Goal: Communication & Community: Answer question/provide support

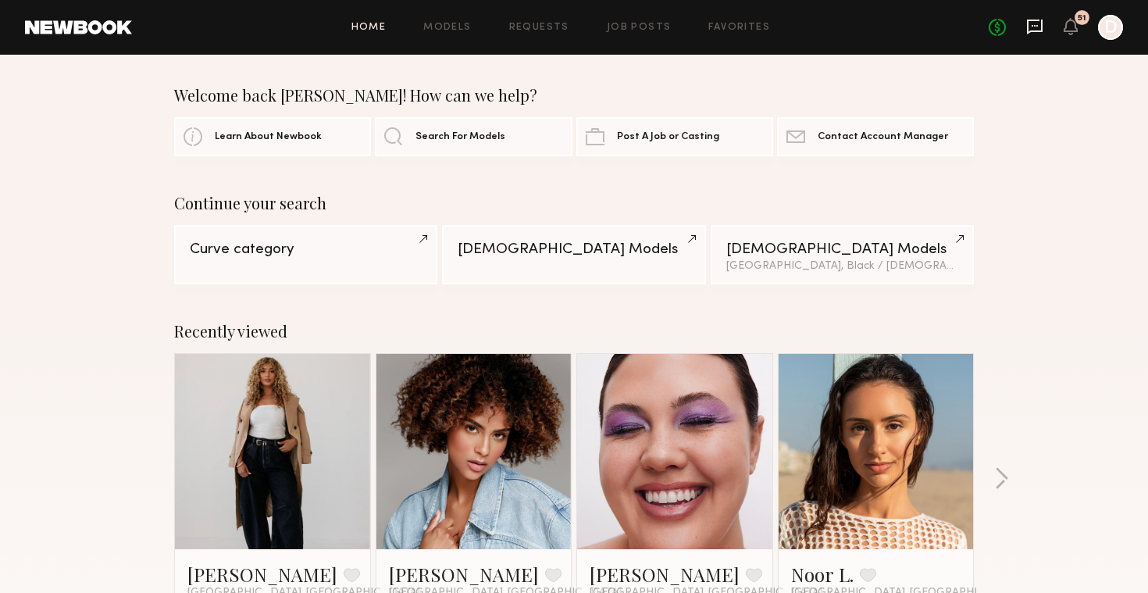
click at [1035, 29] on icon at bounding box center [1034, 26] width 17 height 17
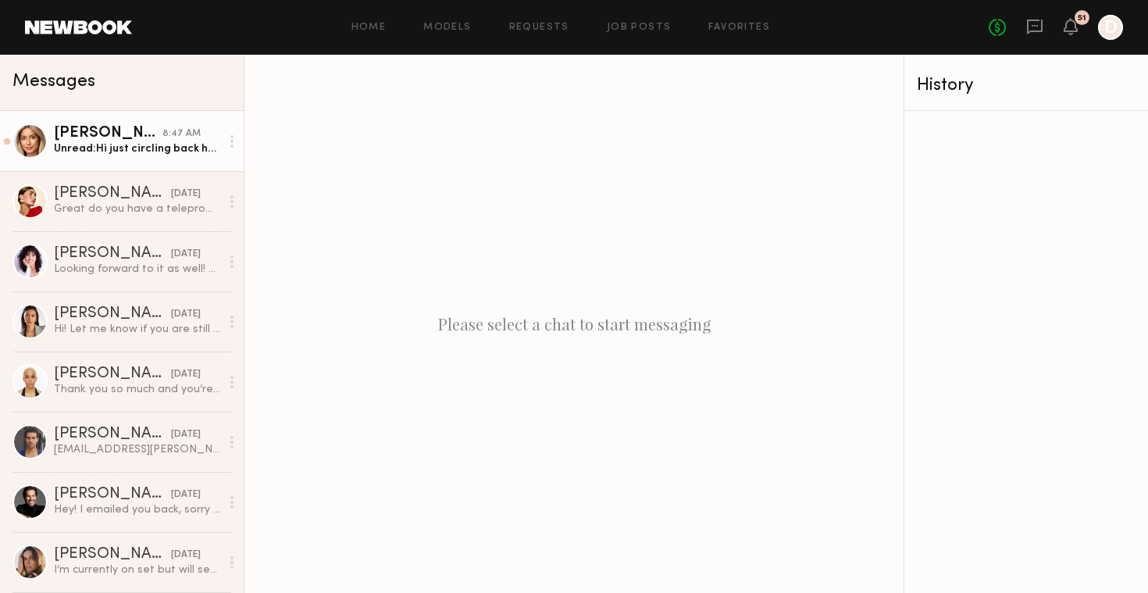
click at [114, 164] on link "Ayanna G. 8:47 AM Unread: Hi just circling back here for address for today than…" at bounding box center [122, 141] width 244 height 60
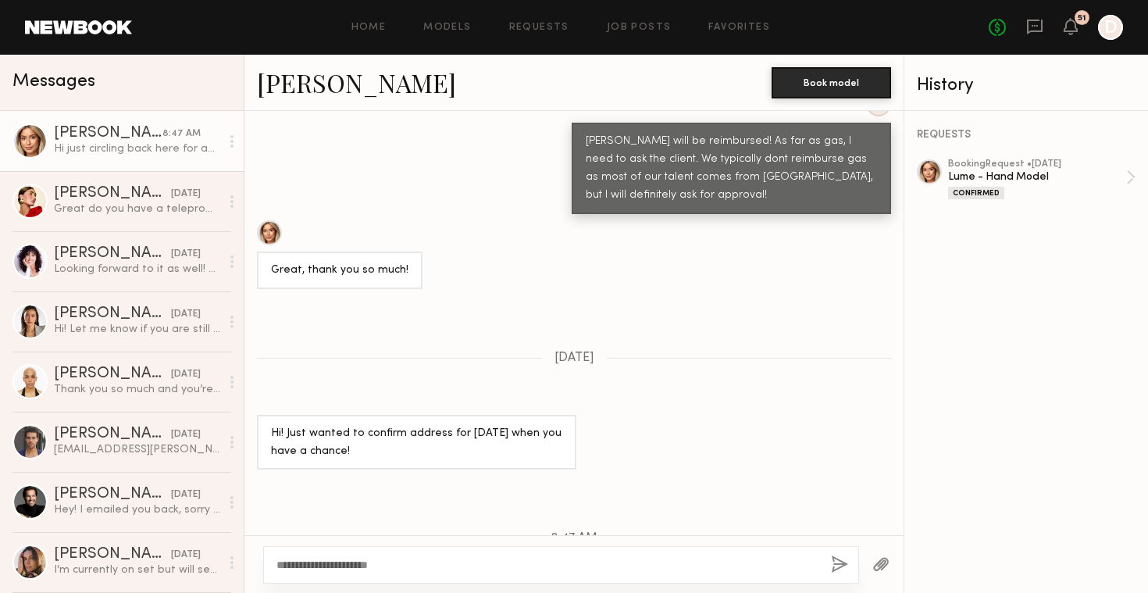
type textarea "**********"
click at [838, 563] on button "button" at bounding box center [839, 565] width 17 height 20
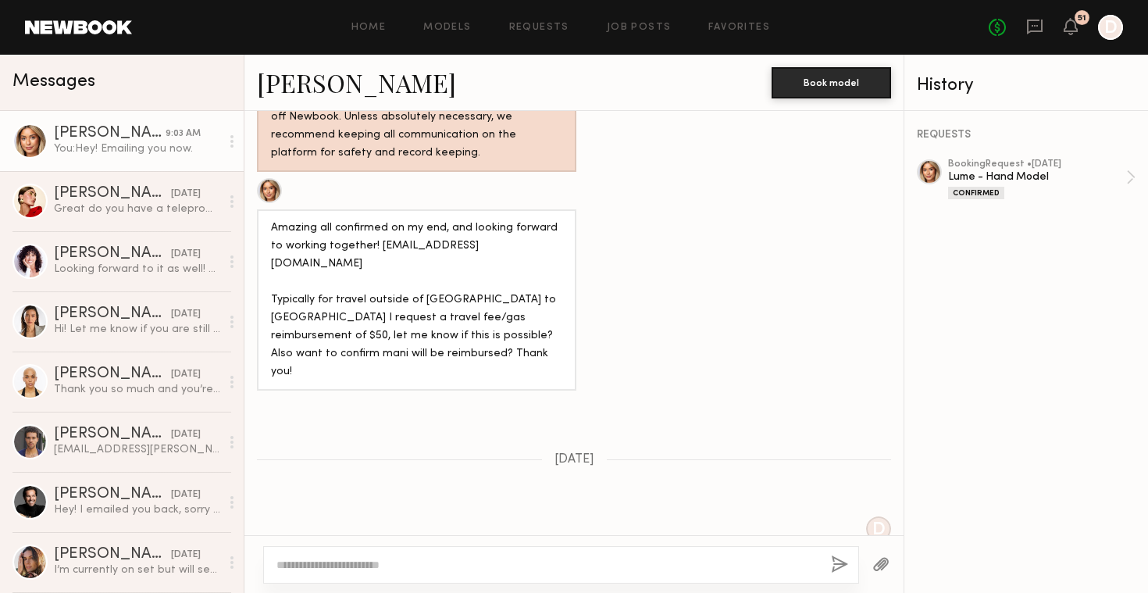
scroll to position [1020, 0]
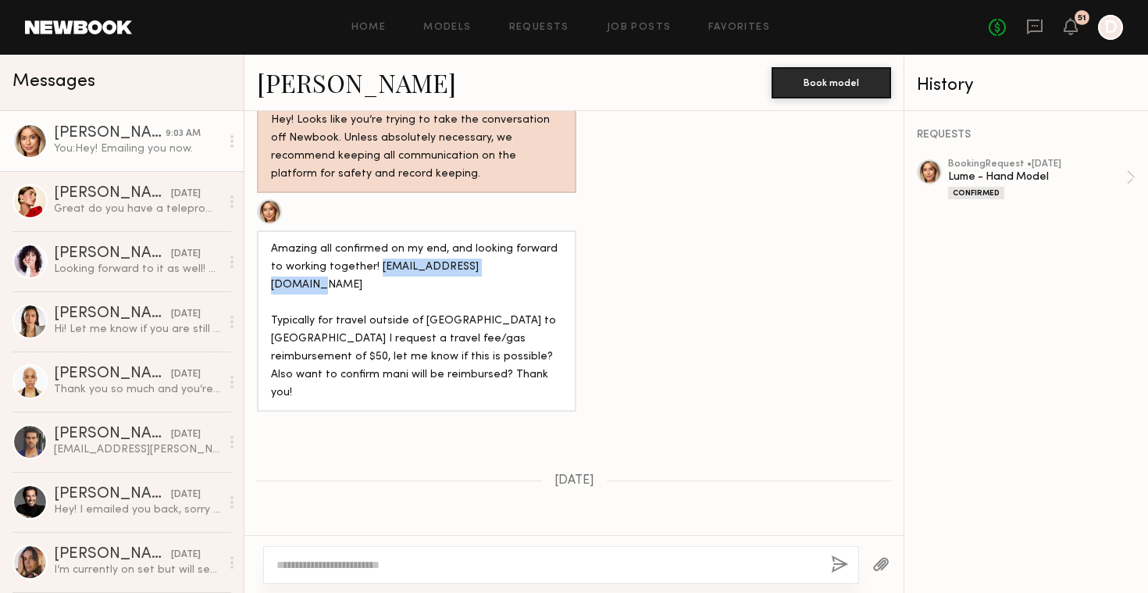
copy div "Ayannagibson5@gmail.com"
drag, startPoint x: 501, startPoint y: 220, endPoint x: 362, endPoint y: 219, distance: 139.8
click at [362, 240] on div "Amazing all confirmed on my end, and looking forward to working together! Ayann…" at bounding box center [416, 321] width 291 height 162
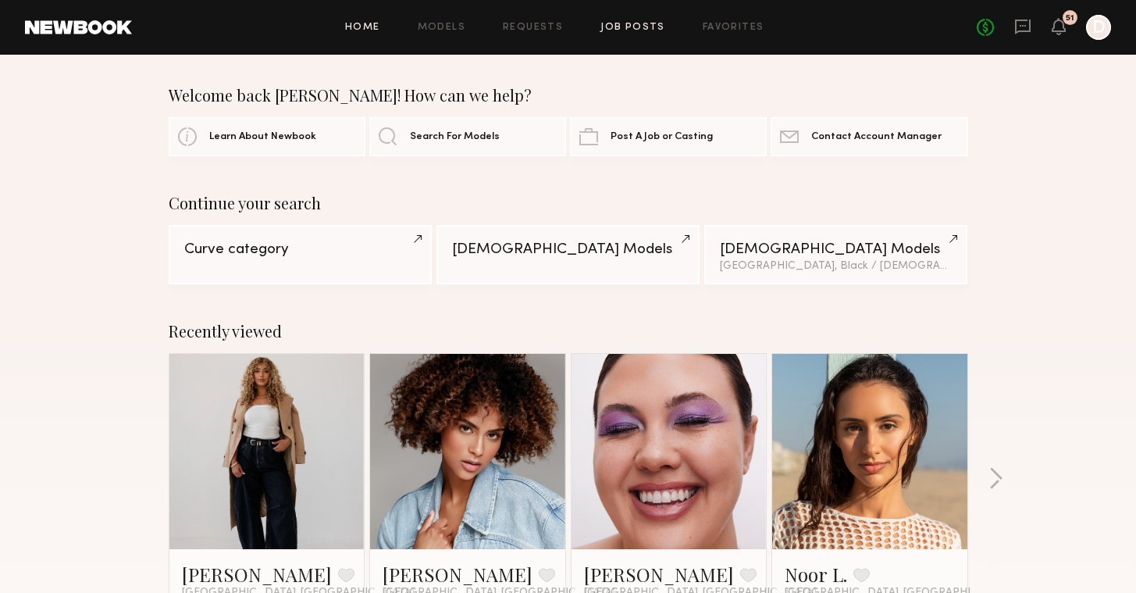
click at [620, 28] on link "Job Posts" at bounding box center [632, 28] width 65 height 10
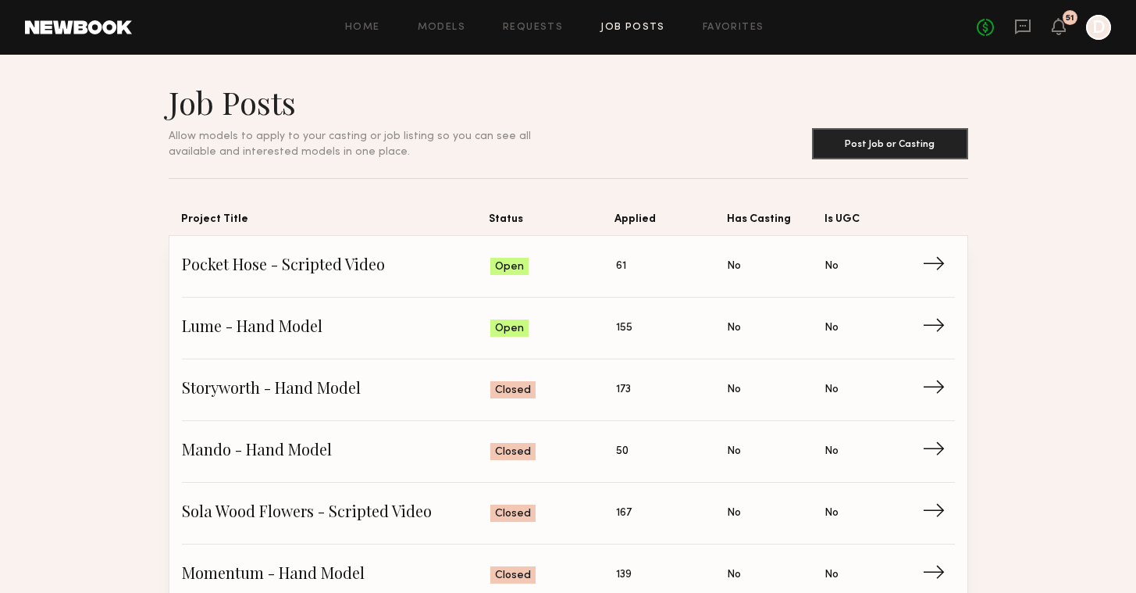
scroll to position [102, 0]
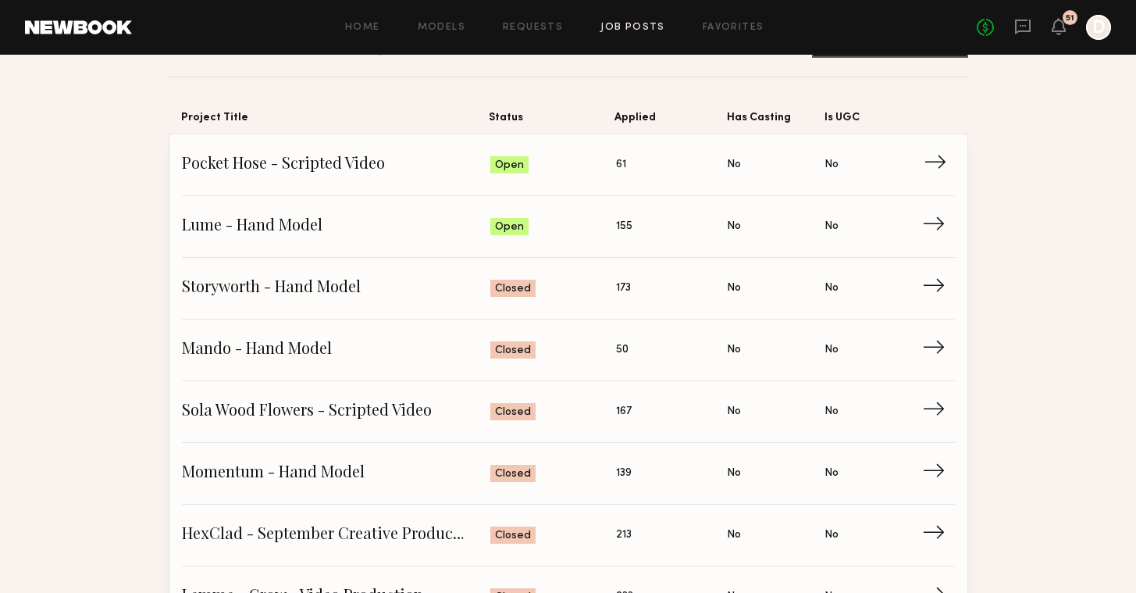
click at [936, 169] on span "→" at bounding box center [940, 164] width 32 height 23
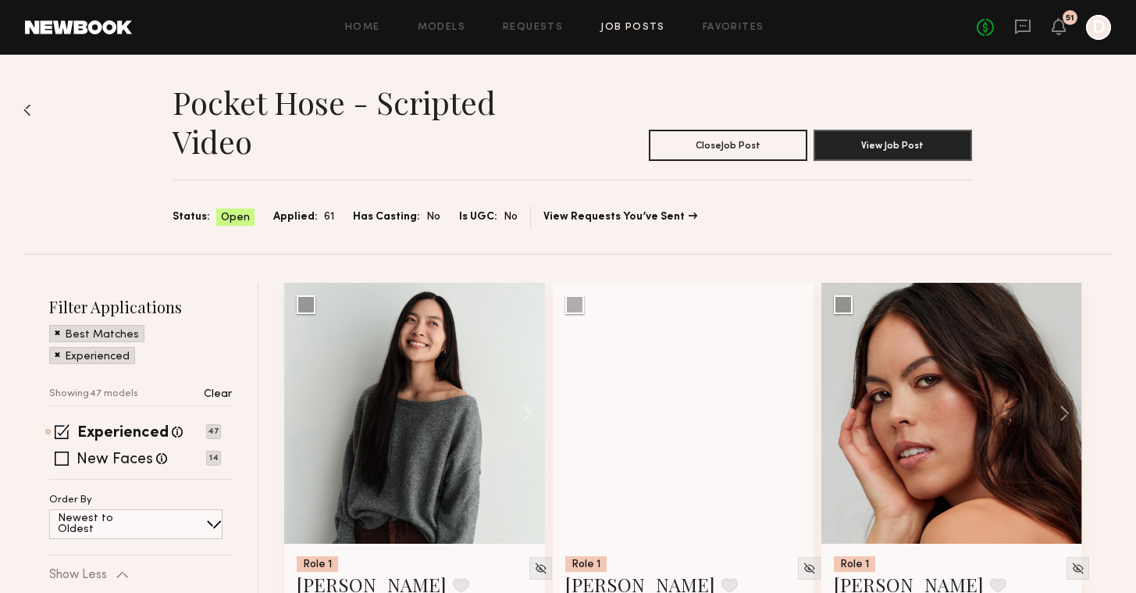
scroll to position [119, 0]
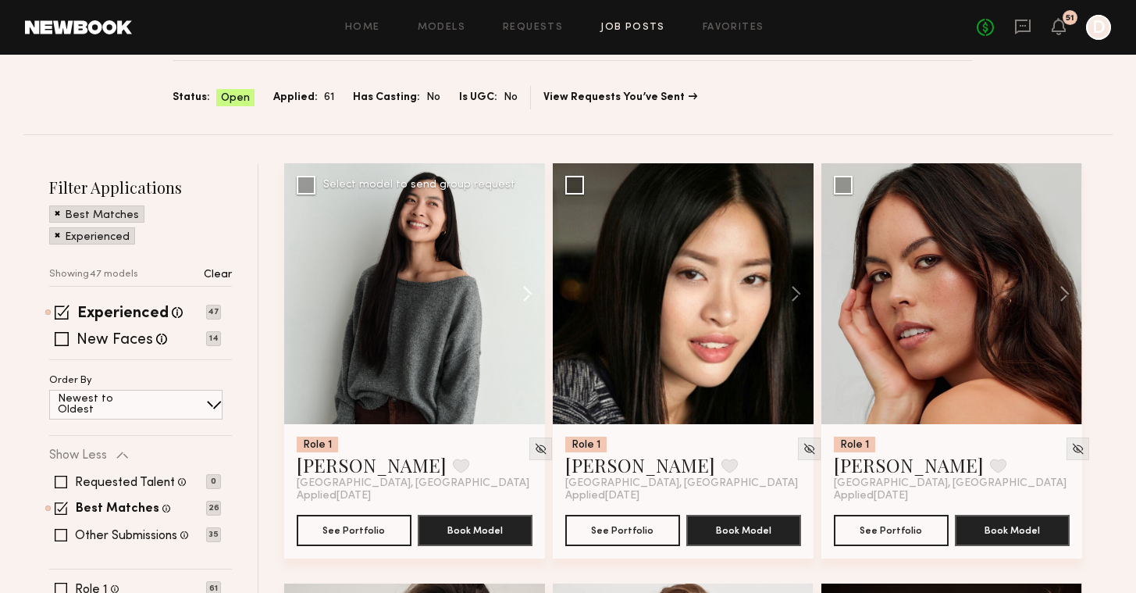
click at [529, 294] on button at bounding box center [520, 293] width 50 height 261
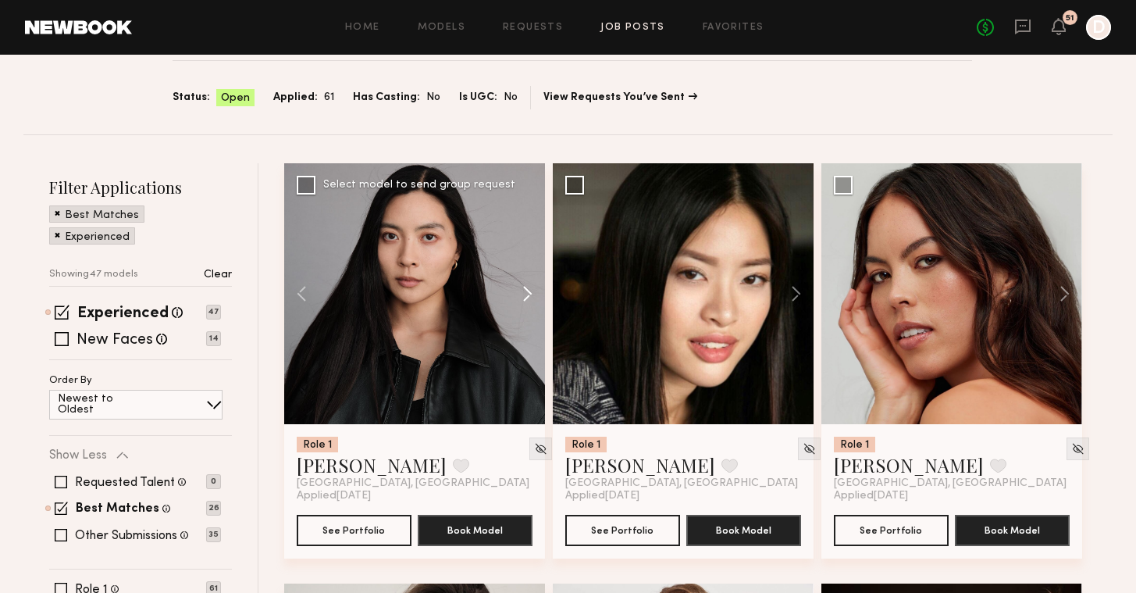
click at [529, 294] on button at bounding box center [520, 293] width 50 height 261
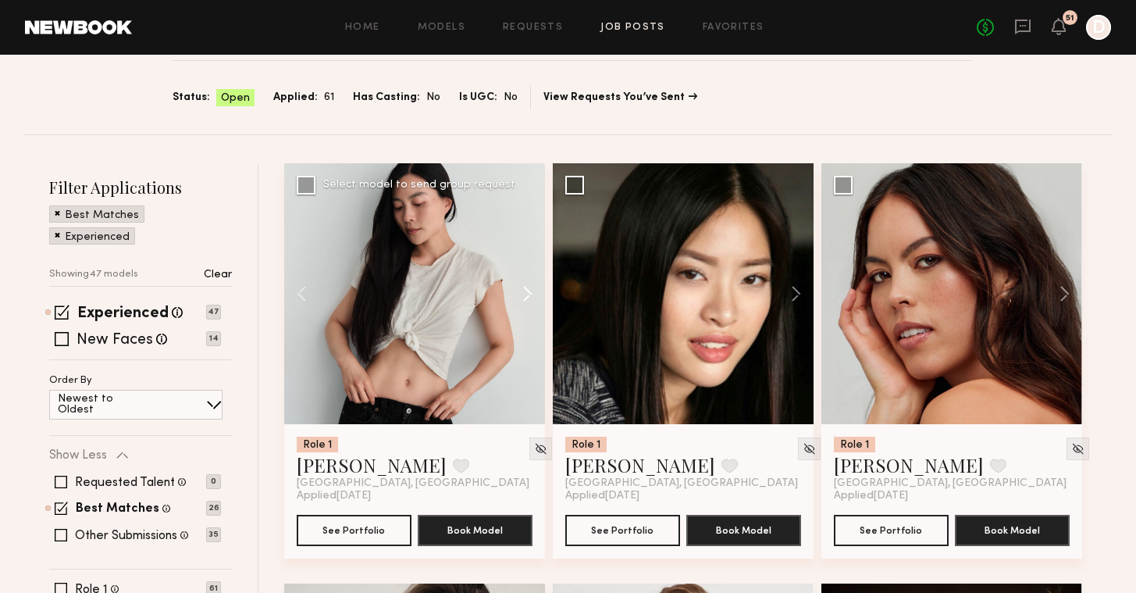
click at [529, 294] on button at bounding box center [520, 293] width 50 height 261
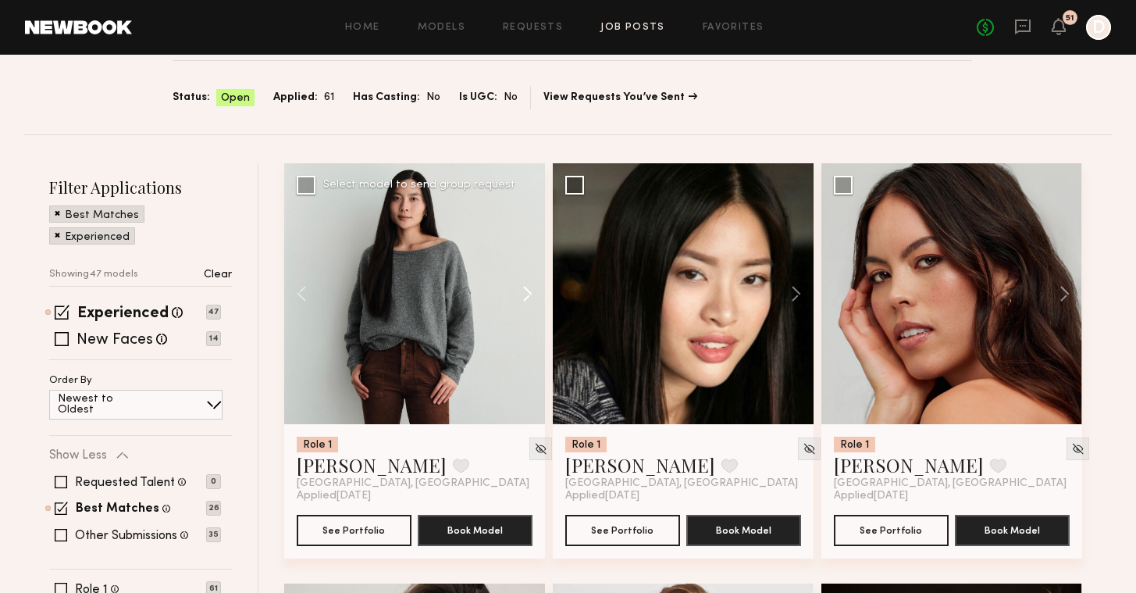
click at [529, 294] on button at bounding box center [520, 293] width 50 height 261
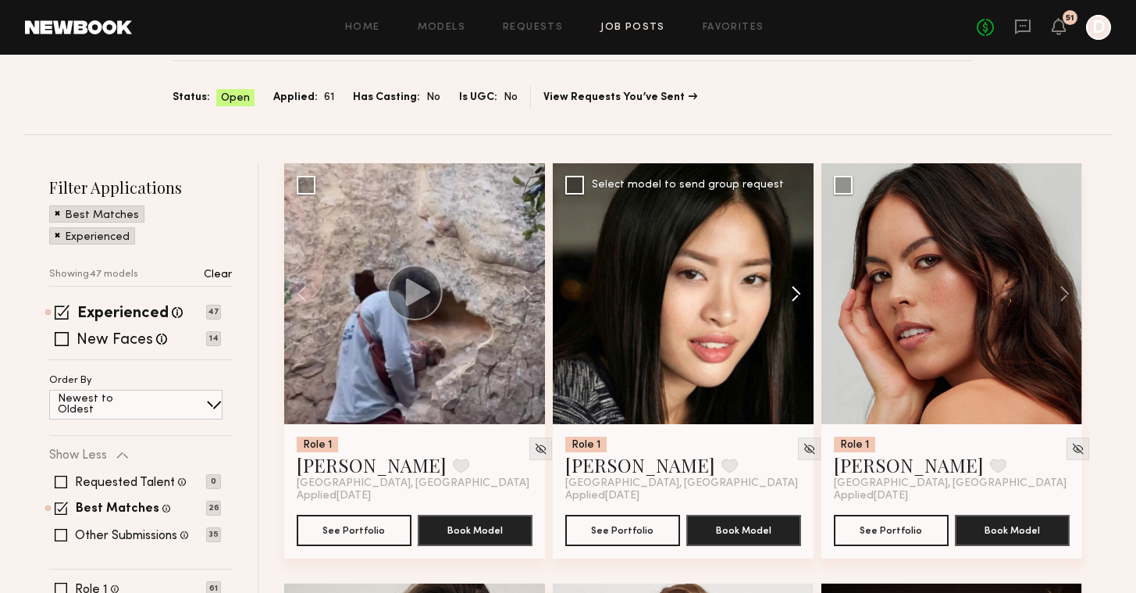
click at [787, 293] on button at bounding box center [789, 293] width 50 height 261
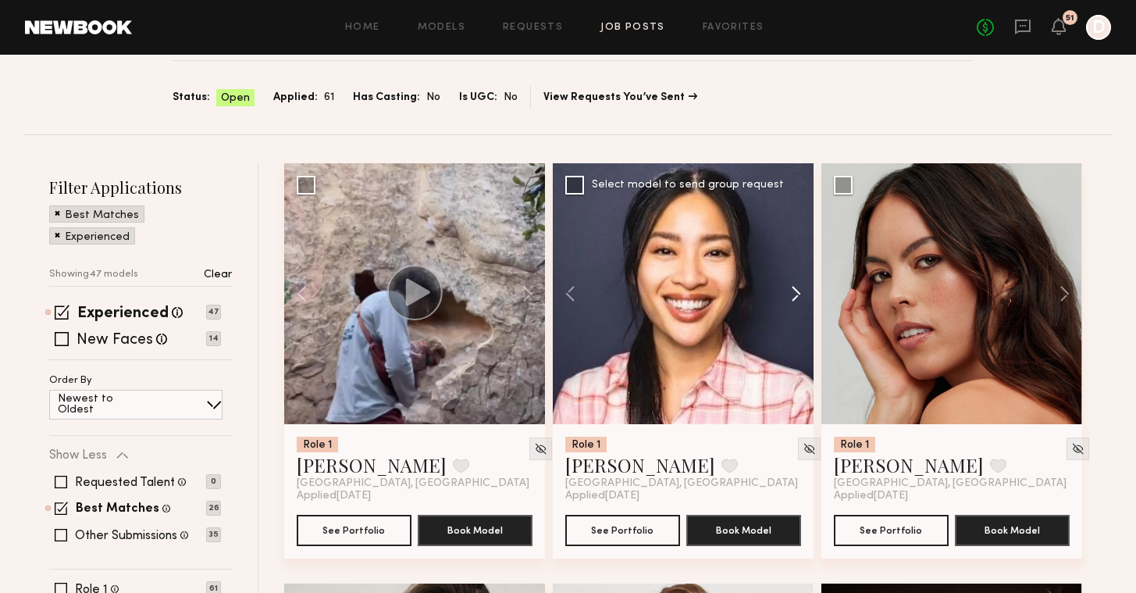
click at [787, 293] on button at bounding box center [789, 293] width 50 height 261
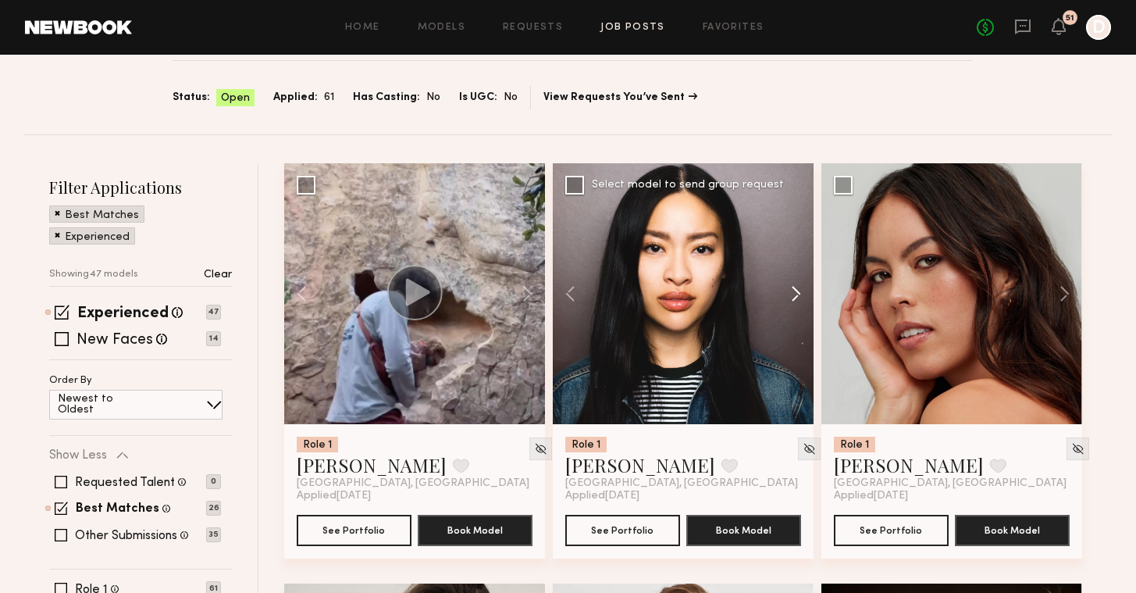
click at [787, 293] on button at bounding box center [789, 293] width 50 height 261
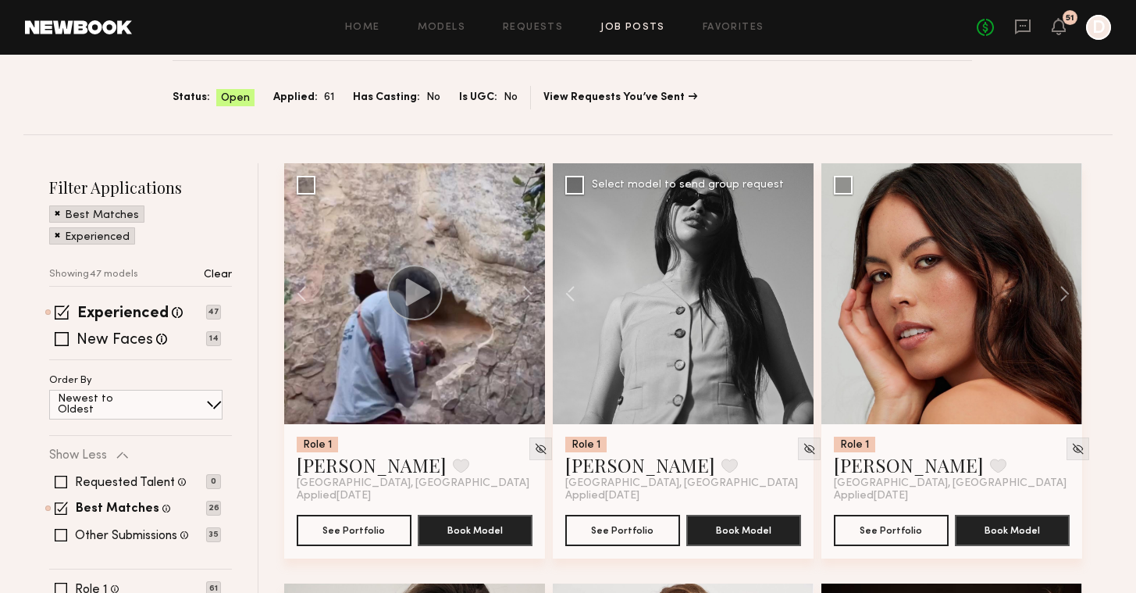
click at [787, 293] on div at bounding box center [683, 293] width 261 height 261
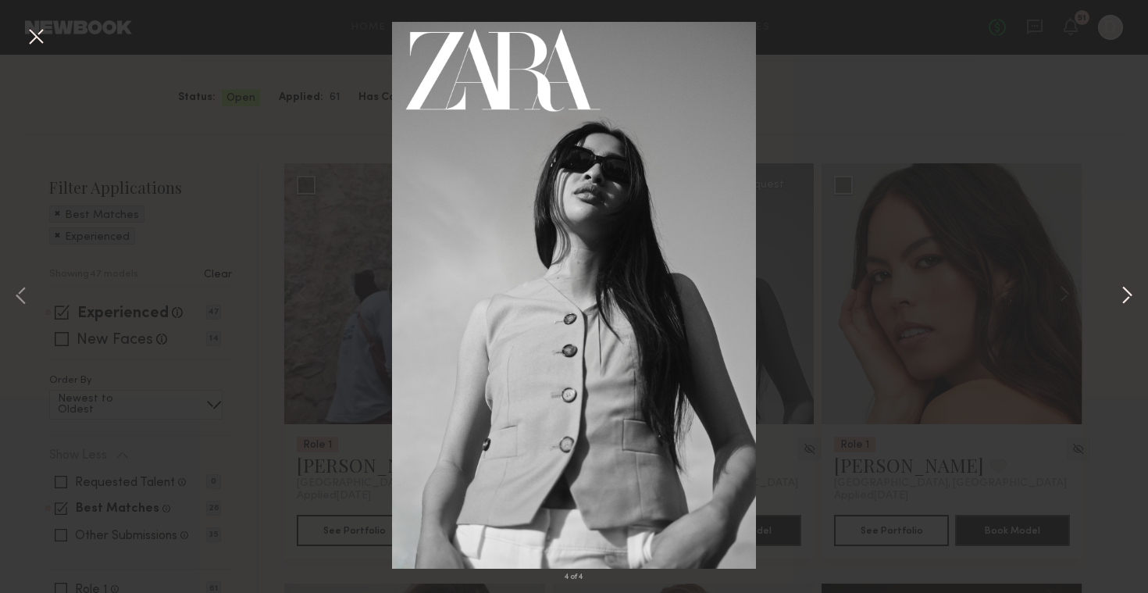
click at [1124, 286] on button at bounding box center [1126, 296] width 19 height 474
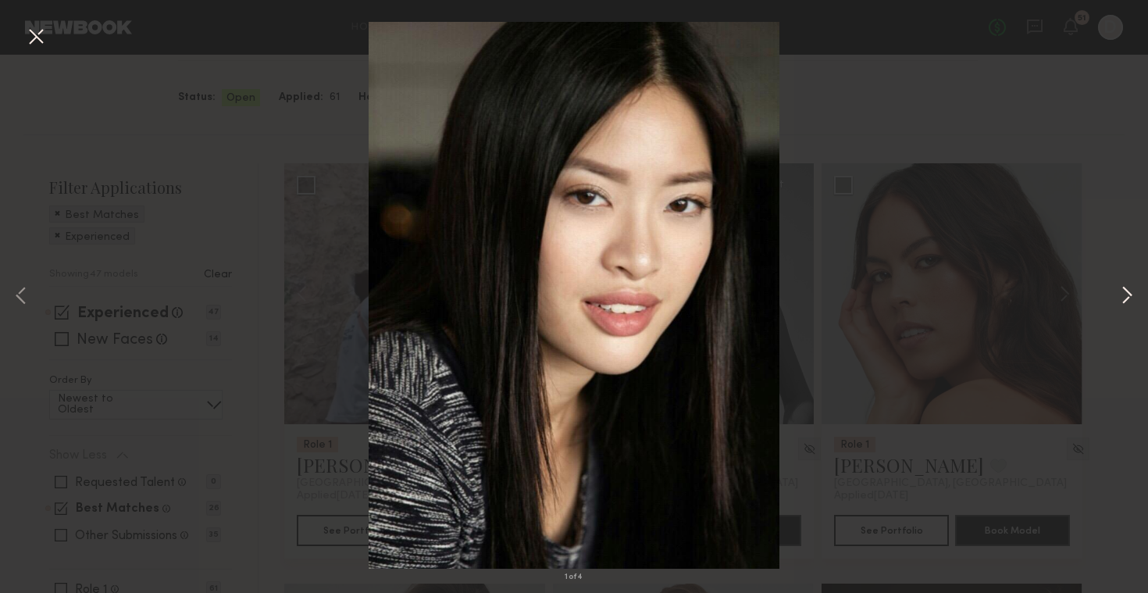
click at [1124, 286] on button at bounding box center [1126, 296] width 19 height 474
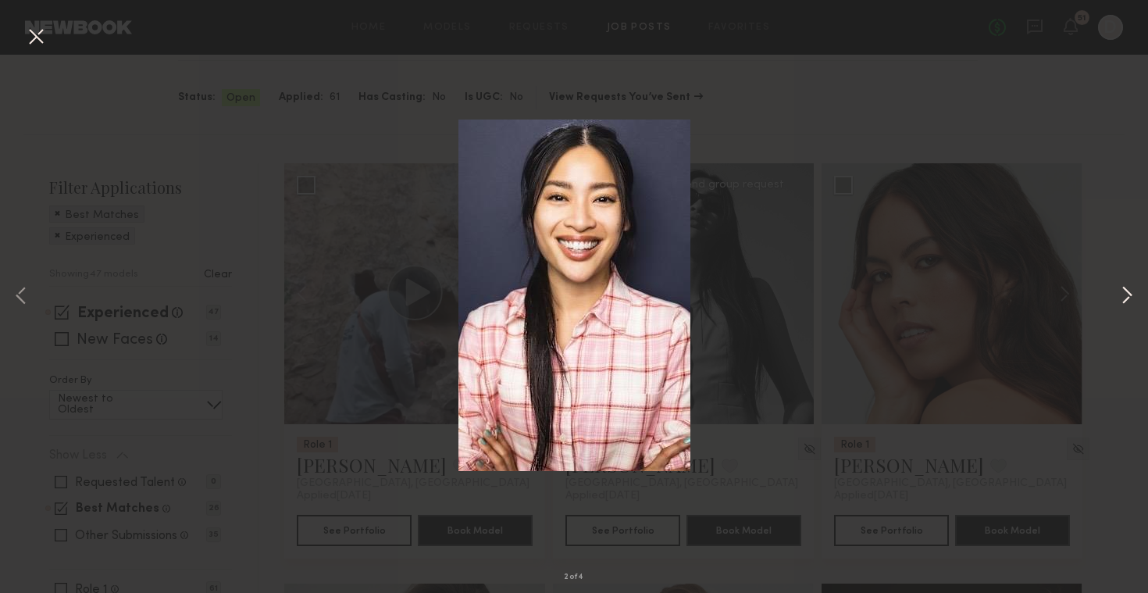
click at [1120, 207] on button at bounding box center [1126, 296] width 19 height 474
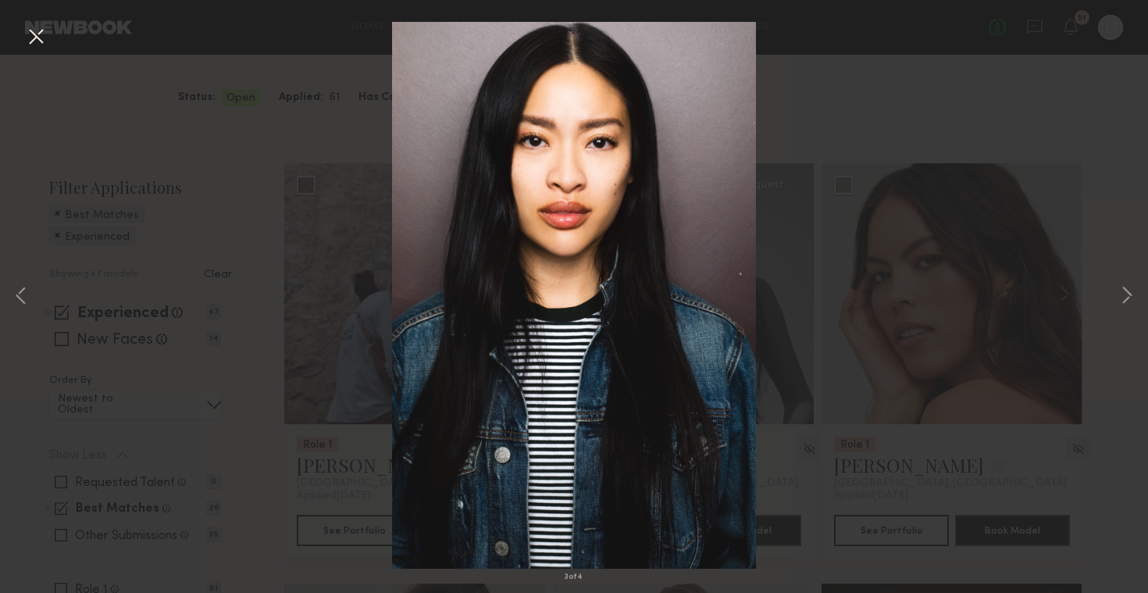
click at [30, 29] on button at bounding box center [35, 37] width 25 height 28
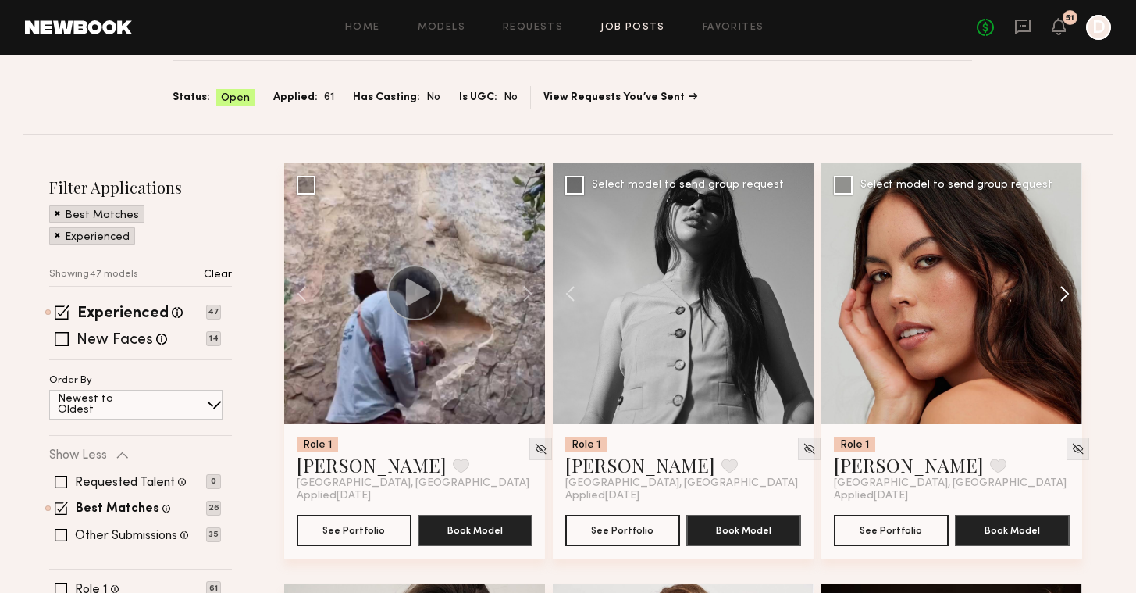
click at [1063, 299] on button at bounding box center [1057, 293] width 50 height 261
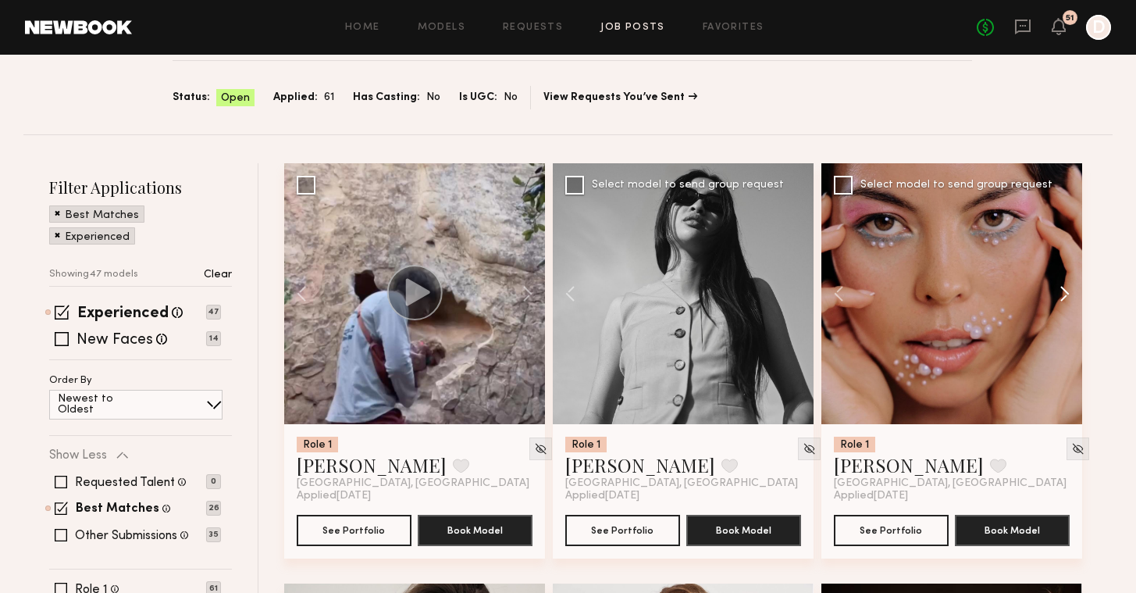
click at [1063, 299] on button at bounding box center [1057, 293] width 50 height 261
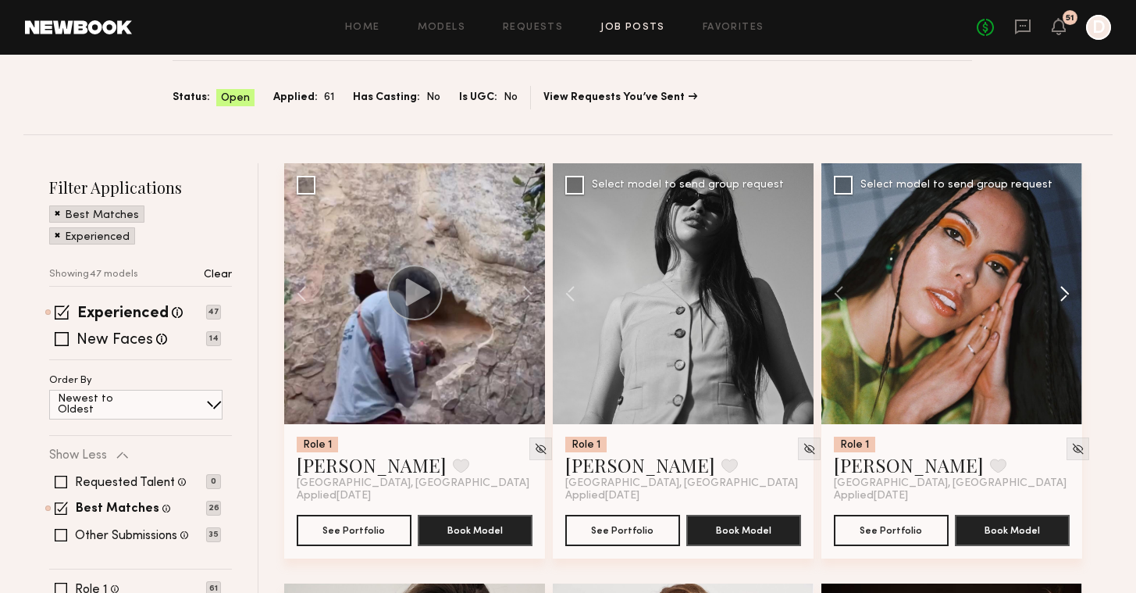
click at [1063, 299] on button at bounding box center [1057, 293] width 50 height 261
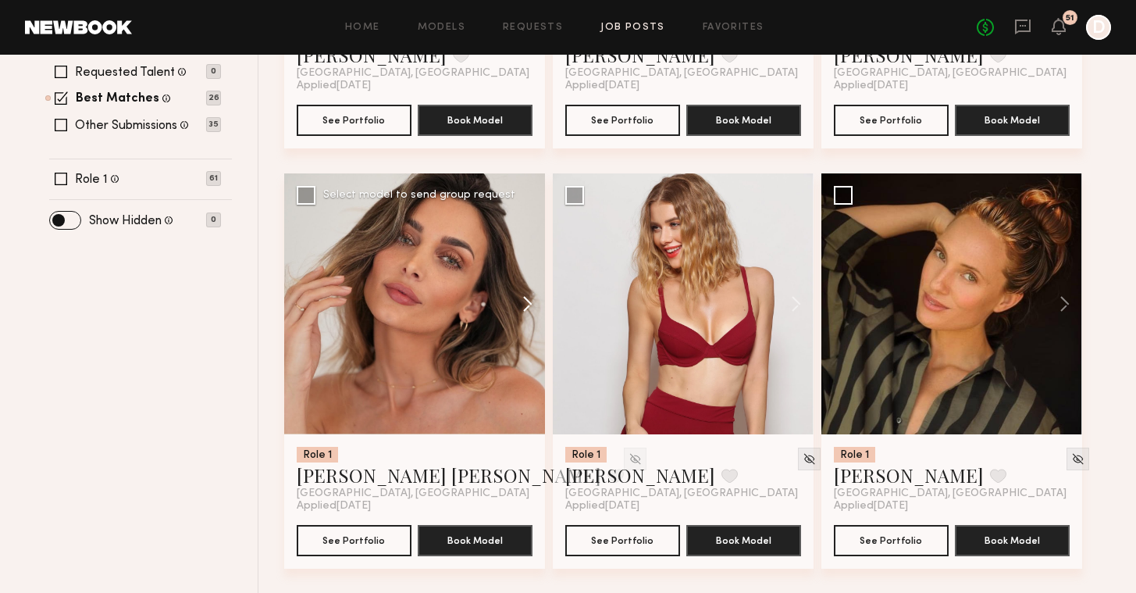
scroll to position [586, 0]
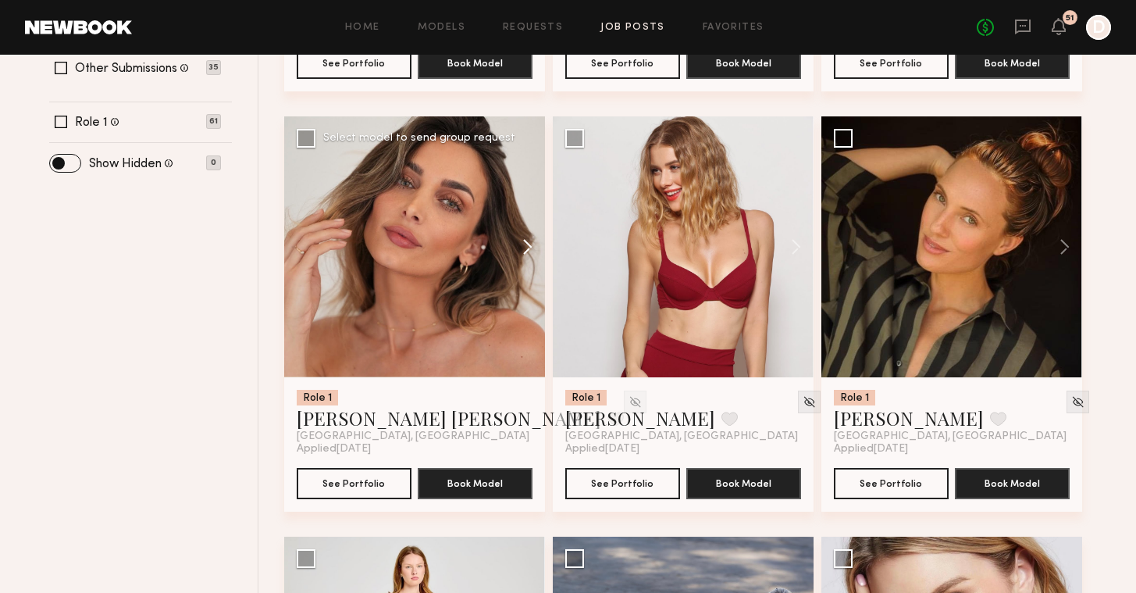
click at [526, 245] on button at bounding box center [520, 246] width 50 height 261
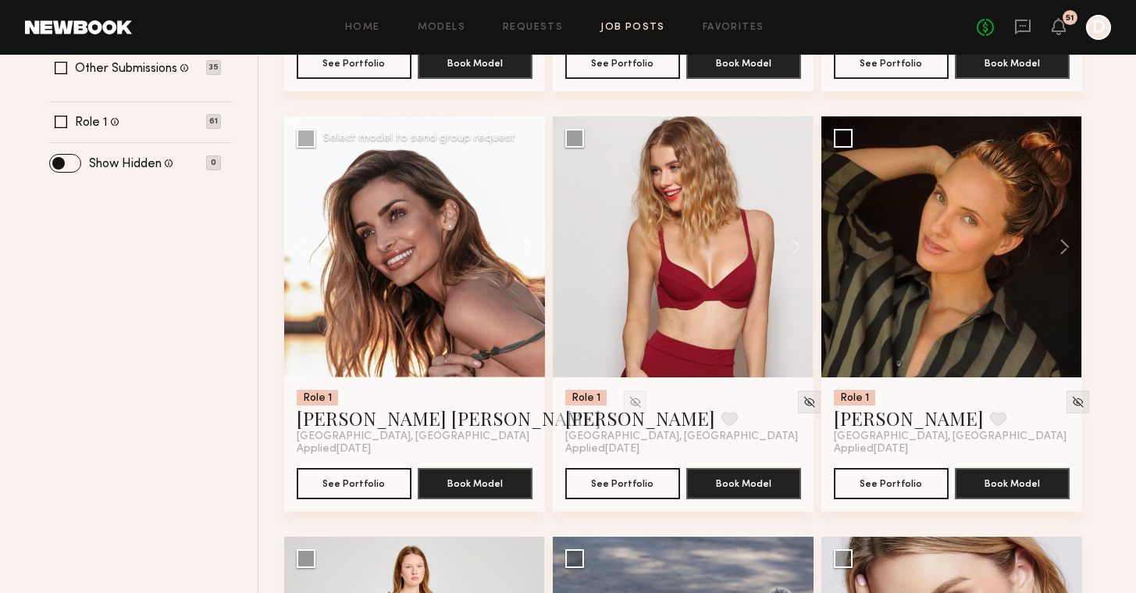
click at [526, 245] on button at bounding box center [520, 246] width 50 height 261
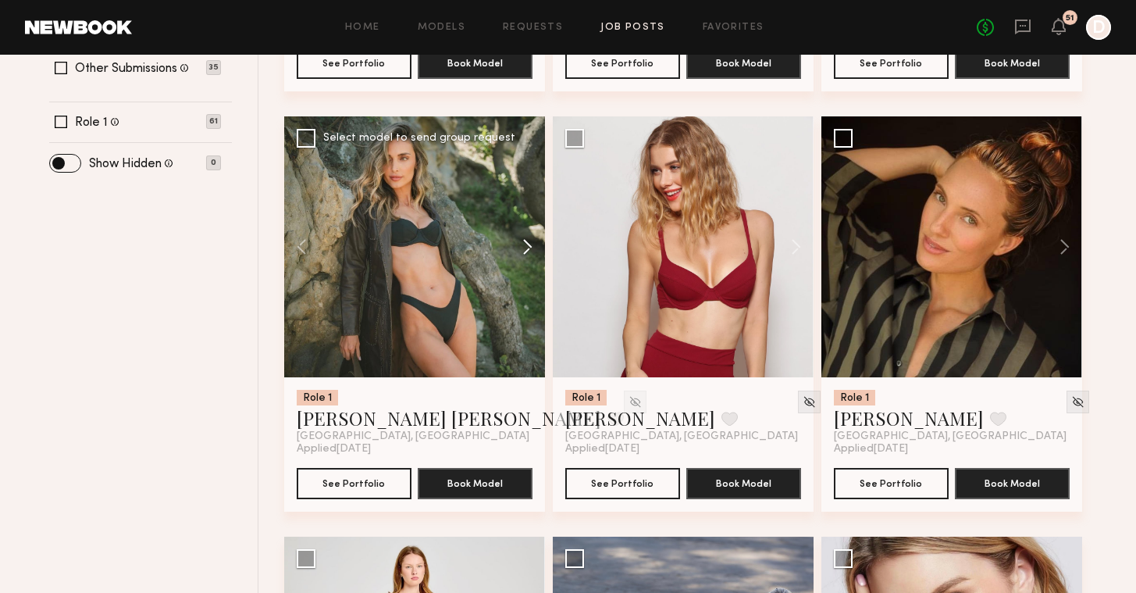
click at [526, 245] on button at bounding box center [520, 246] width 50 height 261
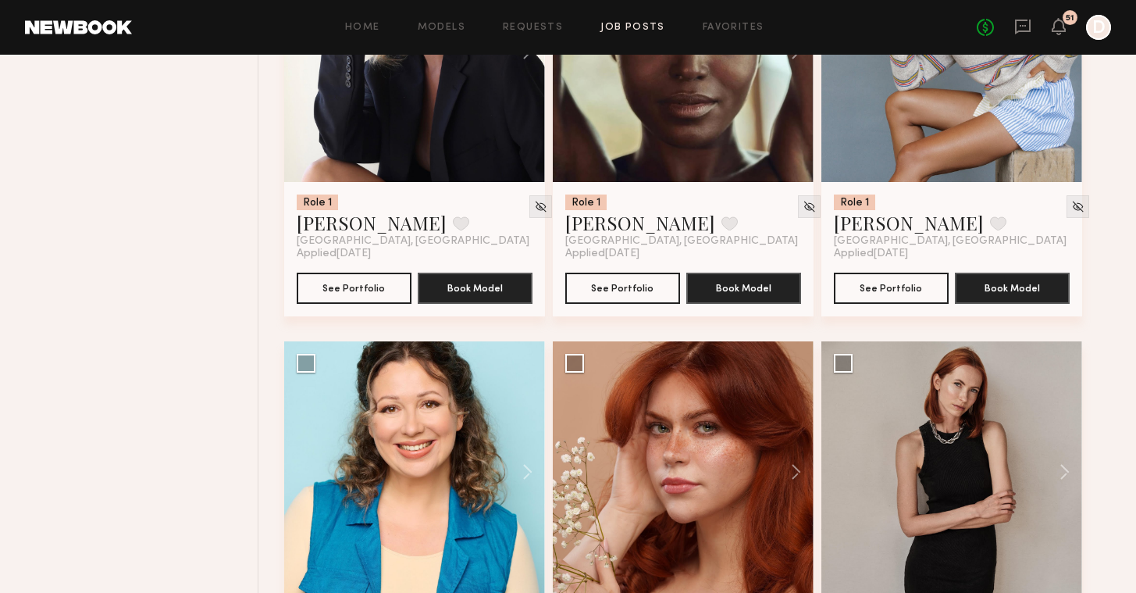
scroll to position [2200, 0]
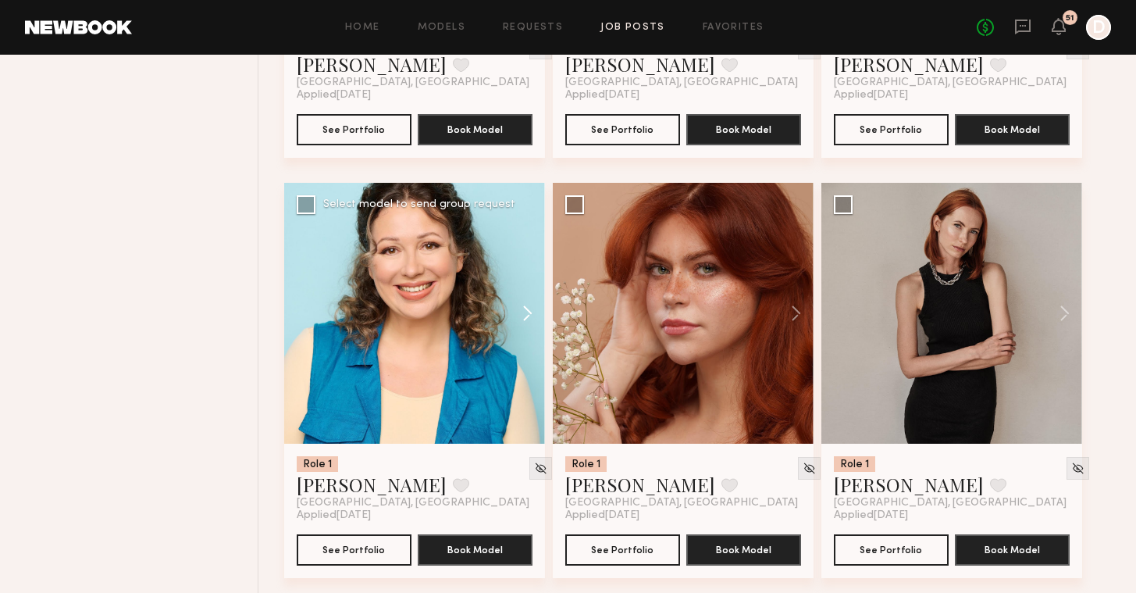
click at [519, 313] on button at bounding box center [520, 313] width 50 height 261
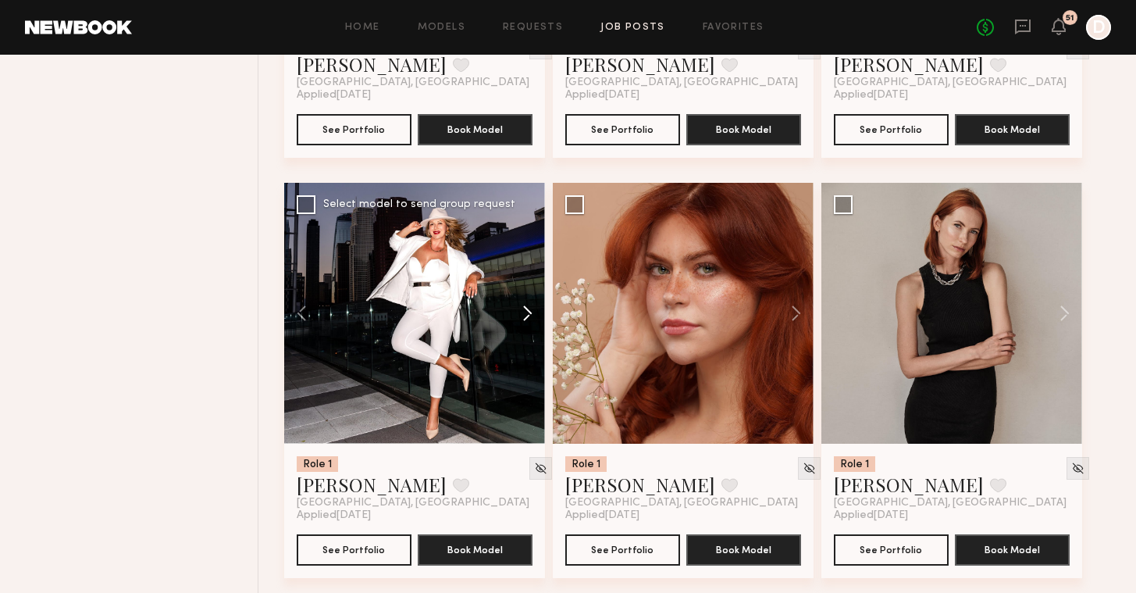
click at [519, 313] on button at bounding box center [520, 313] width 50 height 261
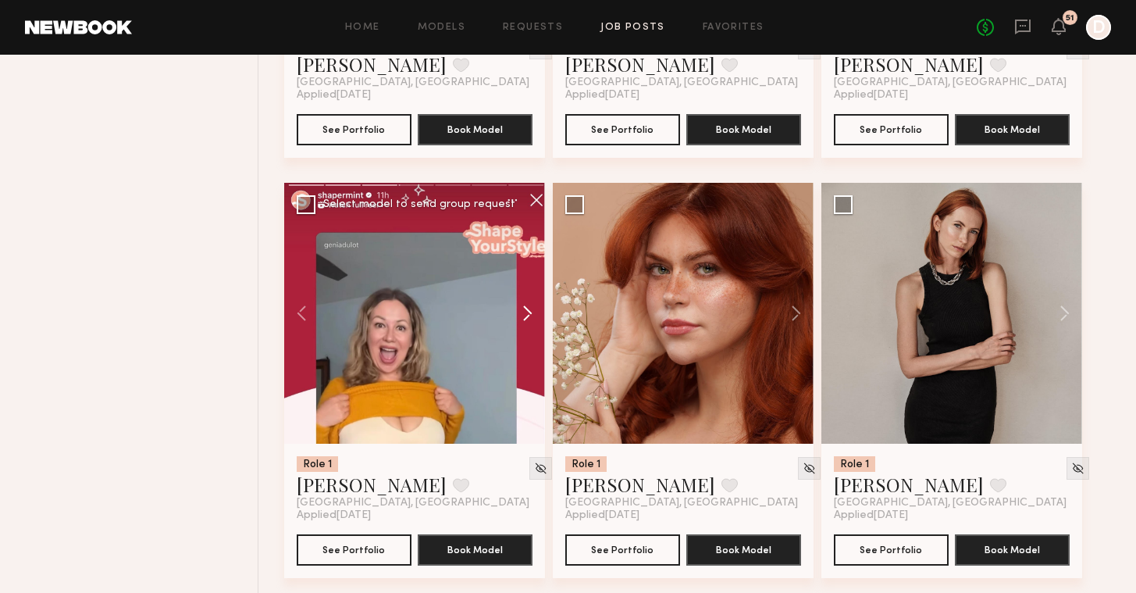
click at [519, 313] on button at bounding box center [520, 313] width 50 height 261
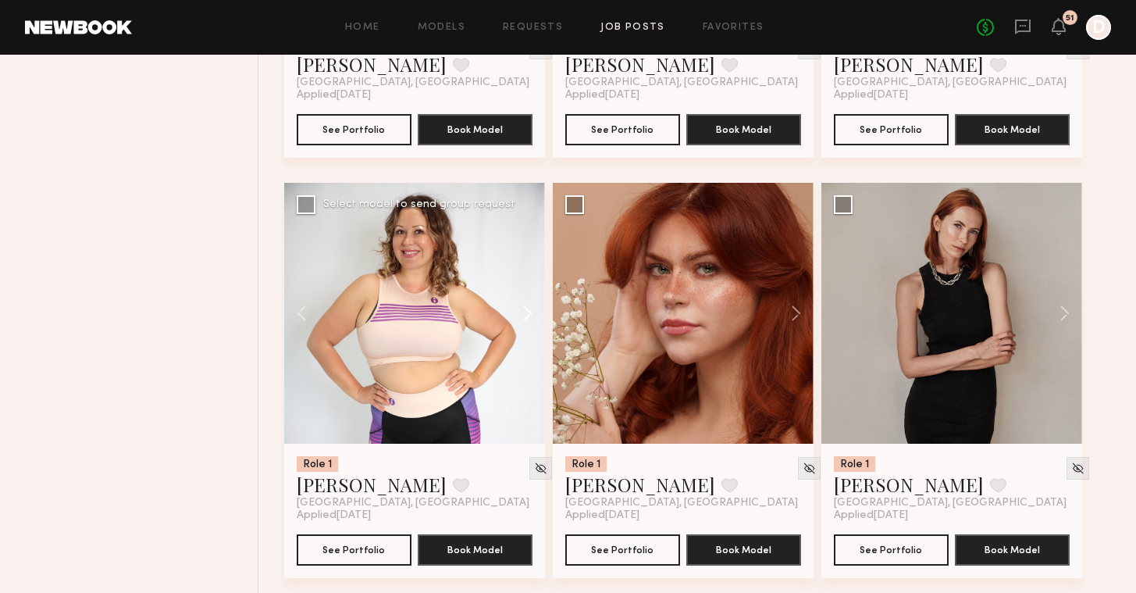
click at [519, 313] on button at bounding box center [520, 313] width 50 height 261
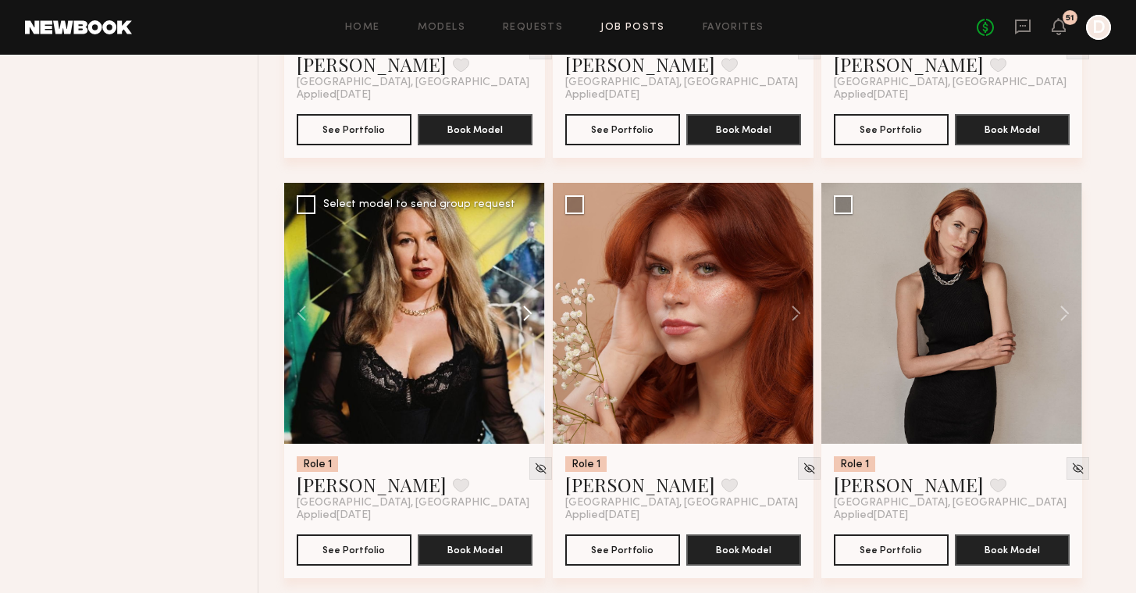
click at [519, 313] on button at bounding box center [520, 313] width 50 height 261
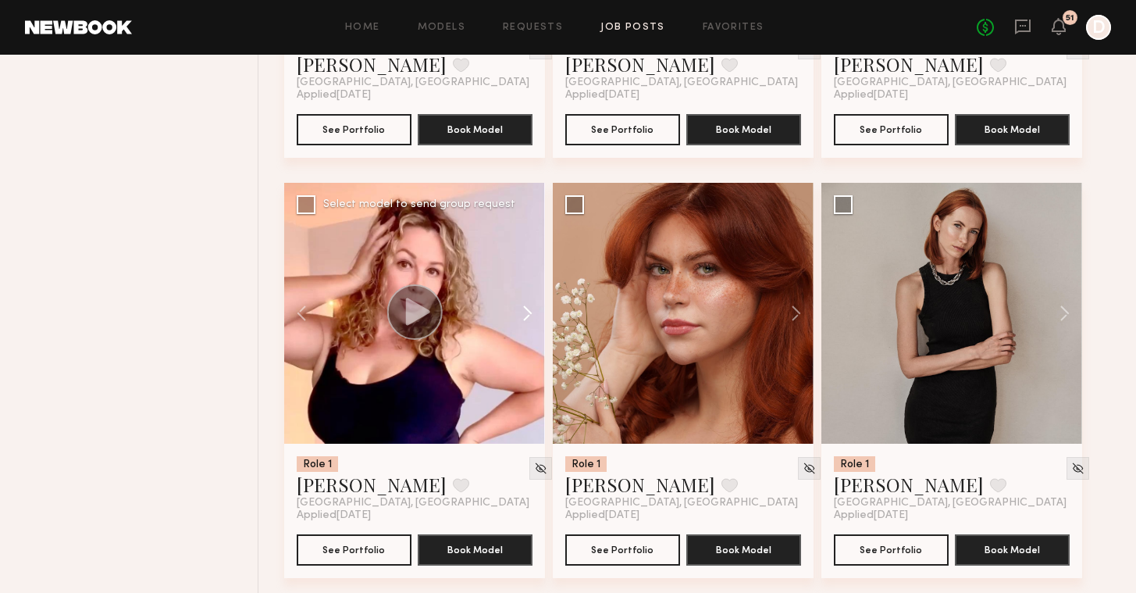
click at [519, 313] on button at bounding box center [520, 313] width 50 height 261
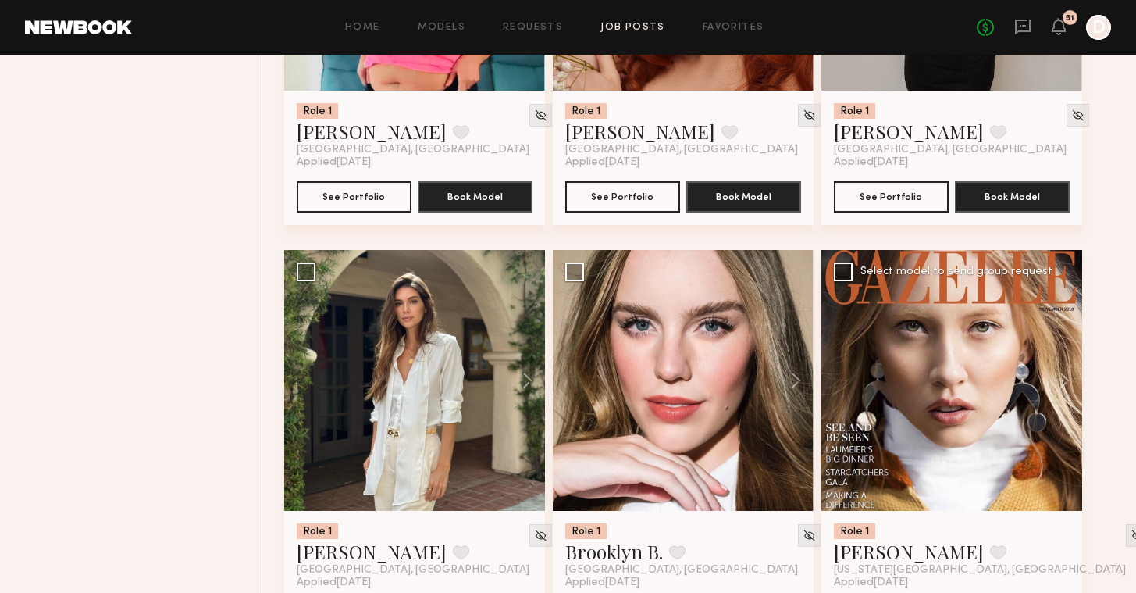
scroll to position [2629, 0]
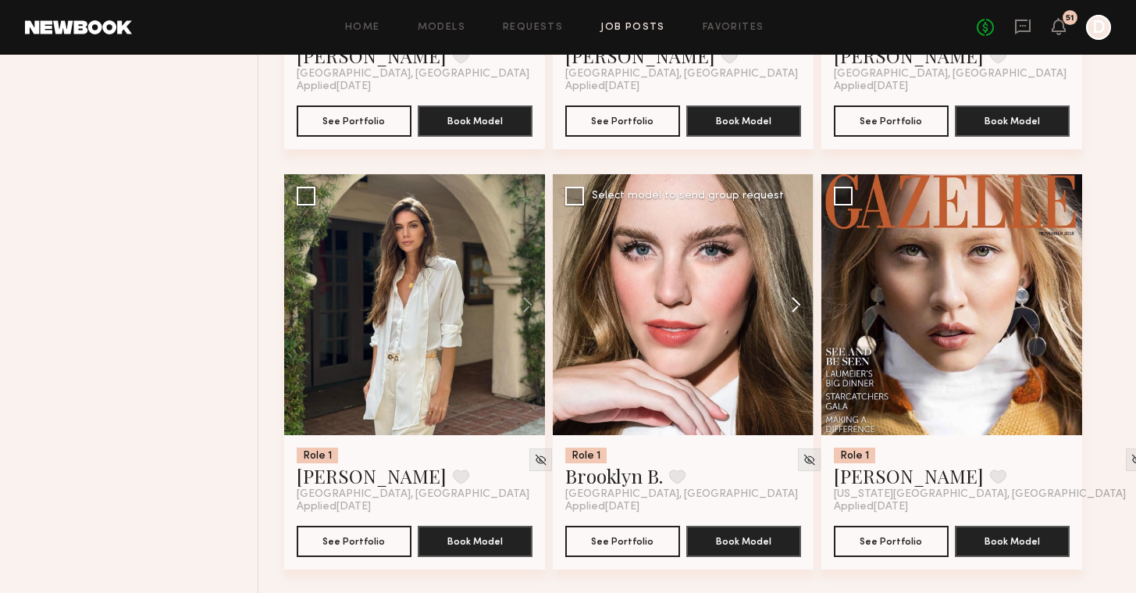
click at [800, 301] on button at bounding box center [789, 304] width 50 height 261
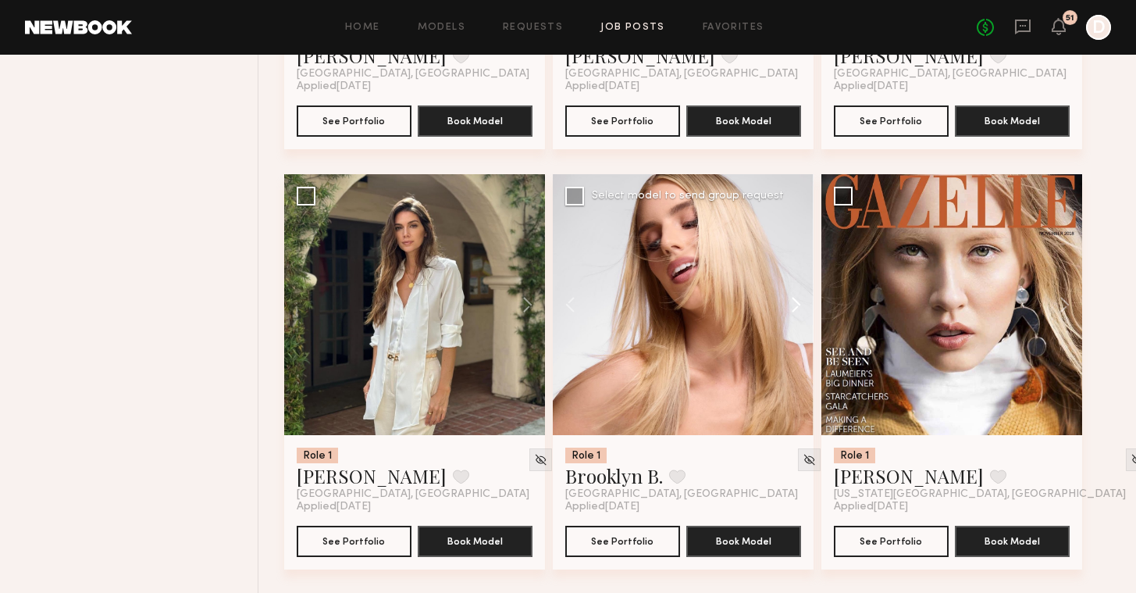
click at [800, 301] on button at bounding box center [789, 304] width 50 height 261
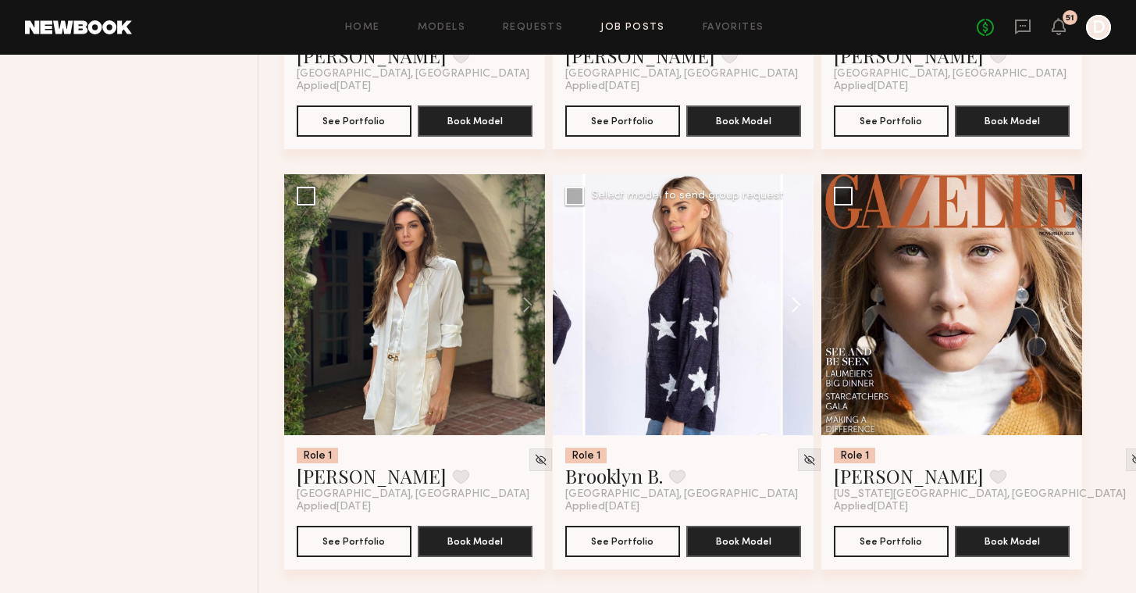
click at [800, 301] on button at bounding box center [789, 304] width 50 height 261
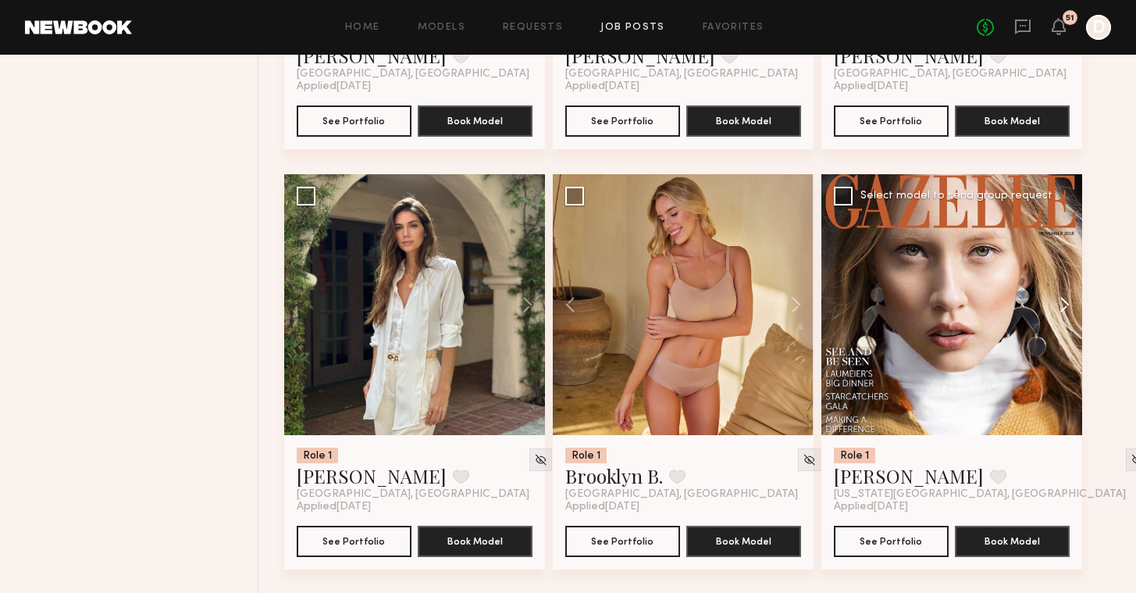
click at [1062, 298] on button at bounding box center [1057, 304] width 50 height 261
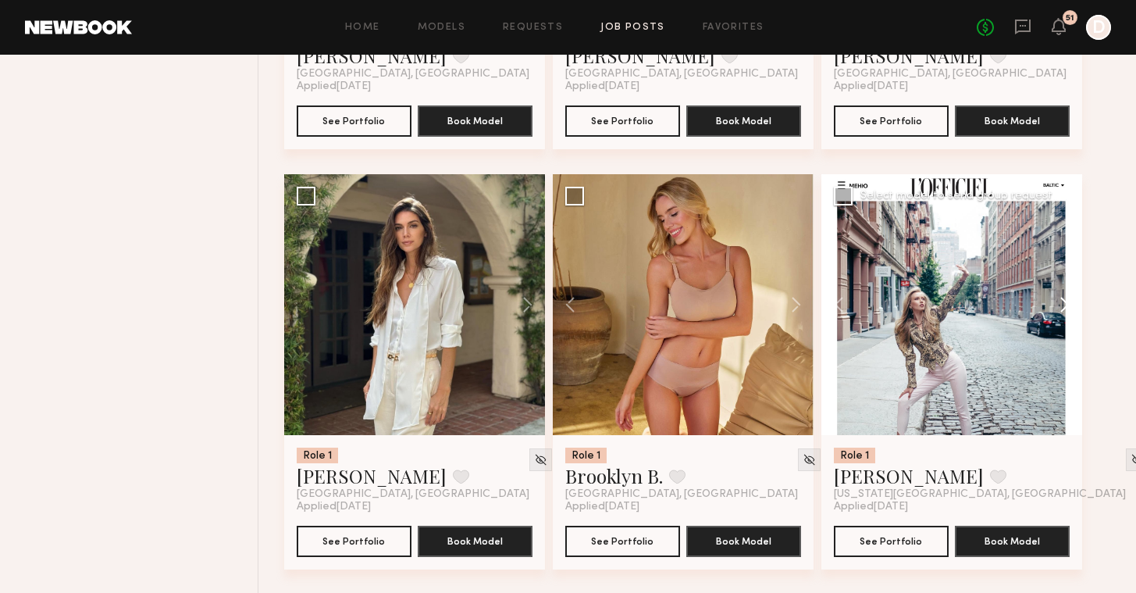
click at [1062, 298] on button at bounding box center [1057, 304] width 50 height 261
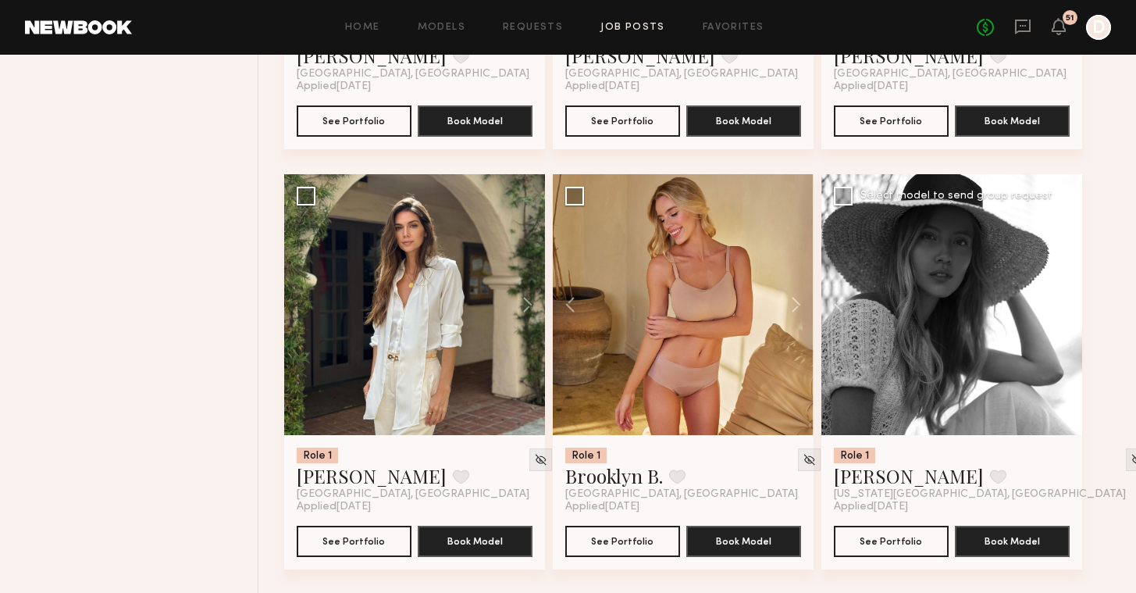
click at [1062, 298] on button at bounding box center [1057, 304] width 50 height 261
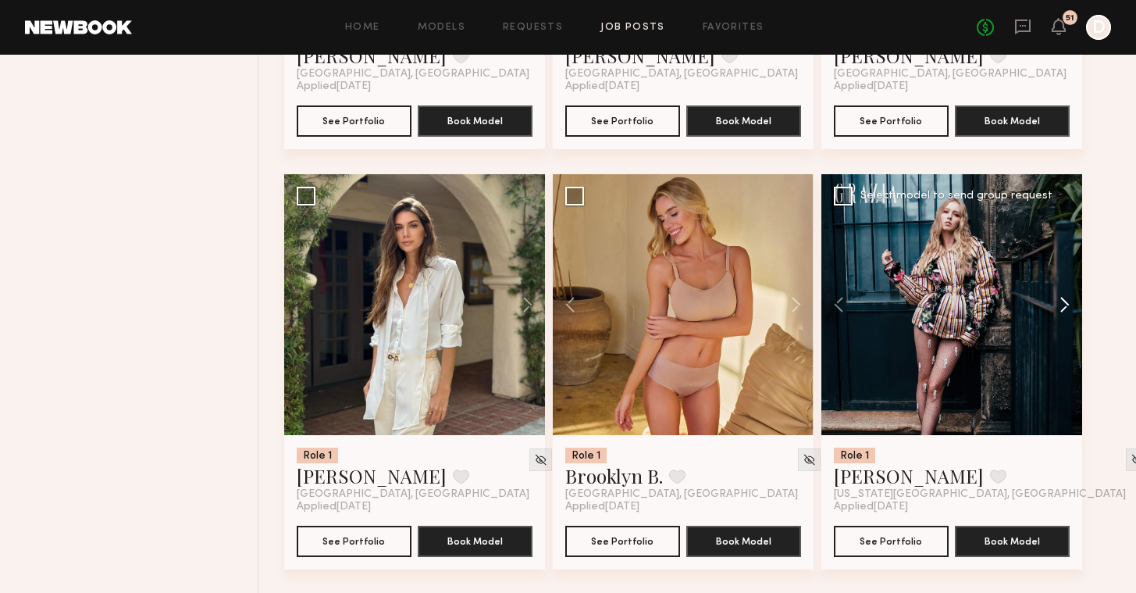
click at [1062, 298] on button at bounding box center [1057, 304] width 50 height 261
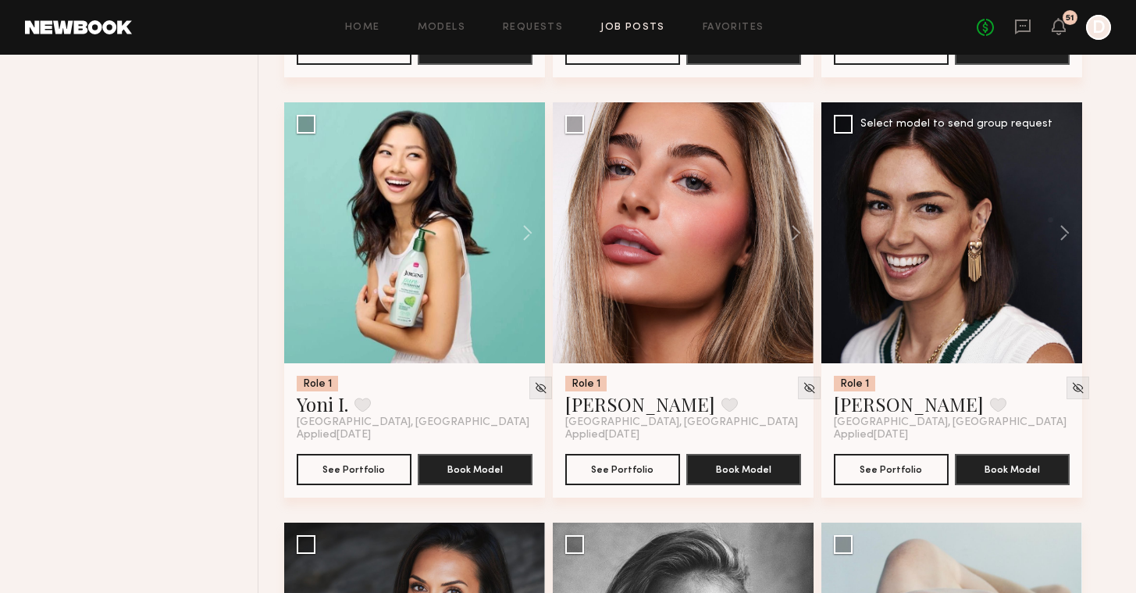
scroll to position [3124, 0]
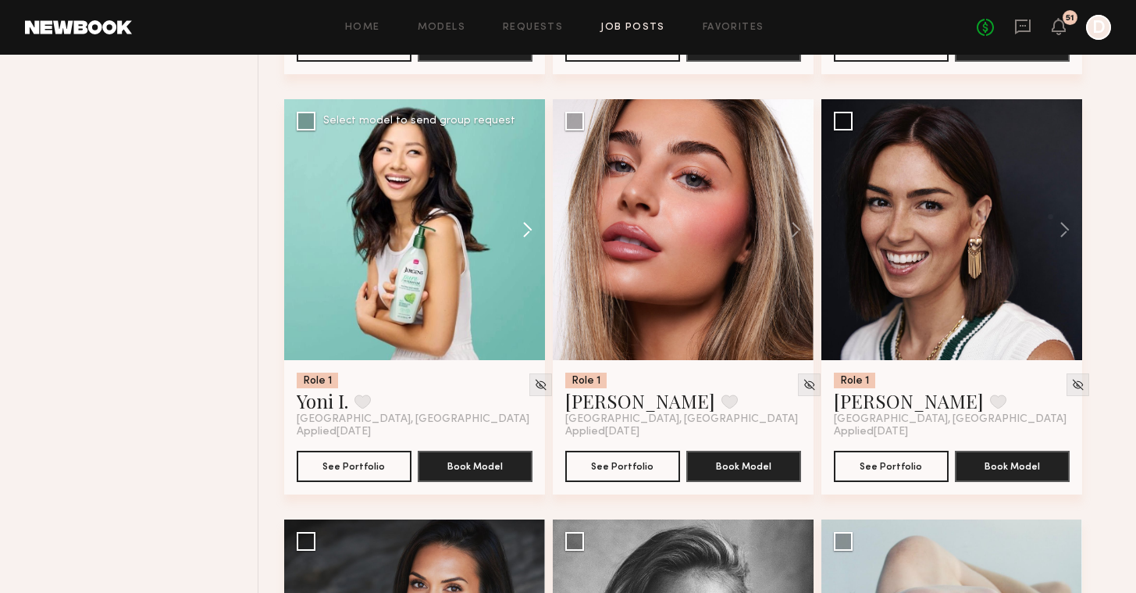
click at [528, 226] on button at bounding box center [520, 229] width 50 height 261
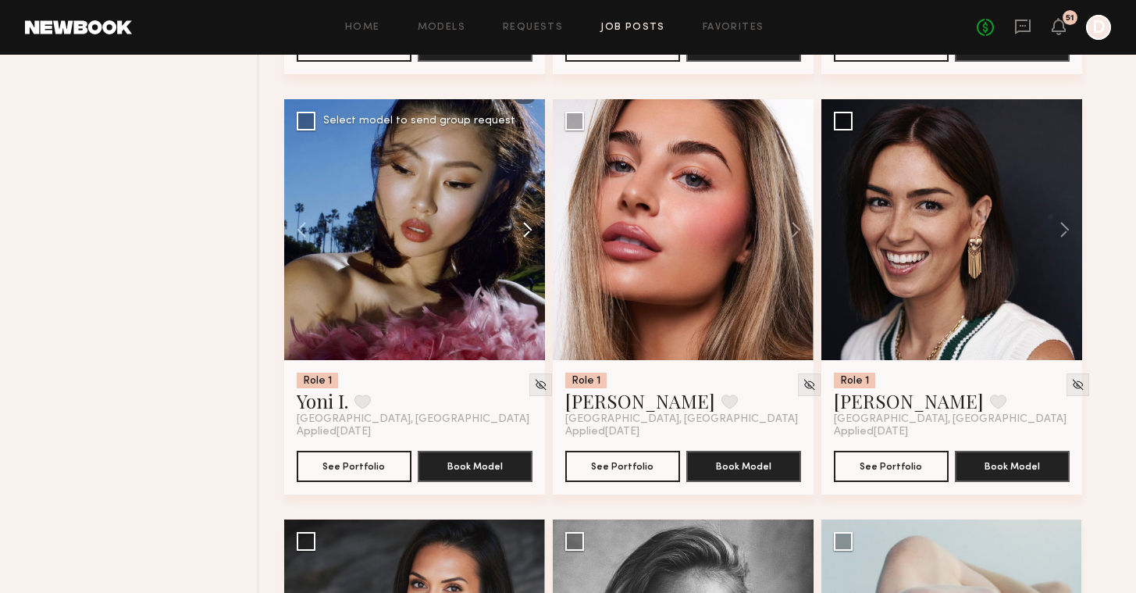
click at [528, 226] on button at bounding box center [520, 229] width 50 height 261
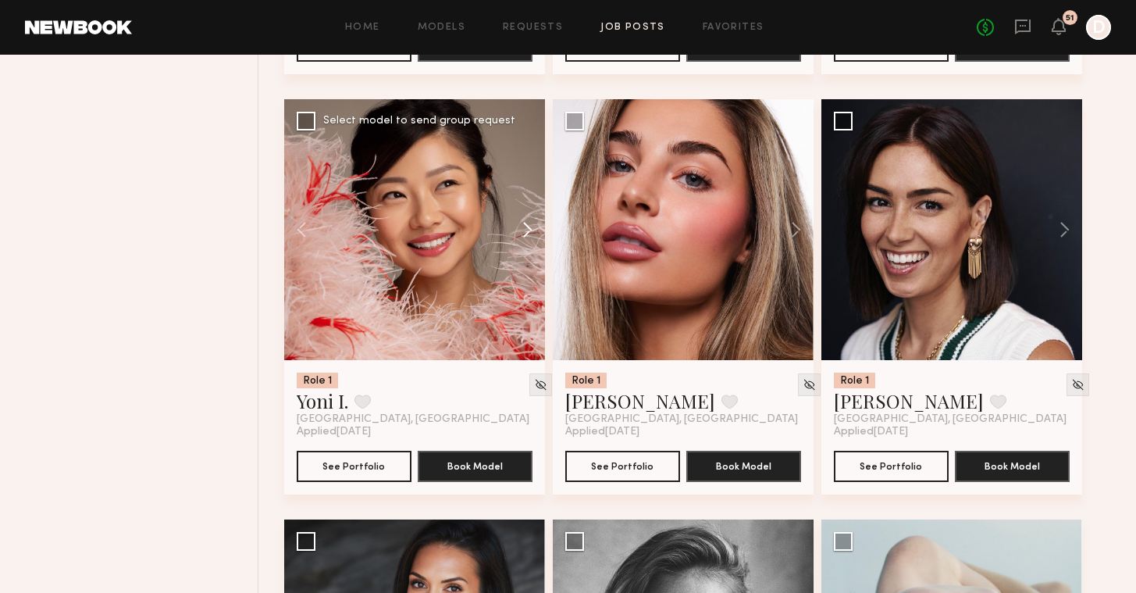
click at [528, 226] on button at bounding box center [520, 229] width 50 height 261
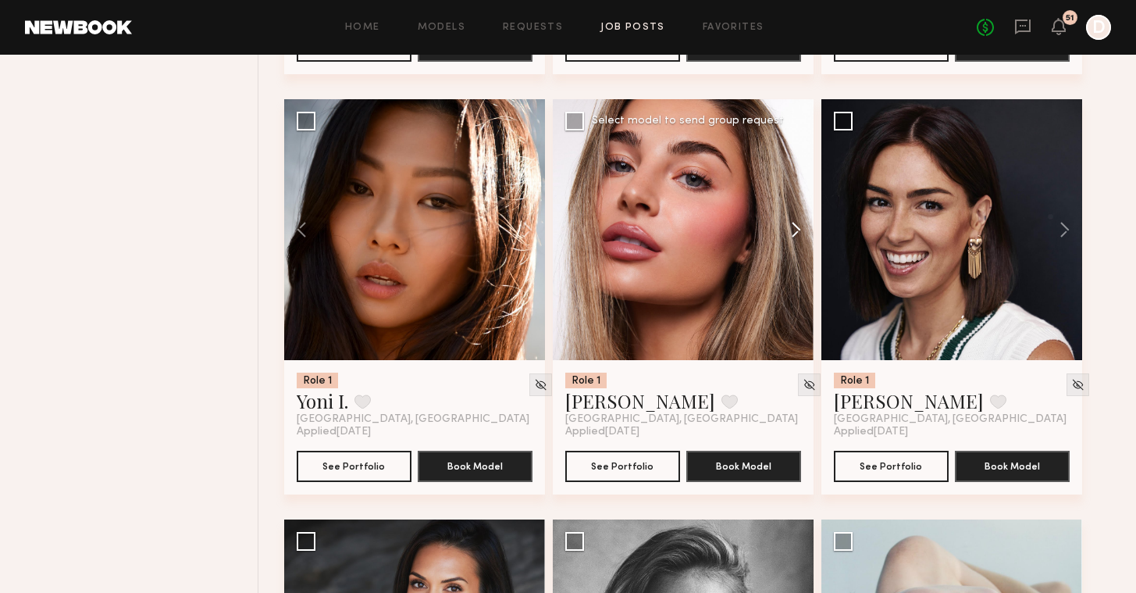
click at [800, 227] on button at bounding box center [789, 229] width 50 height 261
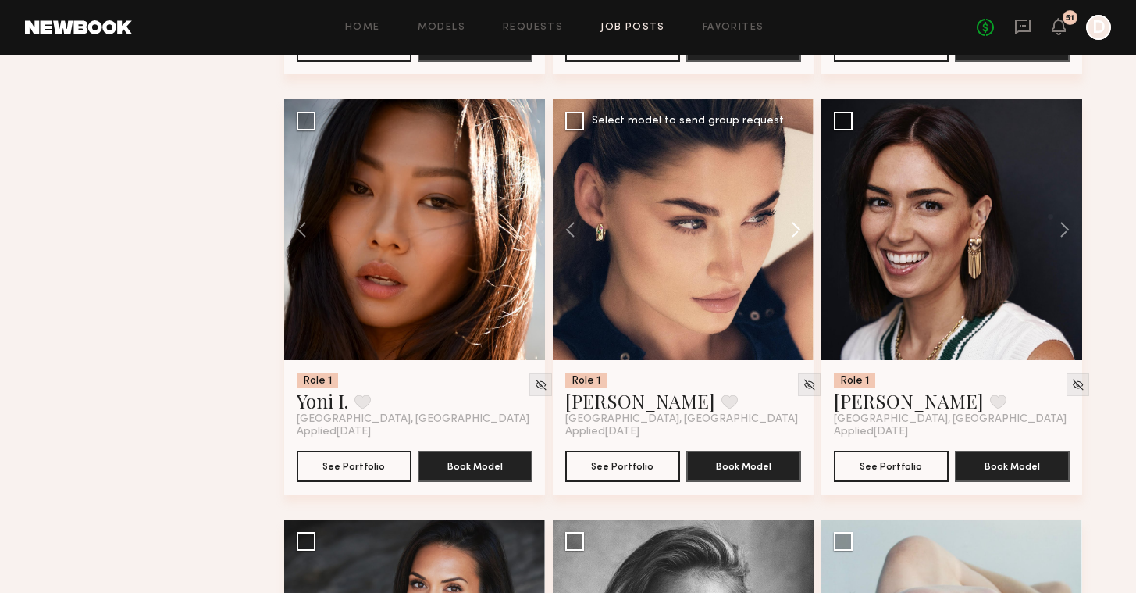
click at [800, 227] on button at bounding box center [789, 229] width 50 height 261
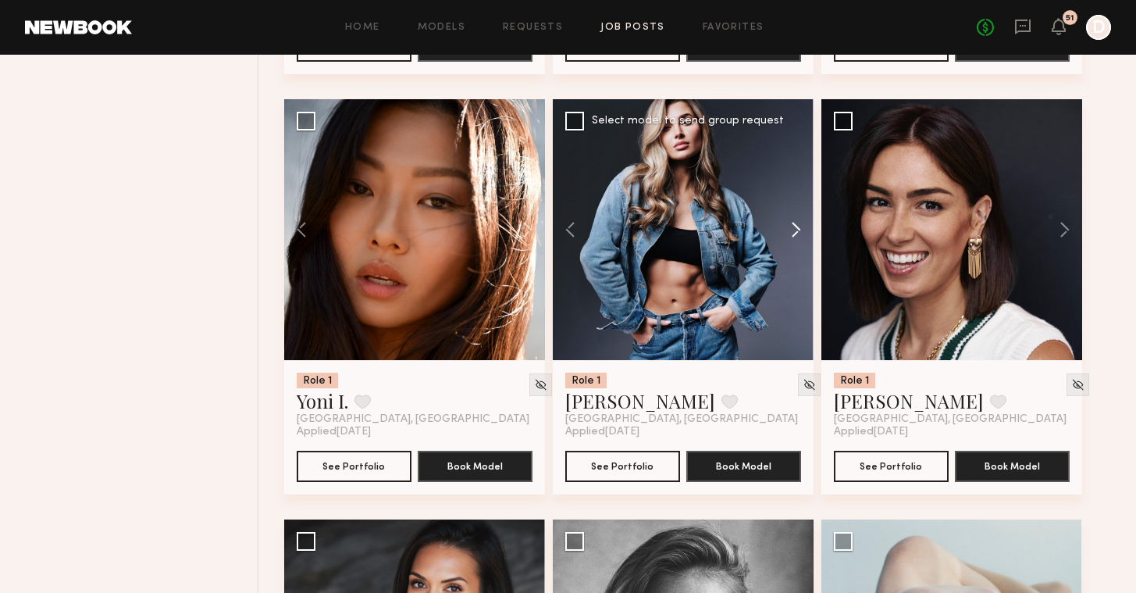
click at [800, 227] on button at bounding box center [789, 229] width 50 height 261
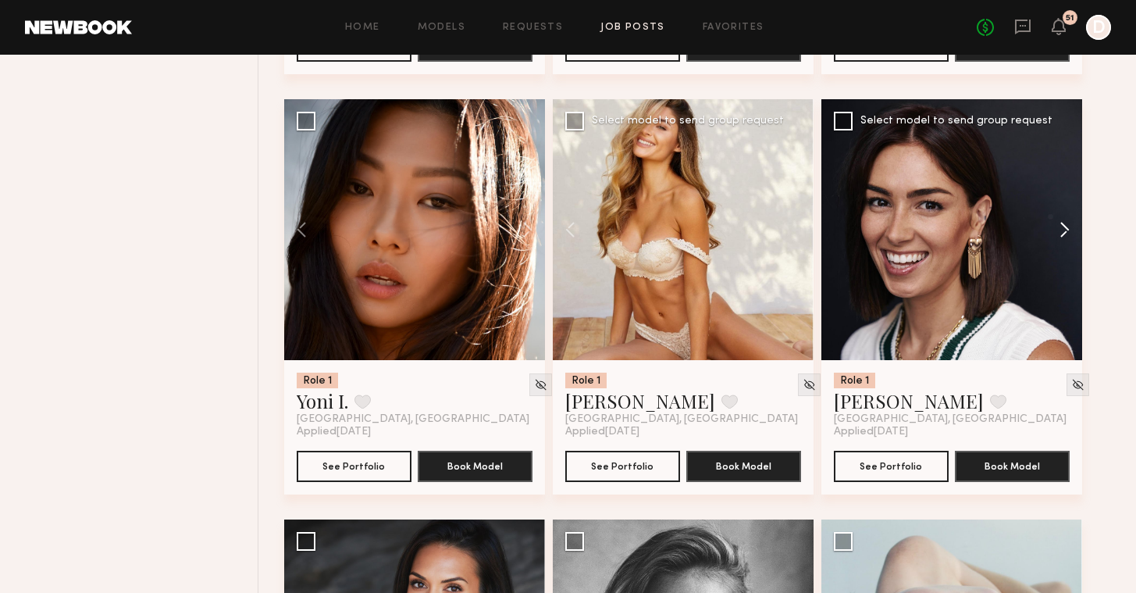
click at [1063, 233] on button at bounding box center [1057, 229] width 50 height 261
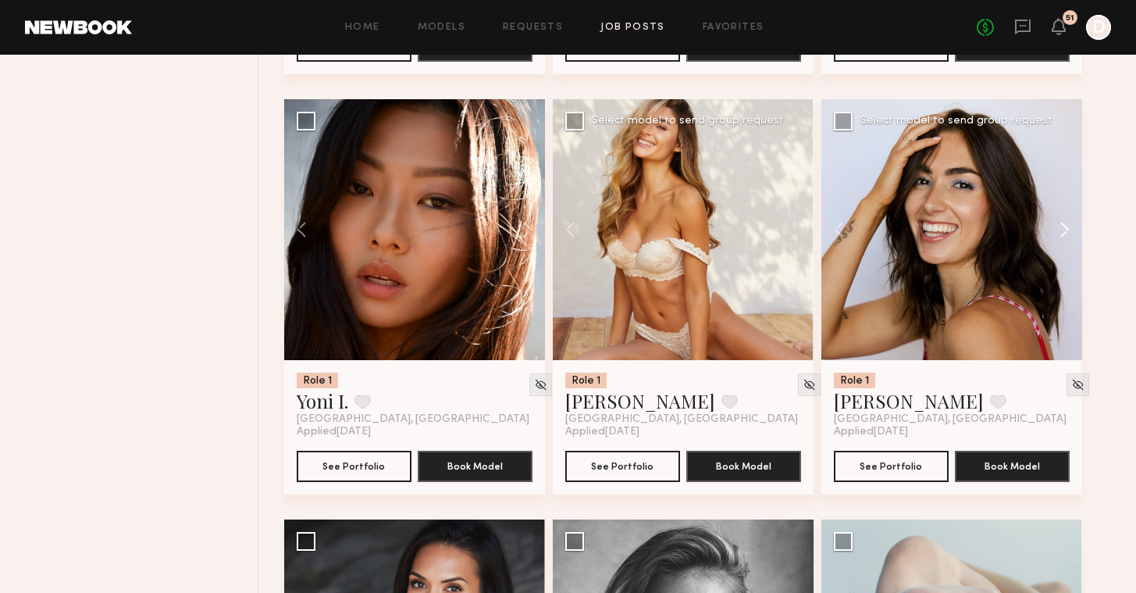
click at [1063, 233] on button at bounding box center [1057, 229] width 50 height 261
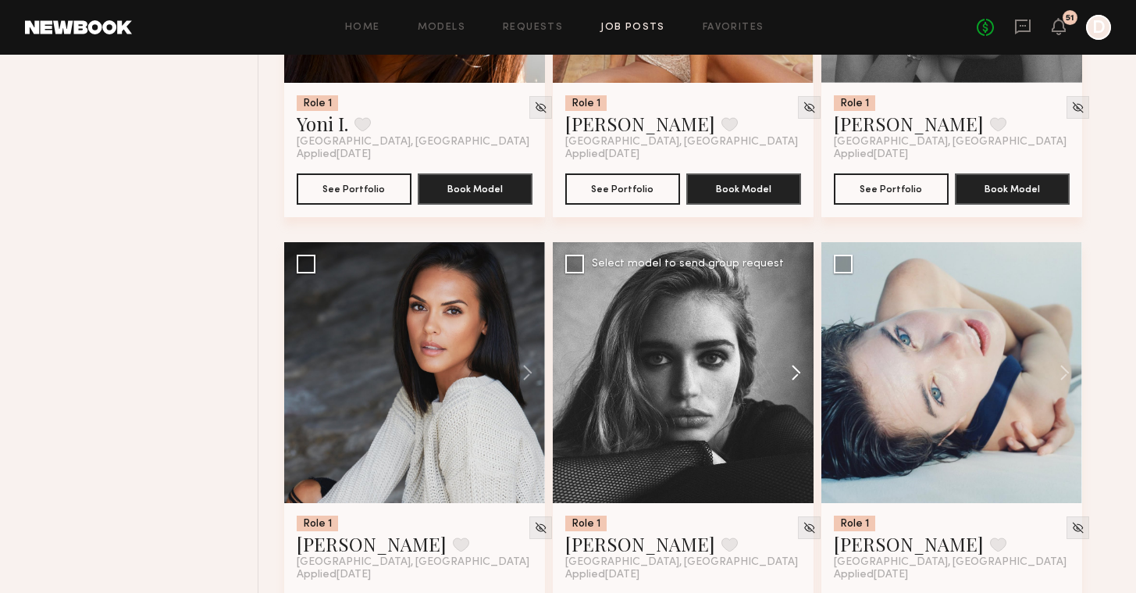
scroll to position [3476, 0]
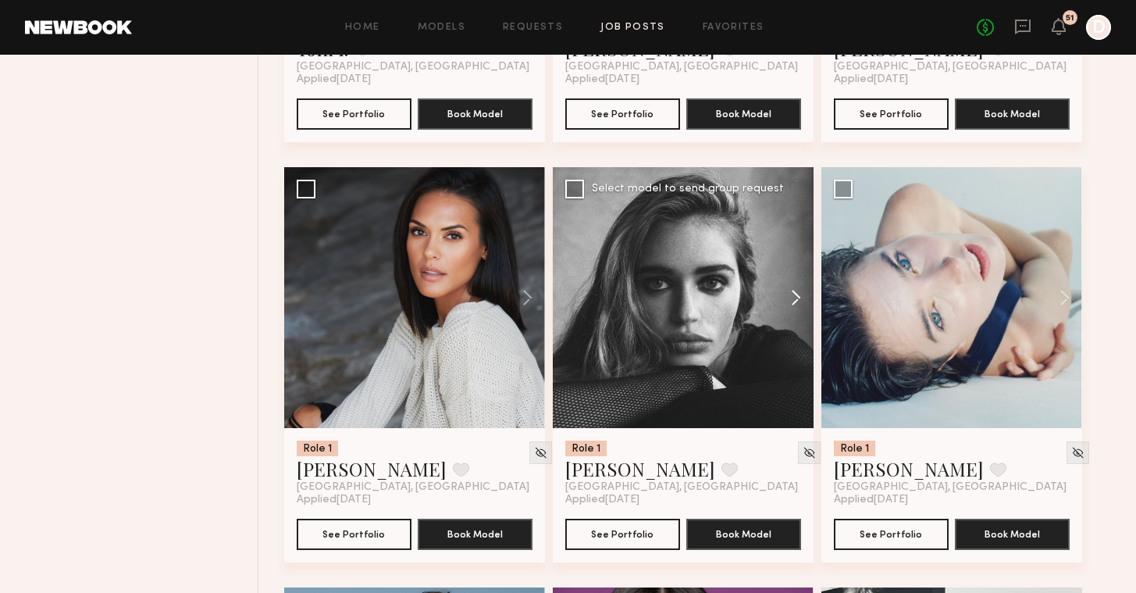
click at [800, 290] on button at bounding box center [789, 297] width 50 height 261
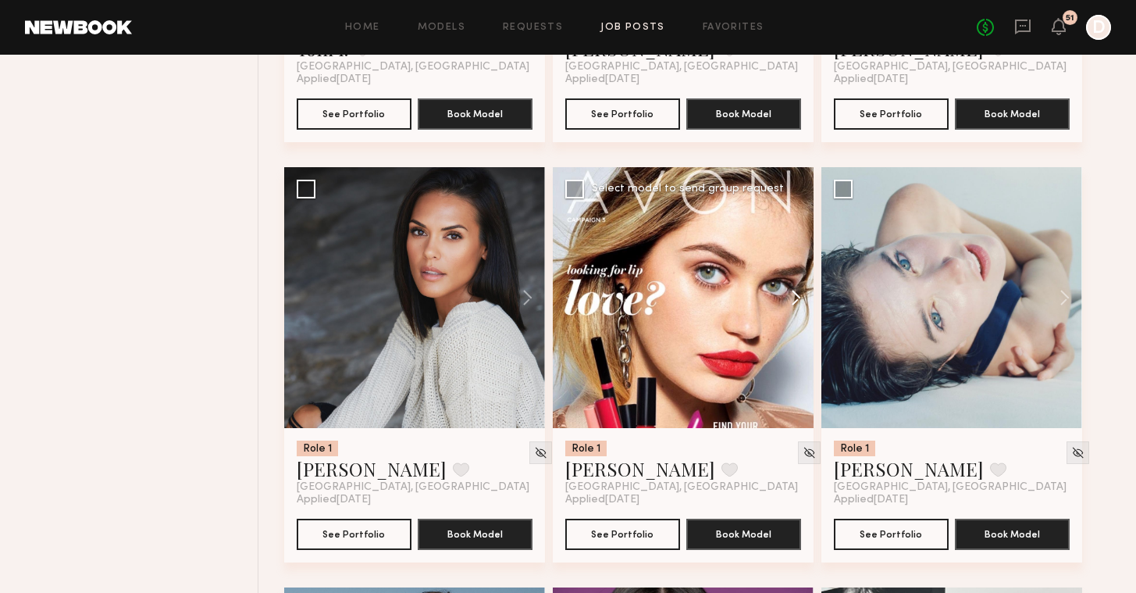
click at [800, 290] on button at bounding box center [789, 297] width 50 height 261
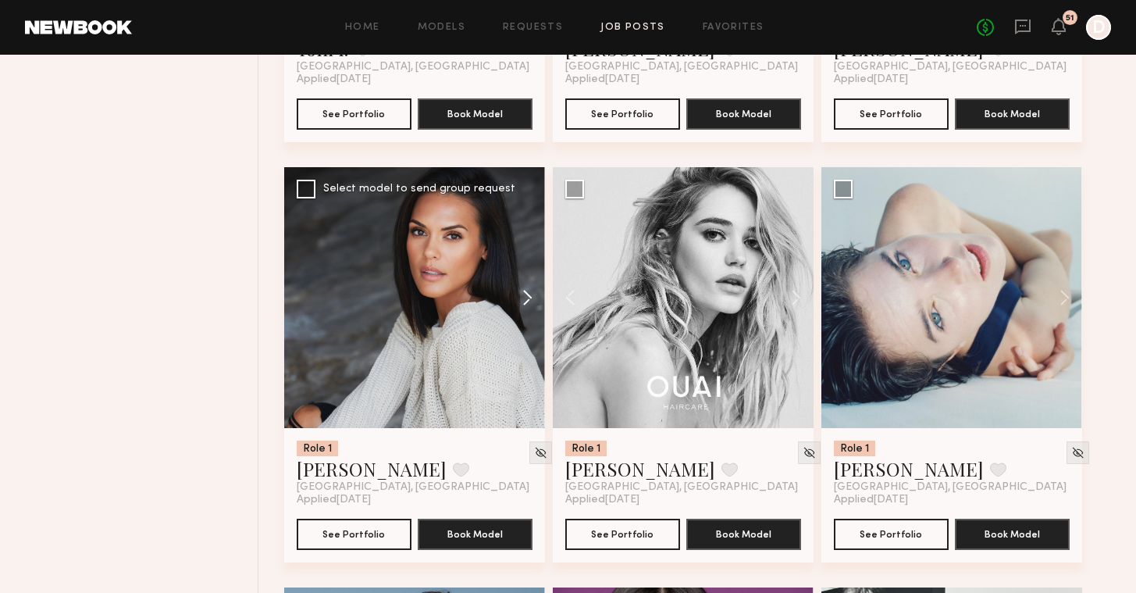
click at [522, 301] on button at bounding box center [520, 297] width 50 height 261
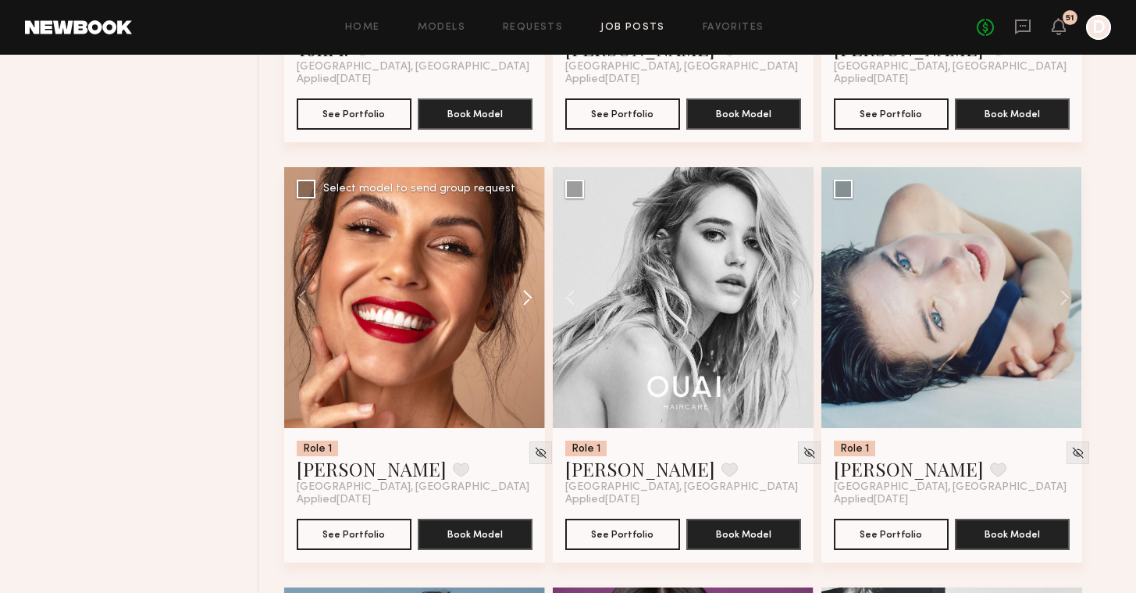
click at [522, 301] on button at bounding box center [520, 297] width 50 height 261
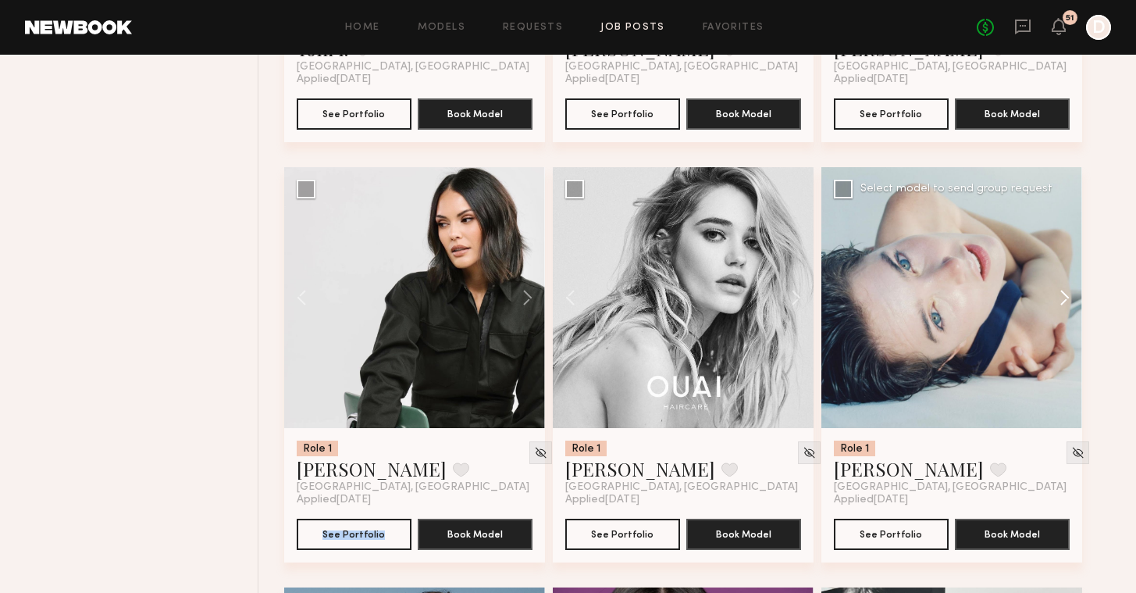
click at [1070, 302] on button at bounding box center [1057, 297] width 50 height 261
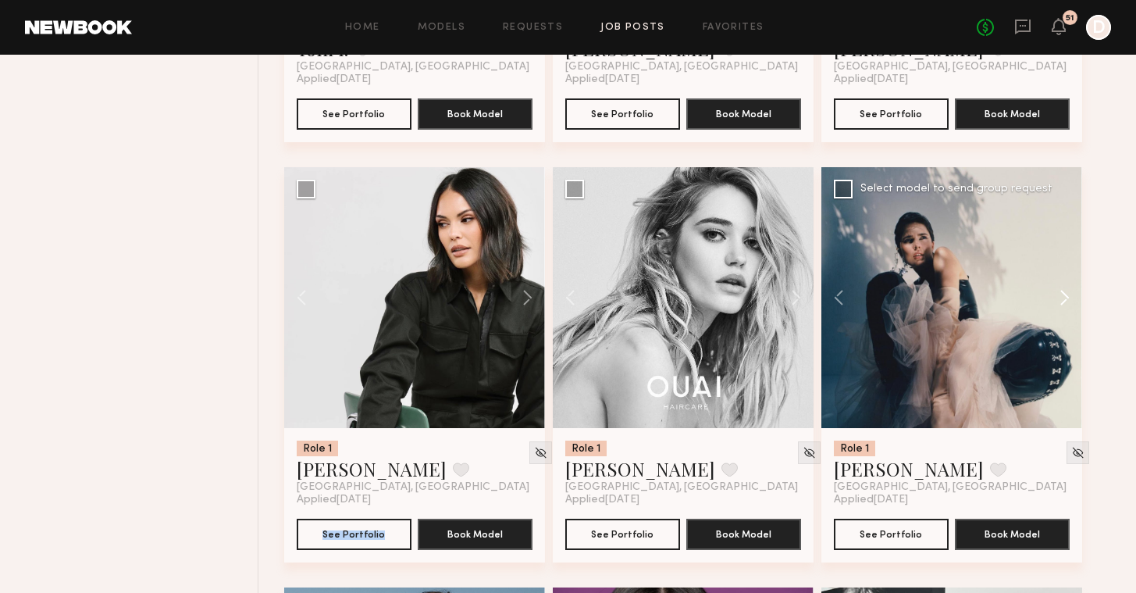
click at [1070, 302] on button at bounding box center [1057, 297] width 50 height 261
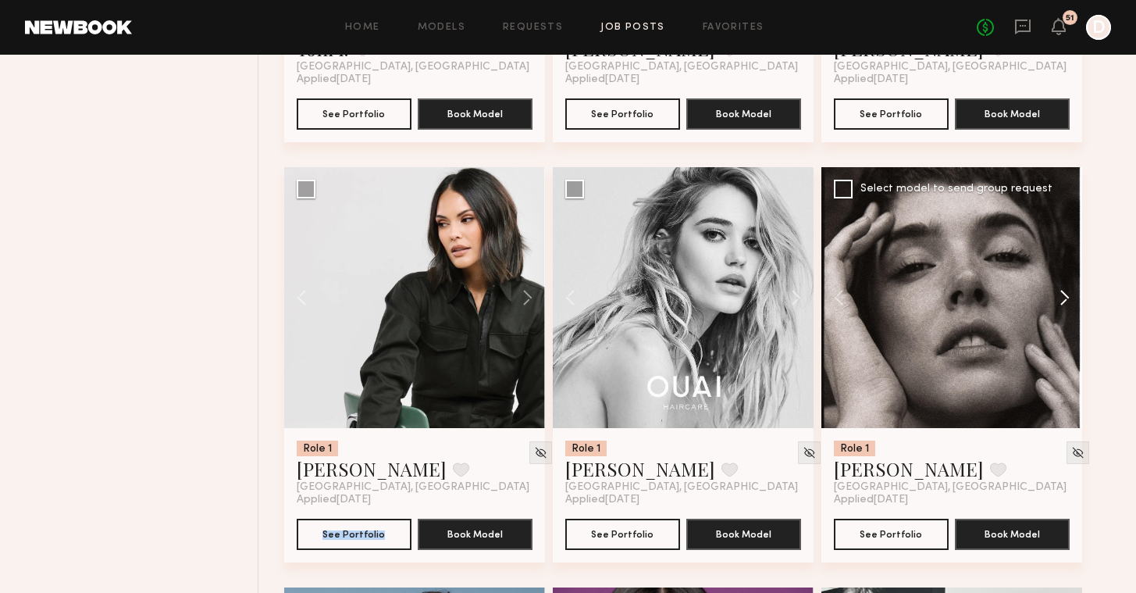
click at [1070, 302] on button at bounding box center [1057, 297] width 50 height 261
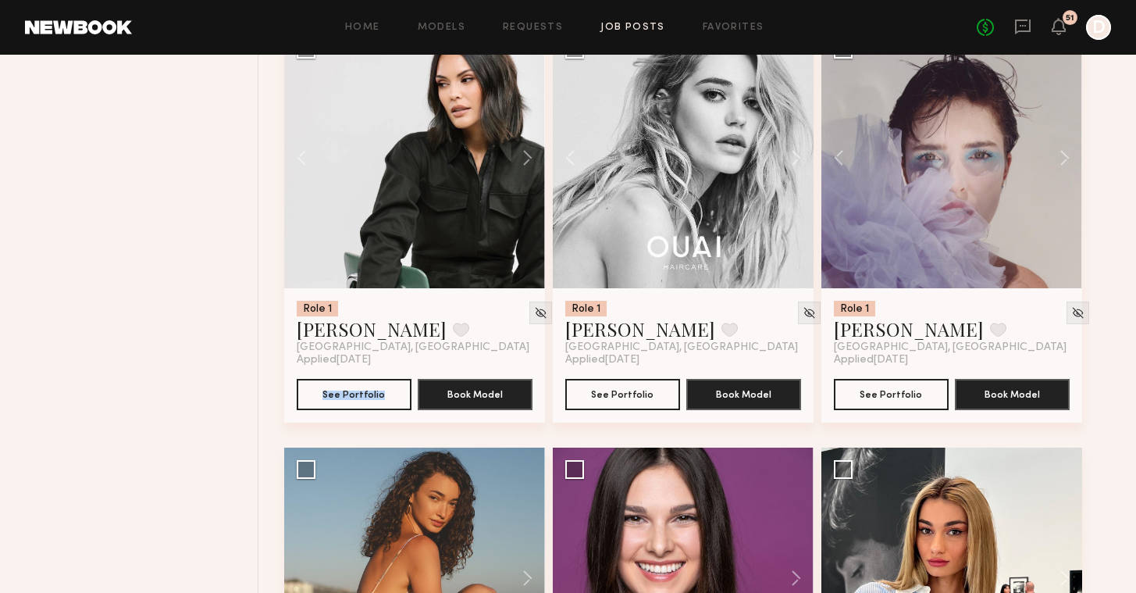
scroll to position [3891, 0]
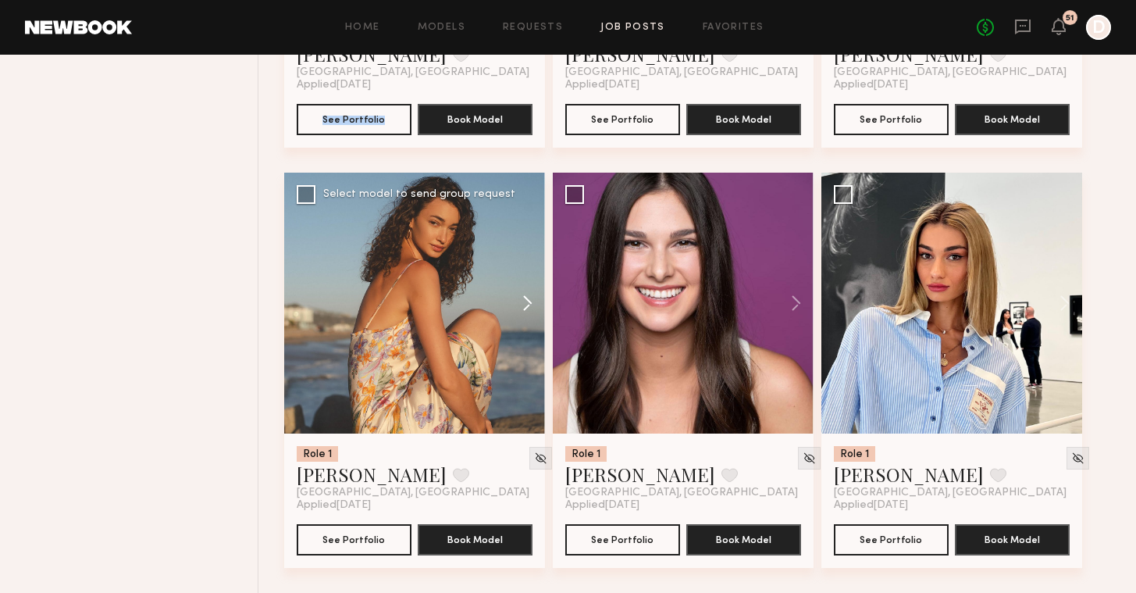
click at [522, 297] on button at bounding box center [520, 303] width 50 height 261
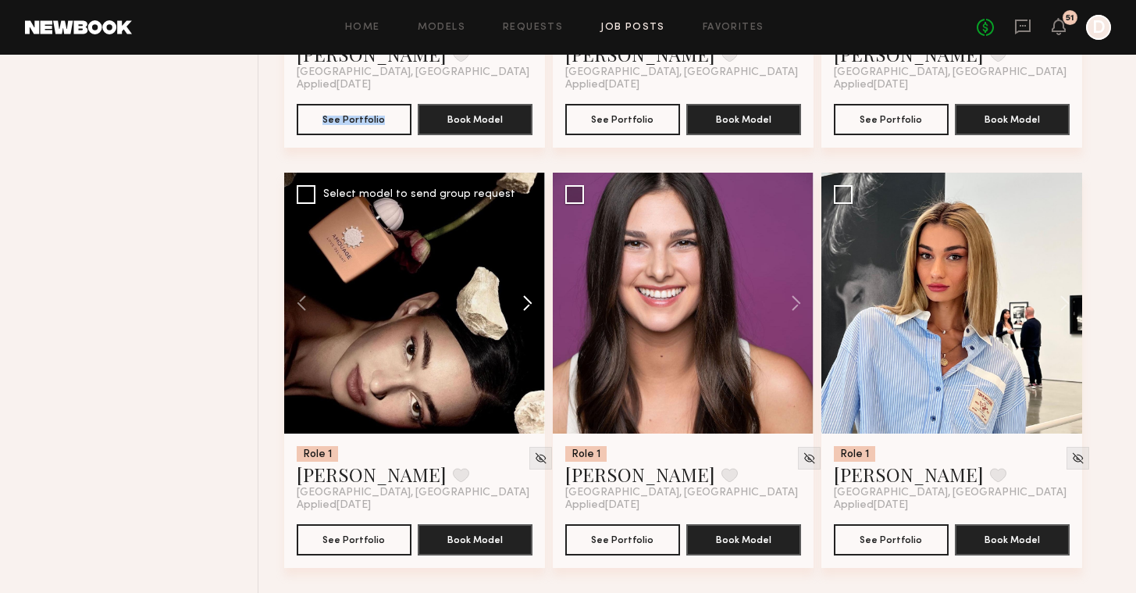
click at [522, 297] on button at bounding box center [520, 303] width 50 height 261
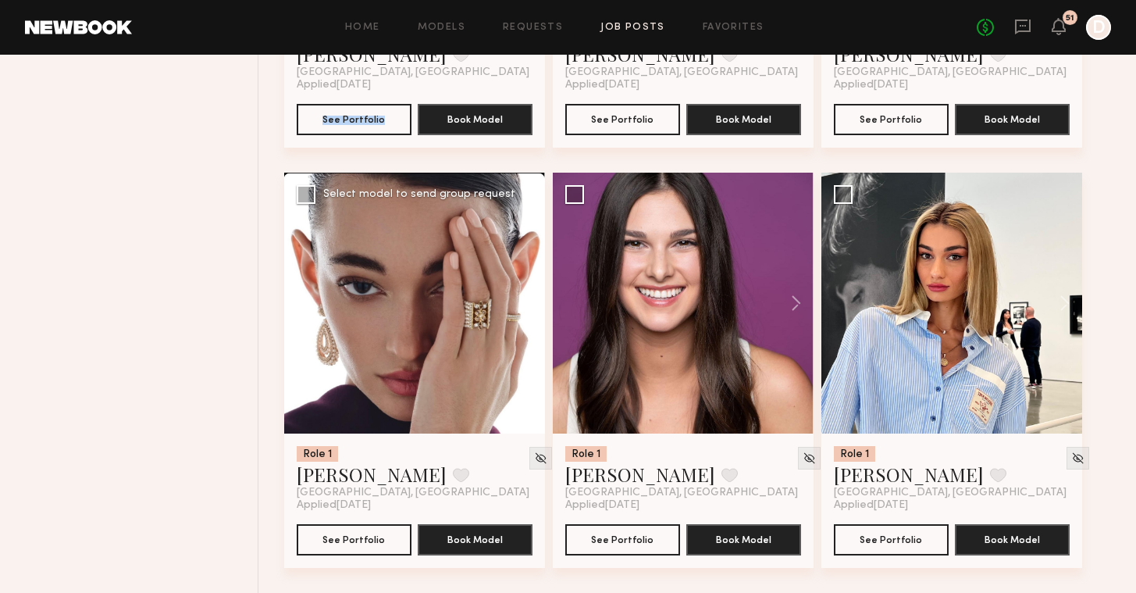
click at [522, 297] on button at bounding box center [520, 303] width 50 height 261
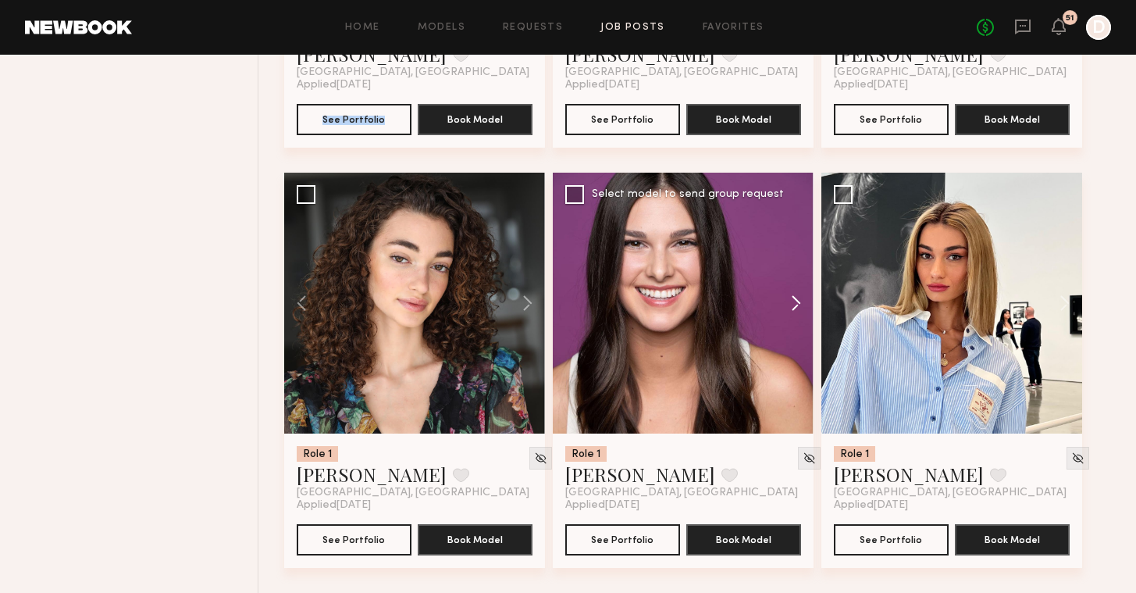
click at [795, 299] on button at bounding box center [789, 303] width 50 height 261
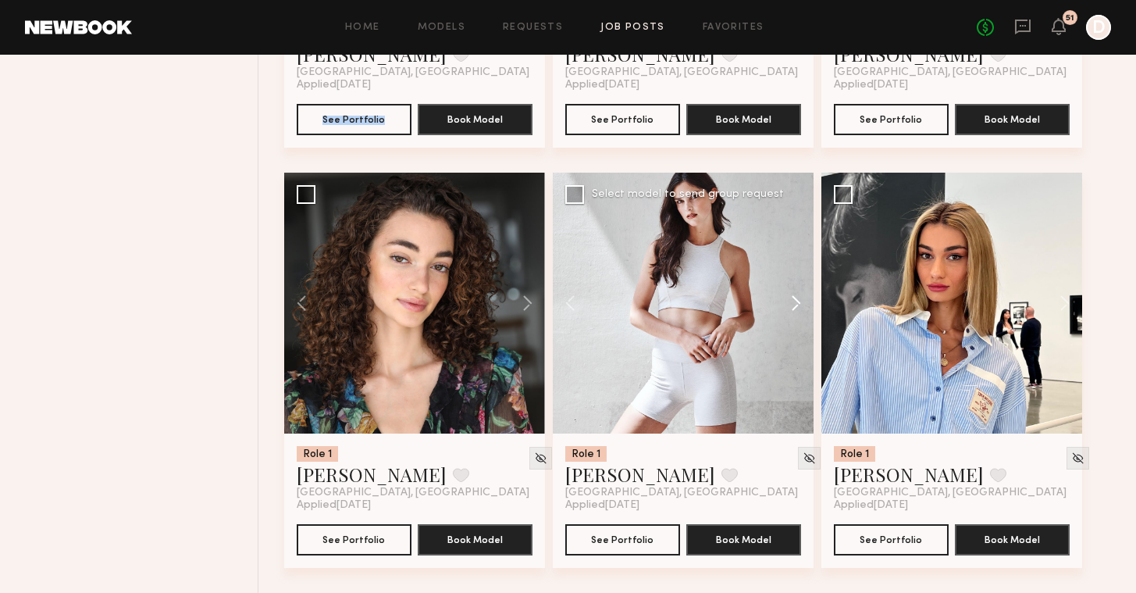
click at [795, 299] on button at bounding box center [789, 303] width 50 height 261
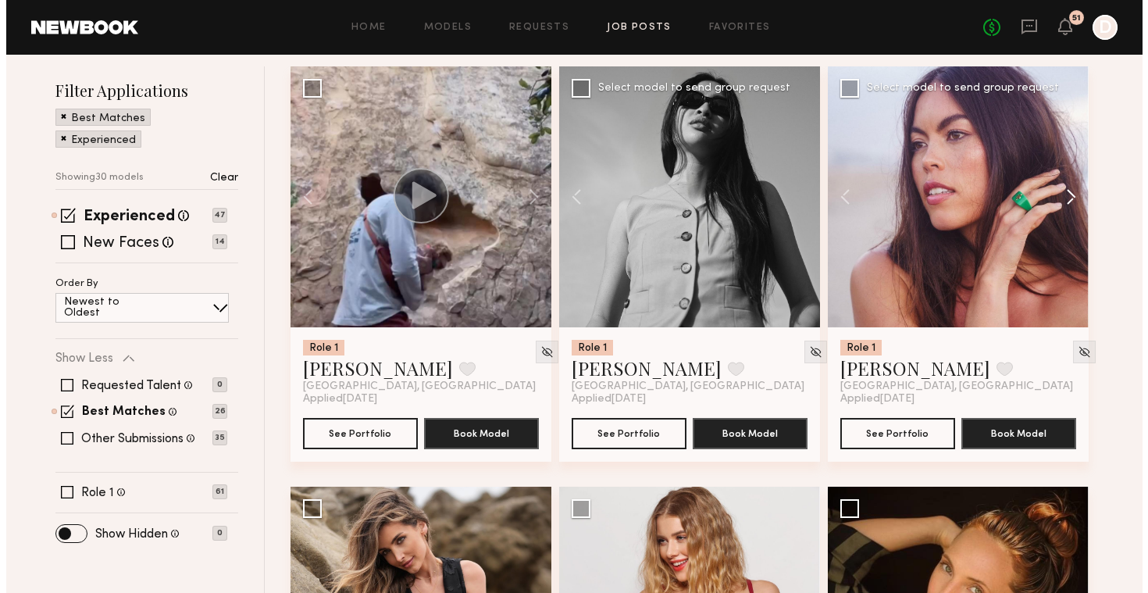
scroll to position [0, 0]
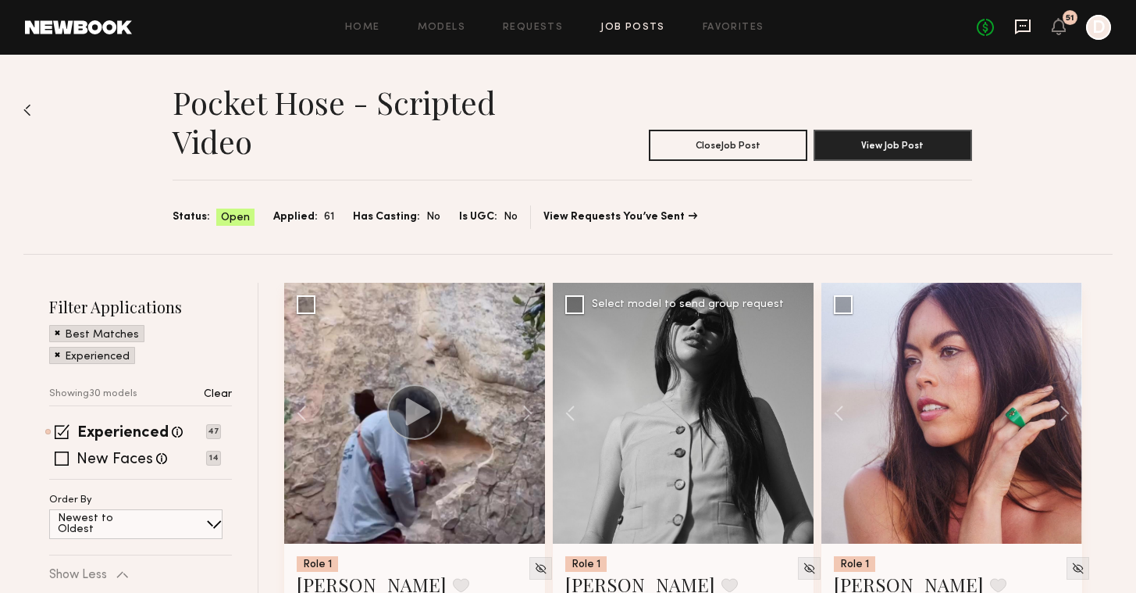
click at [1025, 30] on icon at bounding box center [1023, 27] width 16 height 15
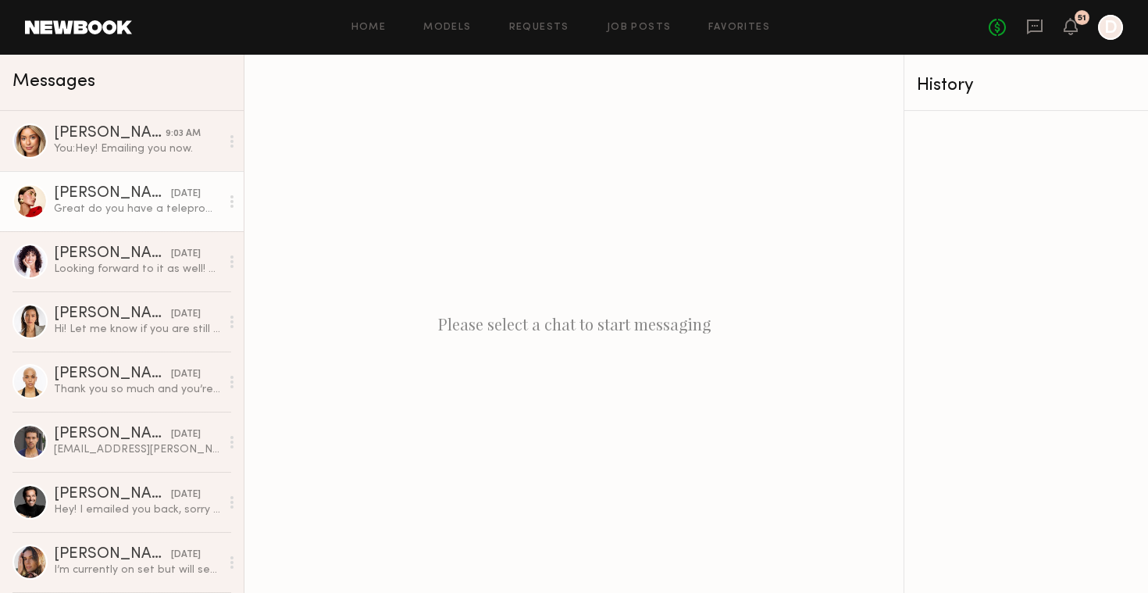
click at [168, 224] on link "Louise M. 10/07/2025 Great do you have a teleprompter on set ?" at bounding box center [122, 201] width 244 height 60
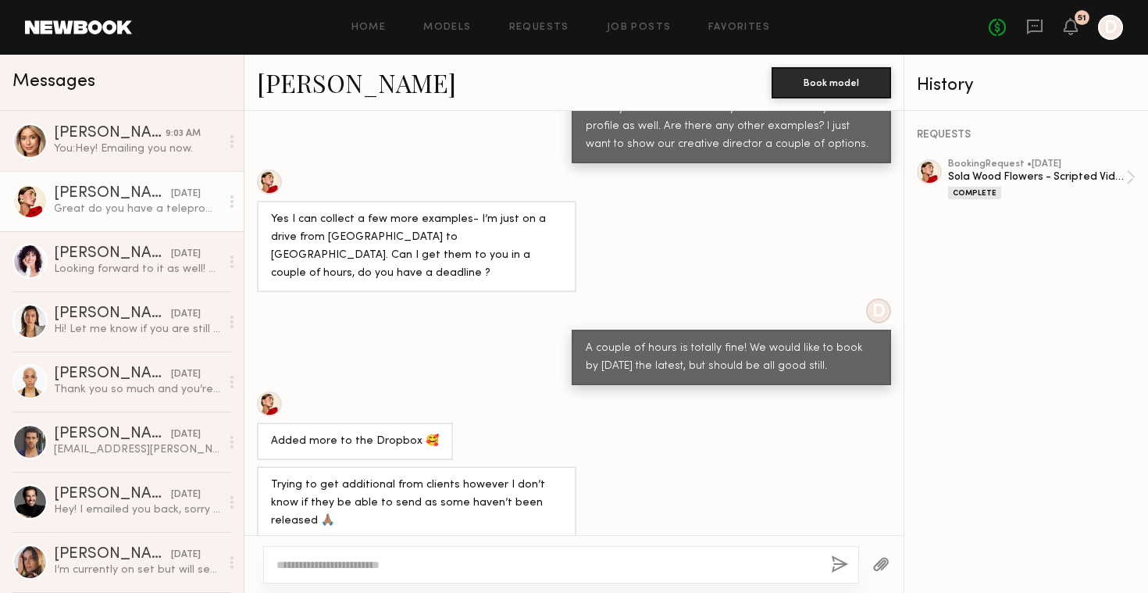
scroll to position [1180, 0]
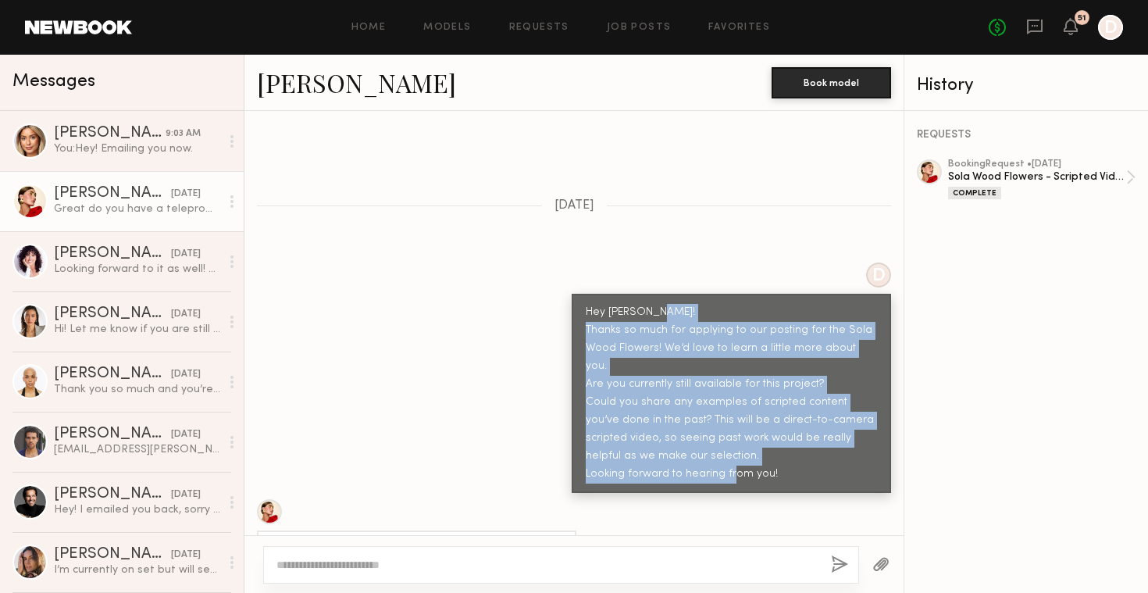
copy div "Thanks so much for applying to our posting for the Sola Wood Flowers! We’d love…"
drag, startPoint x: 763, startPoint y: 405, endPoint x: 575, endPoint y: 286, distance: 222.2
click at [586, 304] on div "Hey Louise! Thanks so much for applying to our posting for the Sola Wood Flower…" at bounding box center [731, 394] width 291 height 180
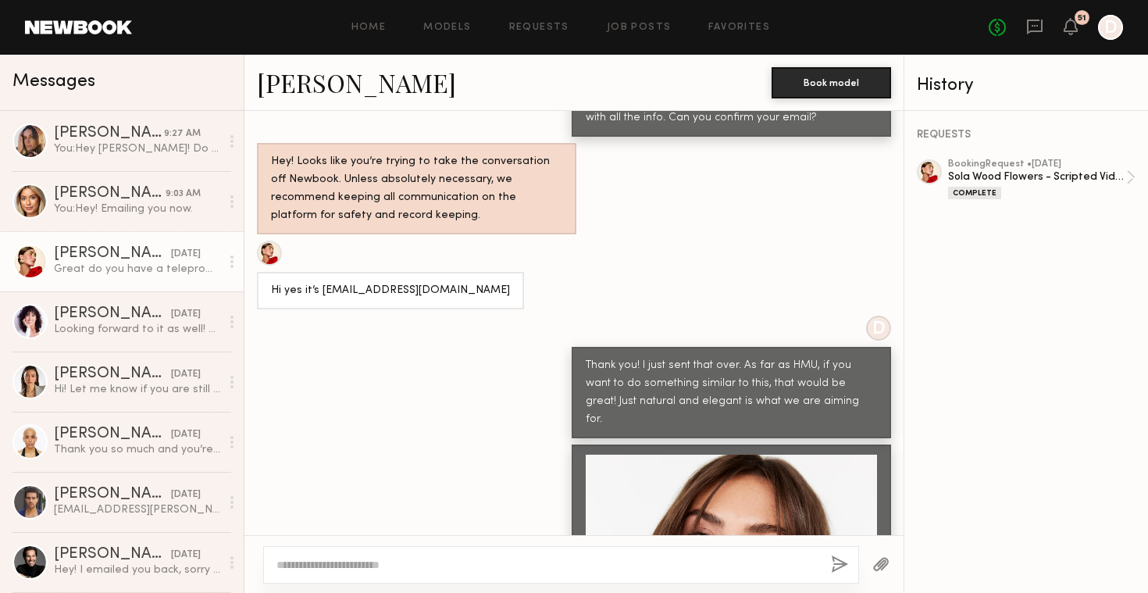
scroll to position [7553, 0]
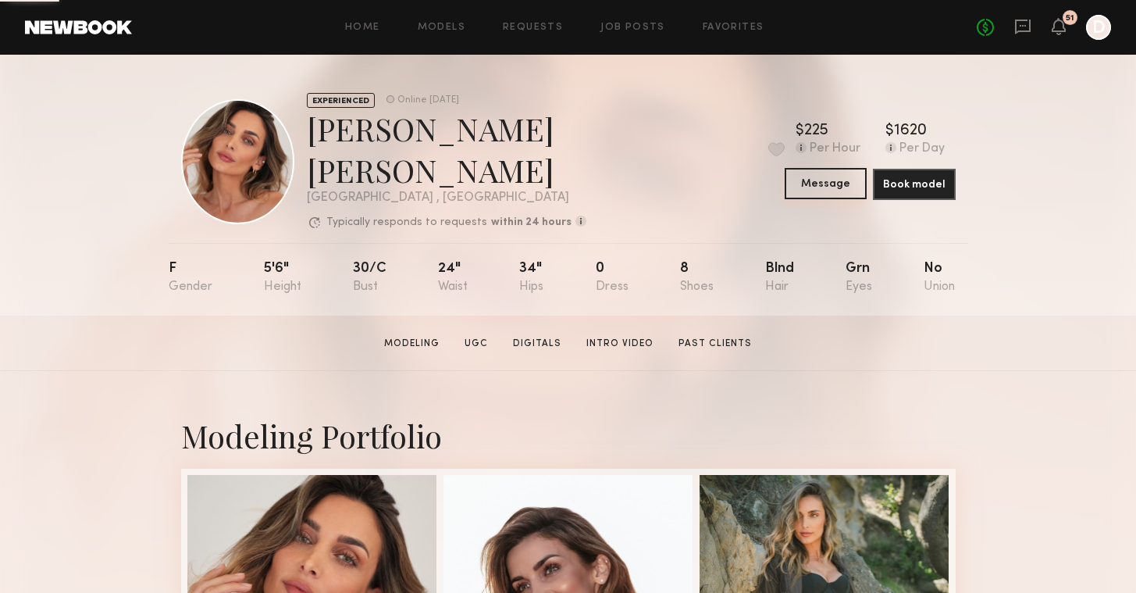
click at [825, 182] on button "Message" at bounding box center [826, 183] width 82 height 31
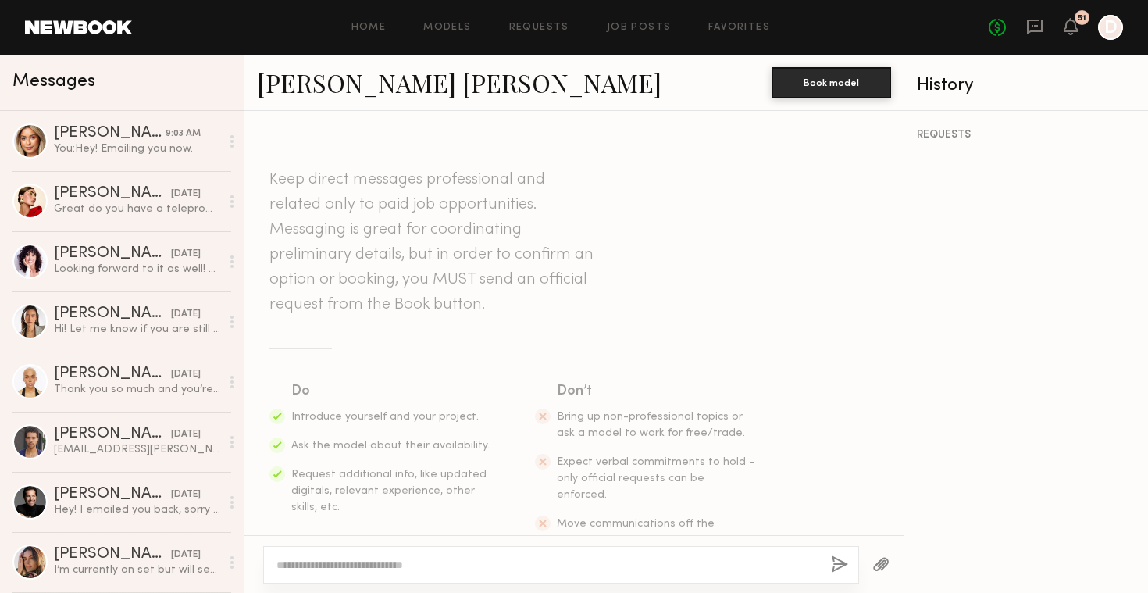
click at [467, 563] on textarea at bounding box center [547, 565] width 542 height 16
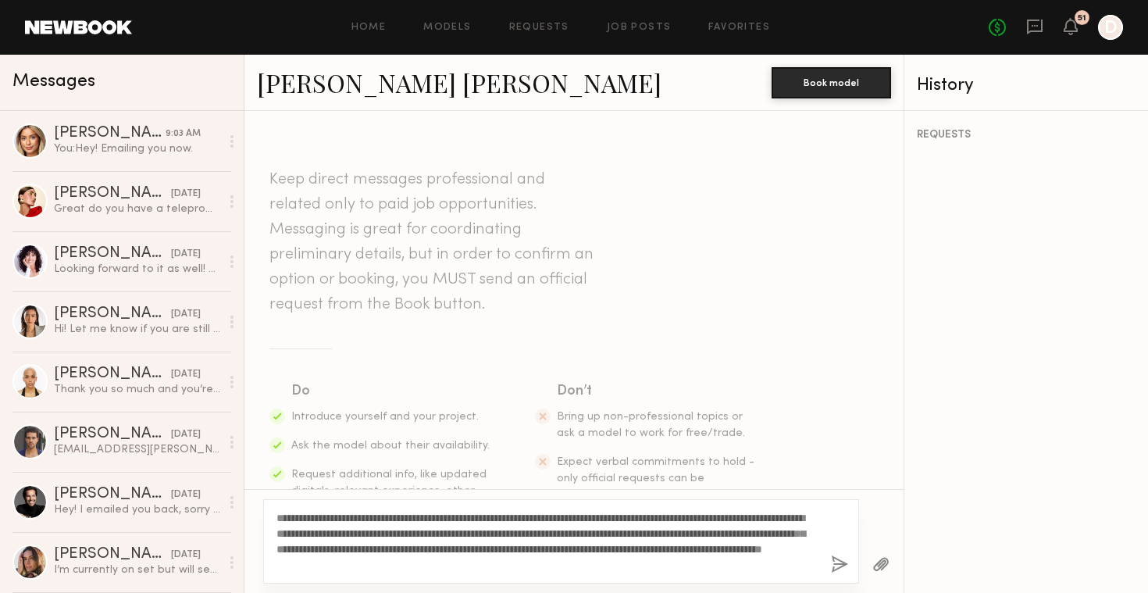
click at [277, 516] on textarea "**********" at bounding box center [547, 541] width 542 height 62
drag, startPoint x: 622, startPoint y: 518, endPoint x: 529, endPoint y: 518, distance: 92.1
click at [529, 518] on textarea "**********" at bounding box center [547, 526] width 542 height 94
drag, startPoint x: 565, startPoint y: 564, endPoint x: 265, endPoint y: 518, distance: 302.6
click at [265, 518] on div "**********" at bounding box center [561, 526] width 596 height 116
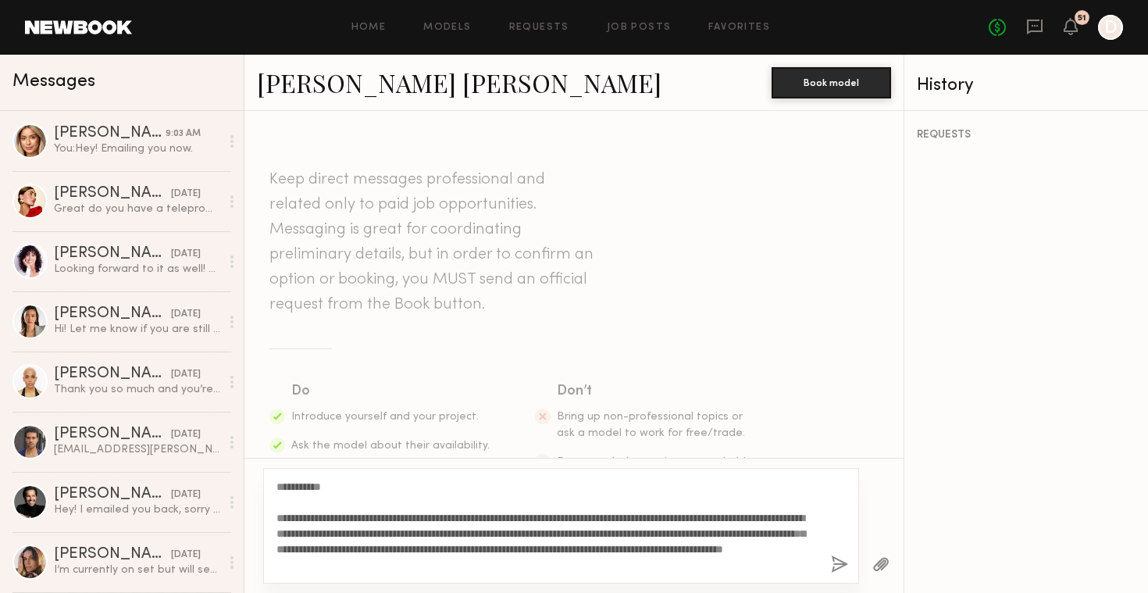
type textarea "**********"
click at [588, 575] on div "**********" at bounding box center [561, 526] width 596 height 116
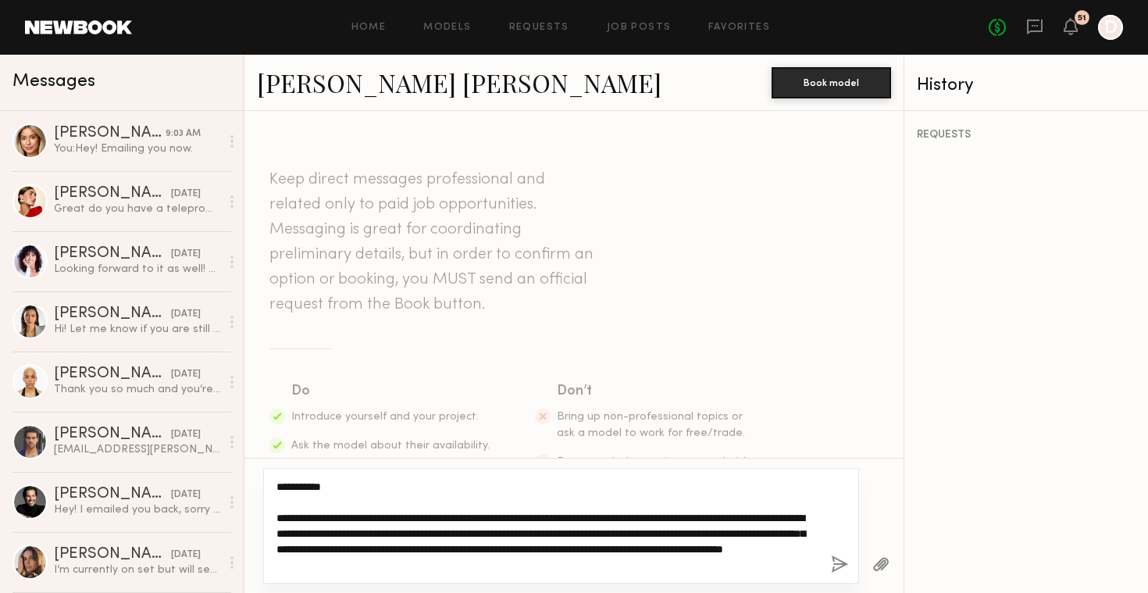
click at [739, 562] on textarea "**********" at bounding box center [547, 526] width 542 height 94
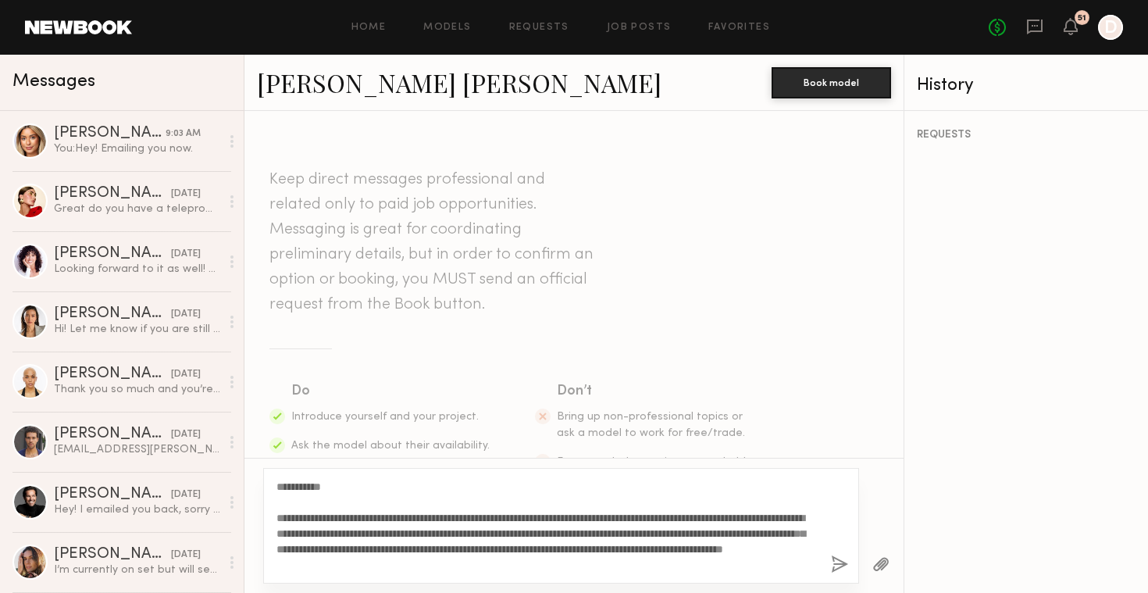
click at [841, 564] on button "button" at bounding box center [839, 565] width 17 height 20
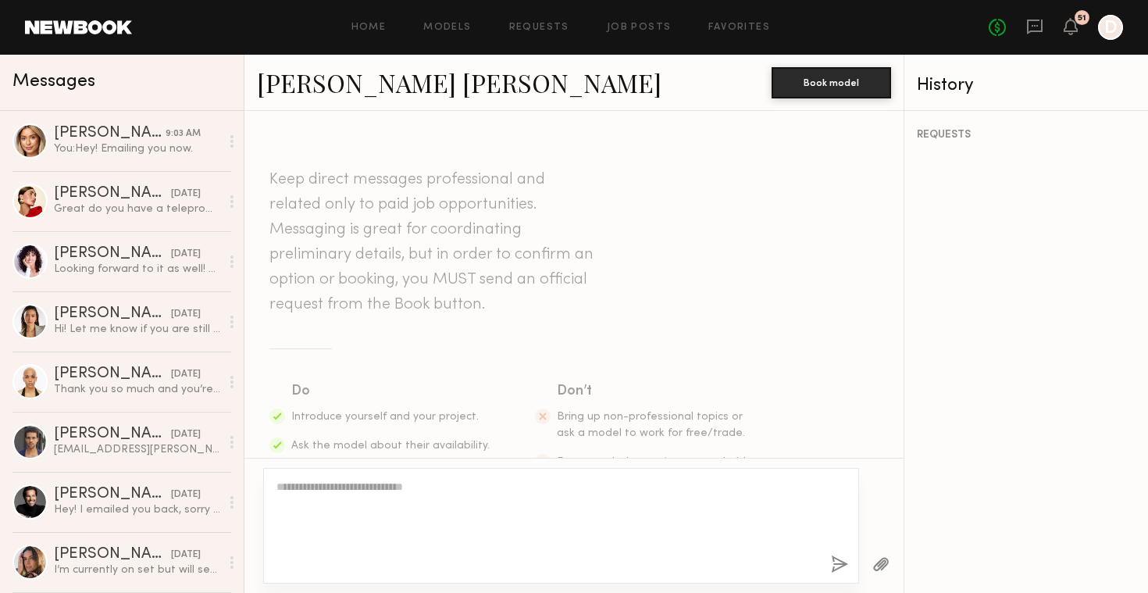
scroll to position [367, 0]
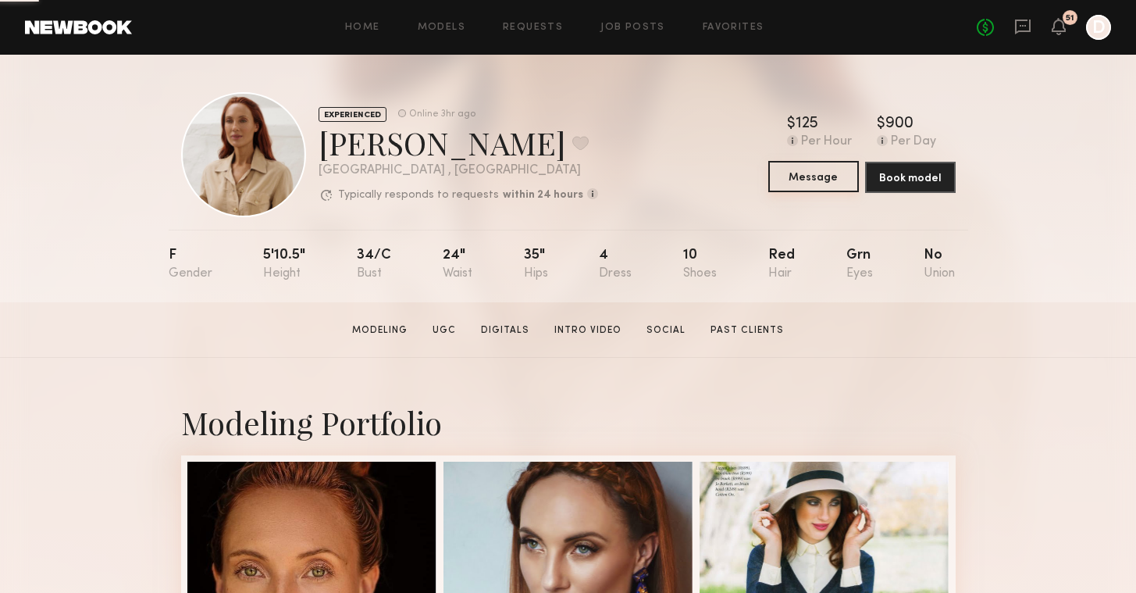
click at [819, 172] on button "Message" at bounding box center [813, 176] width 91 height 31
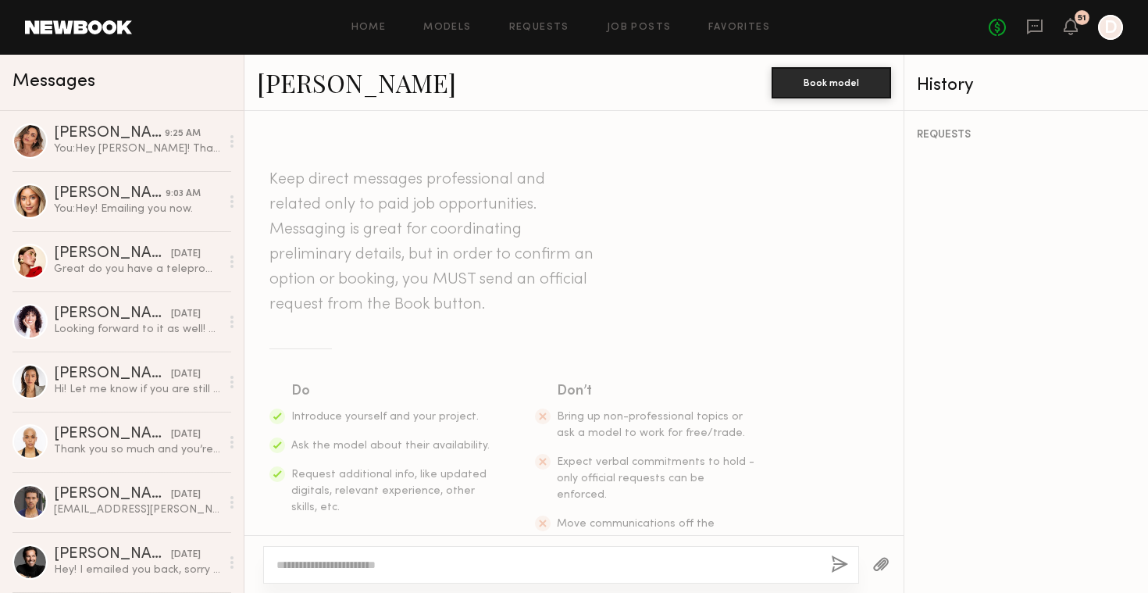
click at [423, 568] on textarea at bounding box center [547, 565] width 542 height 16
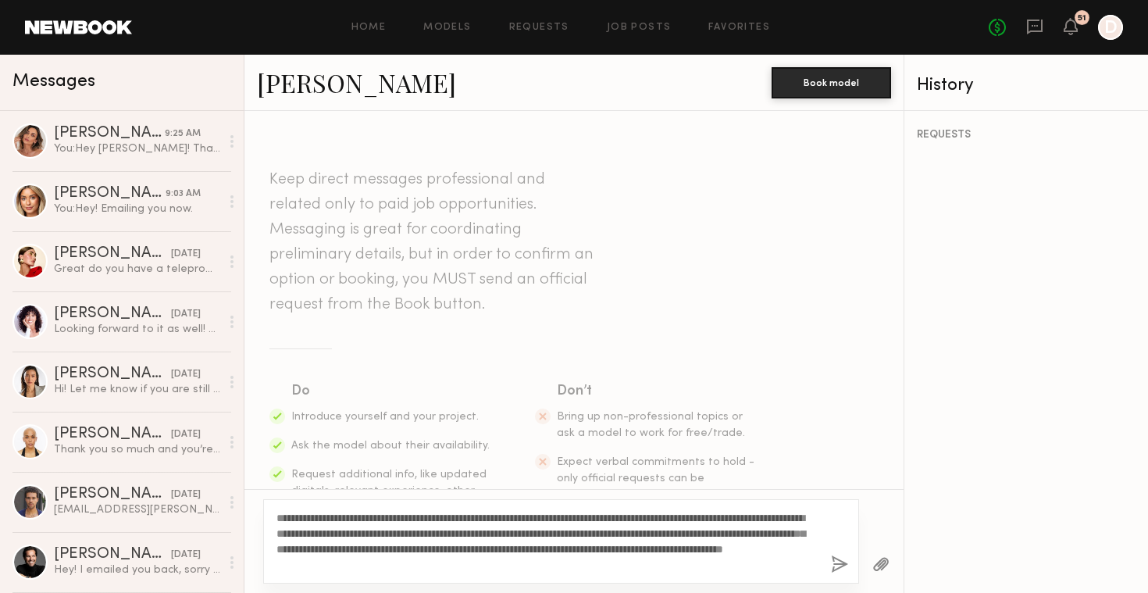
click at [278, 519] on textarea "**********" at bounding box center [547, 541] width 542 height 62
type textarea "**********"
click at [842, 568] on button "button" at bounding box center [839, 565] width 17 height 20
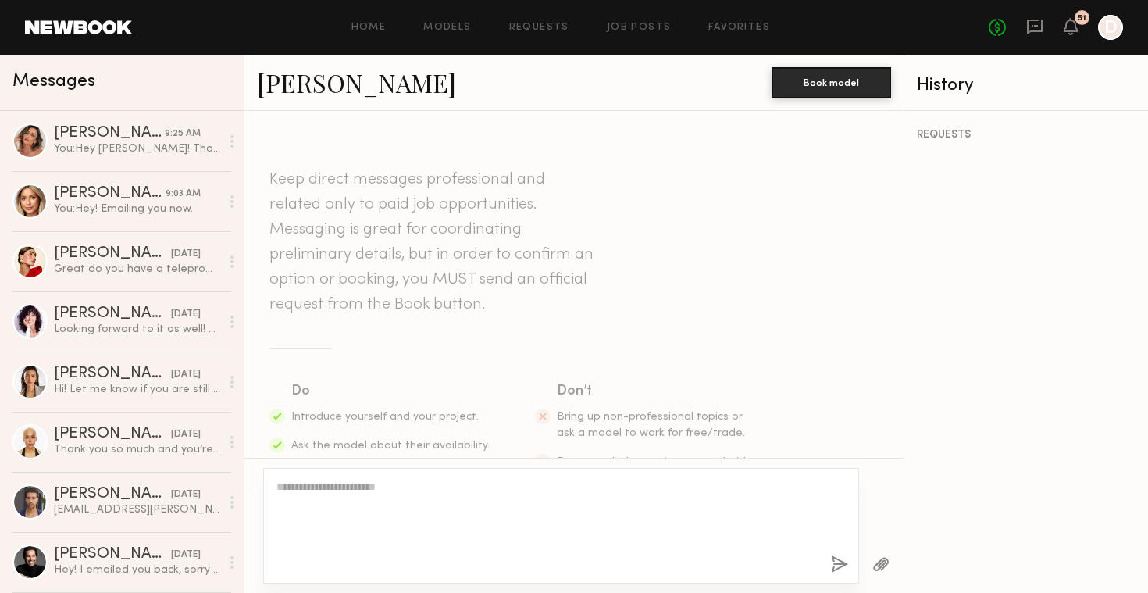
scroll to position [367, 0]
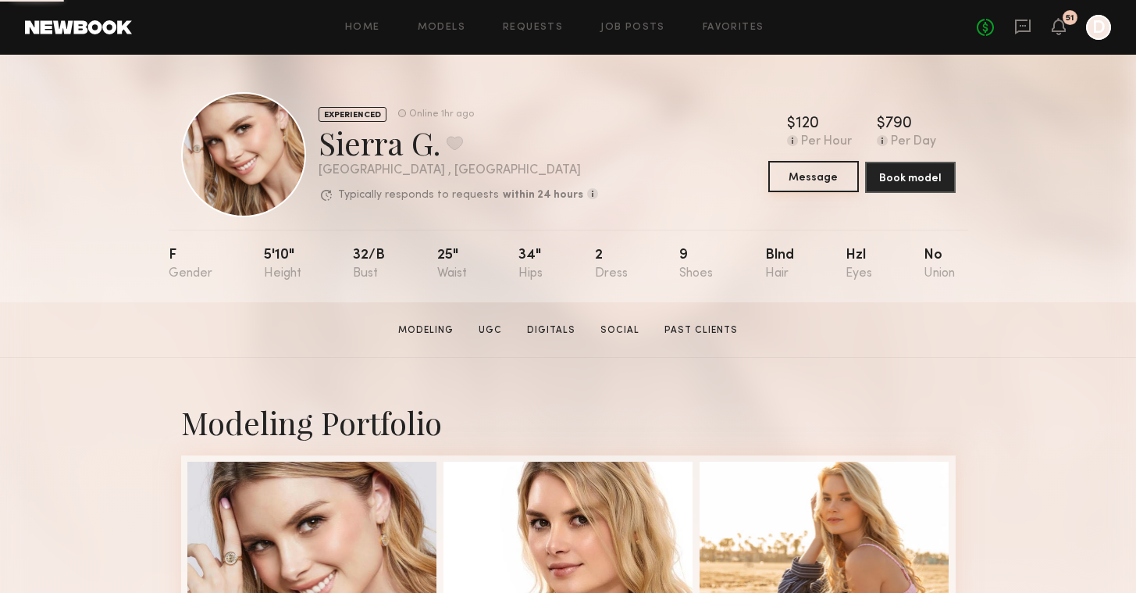
click at [825, 180] on button "Message" at bounding box center [813, 176] width 91 height 31
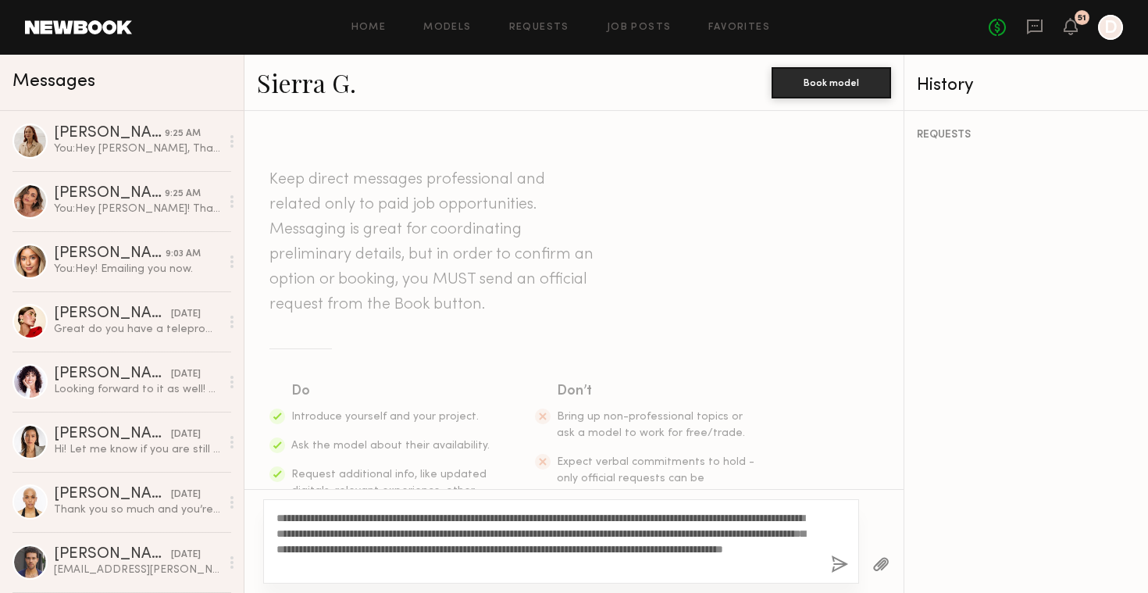
click at [277, 515] on textarea "**********" at bounding box center [547, 541] width 542 height 62
type textarea "**********"
click at [843, 565] on button "button" at bounding box center [839, 565] width 17 height 20
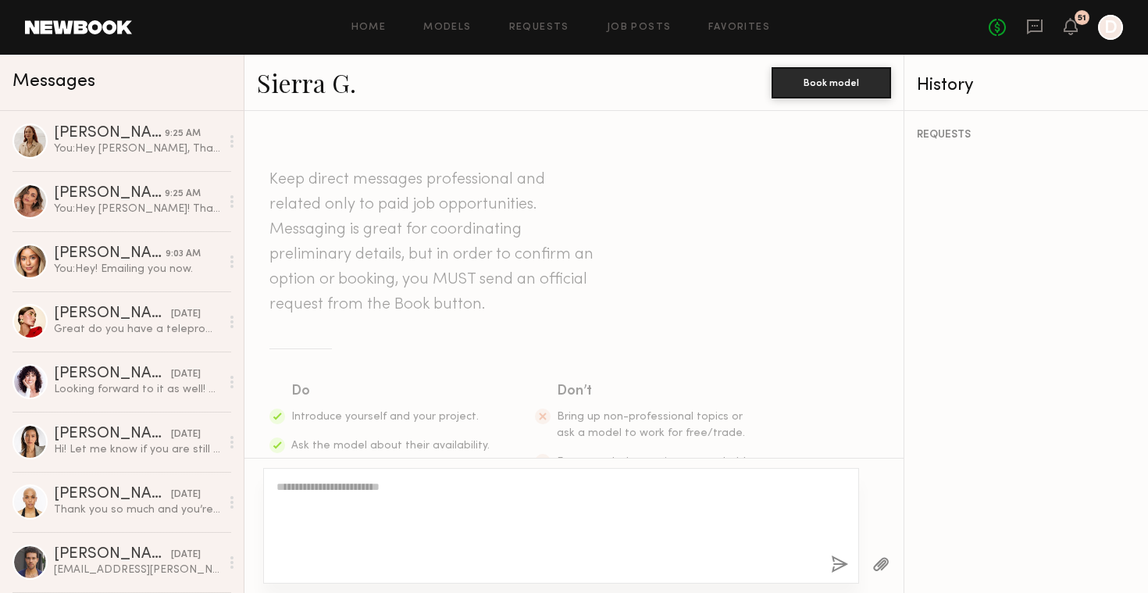
scroll to position [367, 0]
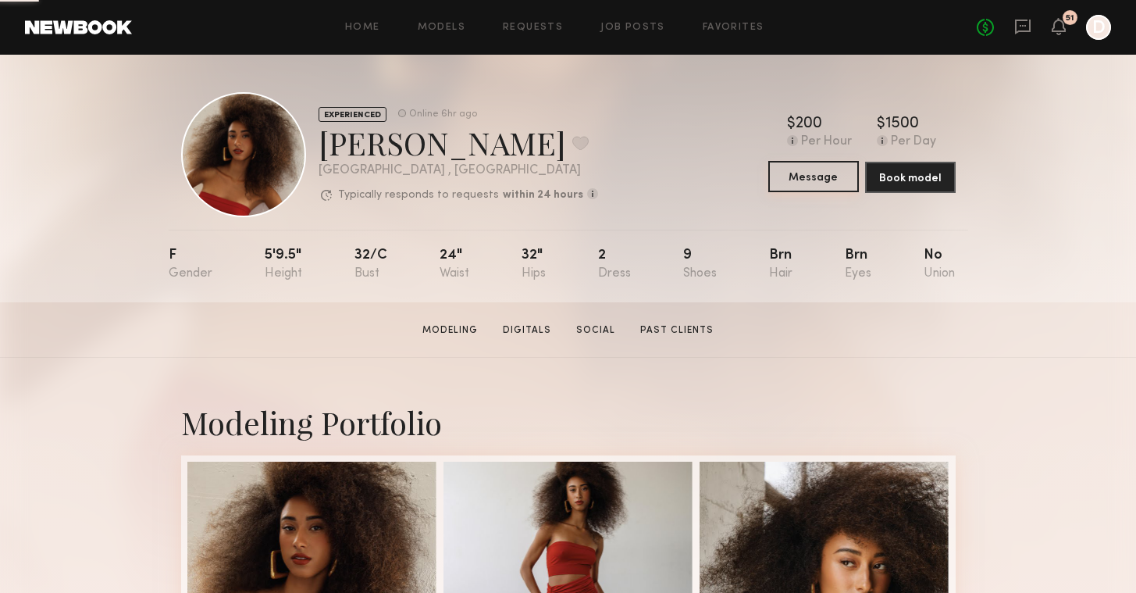
click at [828, 184] on button "Message" at bounding box center [813, 176] width 91 height 31
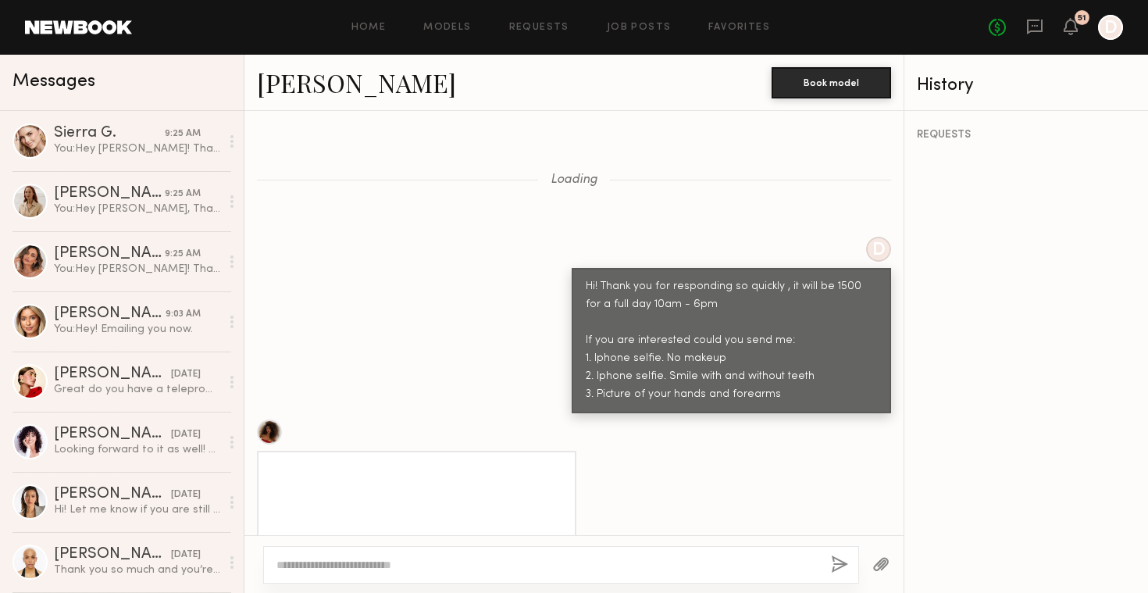
scroll to position [1495, 0]
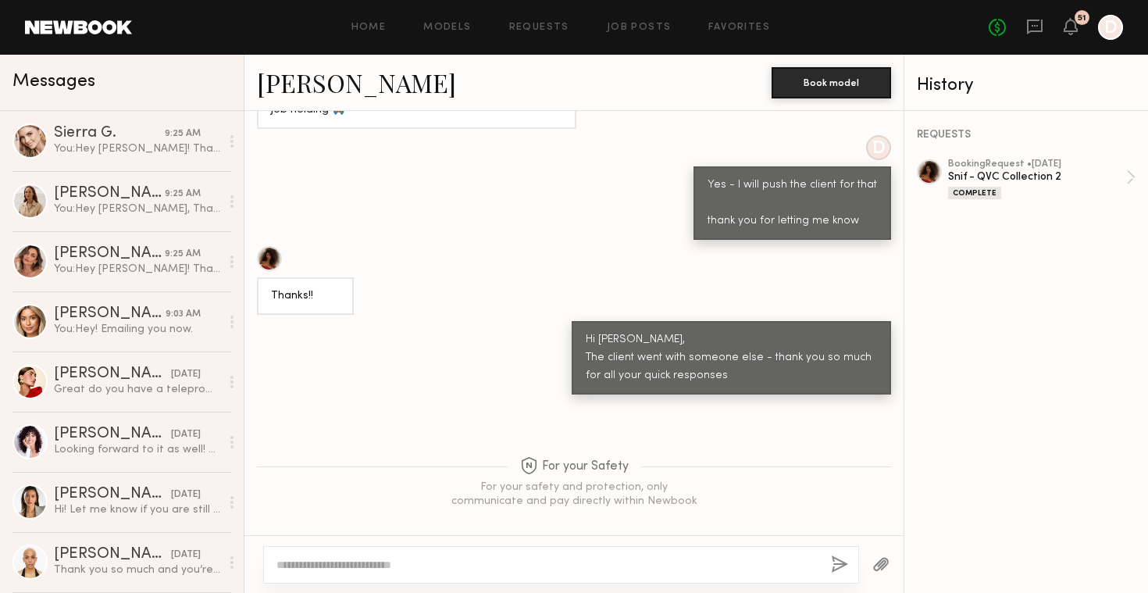
click at [490, 561] on textarea at bounding box center [547, 565] width 542 height 16
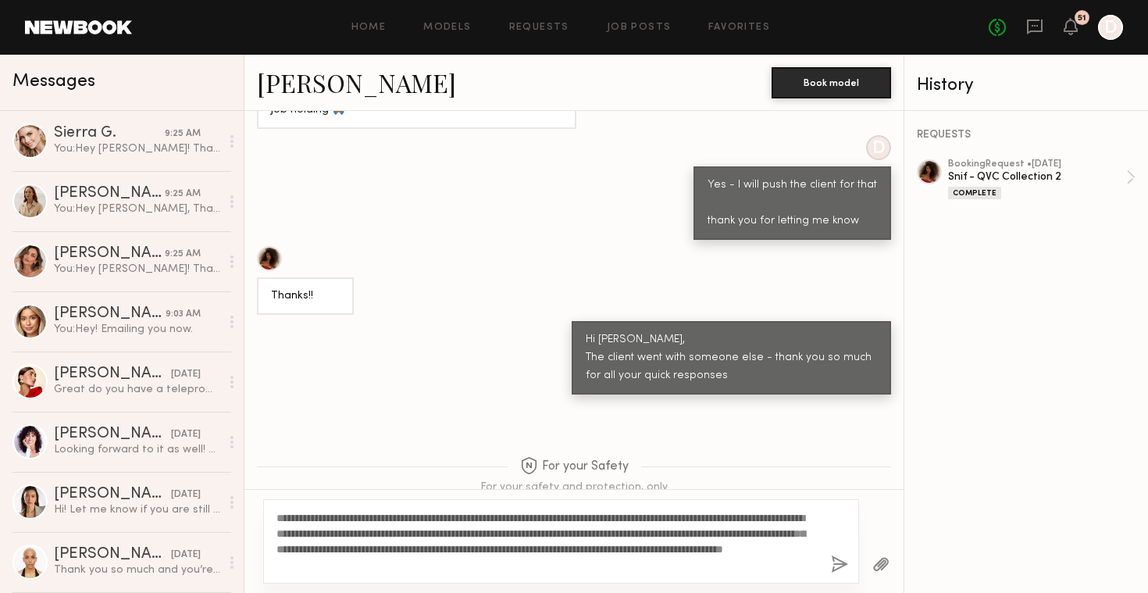
click at [279, 515] on textarea "**********" at bounding box center [547, 541] width 542 height 62
type textarea "**********"
click at [843, 570] on button "button" at bounding box center [839, 565] width 17 height 20
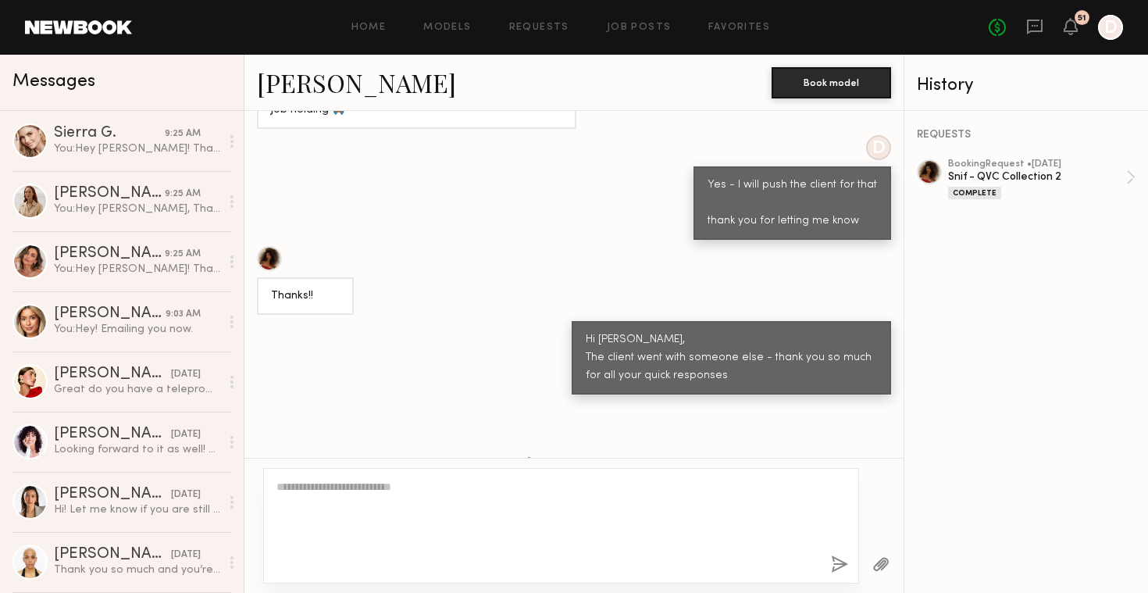
scroll to position [1946, 0]
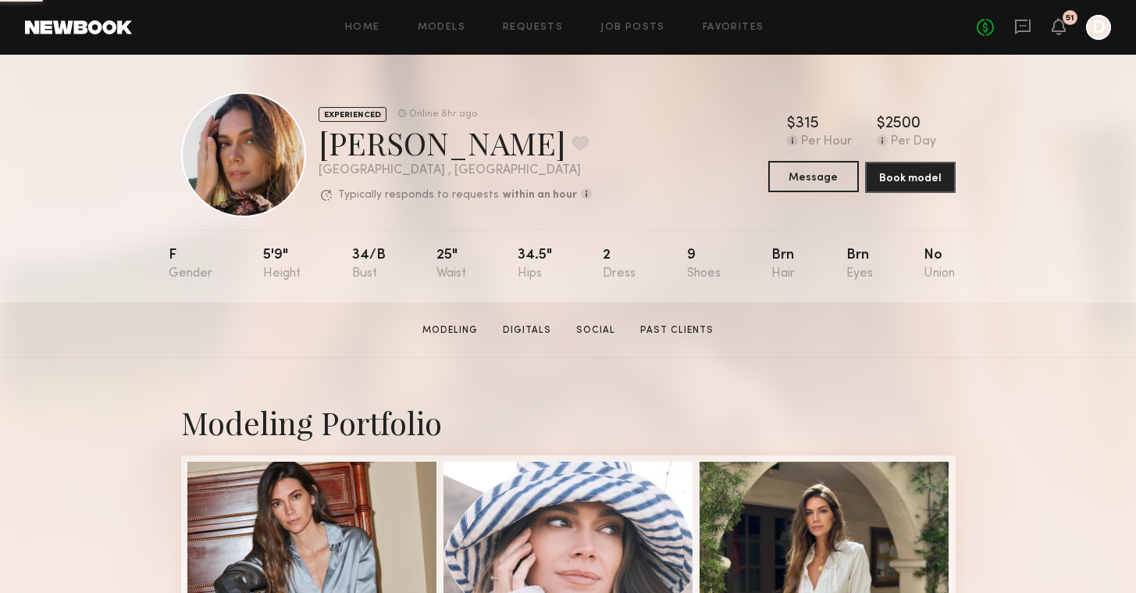
click at [793, 179] on button "Message" at bounding box center [813, 176] width 91 height 31
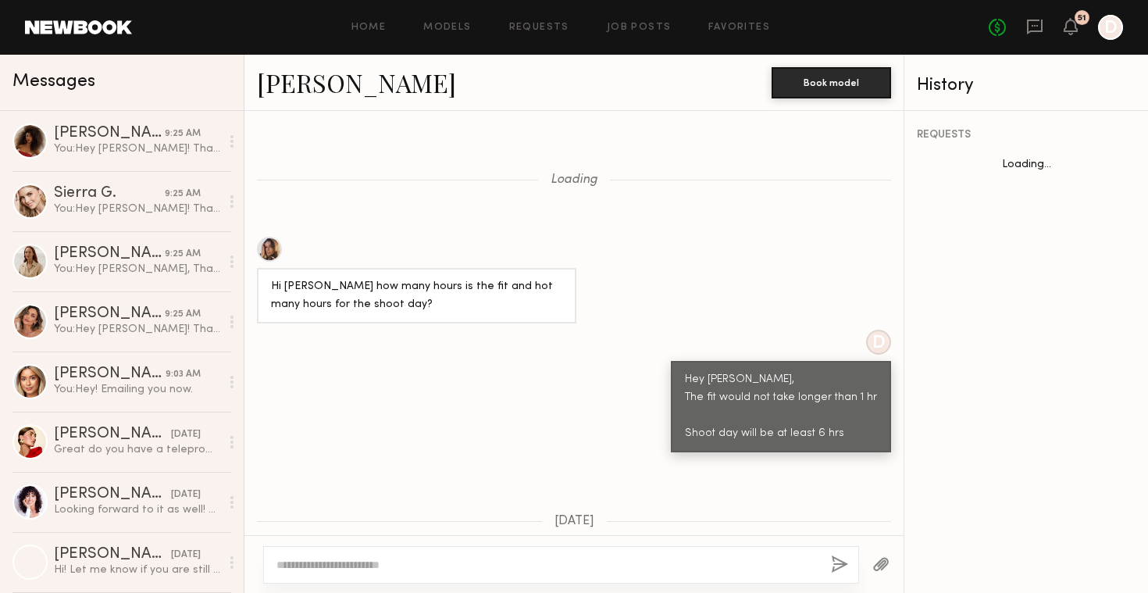
scroll to position [1563, 0]
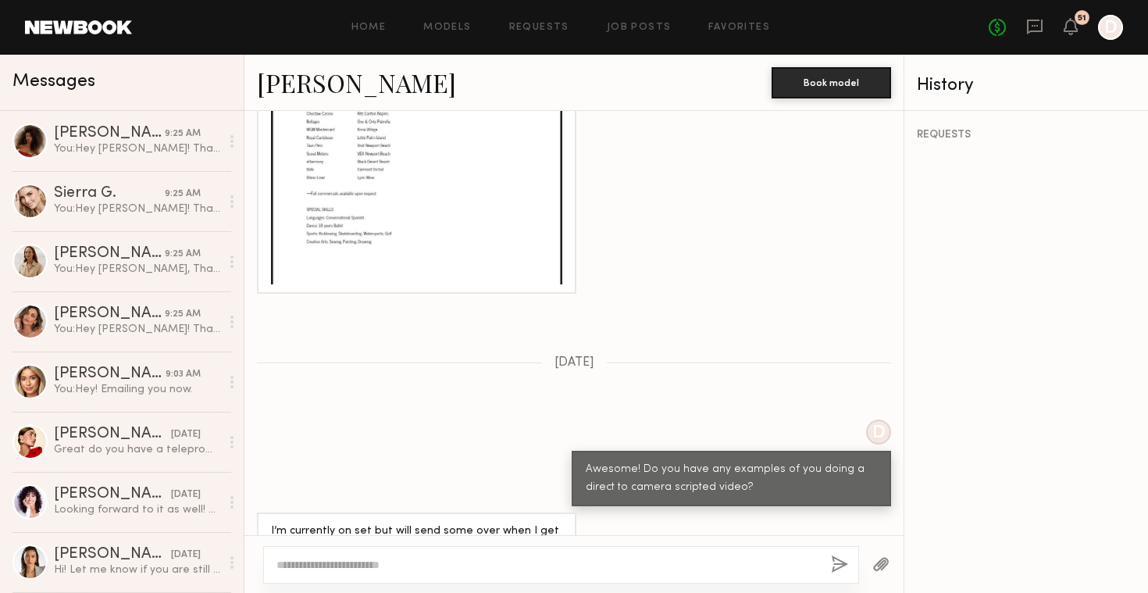
click at [408, 562] on textarea at bounding box center [547, 565] width 542 height 16
click at [414, 564] on textarea at bounding box center [547, 565] width 542 height 16
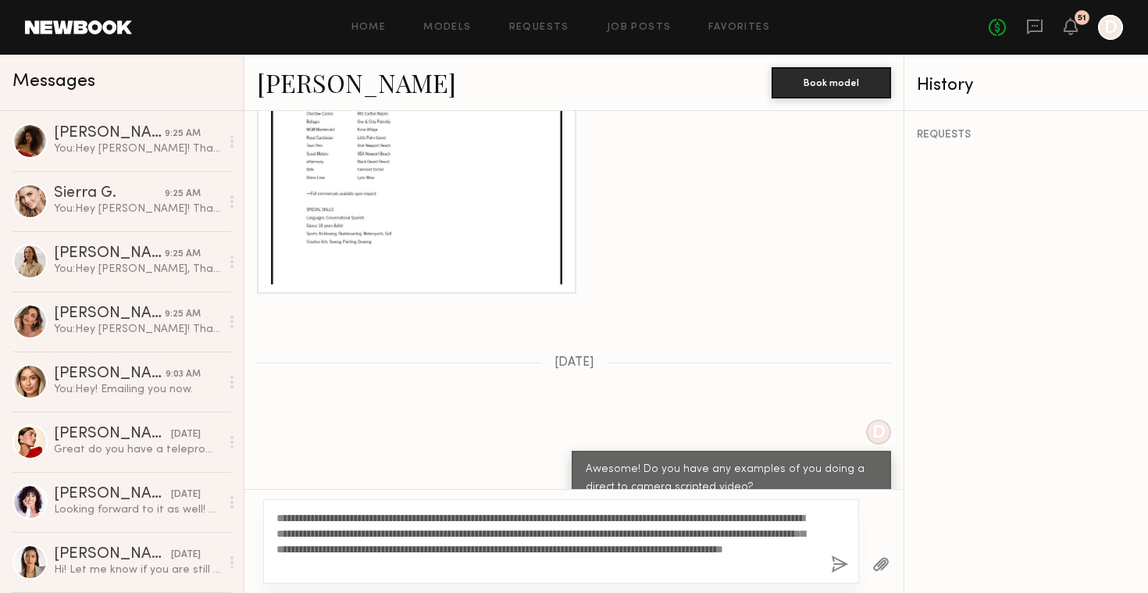
click at [277, 512] on textarea "**********" at bounding box center [547, 541] width 542 height 62
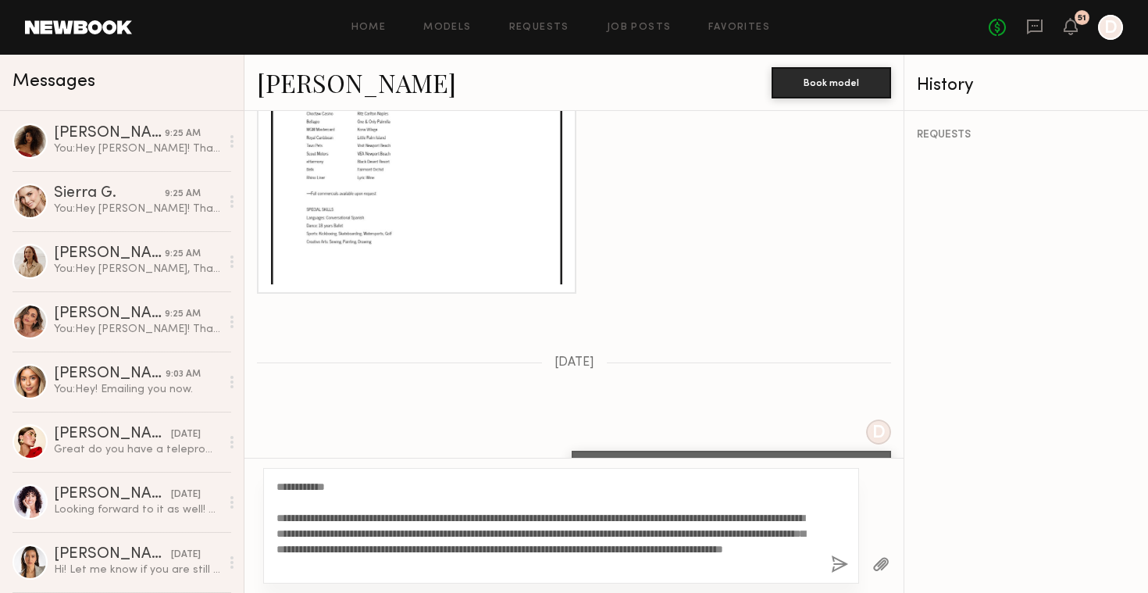
drag, startPoint x: 566, startPoint y: 561, endPoint x: 279, endPoint y: 515, distance: 291.0
click at [279, 515] on textarea "**********" at bounding box center [547, 526] width 542 height 94
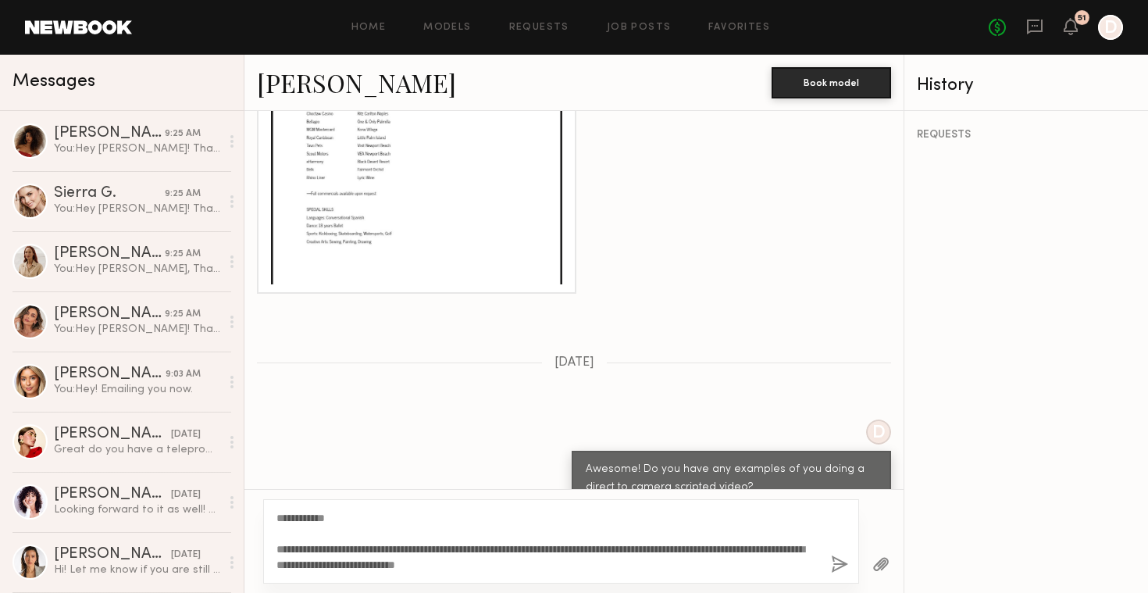
click at [592, 565] on textarea "**********" at bounding box center [547, 541] width 542 height 62
click at [519, 566] on textarea "**********" at bounding box center [547, 541] width 542 height 62
click at [647, 570] on textarea "**********" at bounding box center [547, 541] width 542 height 62
type textarea "**********"
click at [841, 561] on button "button" at bounding box center [839, 565] width 17 height 20
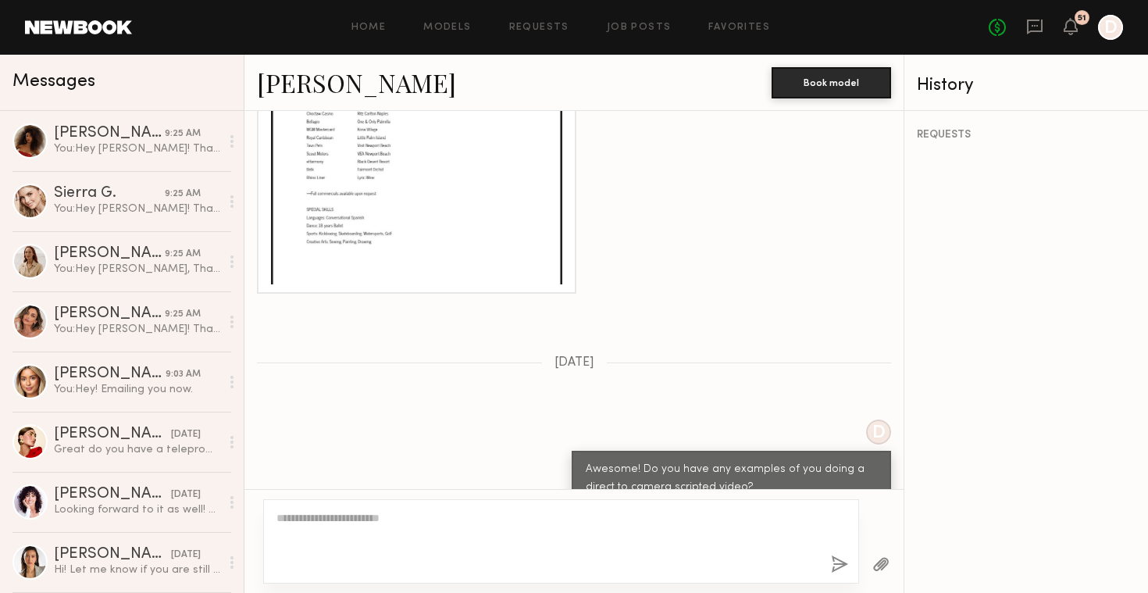
scroll to position [1945, 0]
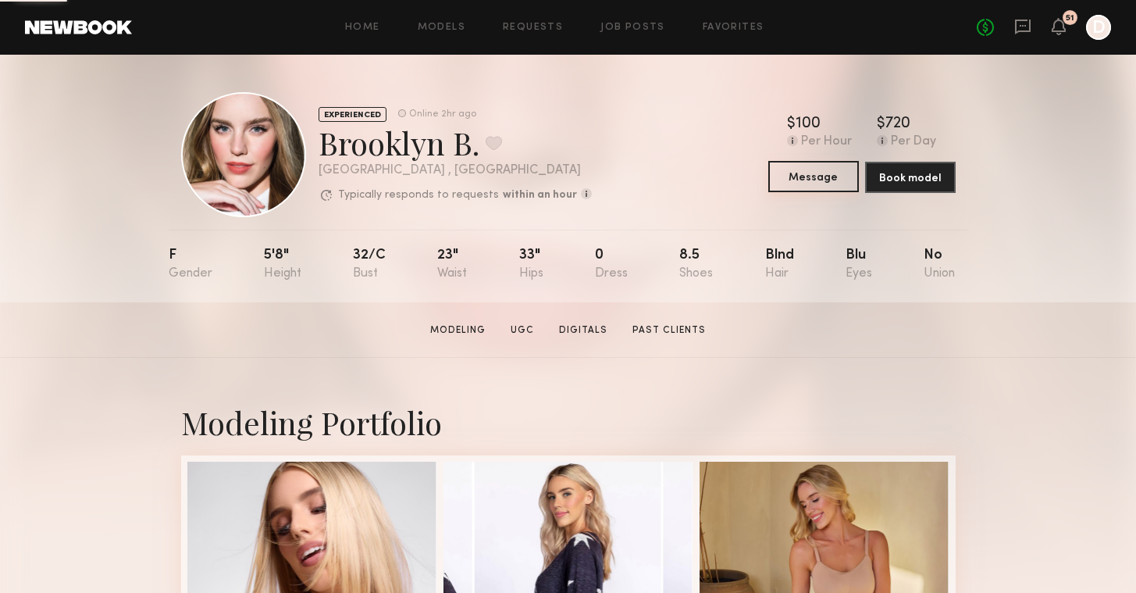
click at [829, 172] on button "Message" at bounding box center [813, 176] width 91 height 31
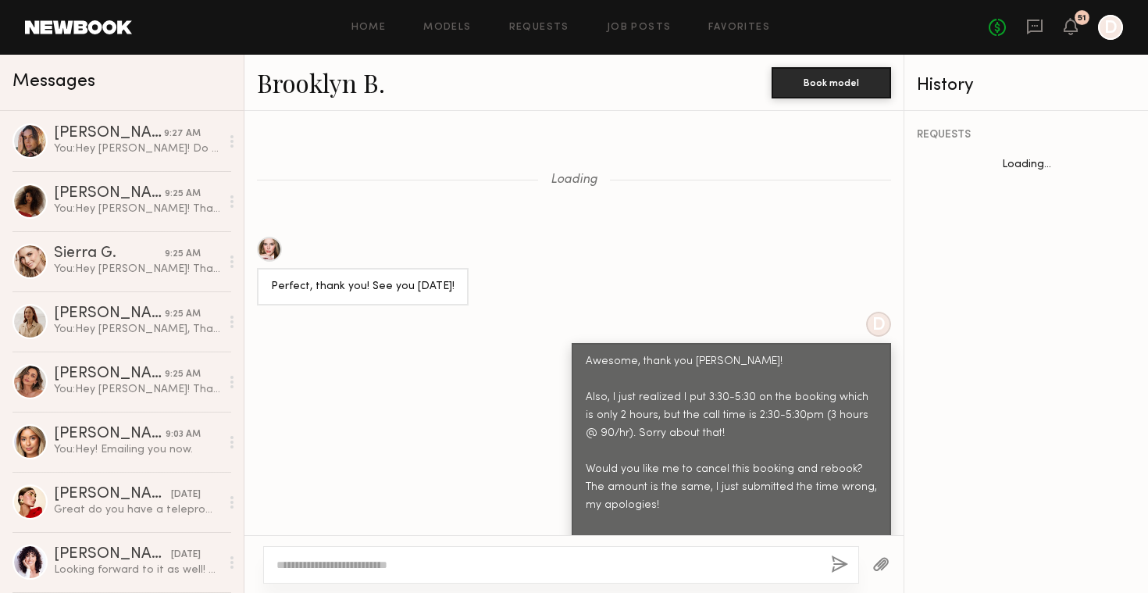
scroll to position [1701, 0]
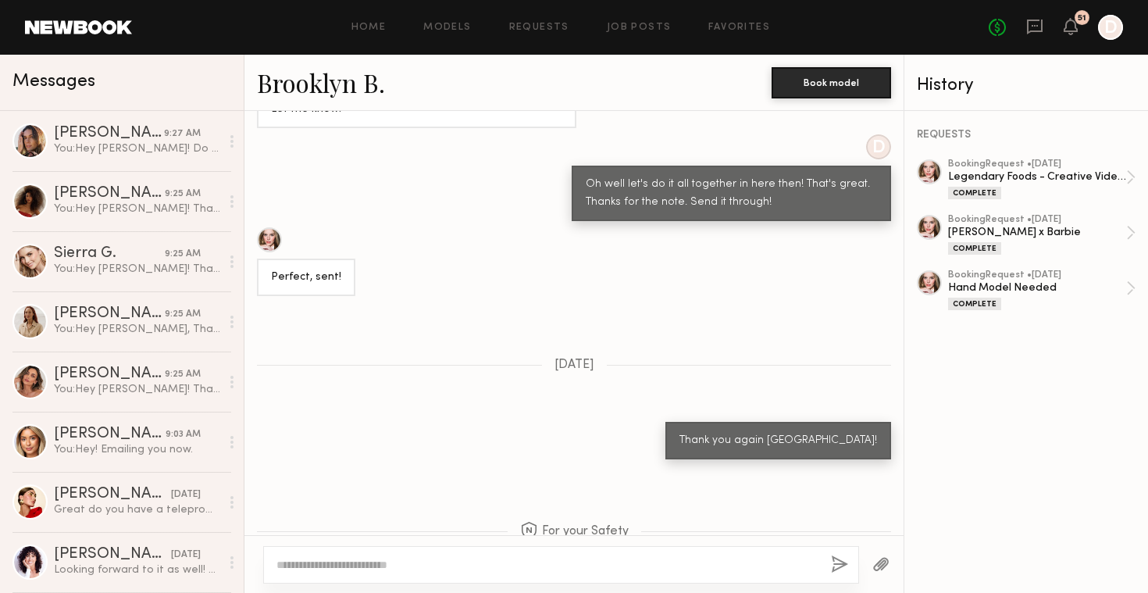
click at [414, 566] on textarea at bounding box center [547, 565] width 542 height 16
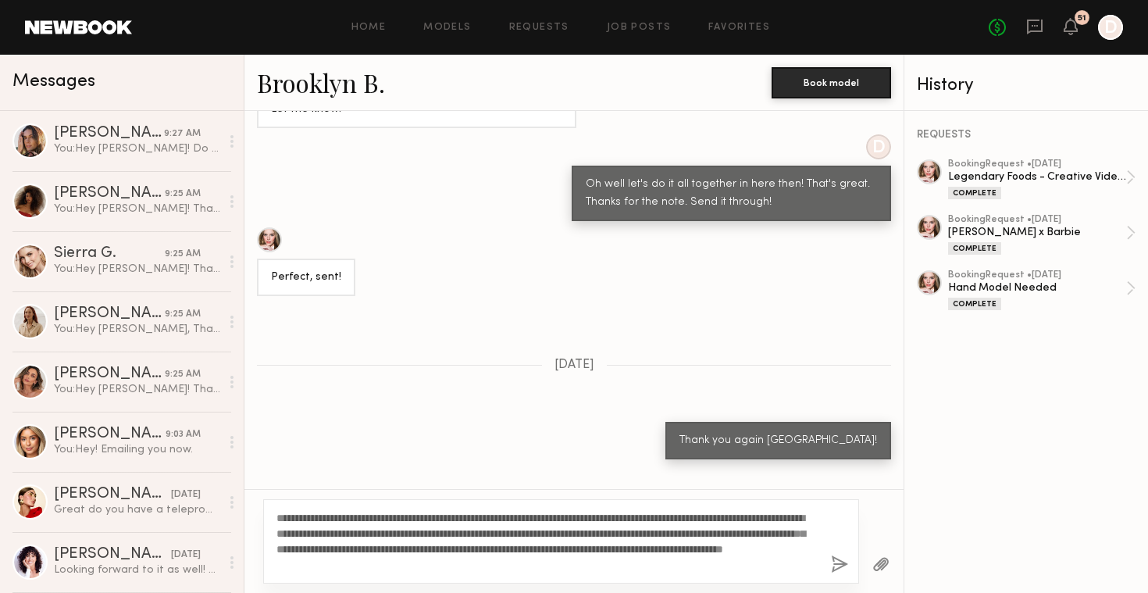
click at [278, 516] on textarea "**********" at bounding box center [547, 541] width 542 height 62
type textarea "**********"
click at [835, 568] on button "button" at bounding box center [839, 565] width 17 height 20
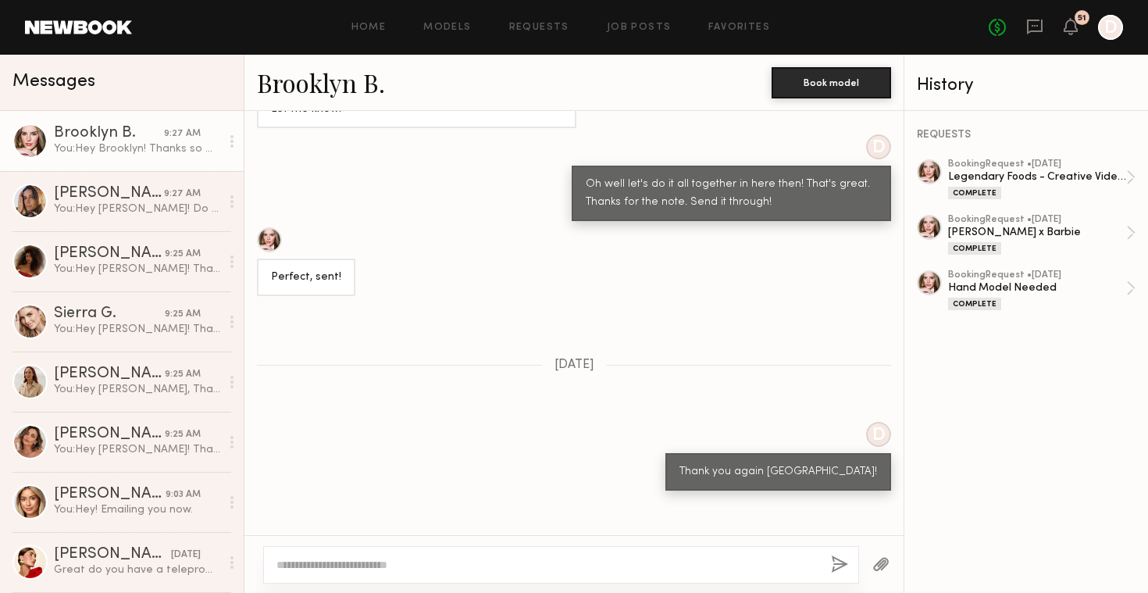
scroll to position [2152, 0]
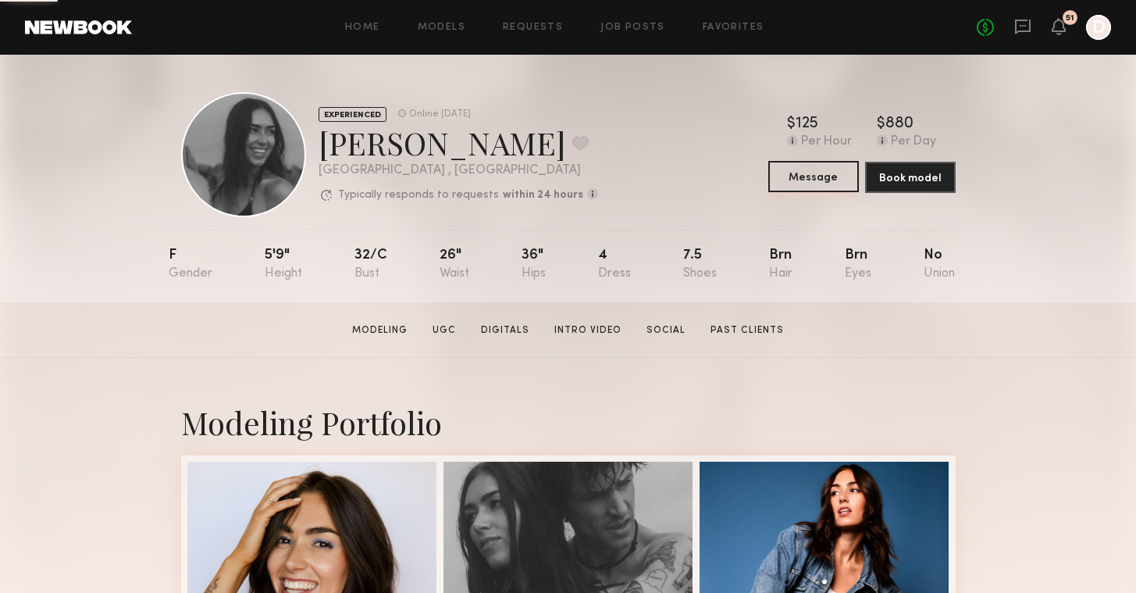
click at [815, 173] on button "Message" at bounding box center [813, 176] width 91 height 31
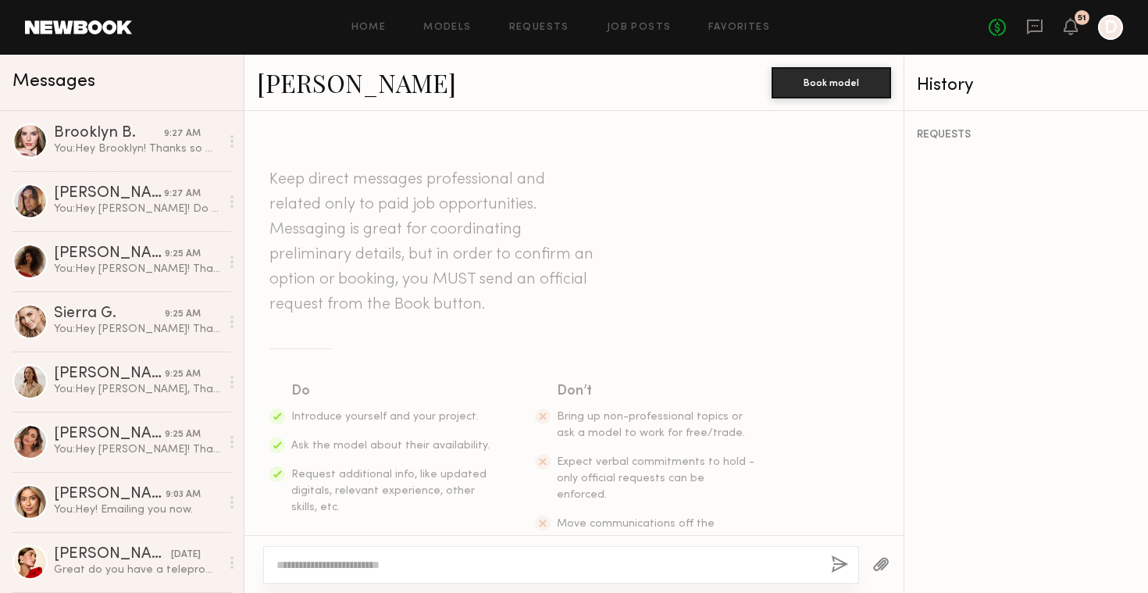
click at [376, 561] on textarea at bounding box center [547, 565] width 542 height 16
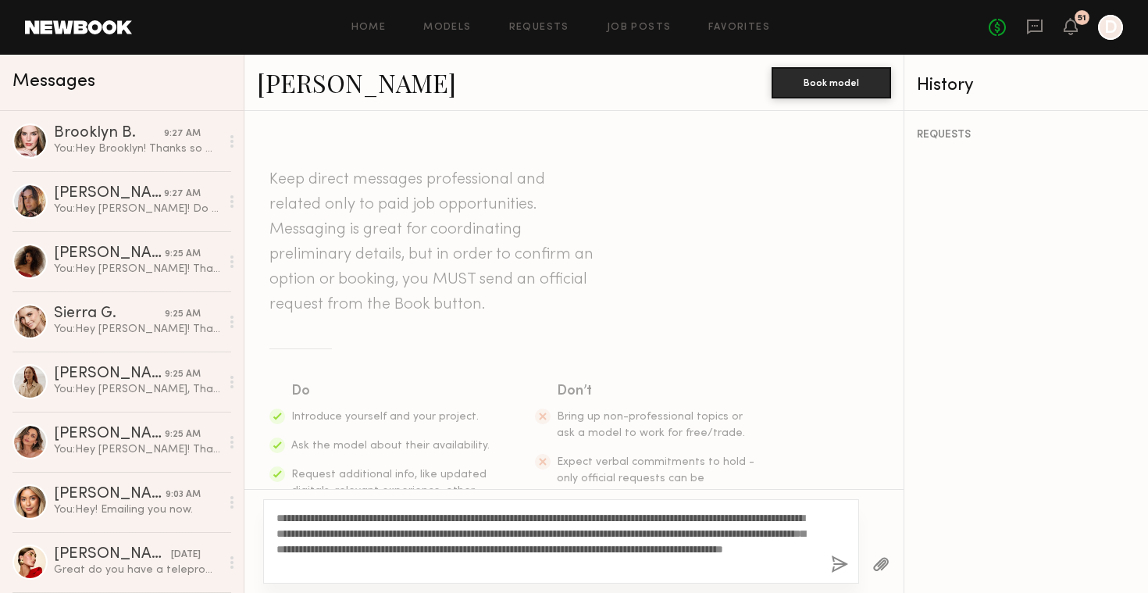
click at [279, 516] on textarea "**********" at bounding box center [547, 541] width 542 height 62
type textarea "**********"
click at [840, 562] on button "button" at bounding box center [839, 565] width 17 height 20
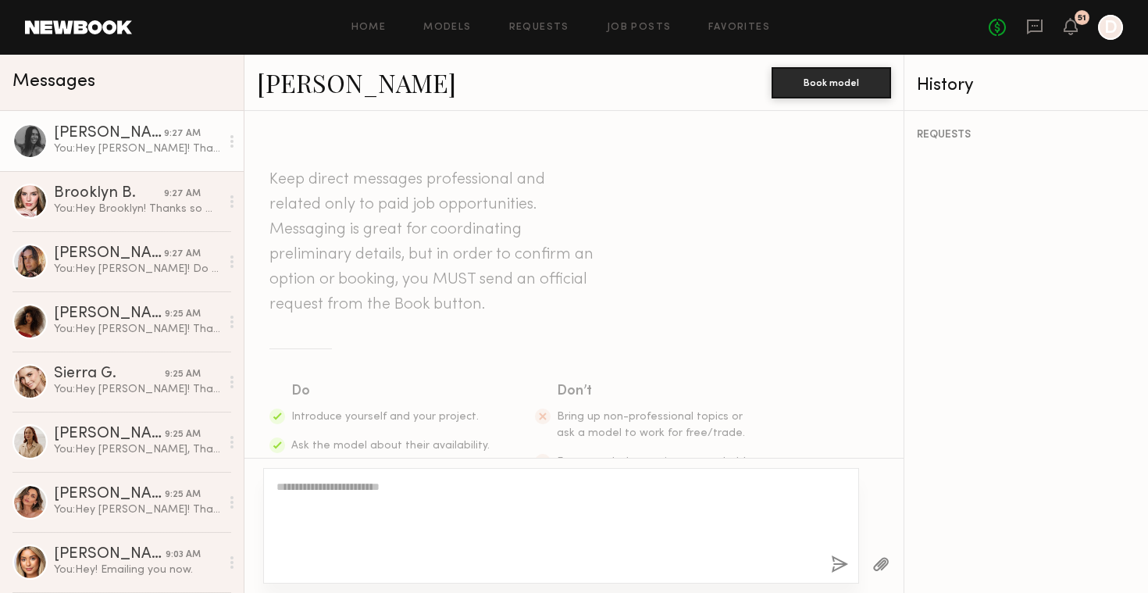
scroll to position [367, 0]
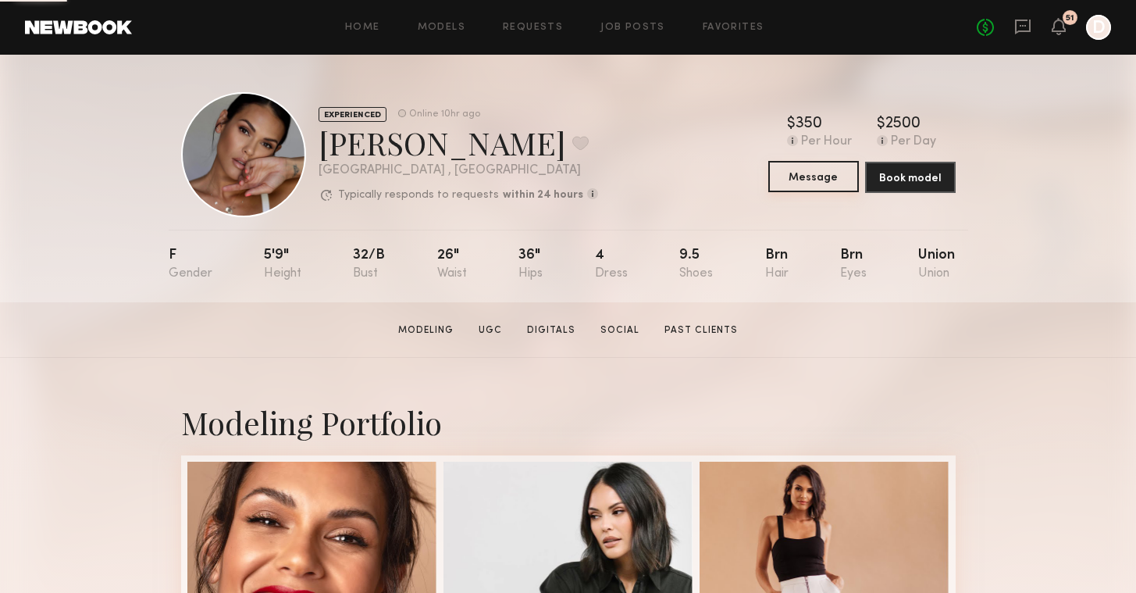
click at [792, 174] on button "Message" at bounding box center [813, 176] width 91 height 31
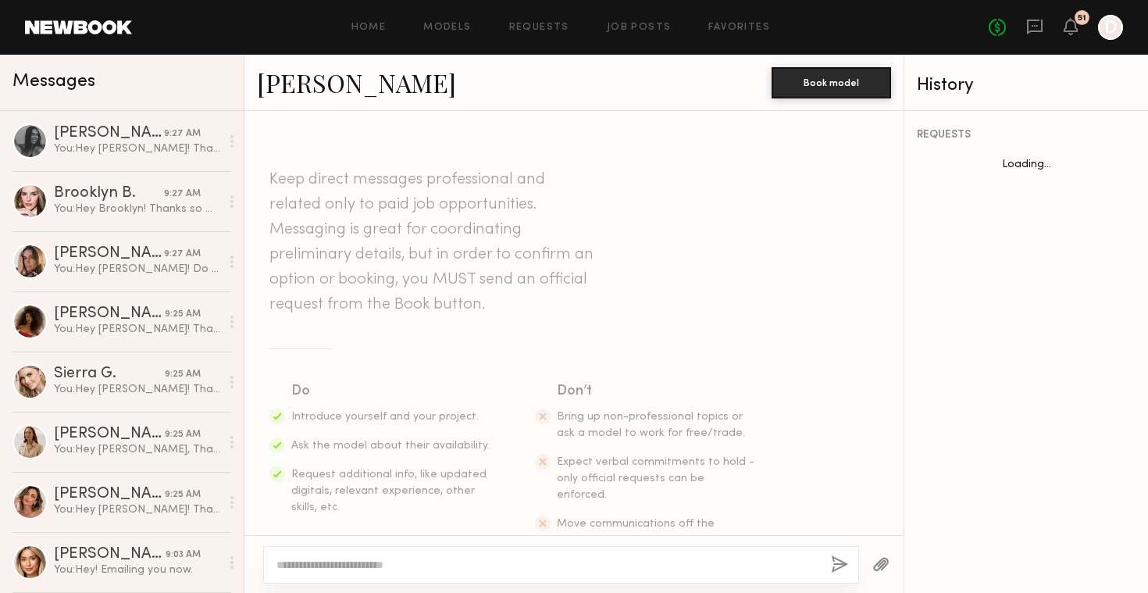
scroll to position [2251, 0]
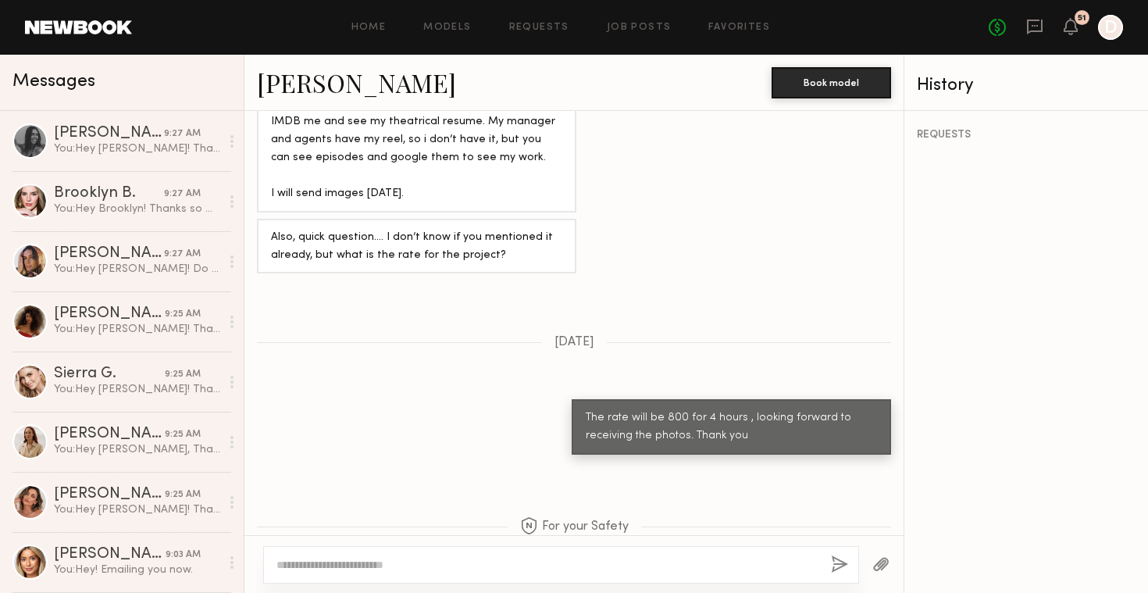
click at [431, 567] on textarea at bounding box center [547, 565] width 542 height 16
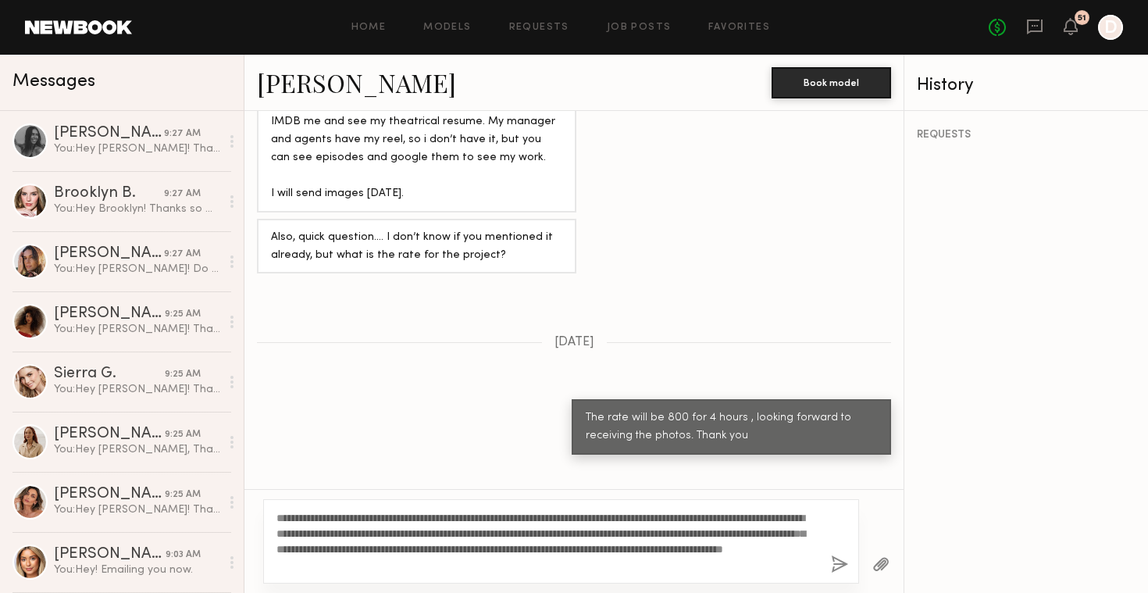
click at [277, 518] on textarea "**********" at bounding box center [547, 541] width 542 height 62
type textarea "**********"
click at [837, 569] on button "button" at bounding box center [839, 565] width 17 height 20
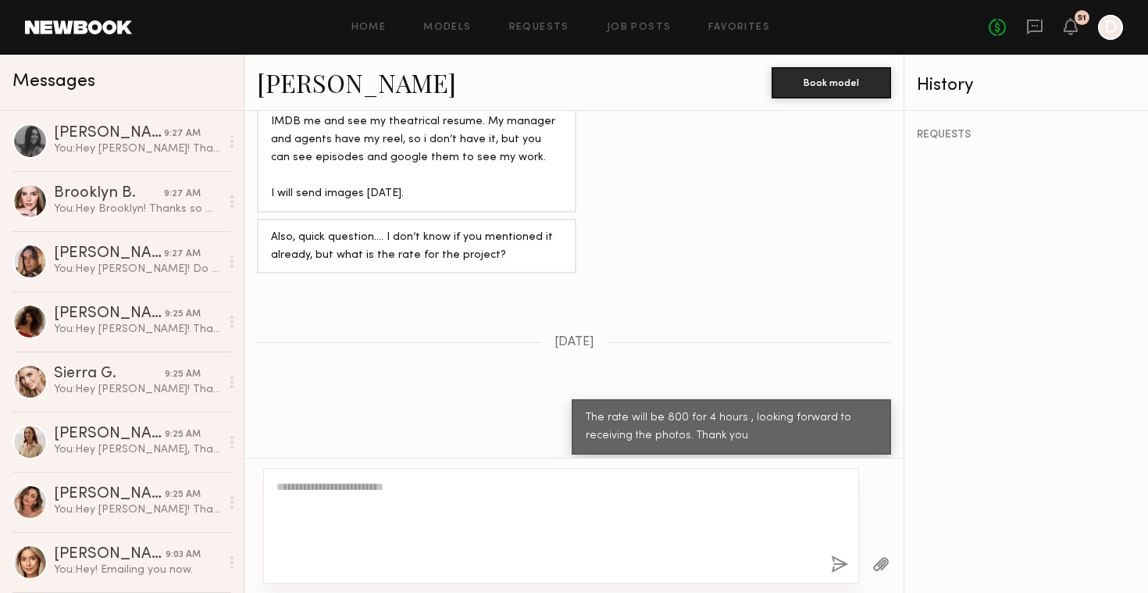
scroll to position [2702, 0]
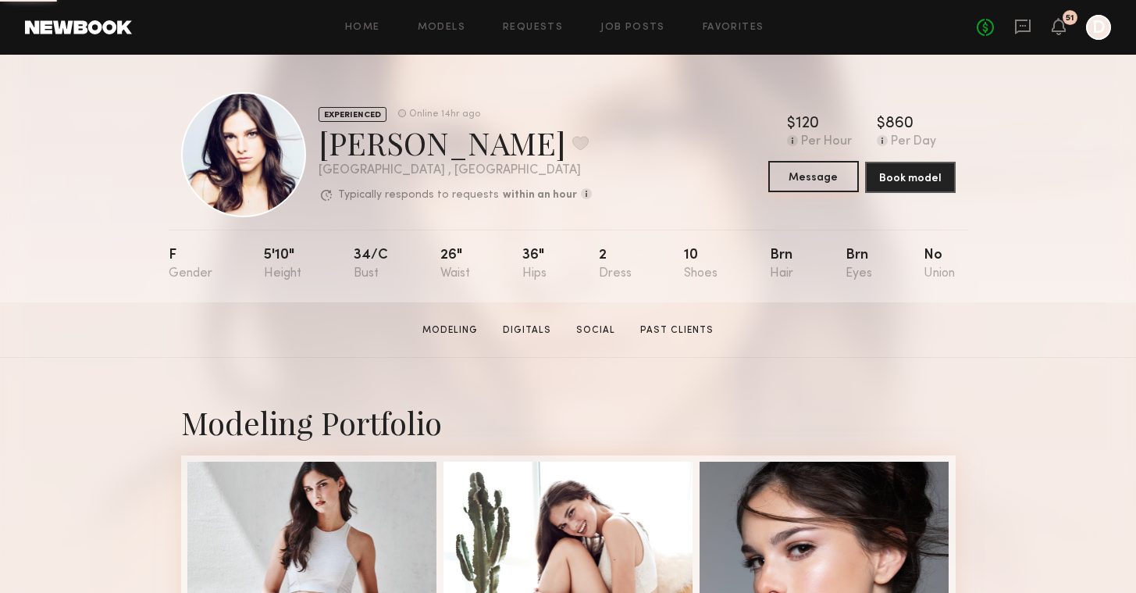
click at [826, 182] on button "Message" at bounding box center [813, 176] width 91 height 31
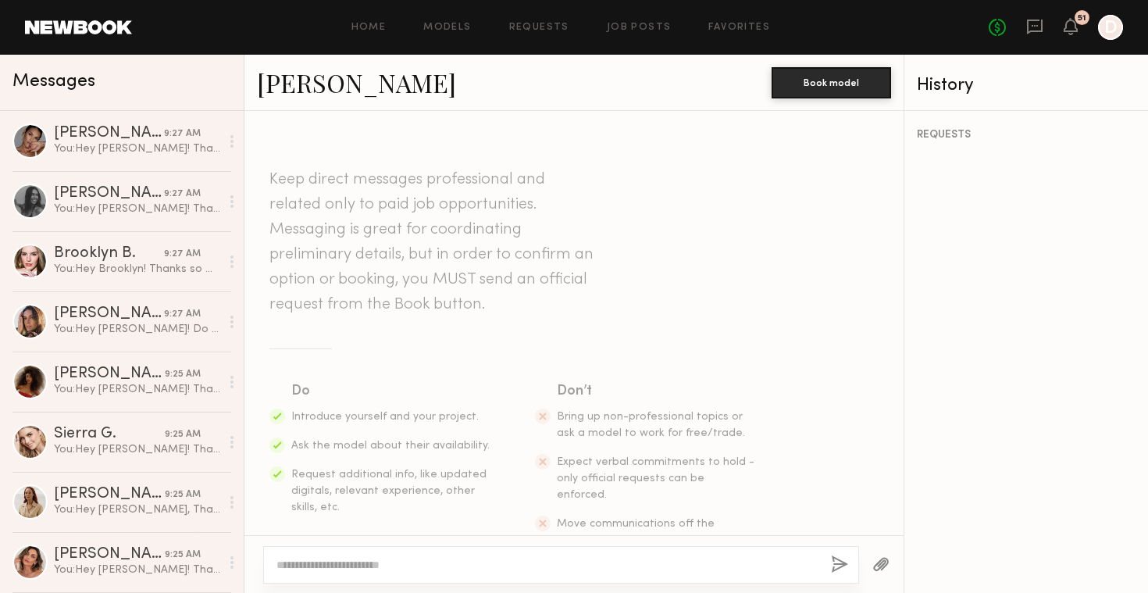
click at [387, 570] on textarea at bounding box center [547, 565] width 542 height 16
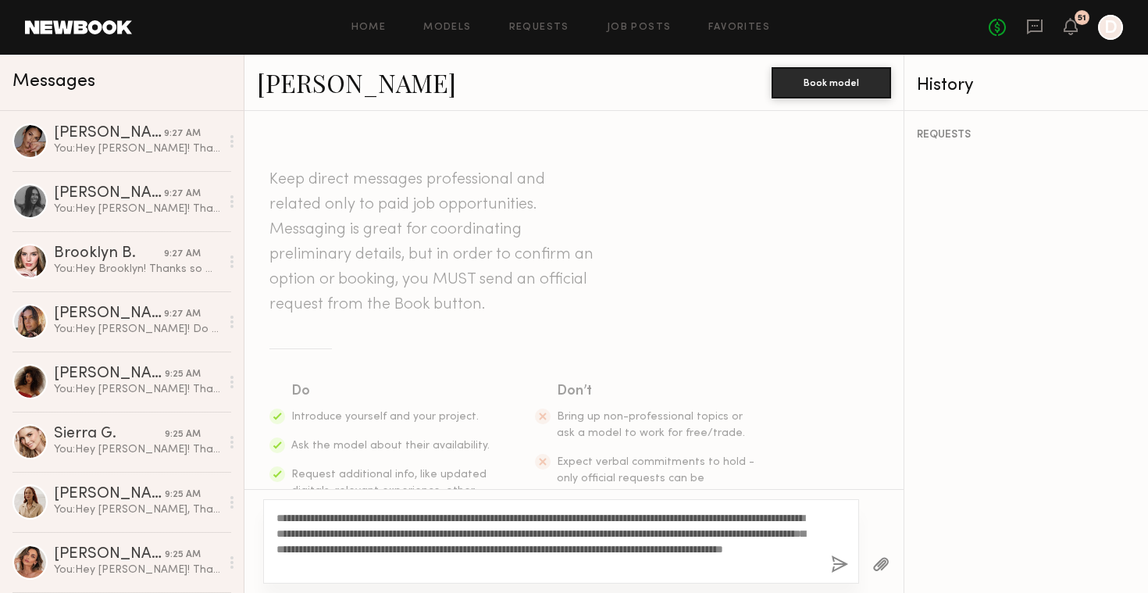
click at [280, 515] on textarea "**********" at bounding box center [547, 541] width 542 height 62
type textarea "**********"
click at [839, 567] on button "button" at bounding box center [839, 565] width 17 height 20
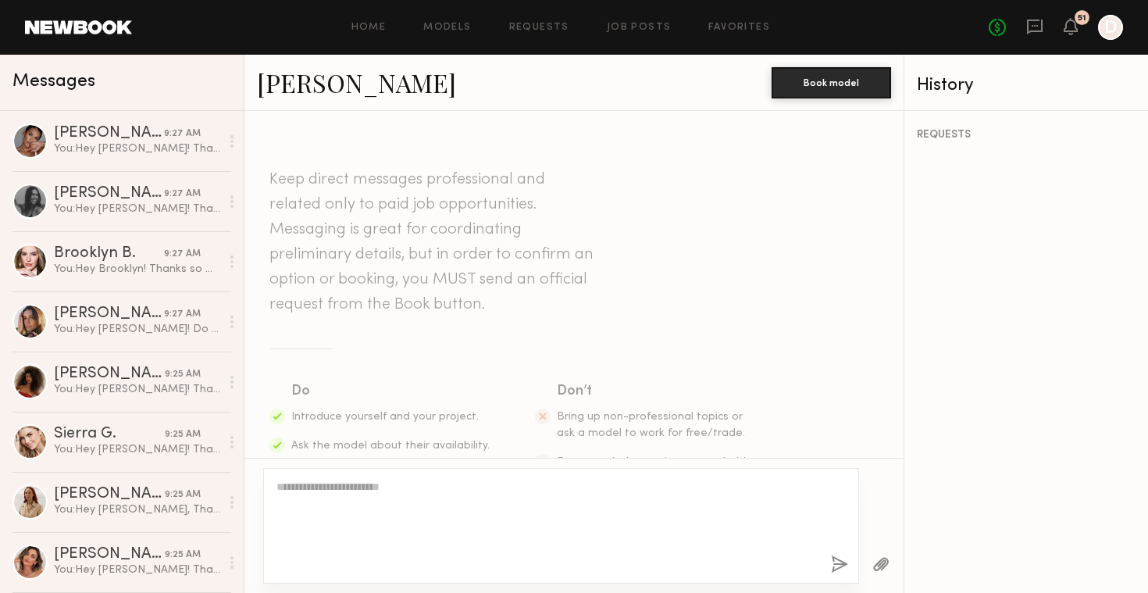
scroll to position [367, 0]
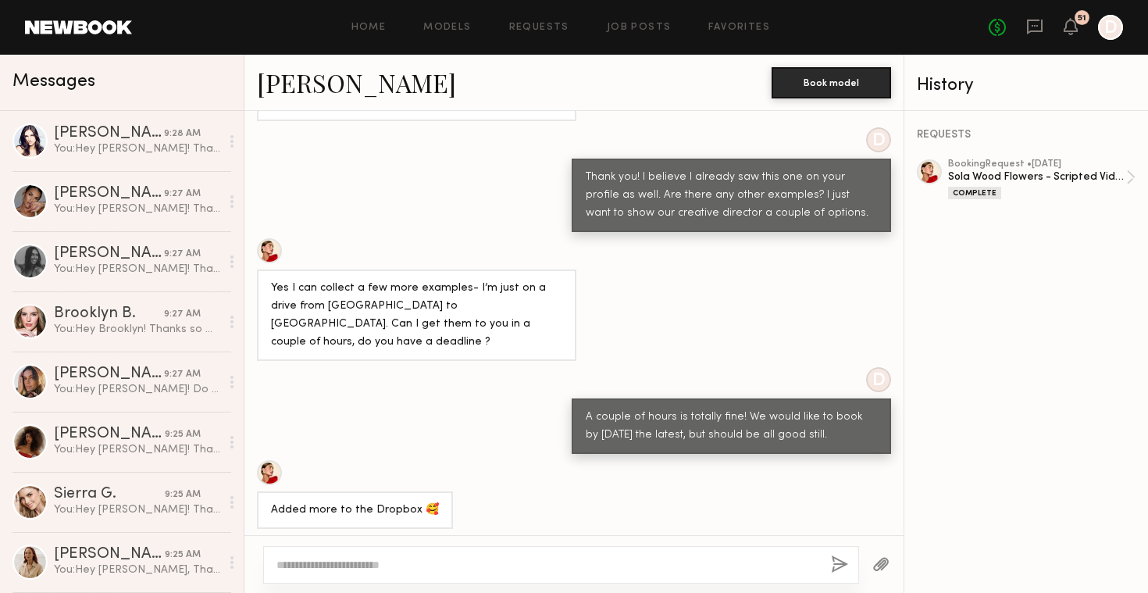
scroll to position [1576, 0]
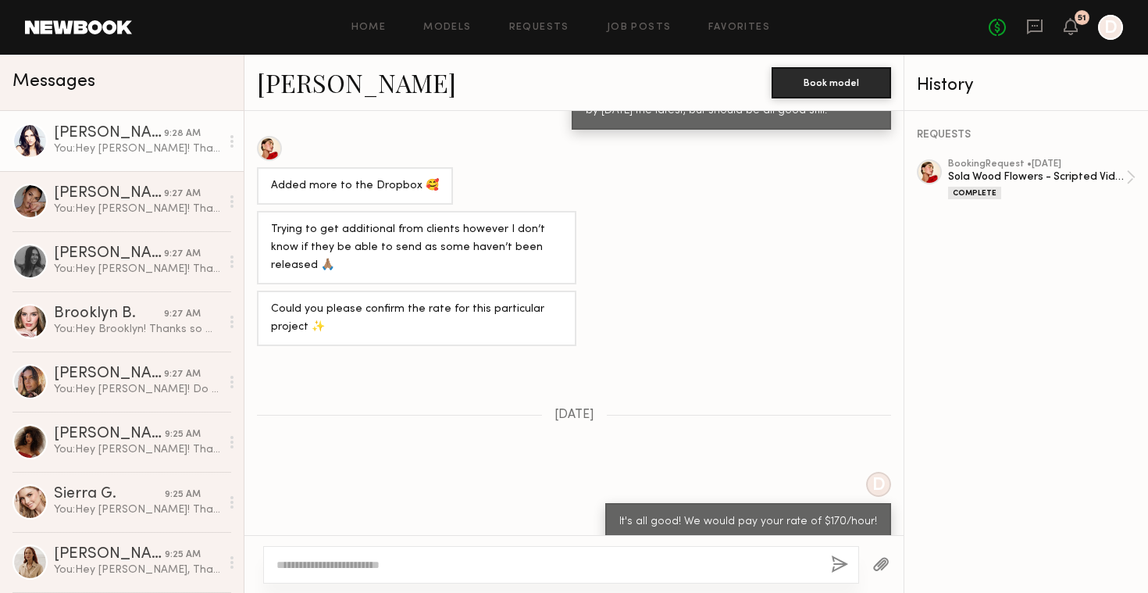
click at [130, 167] on link "Ashley E. 9:28 AM You: Hey Ashley! Thanks so much for applying to our posting f…" at bounding box center [122, 141] width 244 height 60
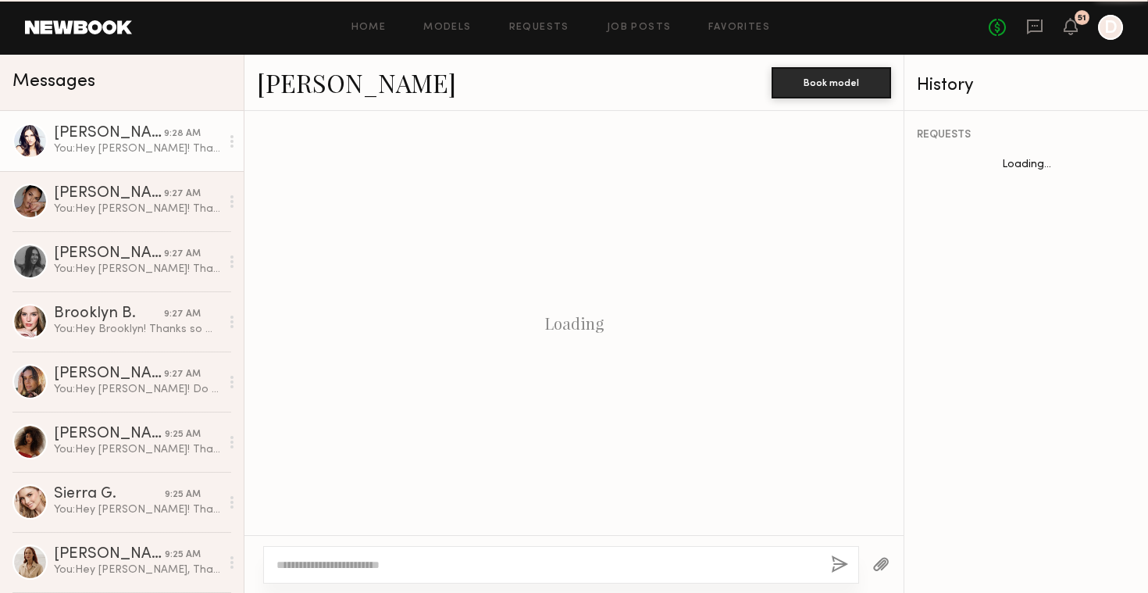
scroll to position [367, 0]
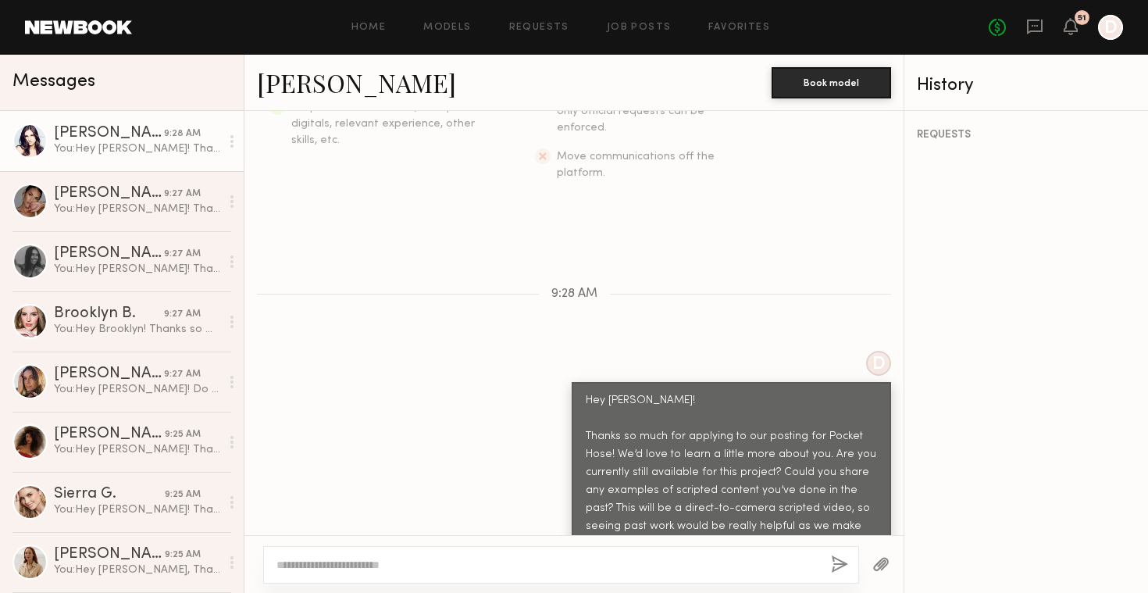
click at [151, 94] on div "Messages" at bounding box center [122, 83] width 244 height 56
click at [643, 28] on link "Job Posts" at bounding box center [639, 28] width 65 height 10
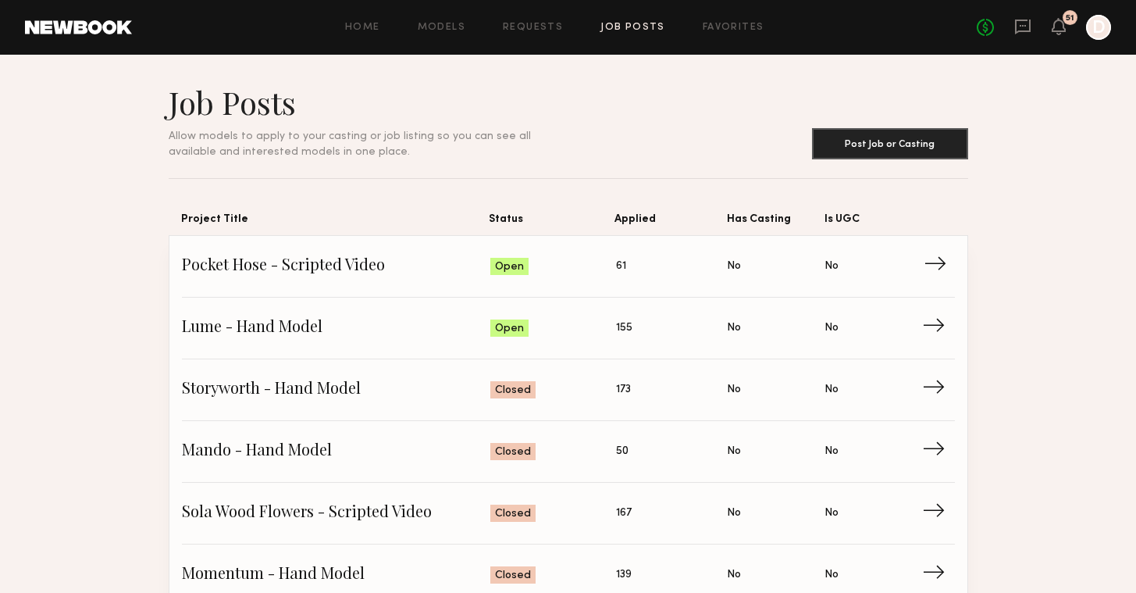
click at [415, 280] on link "Pocket Hose - Scripted Video Status: Open Applied: 61 Has Casting: No Is UGC: N…" at bounding box center [568, 267] width 773 height 62
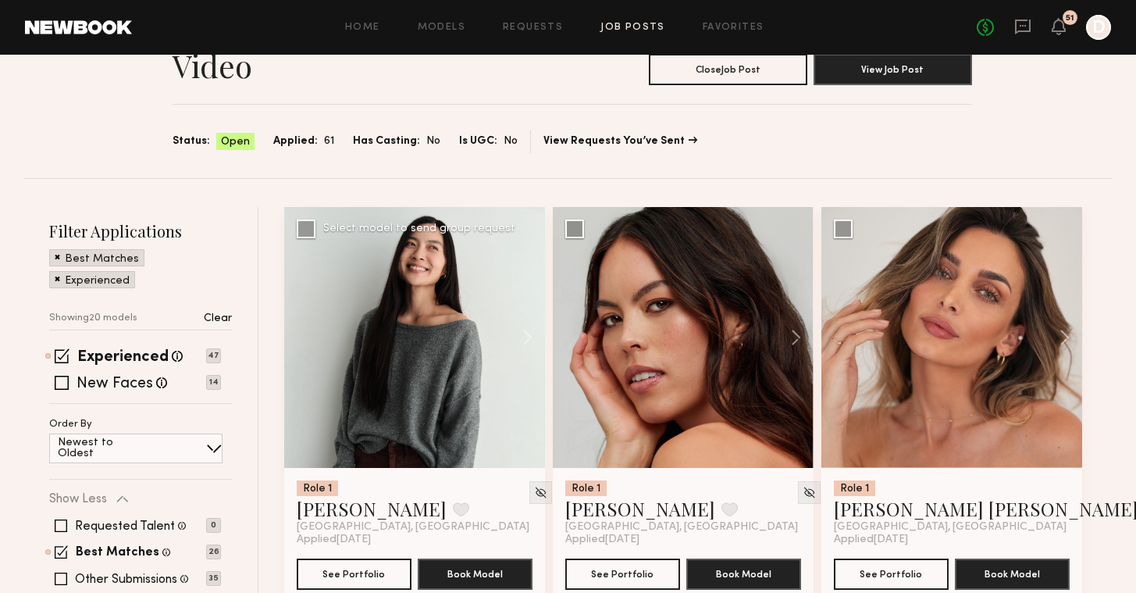
scroll to position [190, 0]
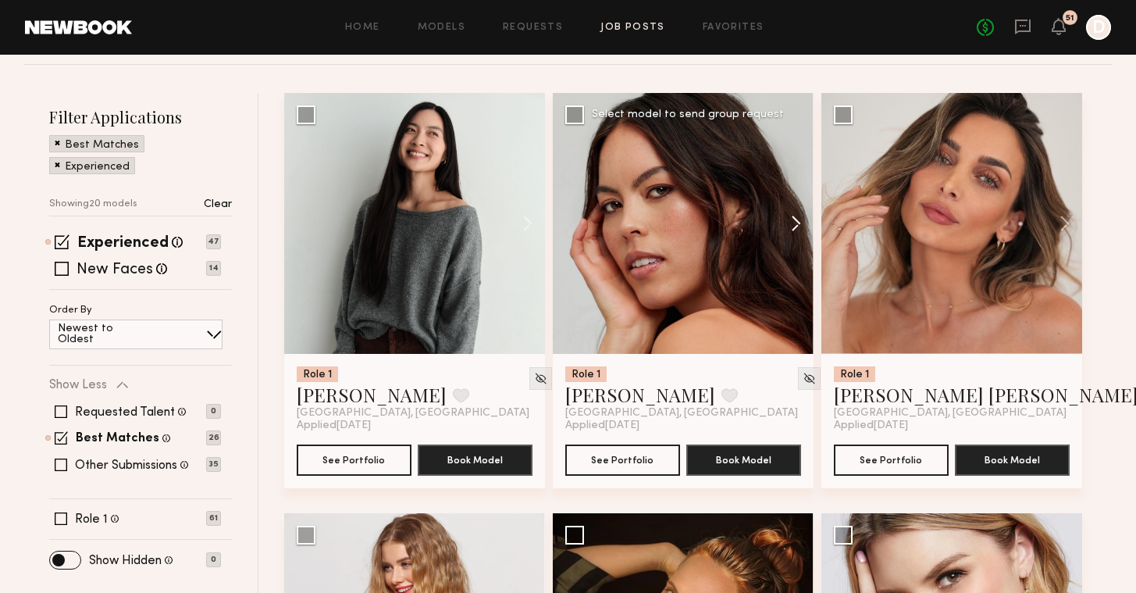
click at [797, 225] on button at bounding box center [789, 223] width 50 height 261
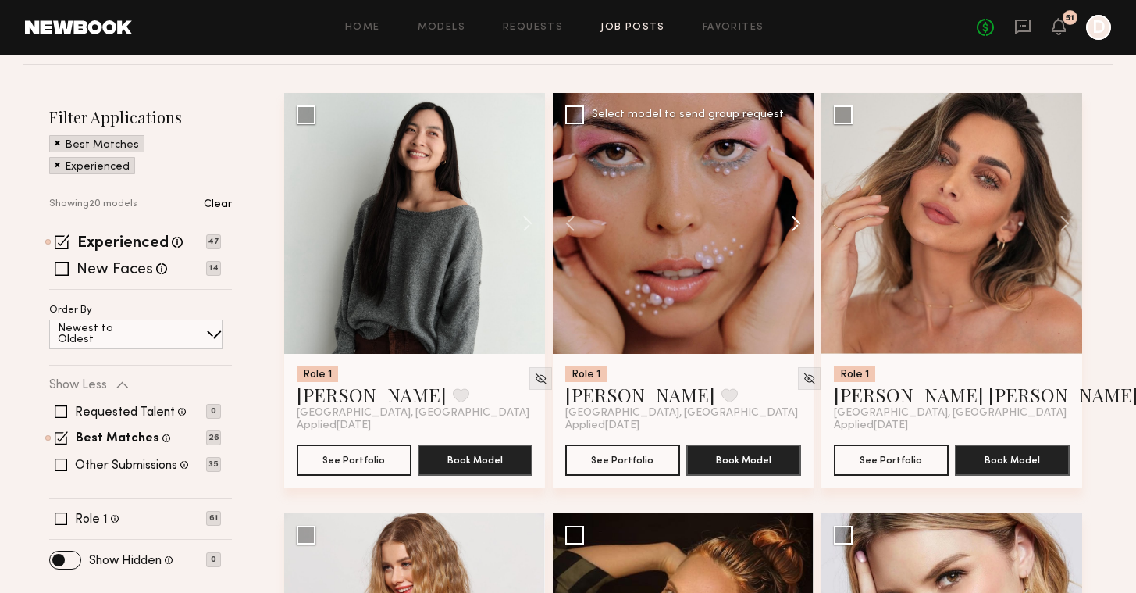
click at [797, 226] on button at bounding box center [789, 223] width 50 height 261
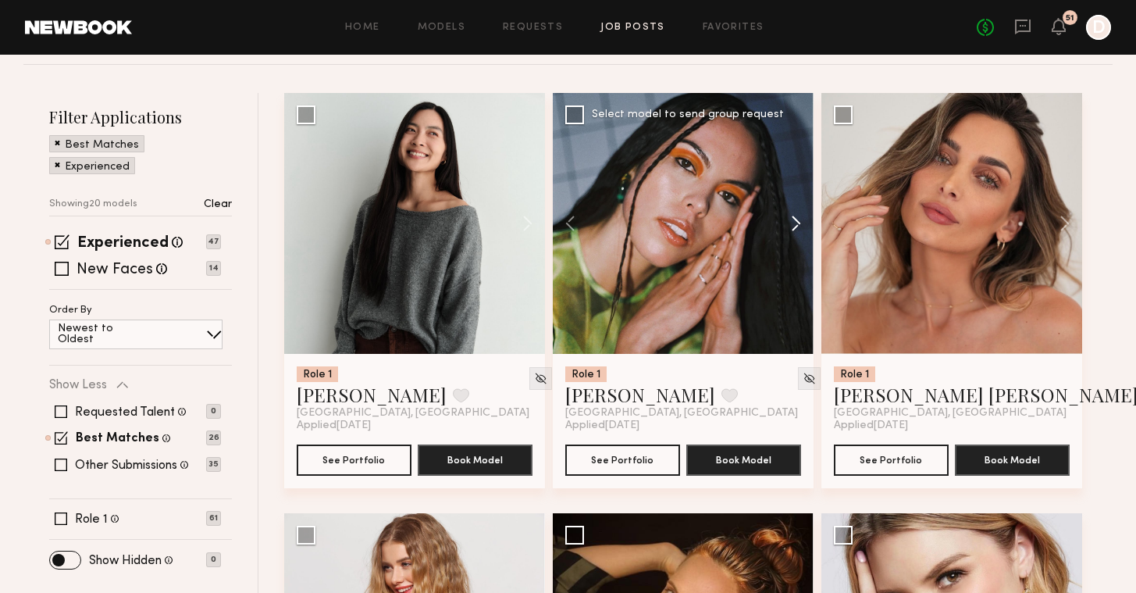
click at [797, 226] on button at bounding box center [789, 223] width 50 height 261
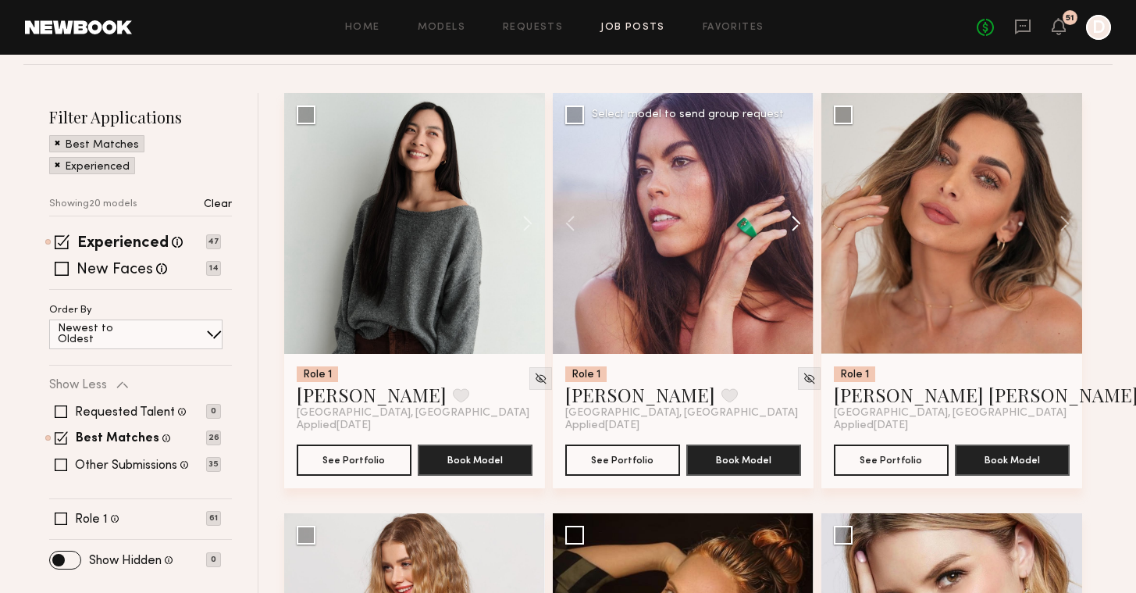
click at [797, 226] on button at bounding box center [789, 223] width 50 height 261
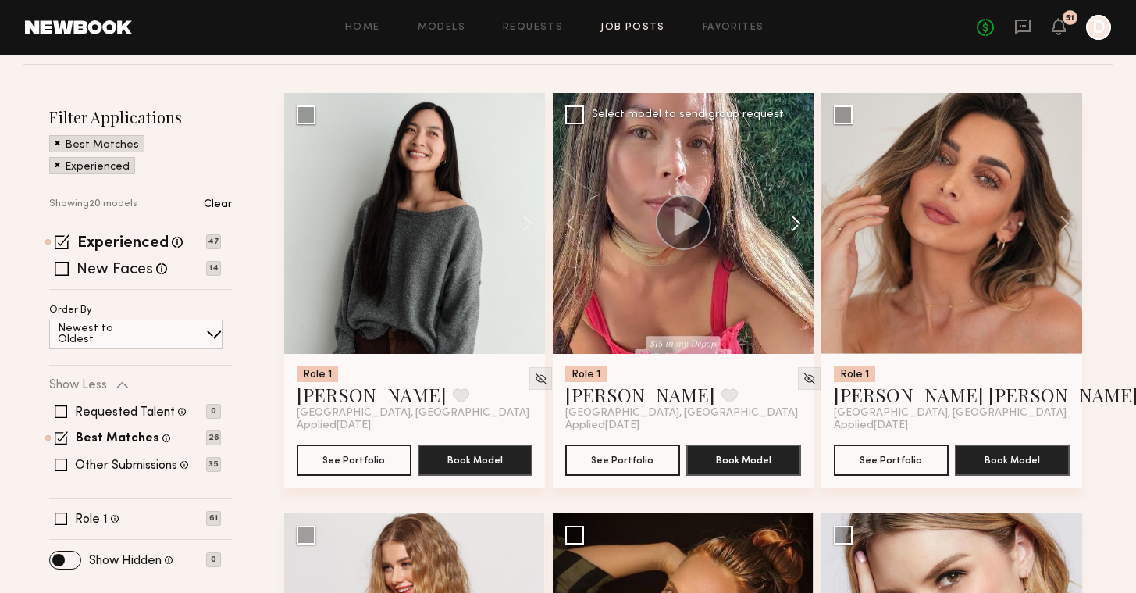
click at [797, 226] on button at bounding box center [789, 223] width 50 height 261
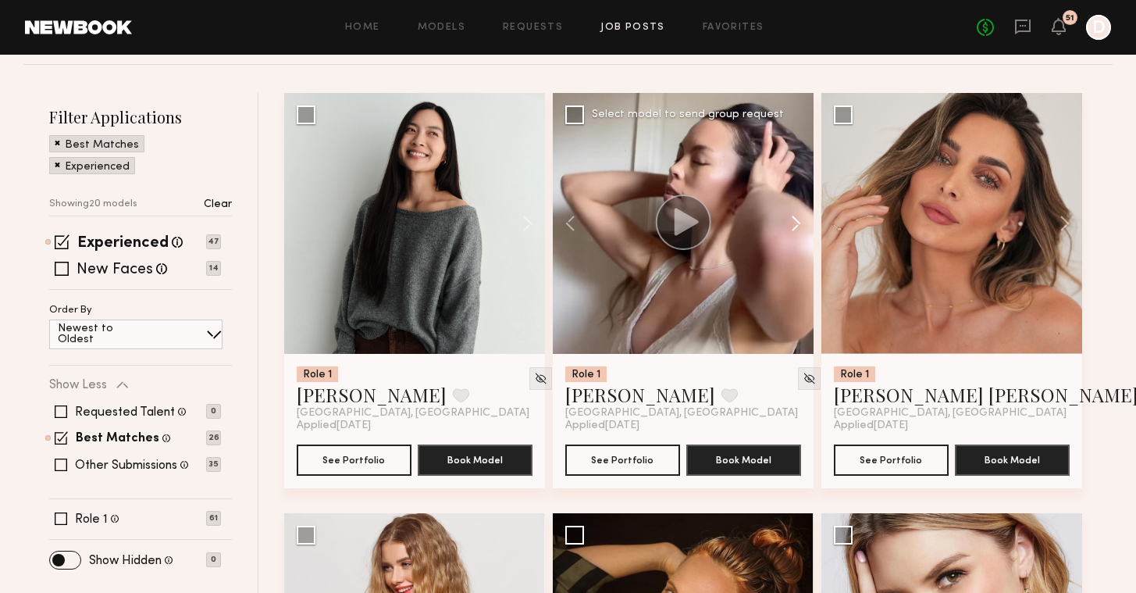
click at [797, 226] on button at bounding box center [789, 223] width 50 height 261
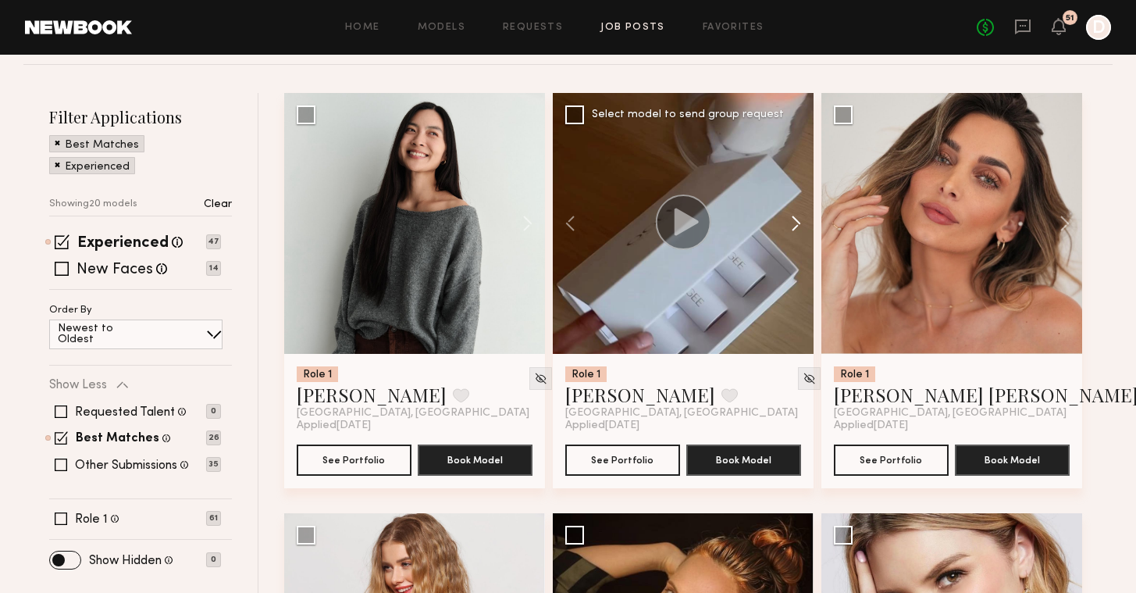
click at [797, 226] on button at bounding box center [789, 223] width 50 height 261
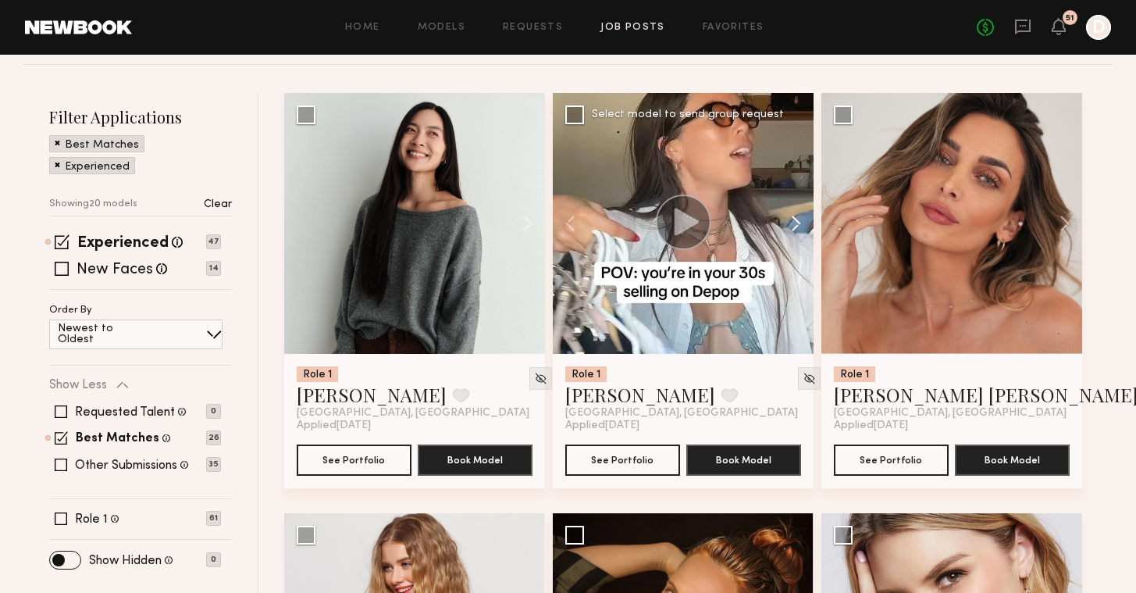
click at [797, 226] on button at bounding box center [789, 223] width 50 height 261
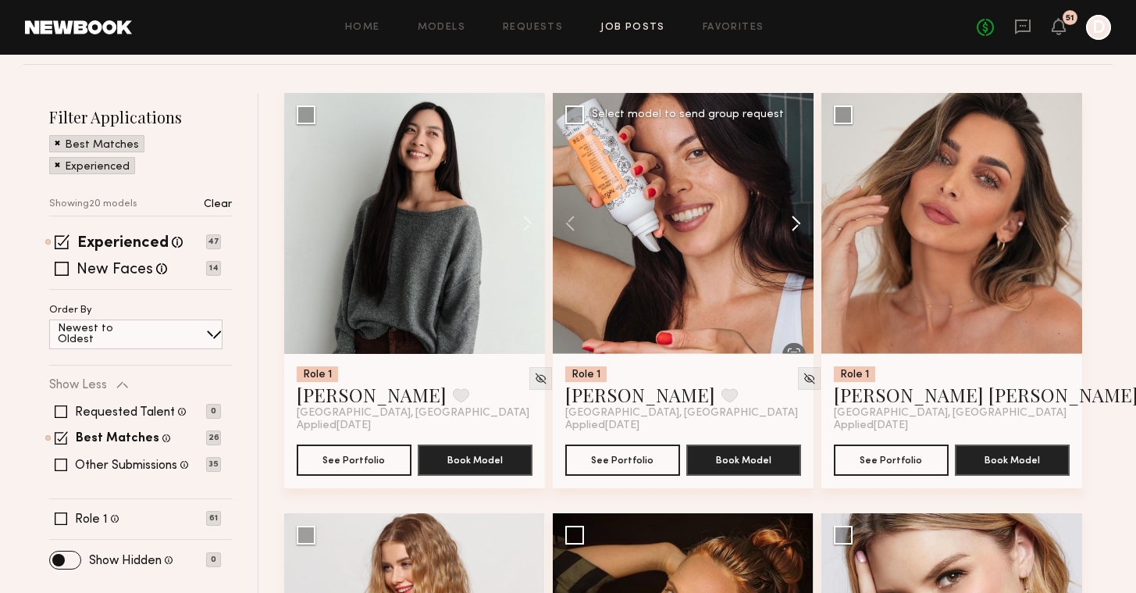
click at [797, 226] on button at bounding box center [789, 223] width 50 height 261
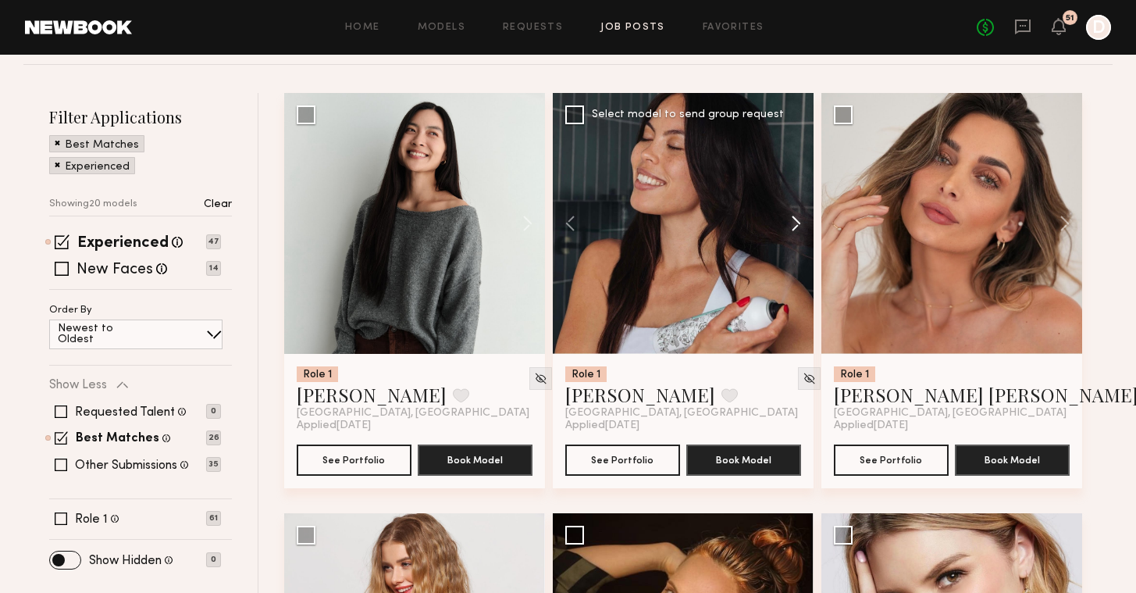
click at [797, 226] on button at bounding box center [789, 223] width 50 height 261
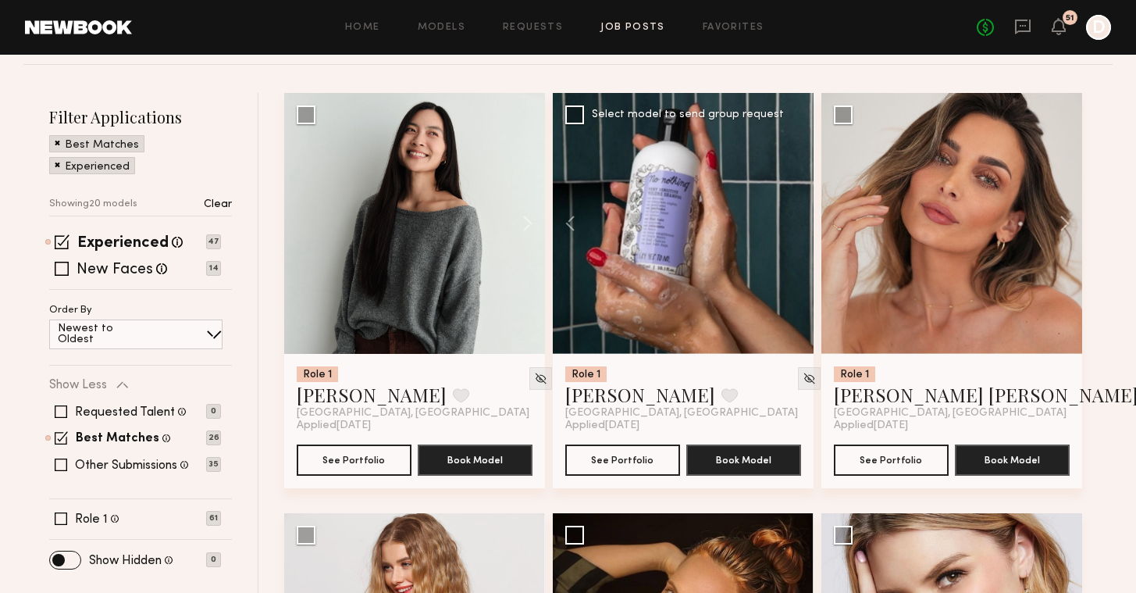
click at [797, 226] on div at bounding box center [683, 223] width 261 height 261
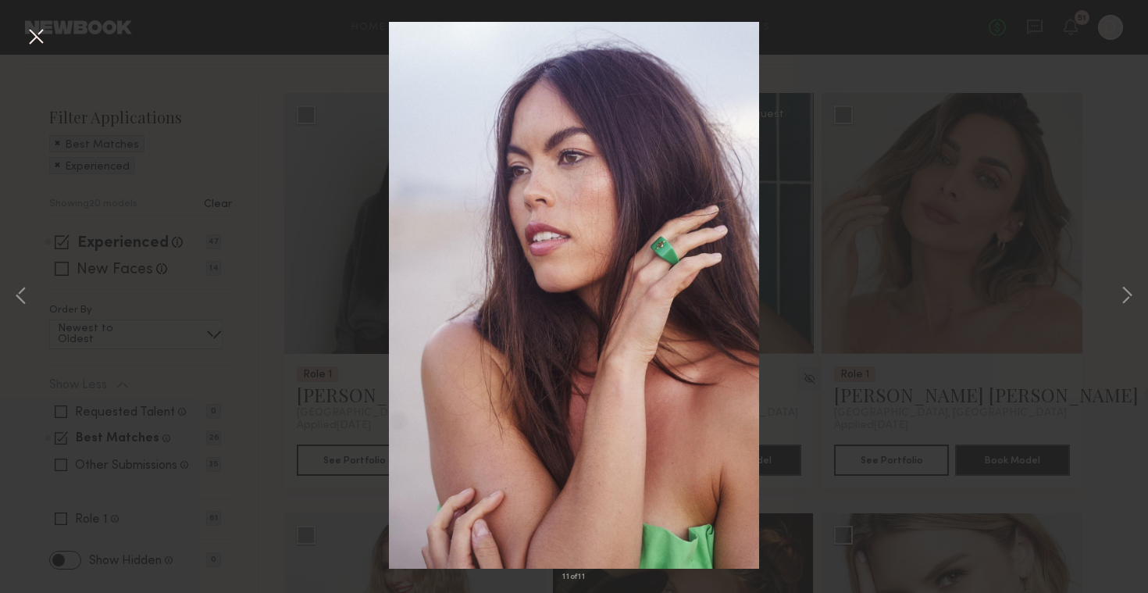
click at [36, 32] on button at bounding box center [35, 37] width 25 height 28
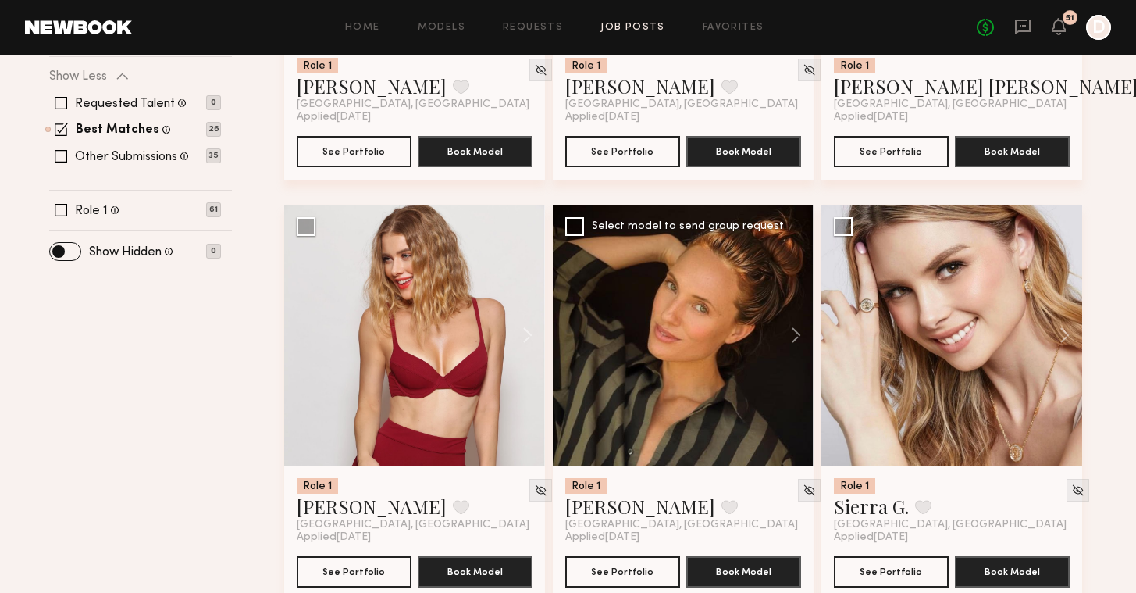
scroll to position [625, 0]
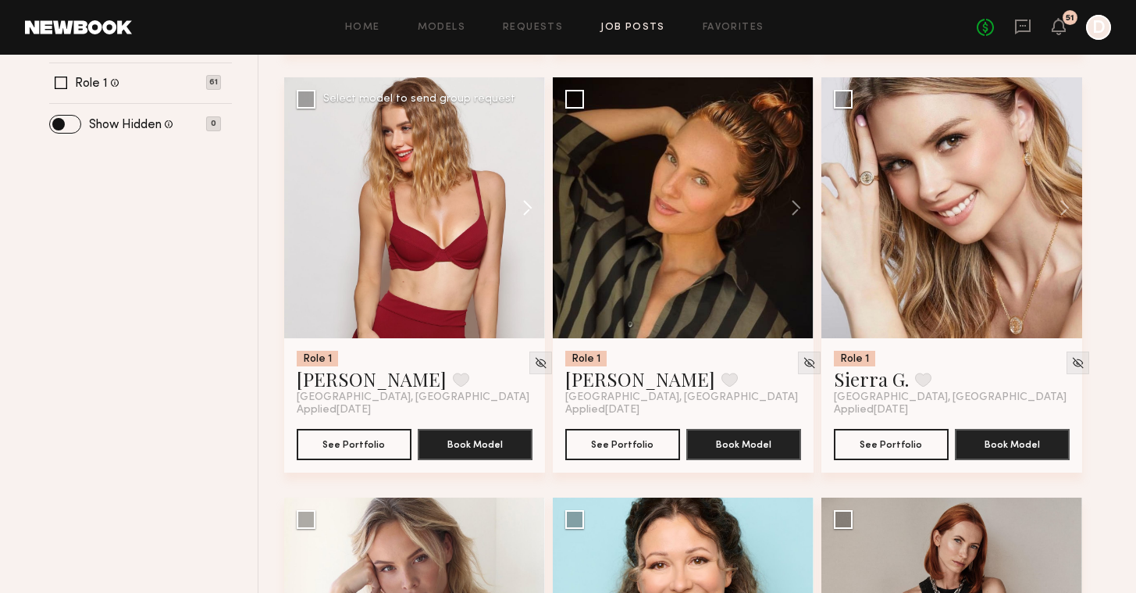
click at [525, 193] on button at bounding box center [520, 207] width 50 height 261
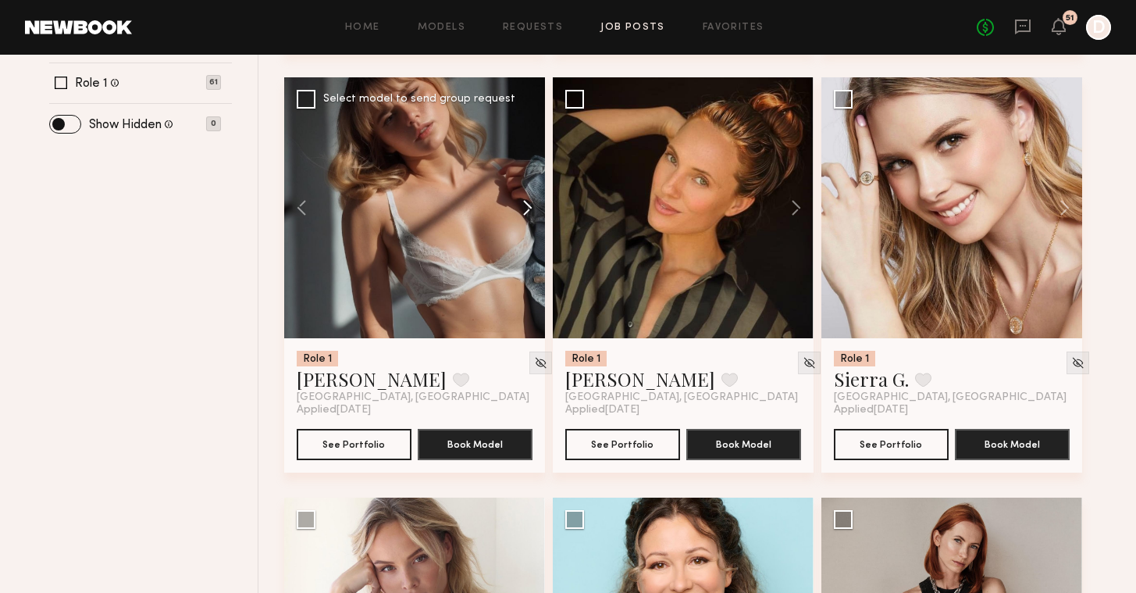
click at [525, 193] on button at bounding box center [520, 207] width 50 height 261
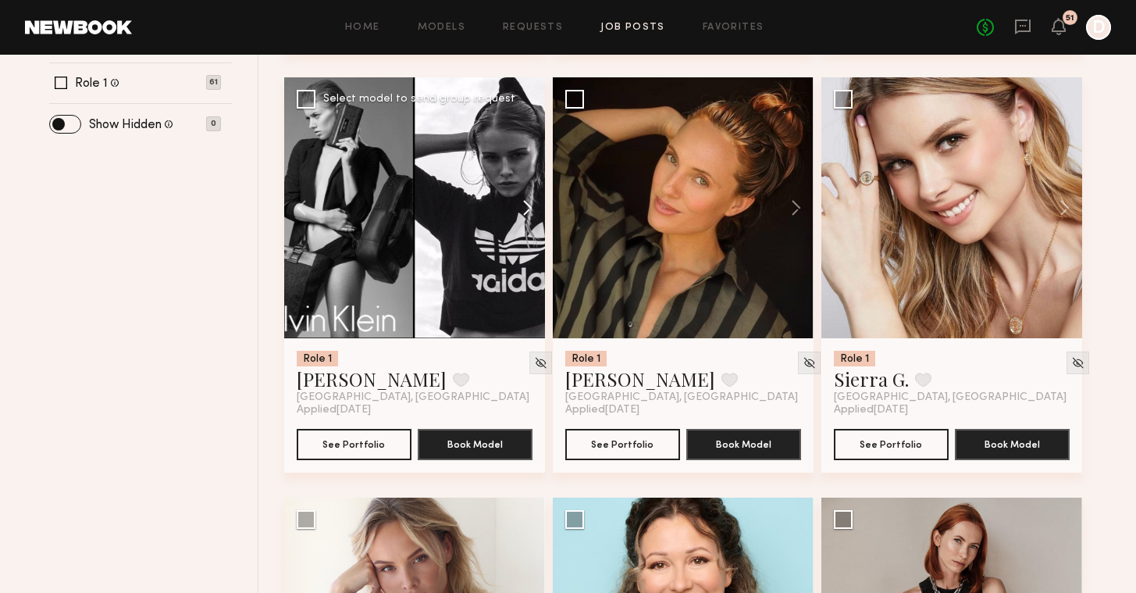
click at [525, 193] on button at bounding box center [520, 207] width 50 height 261
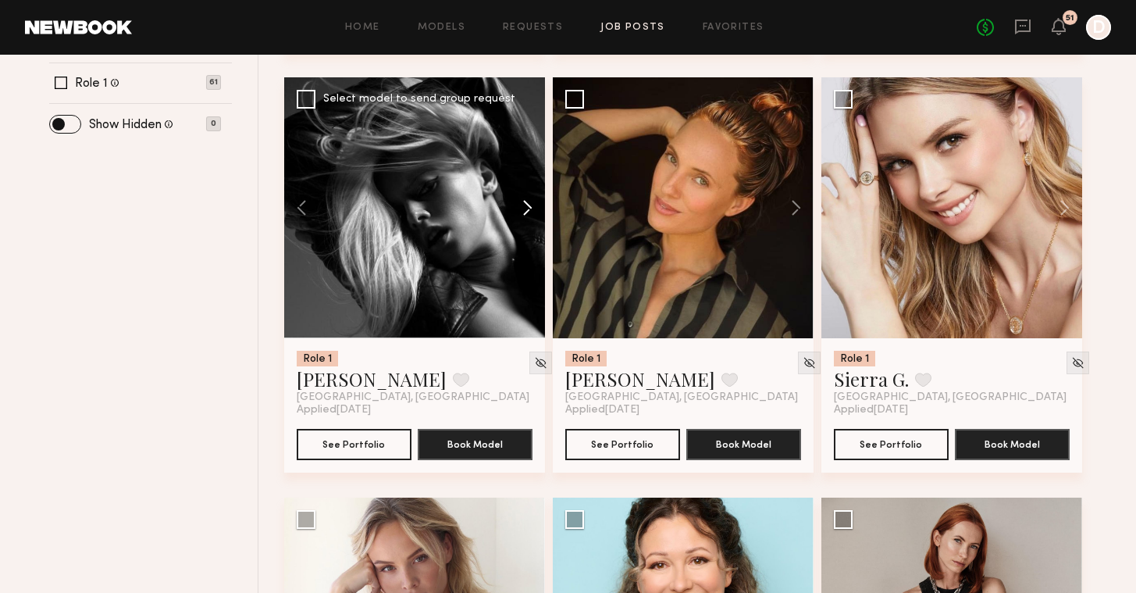
click at [525, 193] on button at bounding box center [520, 207] width 50 height 261
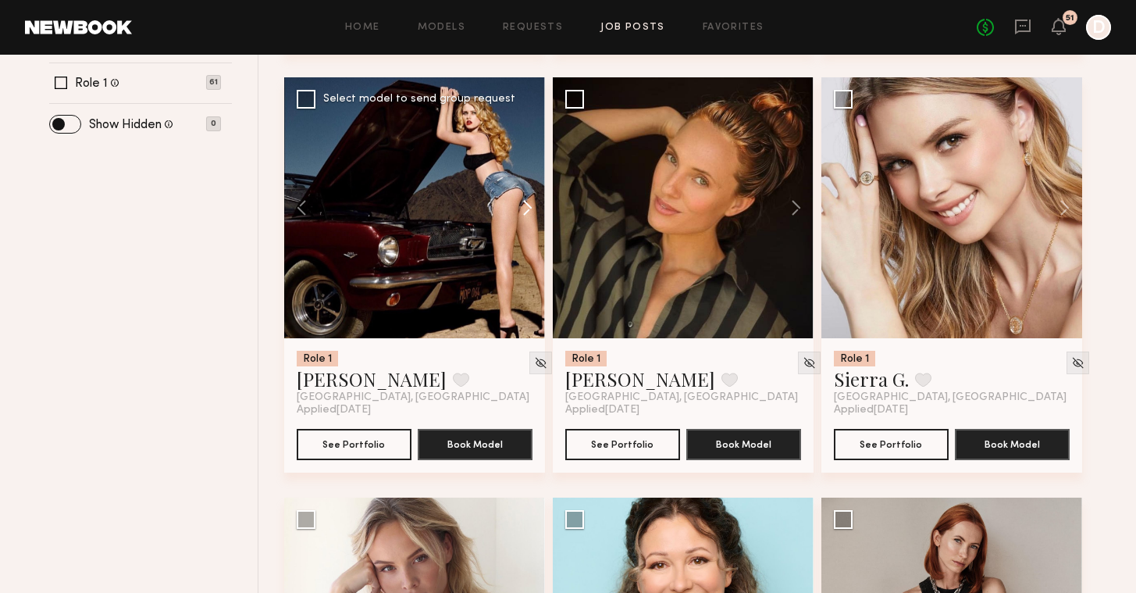
click at [525, 193] on button at bounding box center [520, 207] width 50 height 261
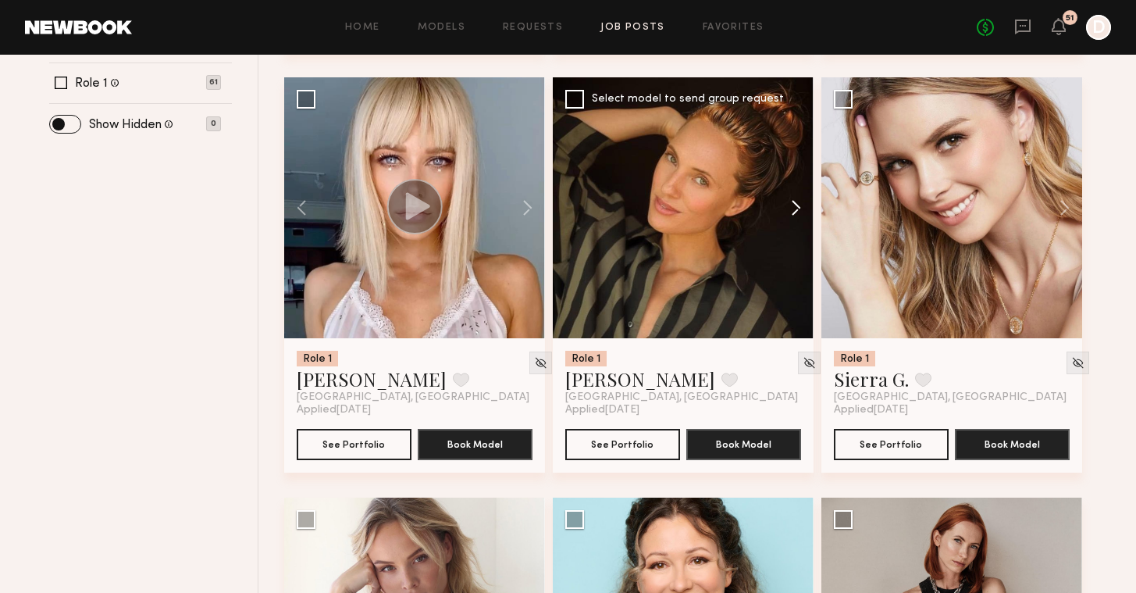
click at [793, 210] on button at bounding box center [789, 207] width 50 height 261
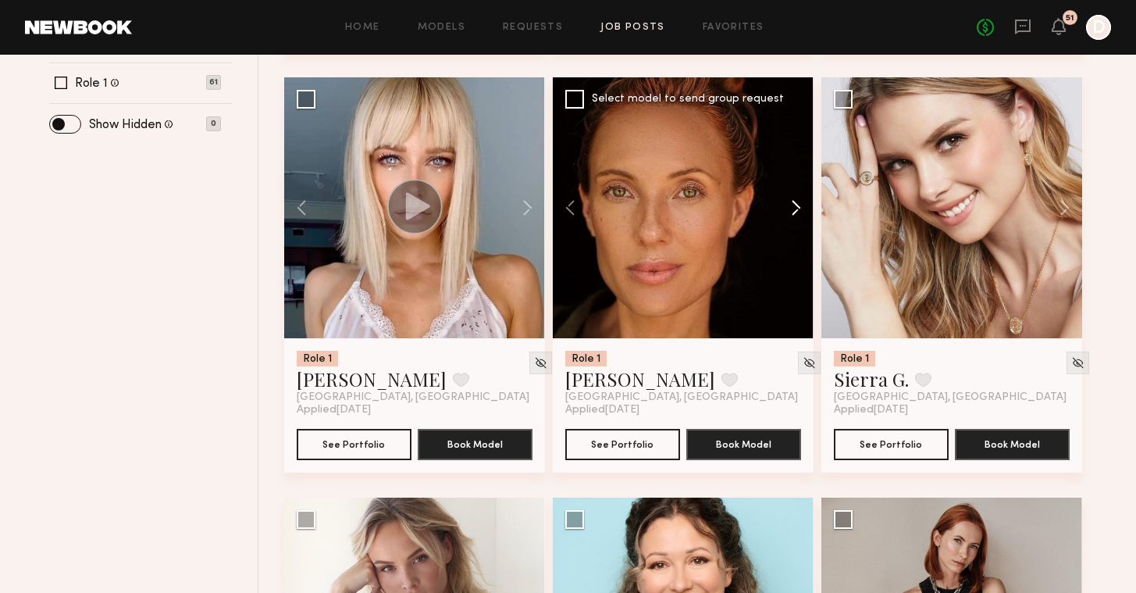
click at [793, 210] on button at bounding box center [789, 207] width 50 height 261
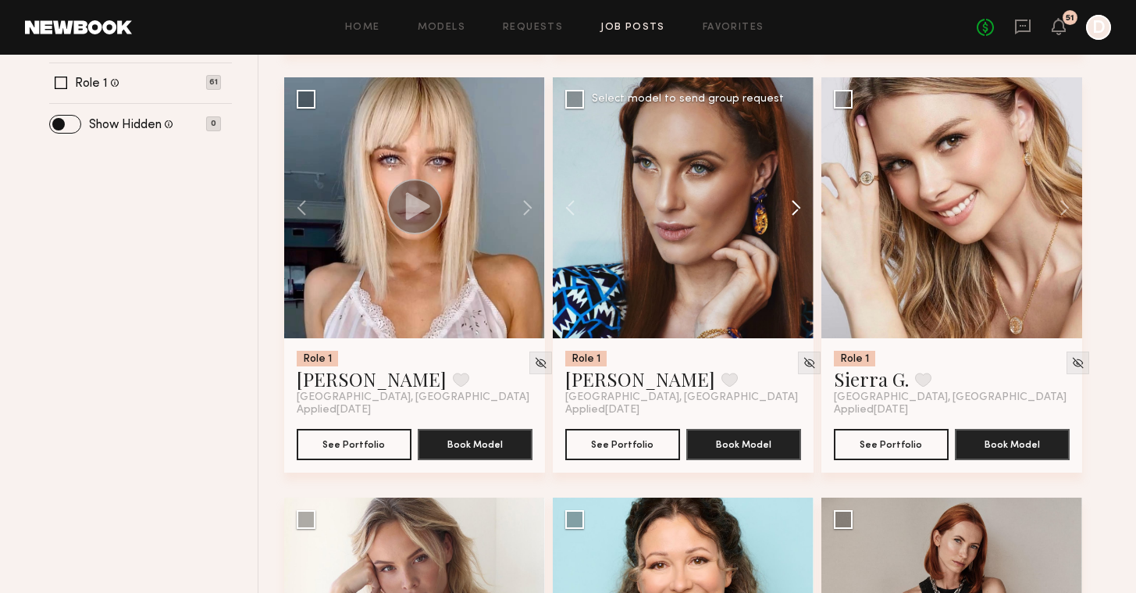
click at [793, 210] on button at bounding box center [789, 207] width 50 height 261
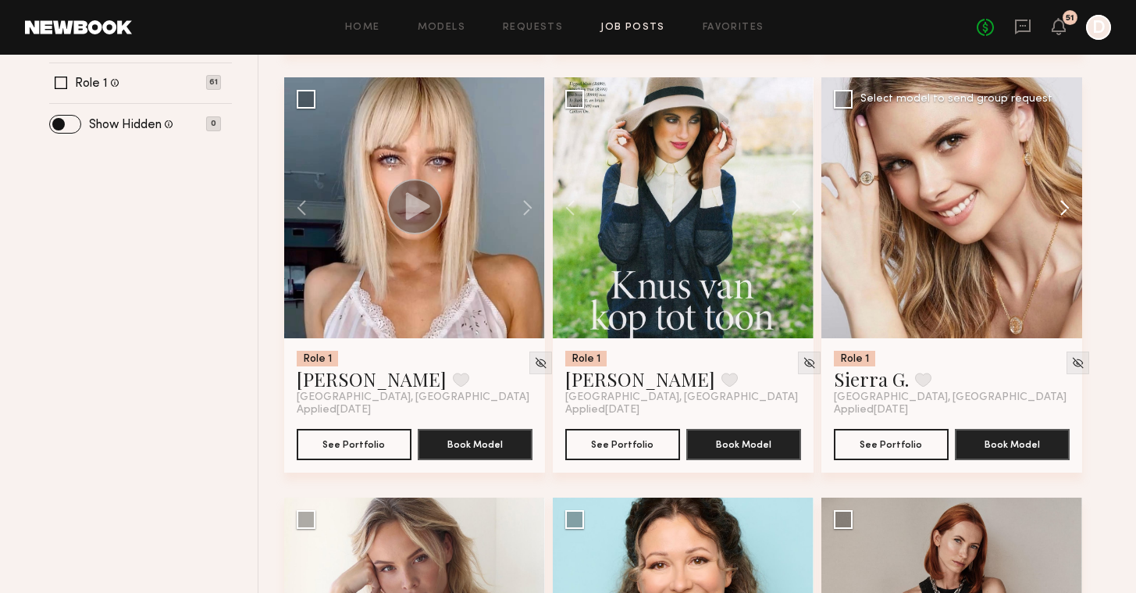
click at [1070, 214] on button at bounding box center [1057, 207] width 50 height 261
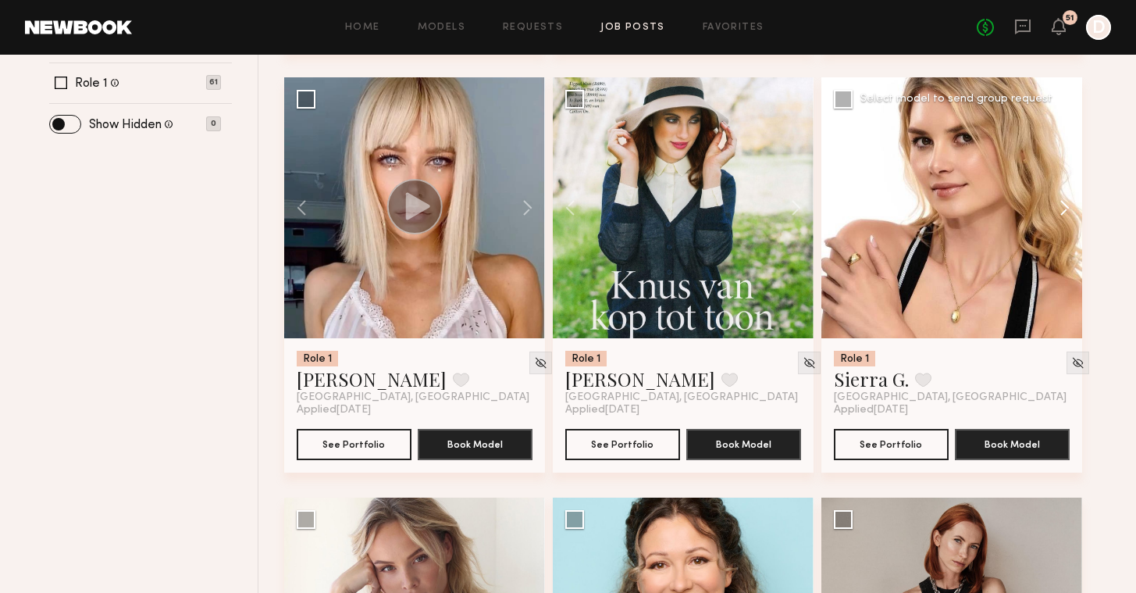
click at [1068, 214] on button at bounding box center [1057, 207] width 50 height 261
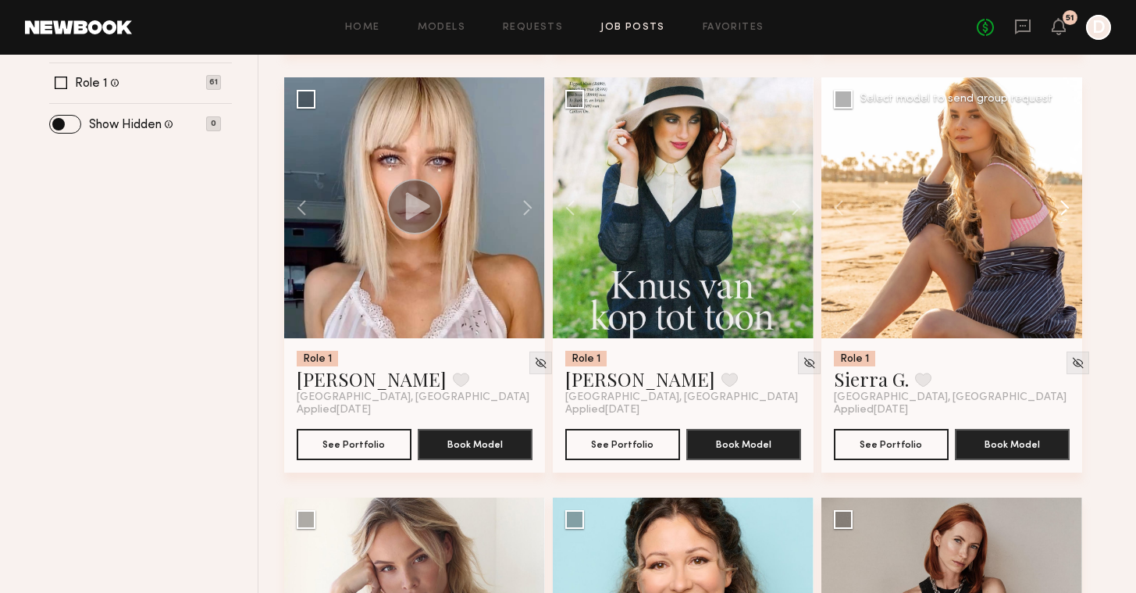
click at [1068, 214] on button at bounding box center [1057, 207] width 50 height 261
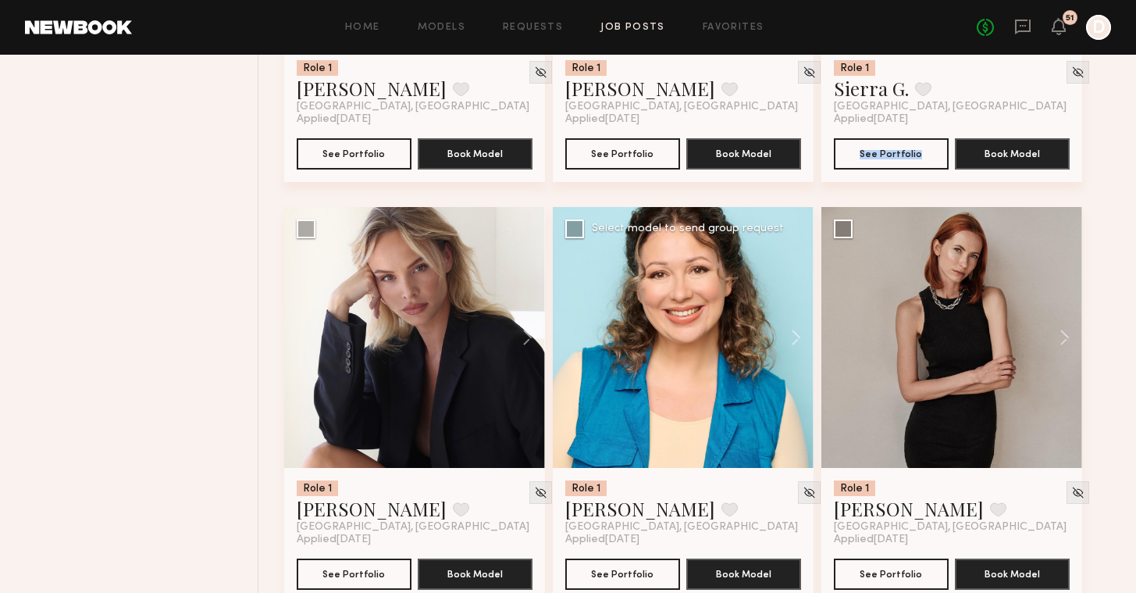
scroll to position [1054, 0]
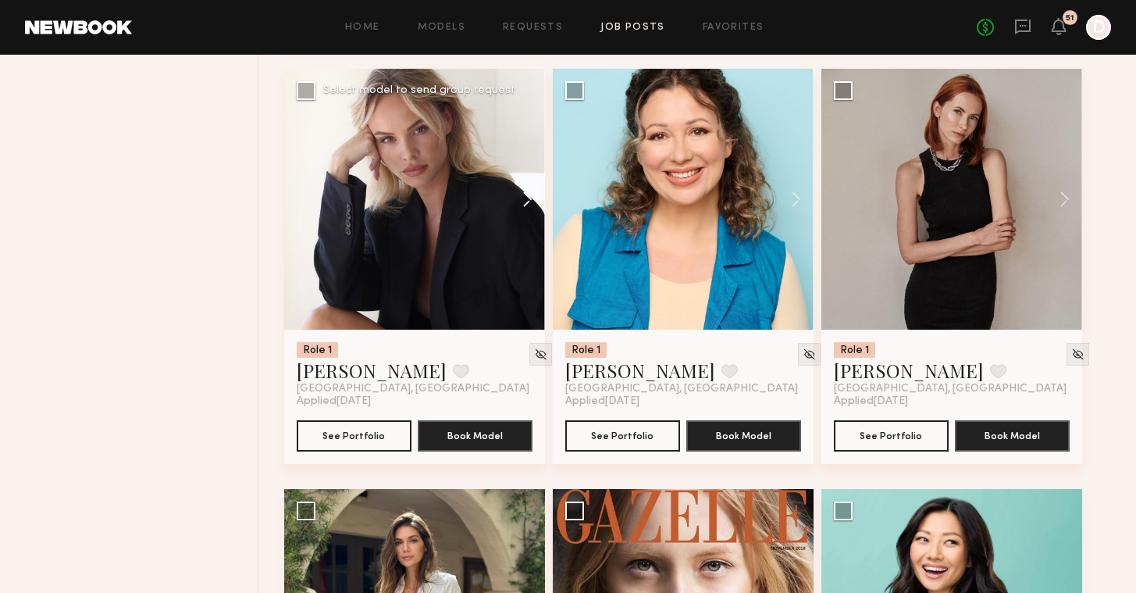
click at [525, 197] on button at bounding box center [520, 199] width 50 height 261
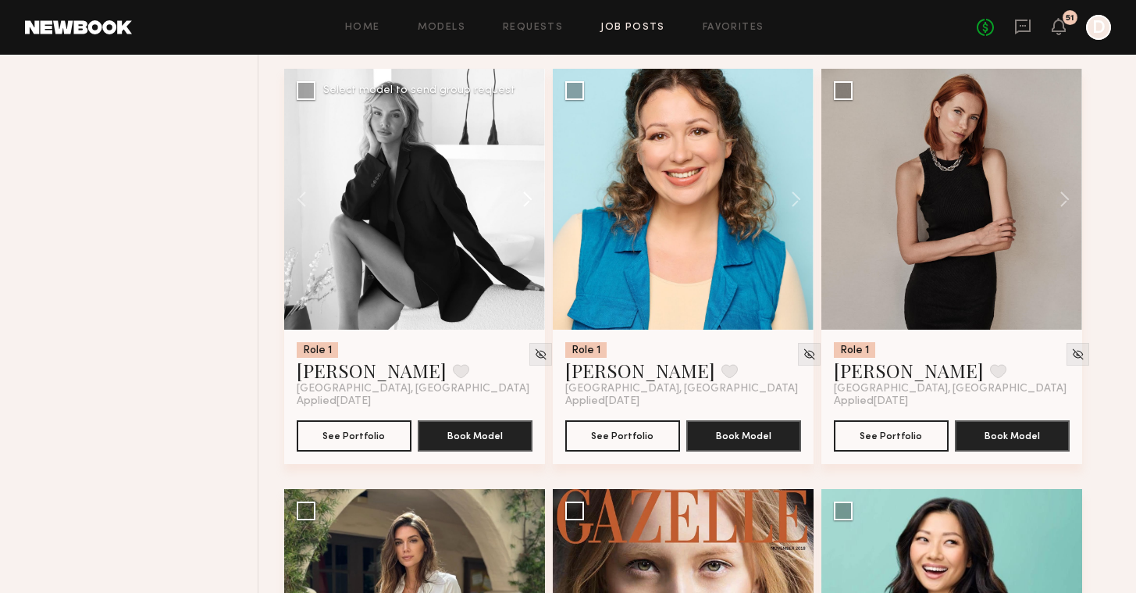
click at [525, 197] on button at bounding box center [520, 199] width 50 height 261
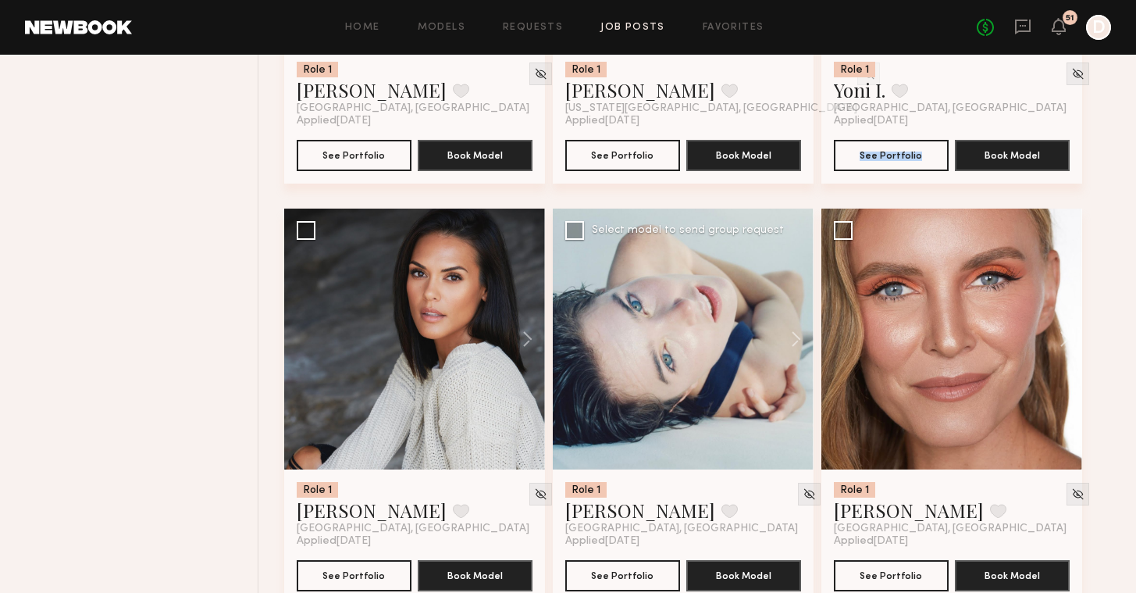
scroll to position [1795, 0]
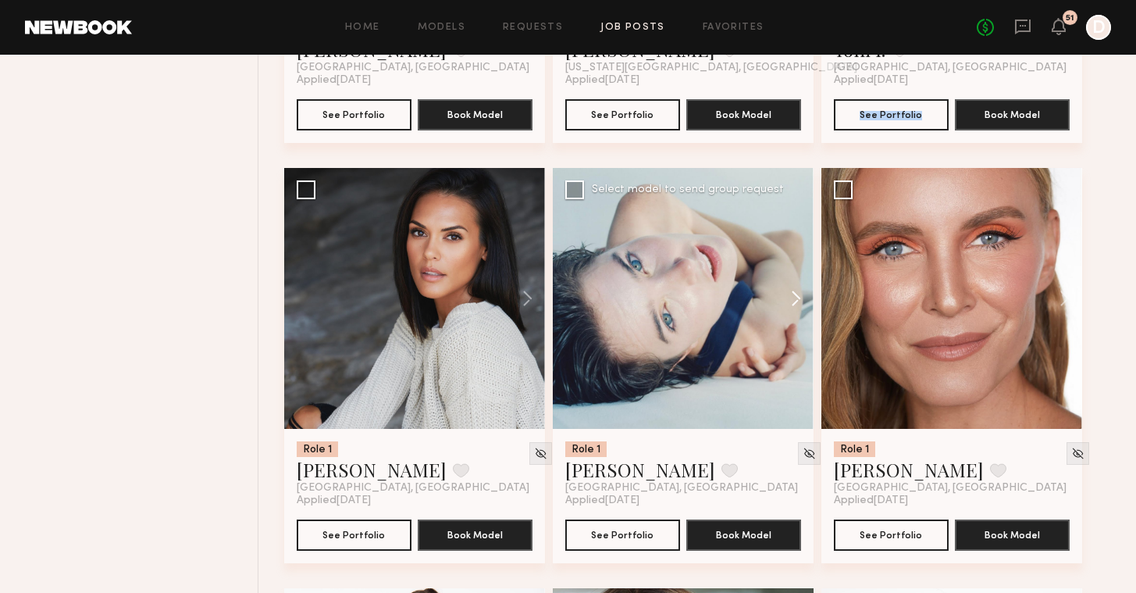
click at [796, 290] on button at bounding box center [789, 298] width 50 height 261
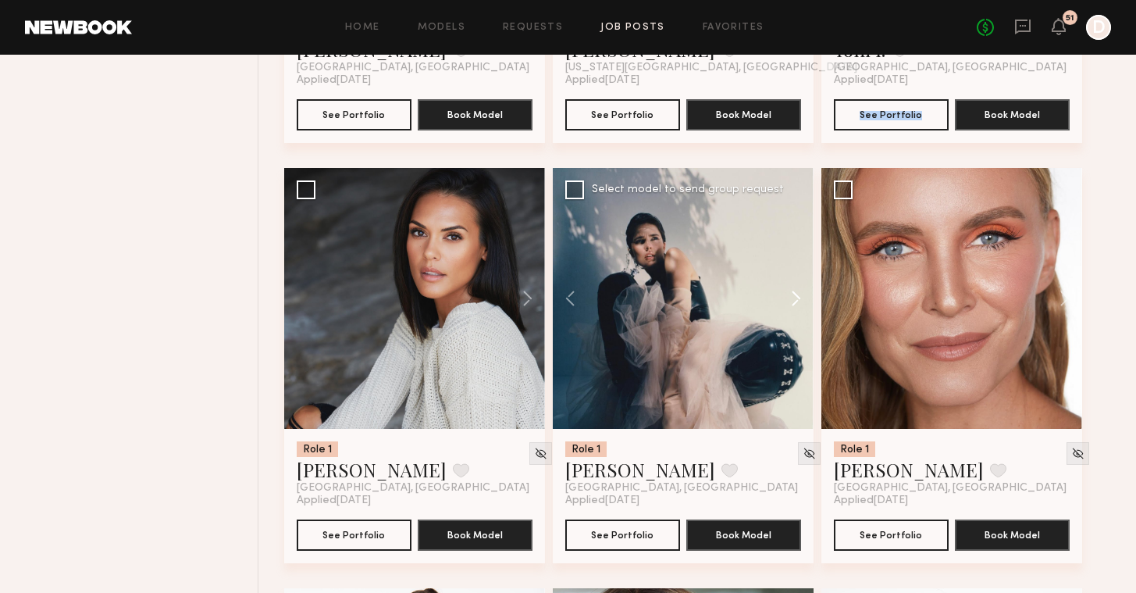
click at [796, 290] on button at bounding box center [789, 298] width 50 height 261
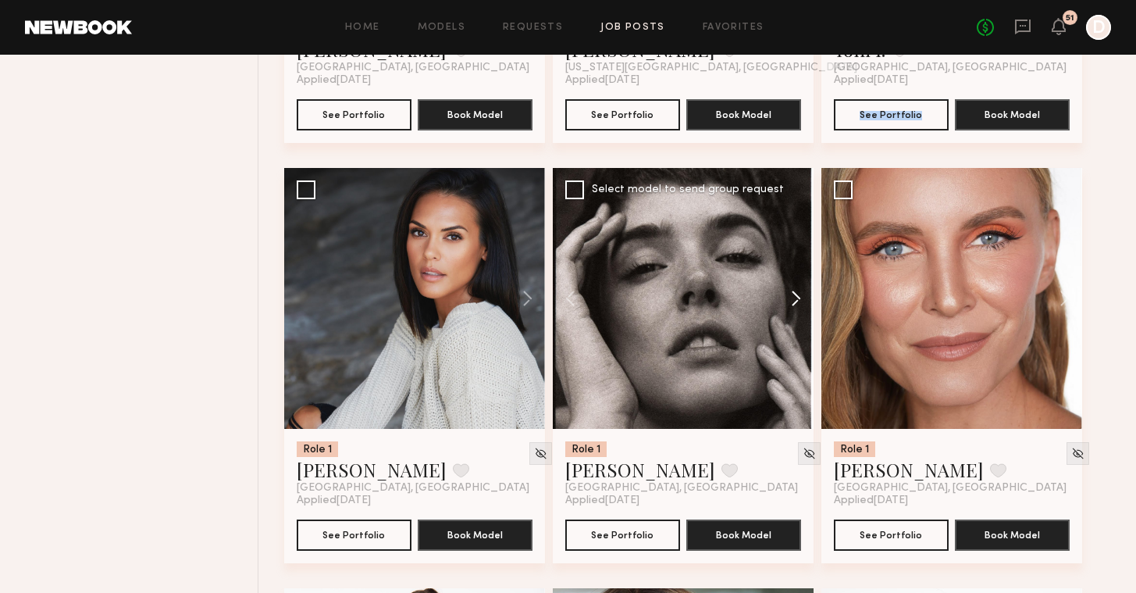
click at [796, 290] on button at bounding box center [789, 298] width 50 height 261
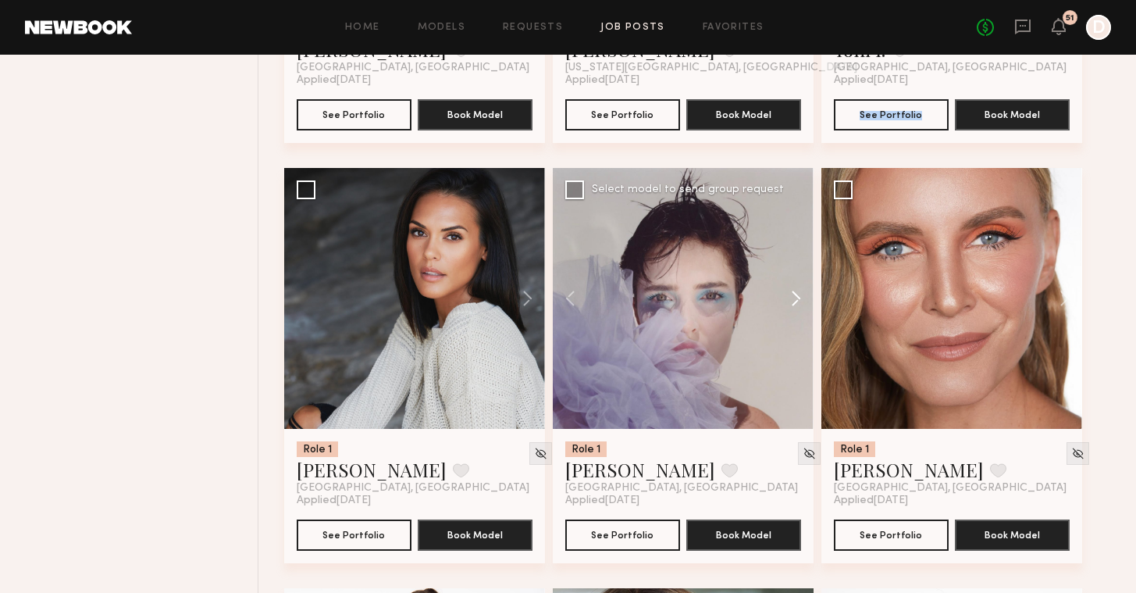
click at [796, 290] on button at bounding box center [789, 298] width 50 height 261
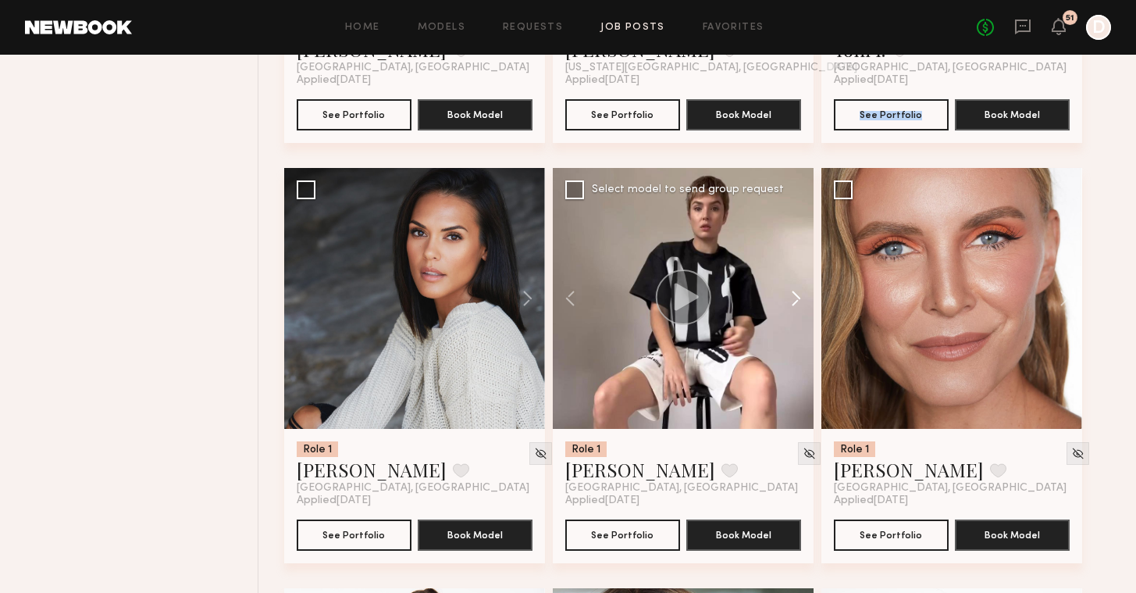
click at [796, 290] on button at bounding box center [789, 298] width 50 height 261
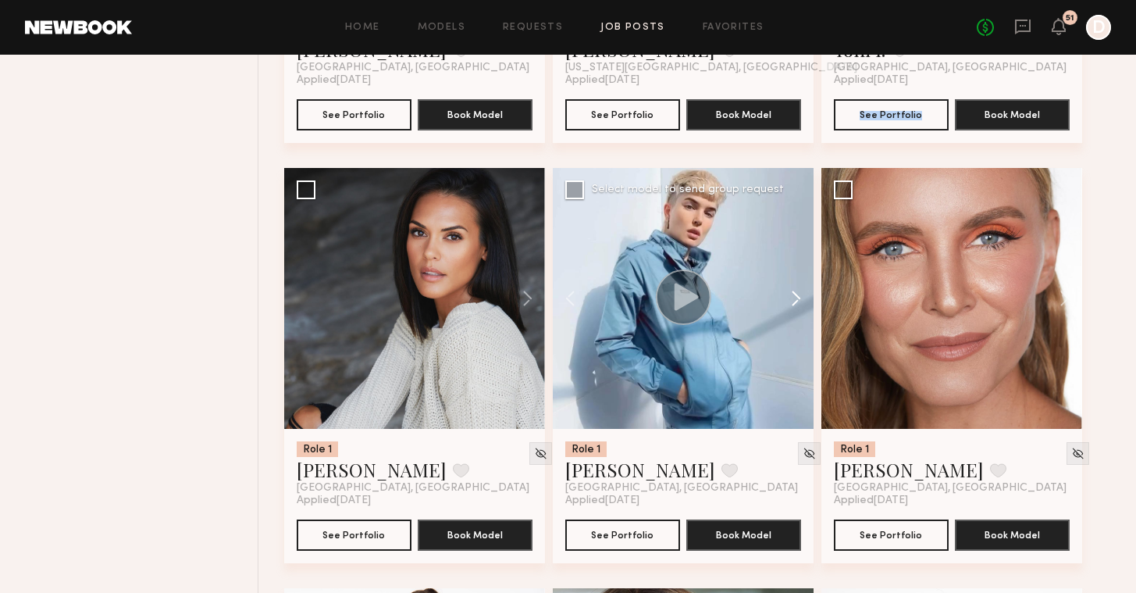
click at [796, 290] on button at bounding box center [789, 298] width 50 height 261
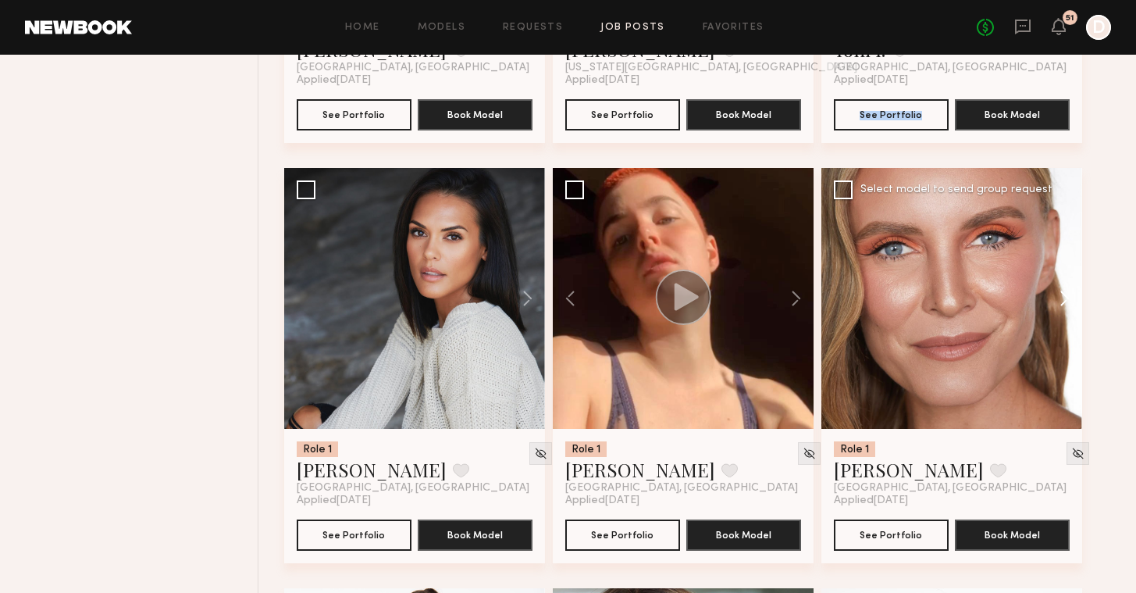
click at [1062, 301] on button at bounding box center [1057, 298] width 50 height 261
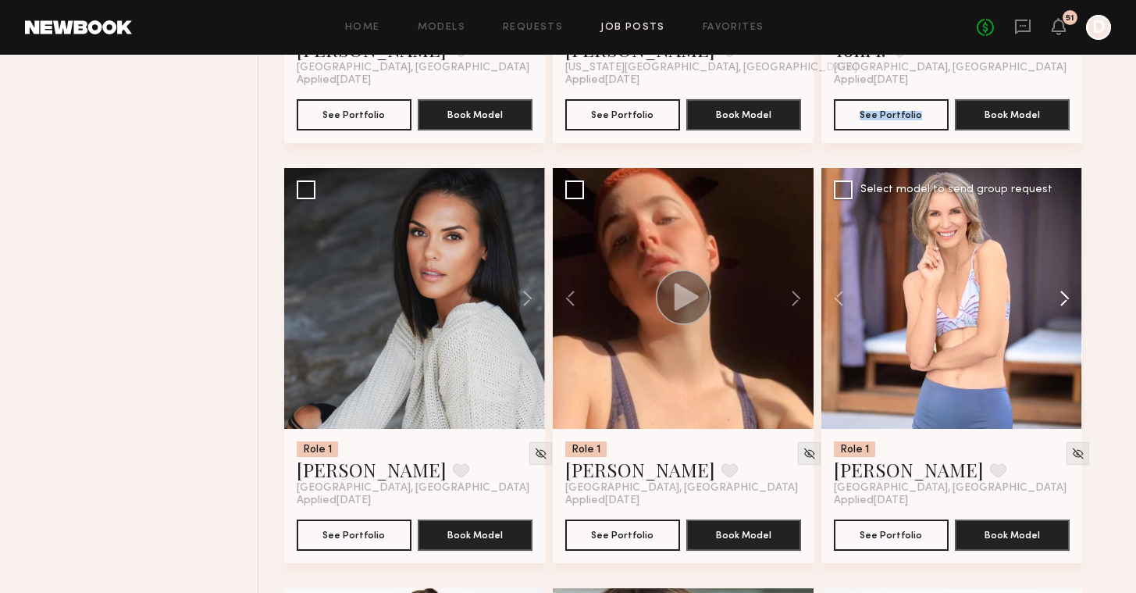
click at [1062, 301] on button at bounding box center [1057, 298] width 50 height 261
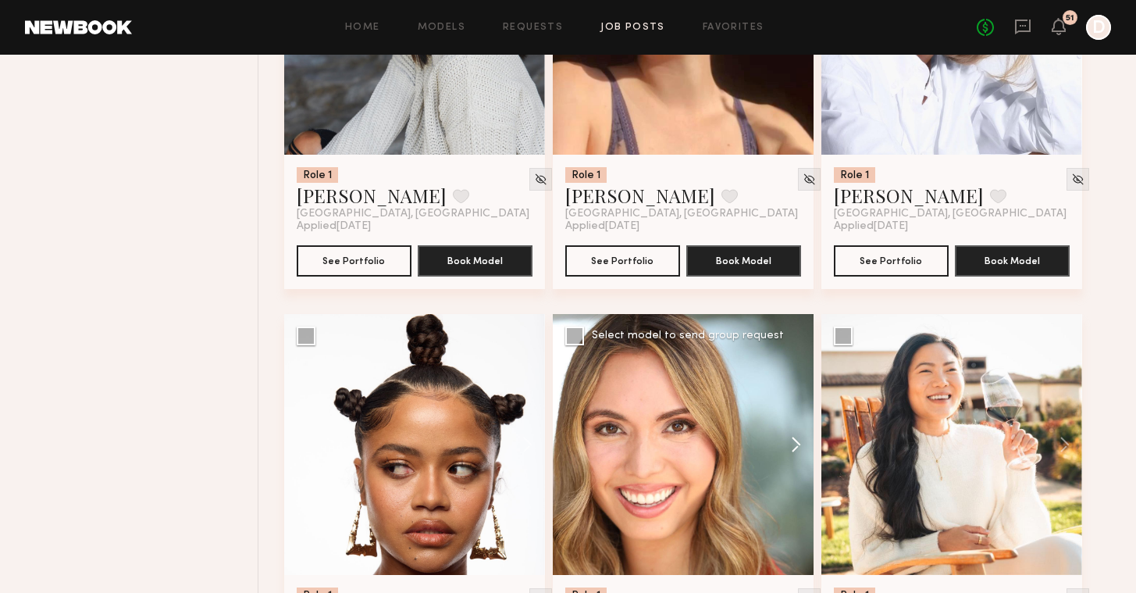
scroll to position [2195, 0]
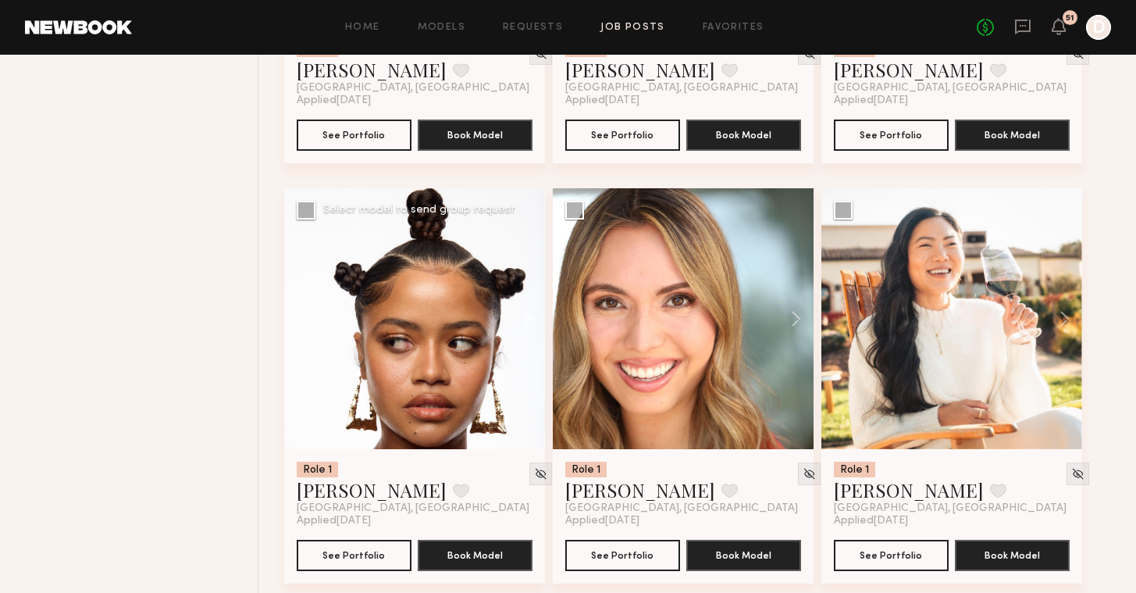
click at [518, 309] on button at bounding box center [520, 318] width 50 height 261
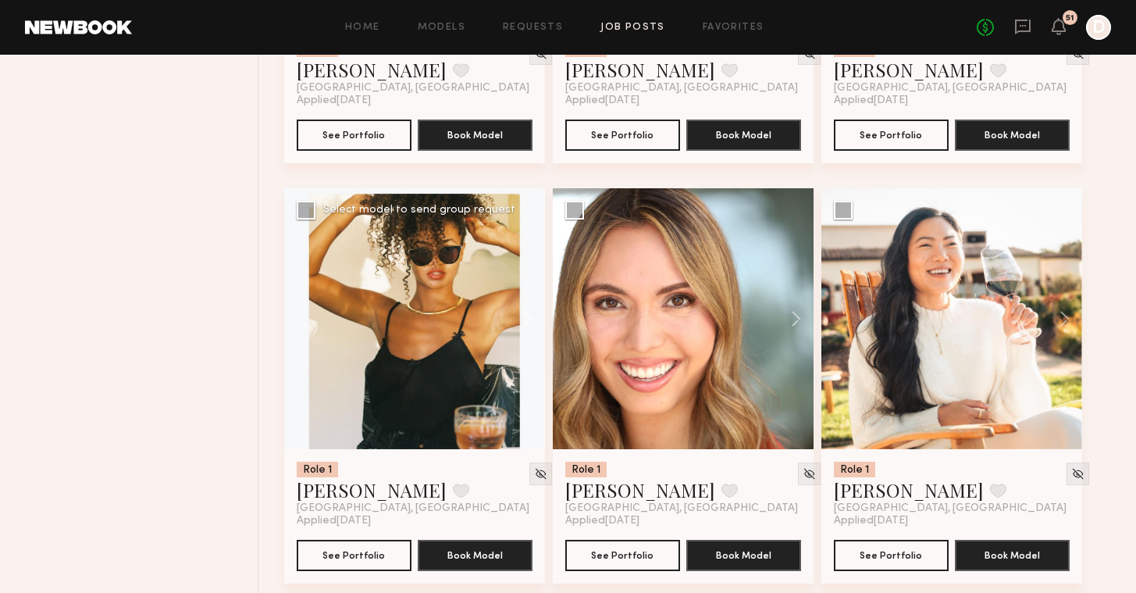
click at [518, 309] on button at bounding box center [520, 318] width 50 height 261
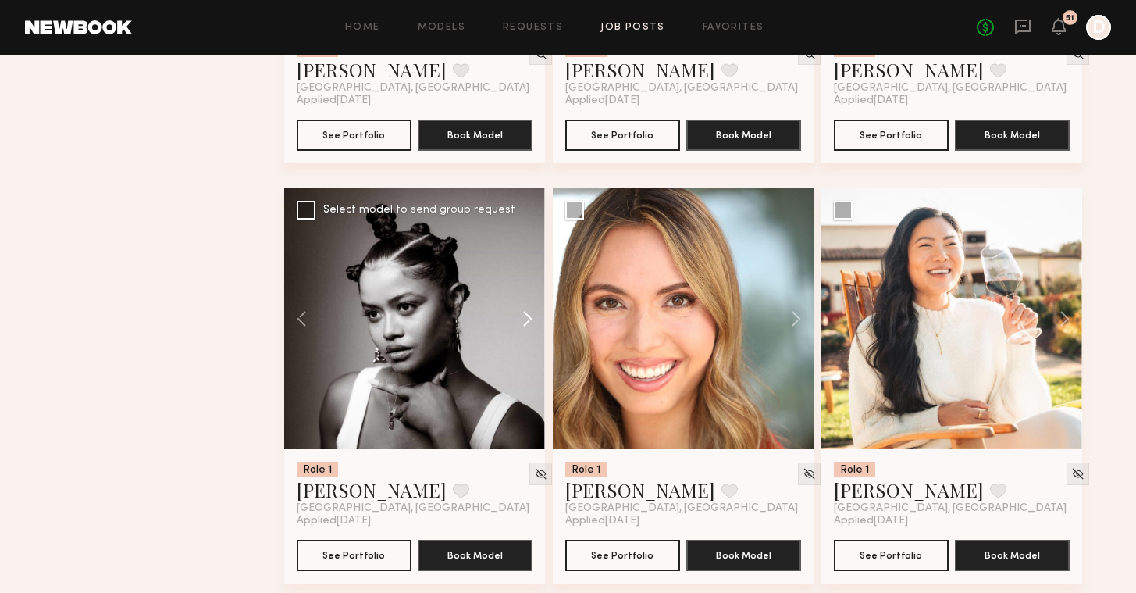
click at [518, 309] on button at bounding box center [520, 318] width 50 height 261
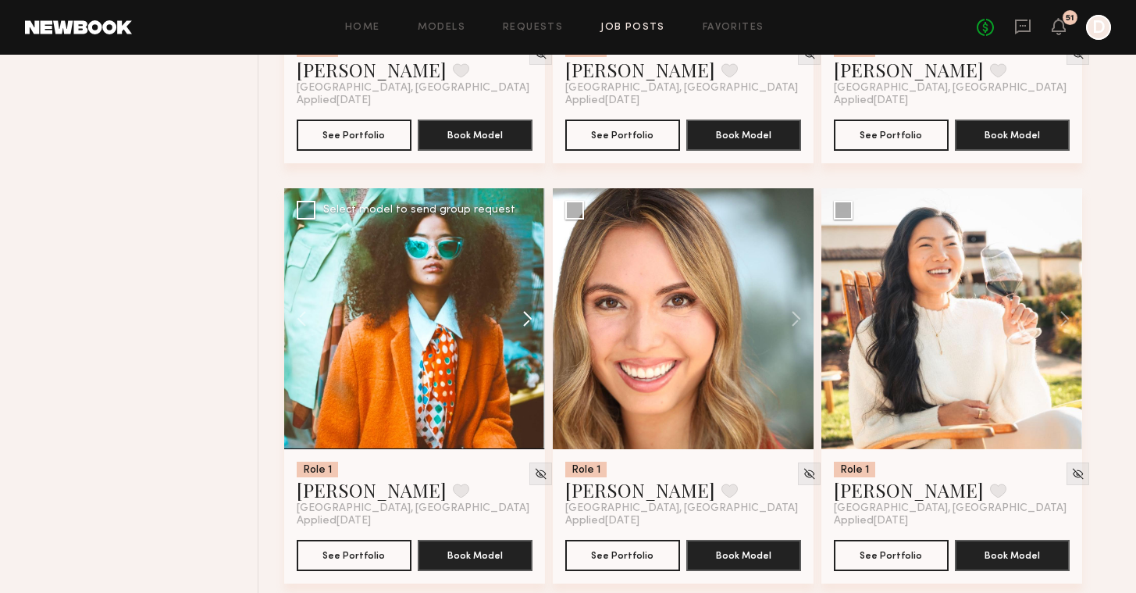
click at [518, 309] on button at bounding box center [520, 318] width 50 height 261
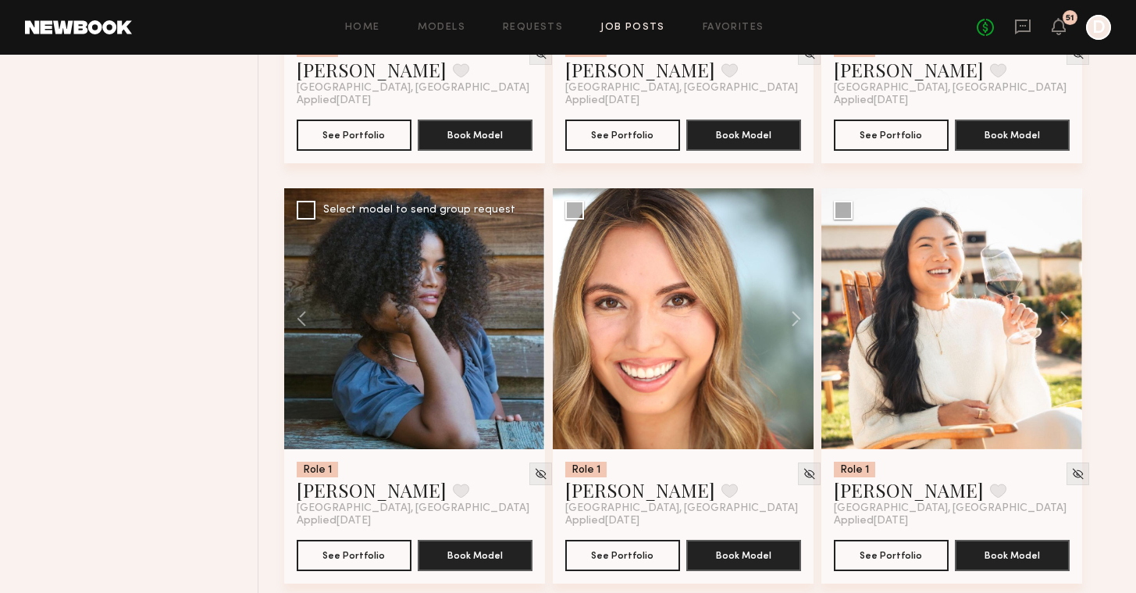
click at [518, 309] on div at bounding box center [414, 318] width 261 height 261
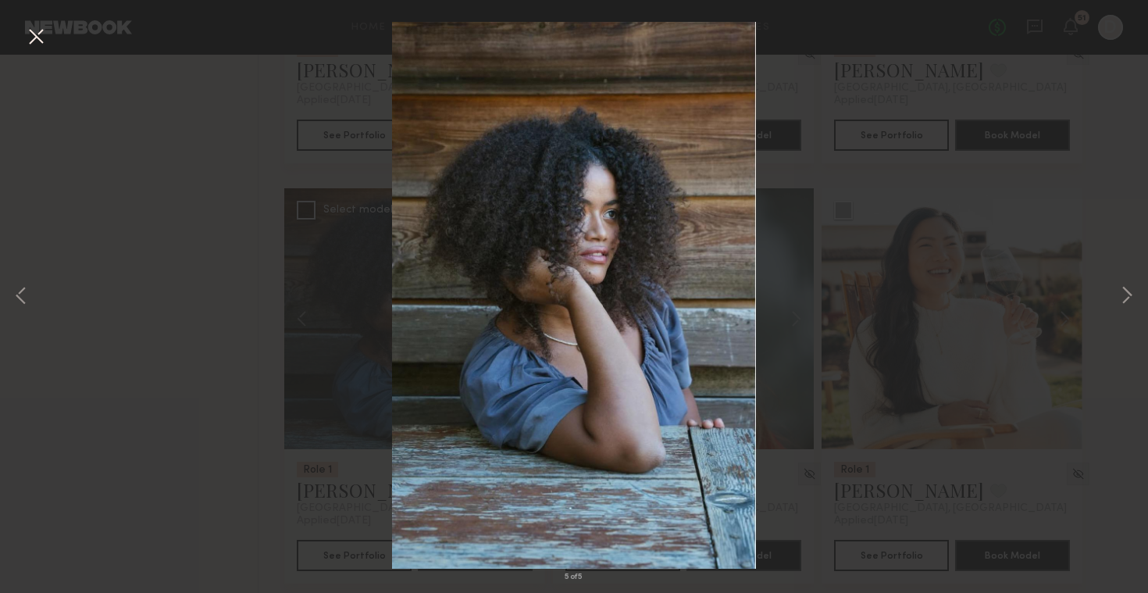
click at [38, 45] on button at bounding box center [35, 37] width 25 height 28
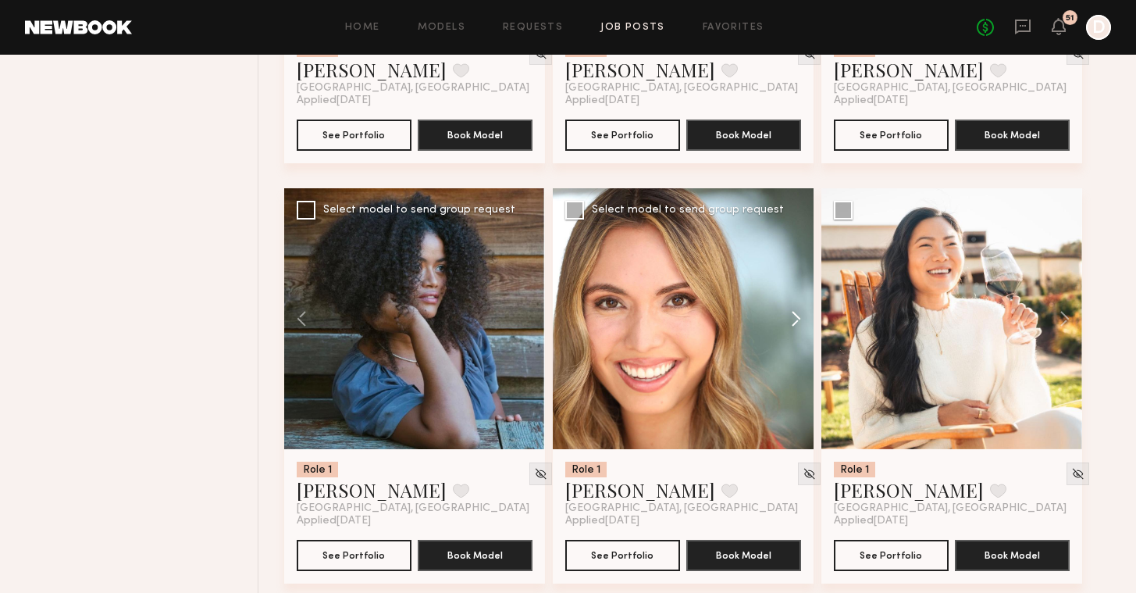
click at [797, 325] on button at bounding box center [789, 318] width 50 height 261
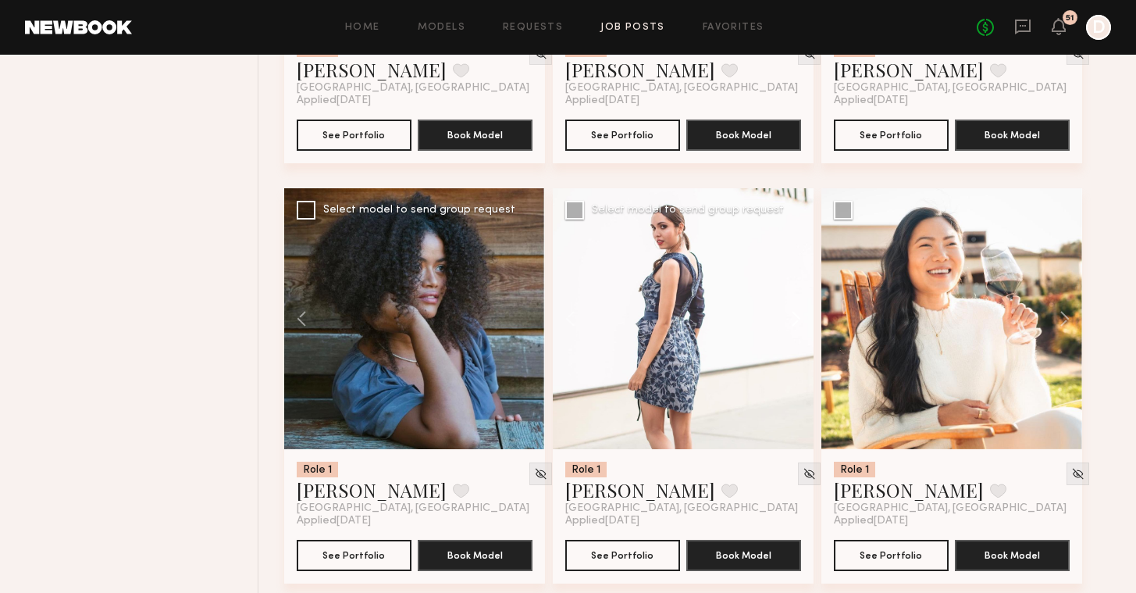
click at [797, 325] on button at bounding box center [789, 318] width 50 height 261
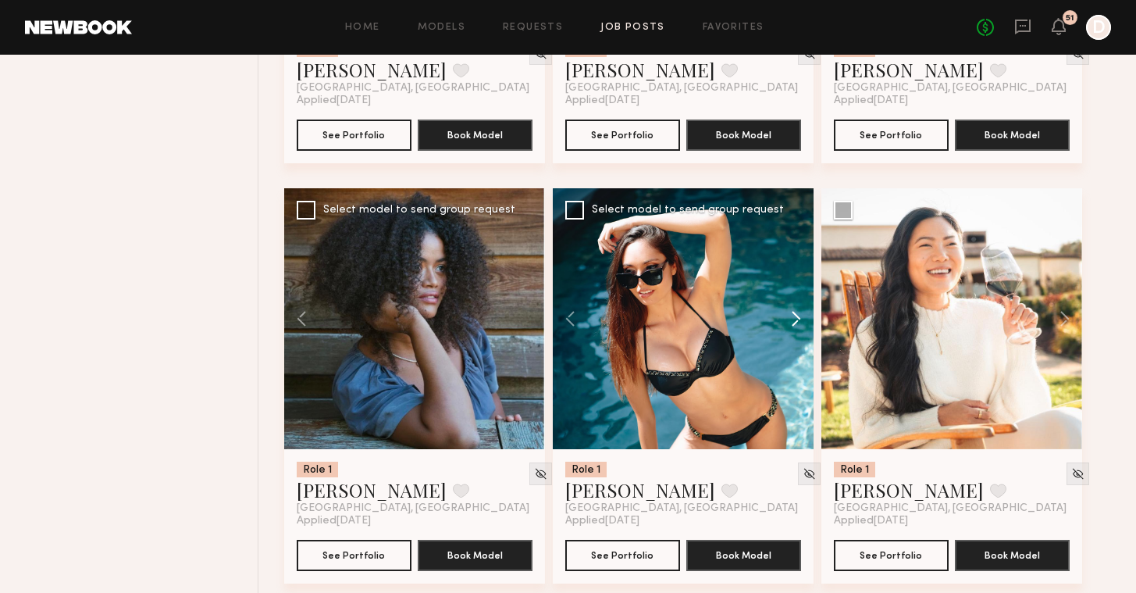
click at [797, 325] on button at bounding box center [789, 318] width 50 height 261
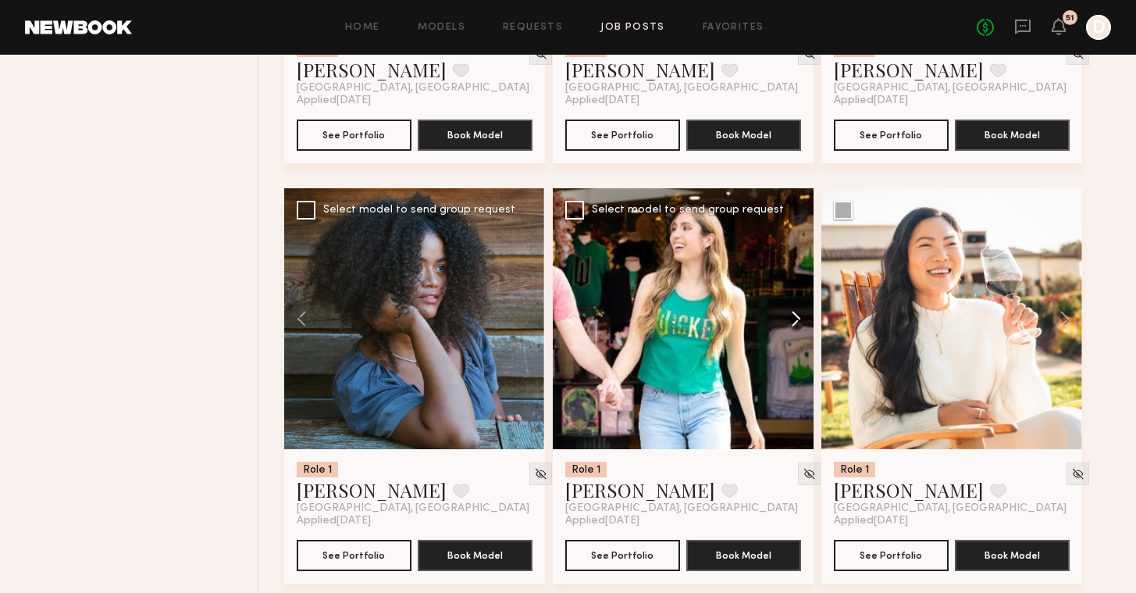
click at [797, 325] on button at bounding box center [789, 318] width 50 height 261
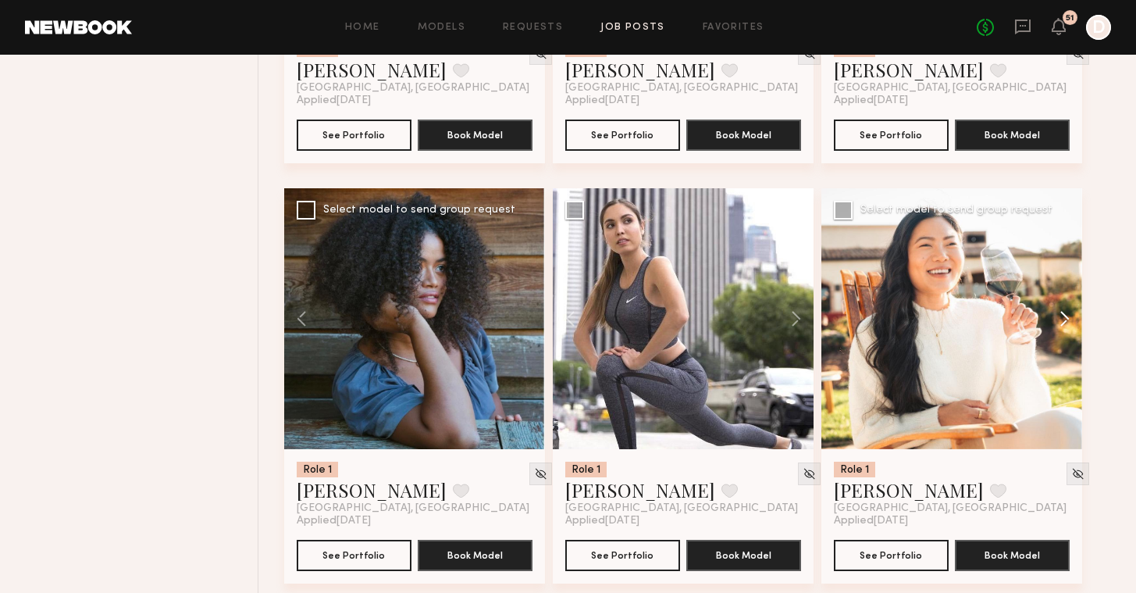
click at [1053, 312] on button at bounding box center [1057, 318] width 50 height 261
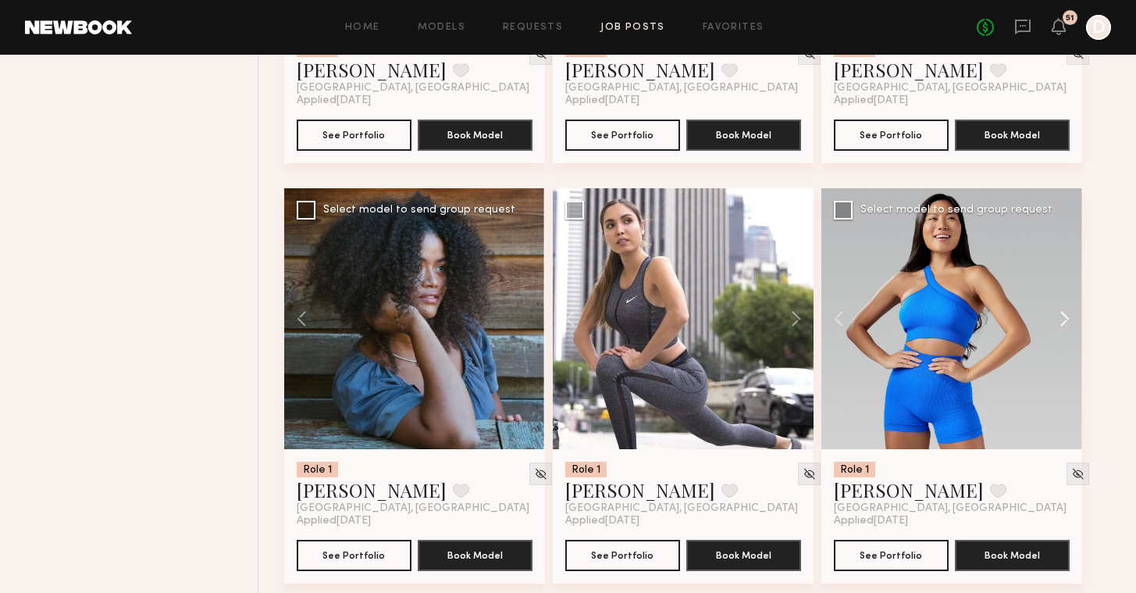
click at [1053, 312] on button at bounding box center [1057, 318] width 50 height 261
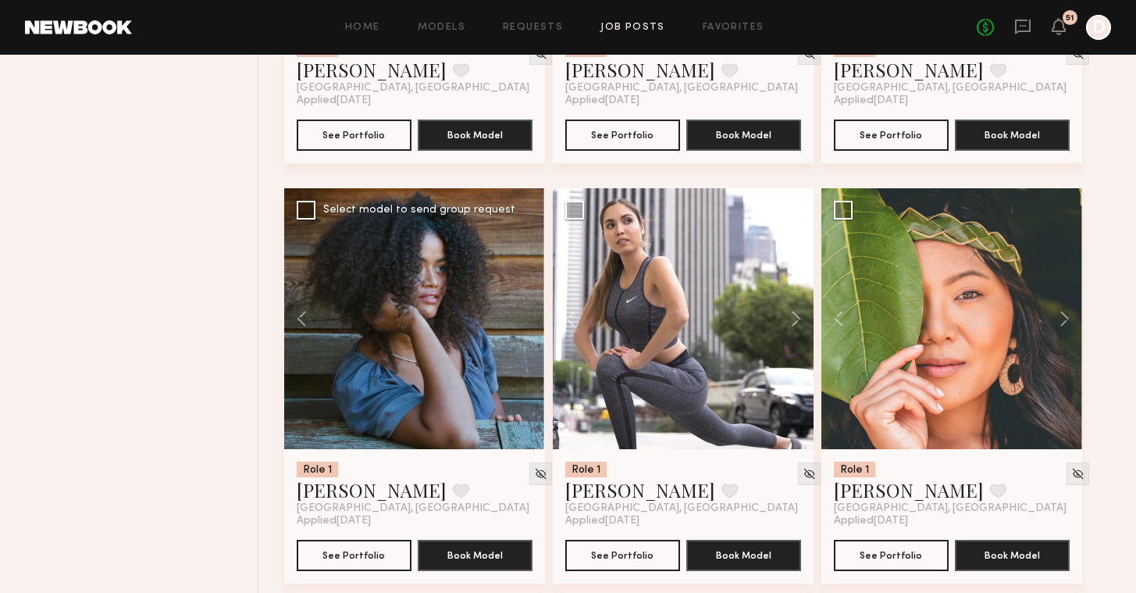
scroll to position [2631, 0]
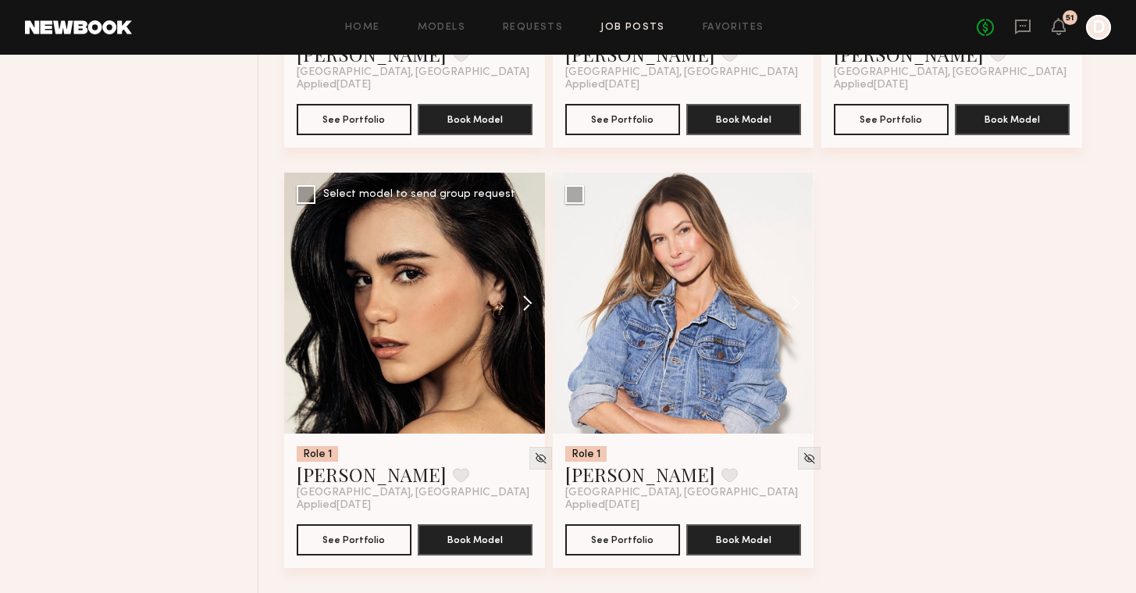
click at [524, 309] on button at bounding box center [520, 303] width 50 height 261
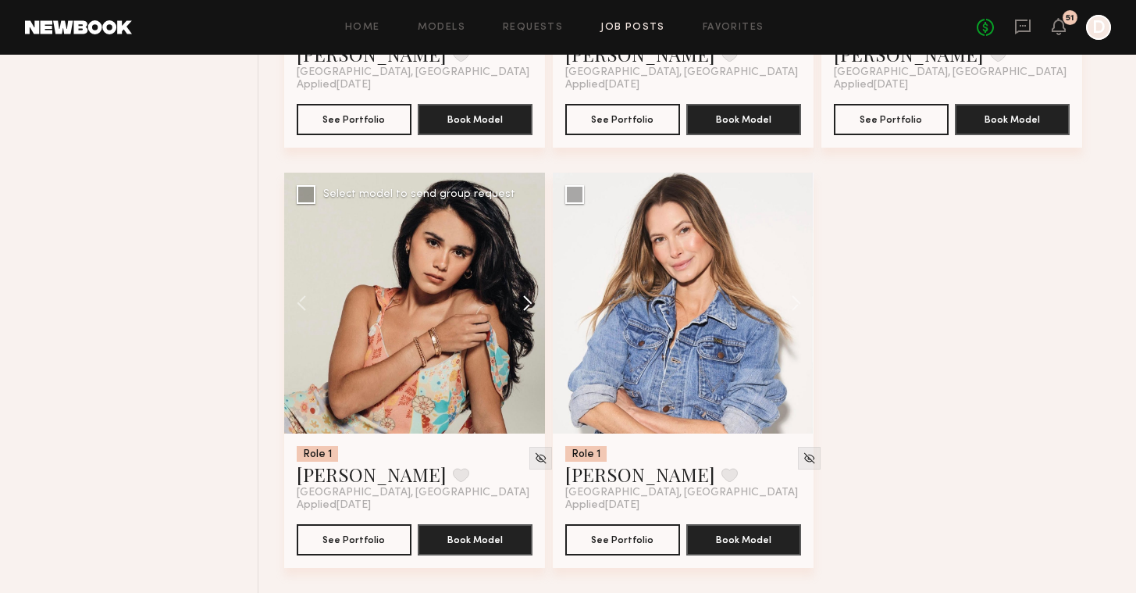
click at [524, 309] on button at bounding box center [520, 303] width 50 height 261
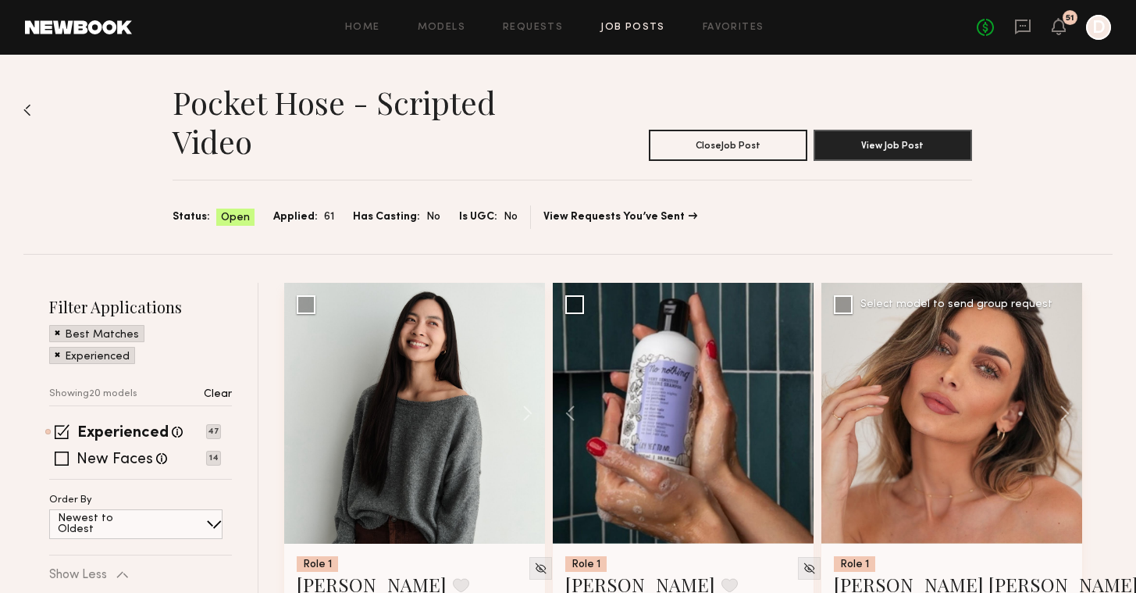
scroll to position [299, 0]
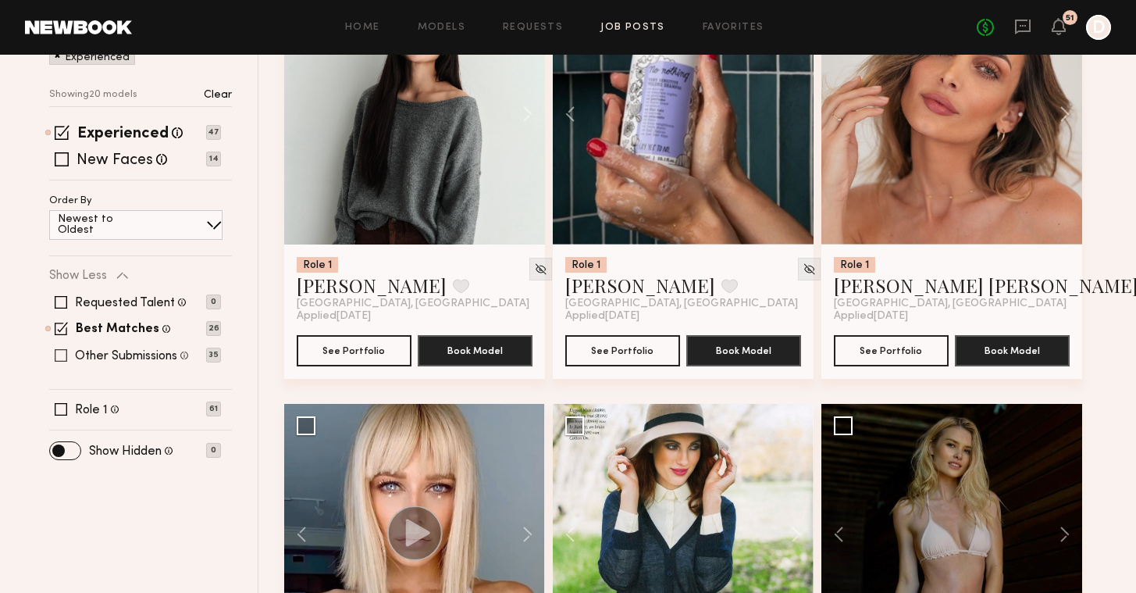
click at [58, 351] on span at bounding box center [61, 355] width 12 height 12
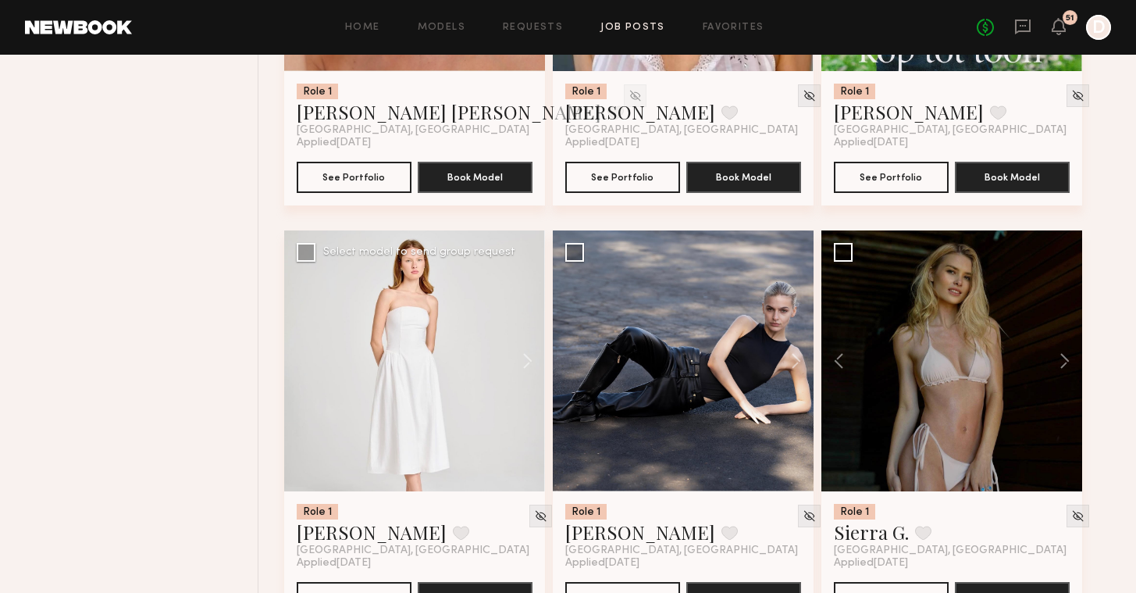
scroll to position [371, 0]
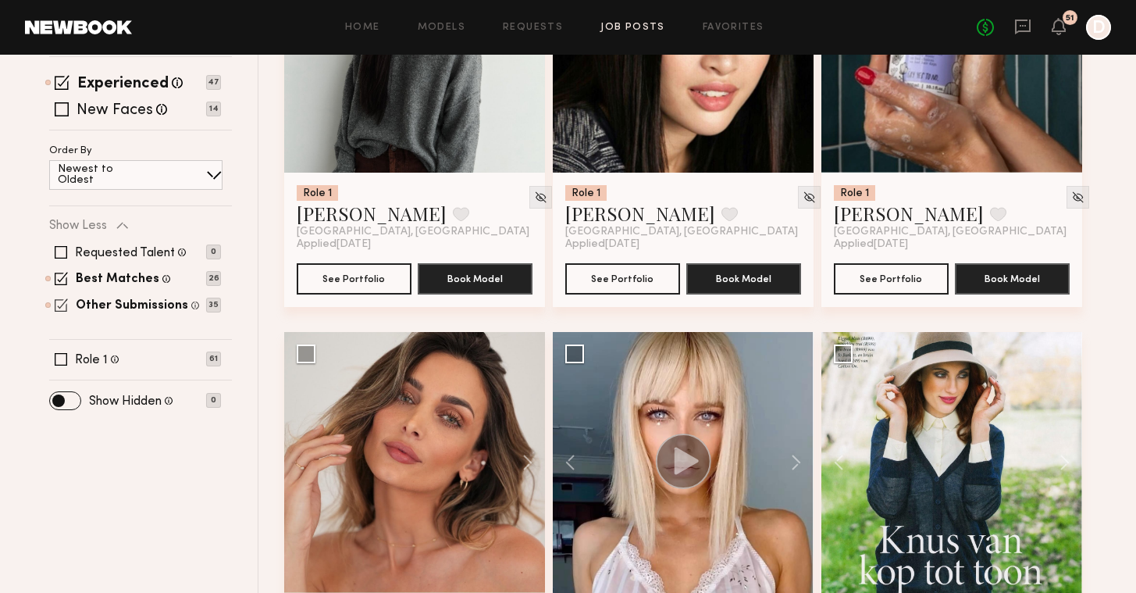
click at [61, 304] on span at bounding box center [61, 304] width 13 height 13
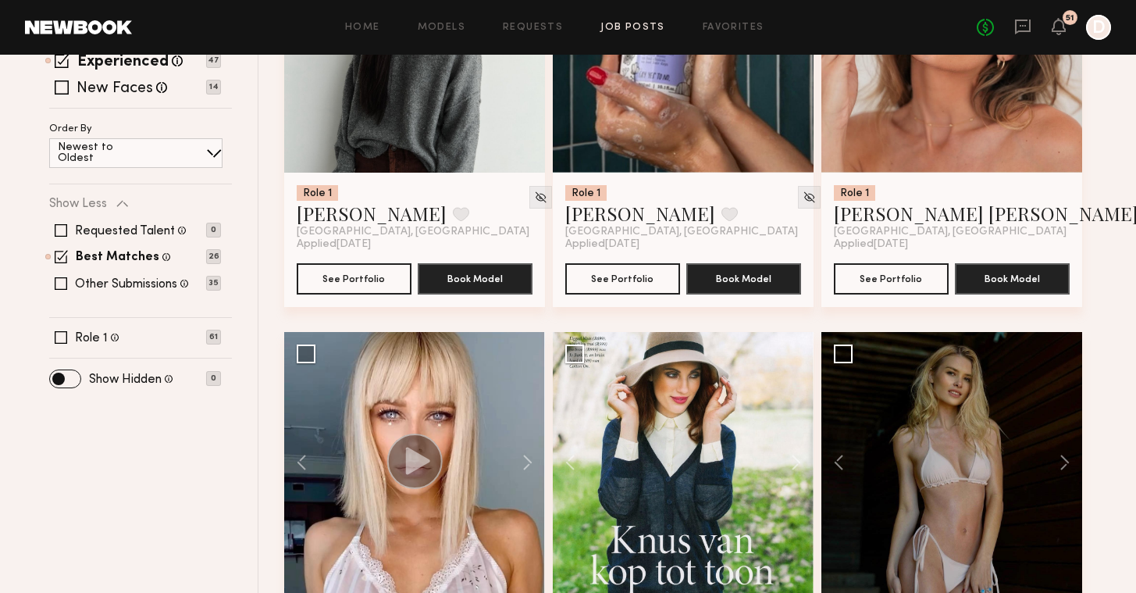
click at [1033, 33] on div "No fees up to $5,000 51 D" at bounding box center [1044, 27] width 134 height 25
click at [1026, 35] on link at bounding box center [1022, 28] width 17 height 20
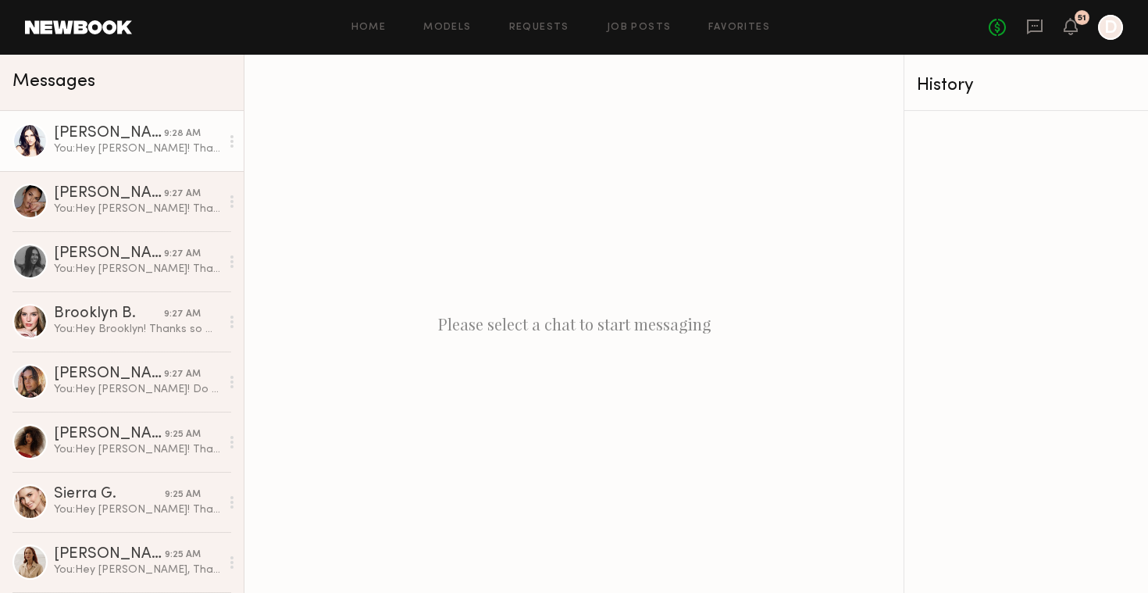
click at [187, 151] on div "You: Hey Ashley! Thanks so much for applying to our posting for Pocket Hose! We…" at bounding box center [137, 148] width 166 height 15
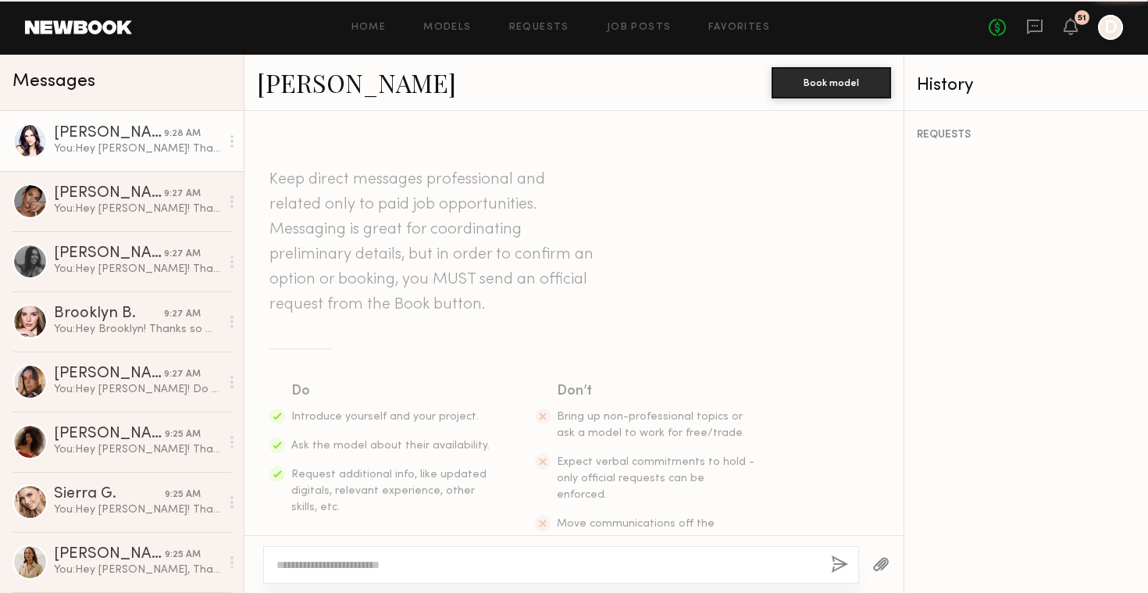
scroll to position [367, 0]
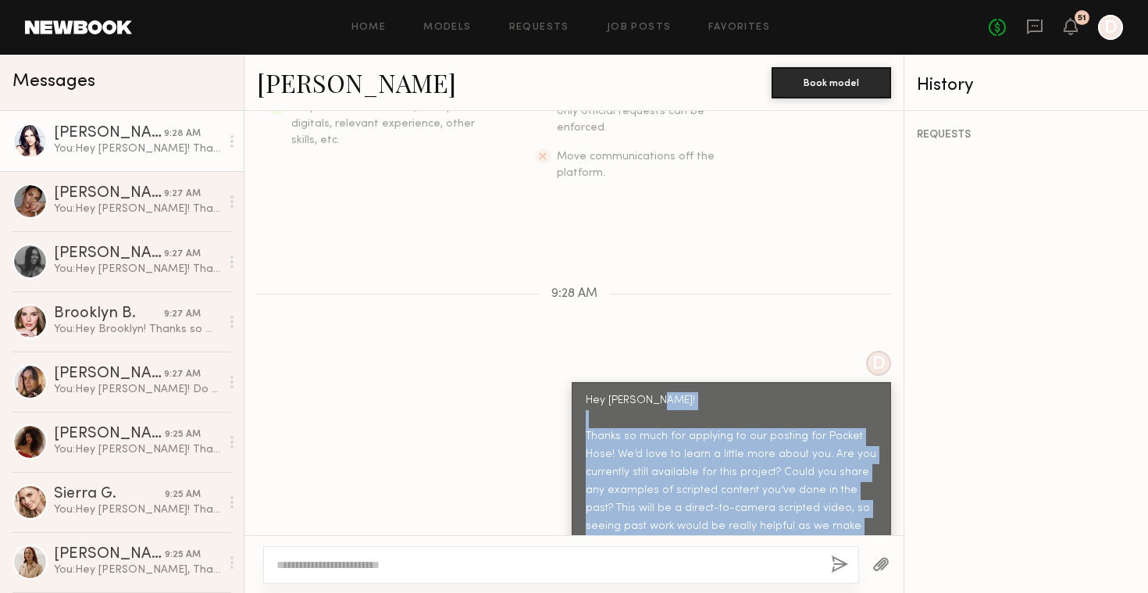
drag, startPoint x: 814, startPoint y: 504, endPoint x: 571, endPoint y: 404, distance: 262.6
click at [572, 404] on div "Hey Ashley! Thanks so much for applying to our posting for Pocket Hose! We’d lo…" at bounding box center [731, 472] width 319 height 181
copy div "Thanks so much for applying to our posting for Pocket Hose! We’d love to learn …"
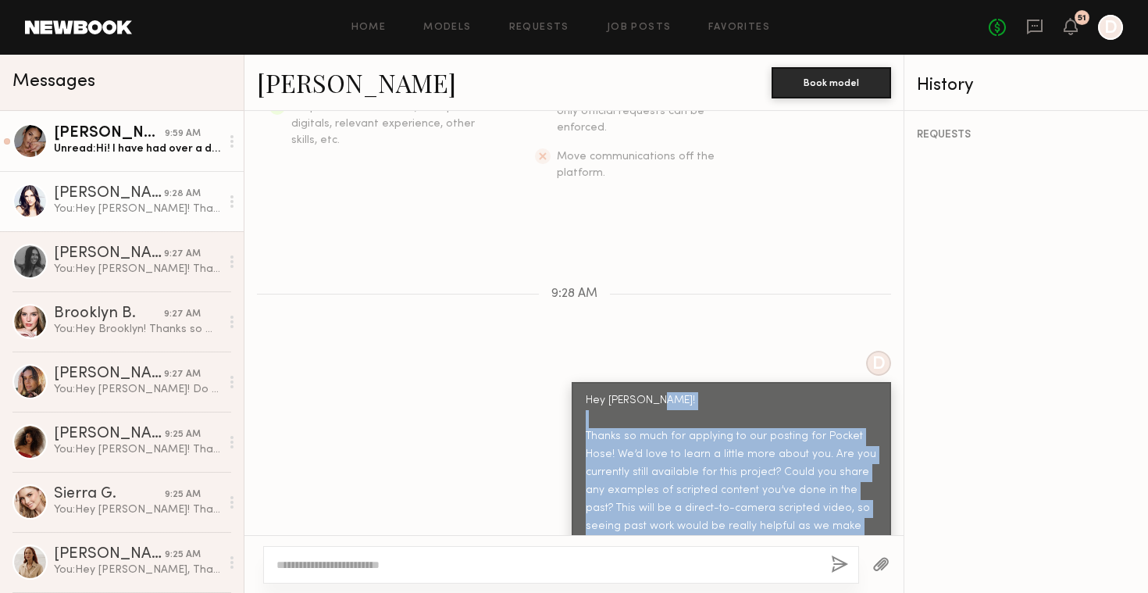
click at [184, 148] on div "Unread: Hi! I have had over a decade of experience with actually all things scr…" at bounding box center [137, 148] width 166 height 15
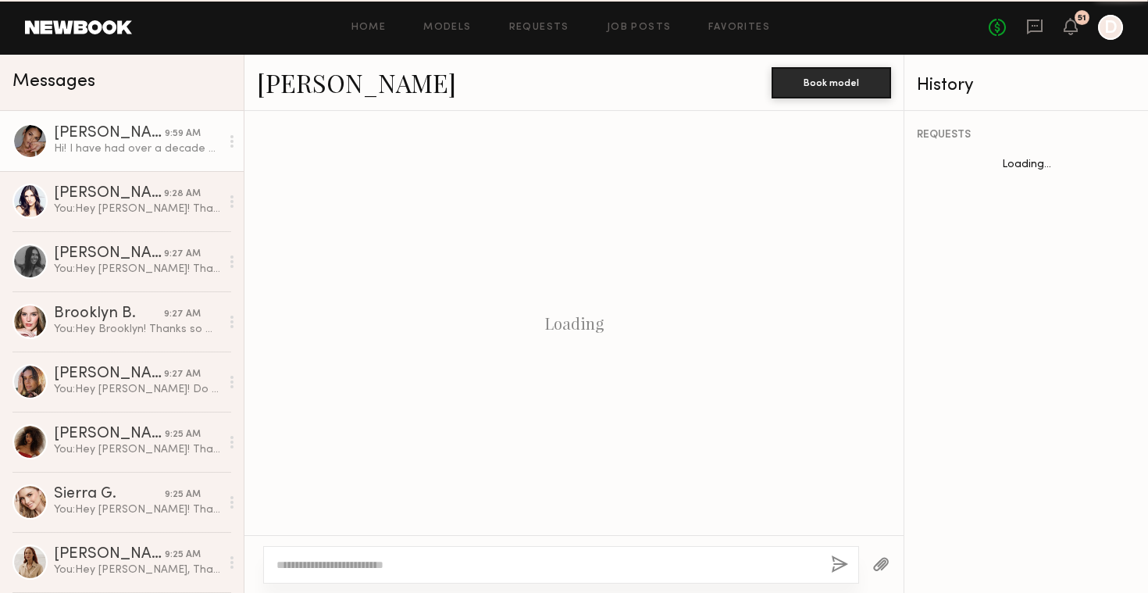
scroll to position [2780, 0]
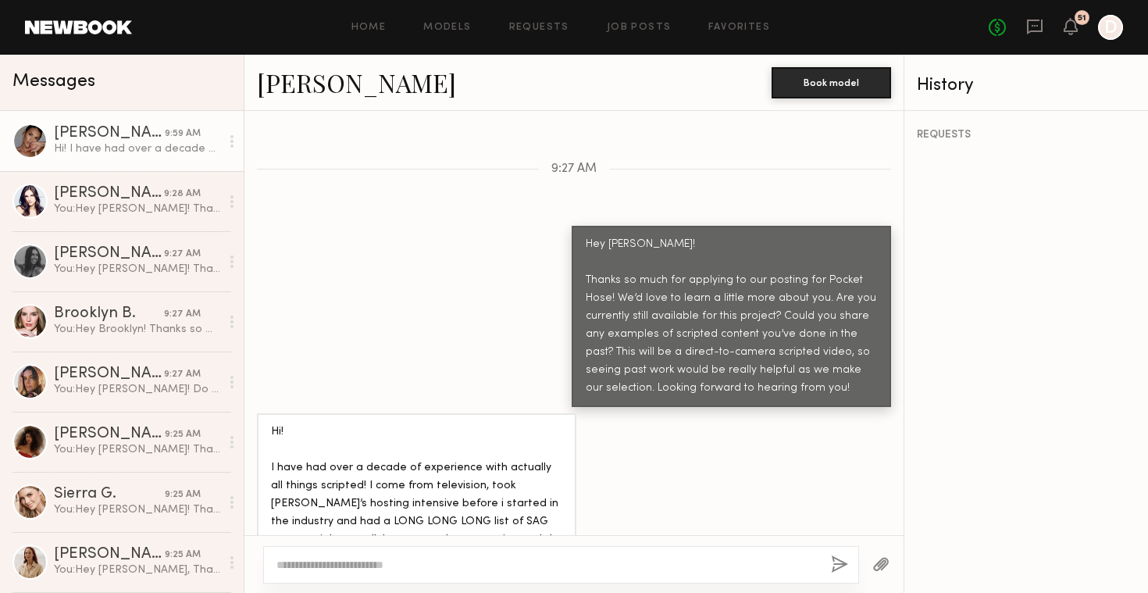
click at [540, 557] on textarea at bounding box center [547, 565] width 542 height 16
type textarea "**********"
click at [833, 559] on button "button" at bounding box center [839, 565] width 17 height 20
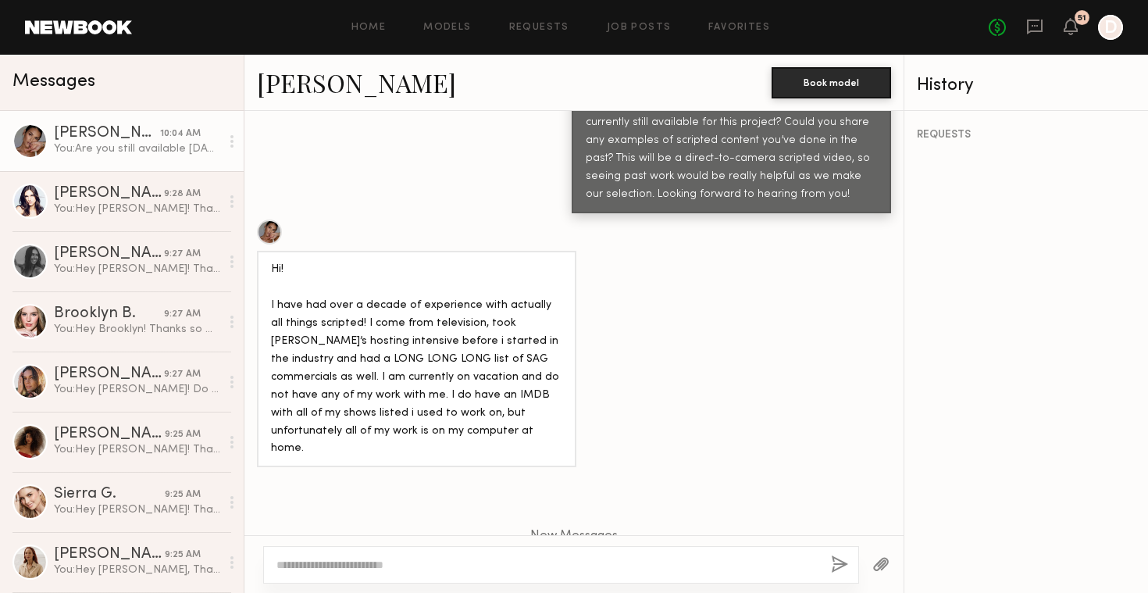
click at [282, 84] on link "Jesiree D." at bounding box center [356, 83] width 199 height 34
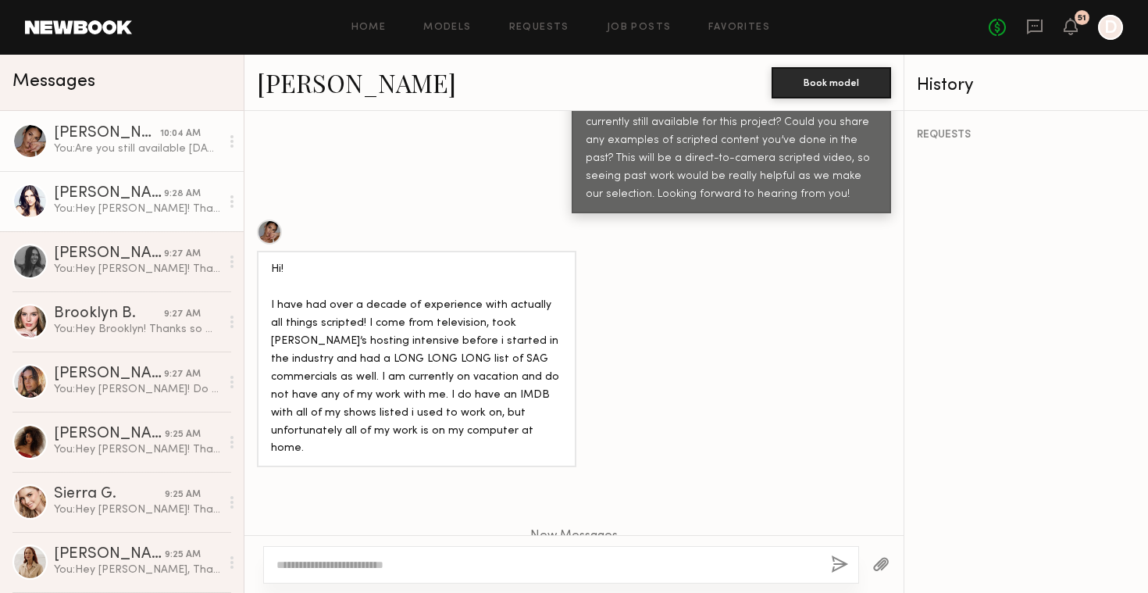
click at [173, 198] on div "9:28 AM" at bounding box center [182, 194] width 37 height 15
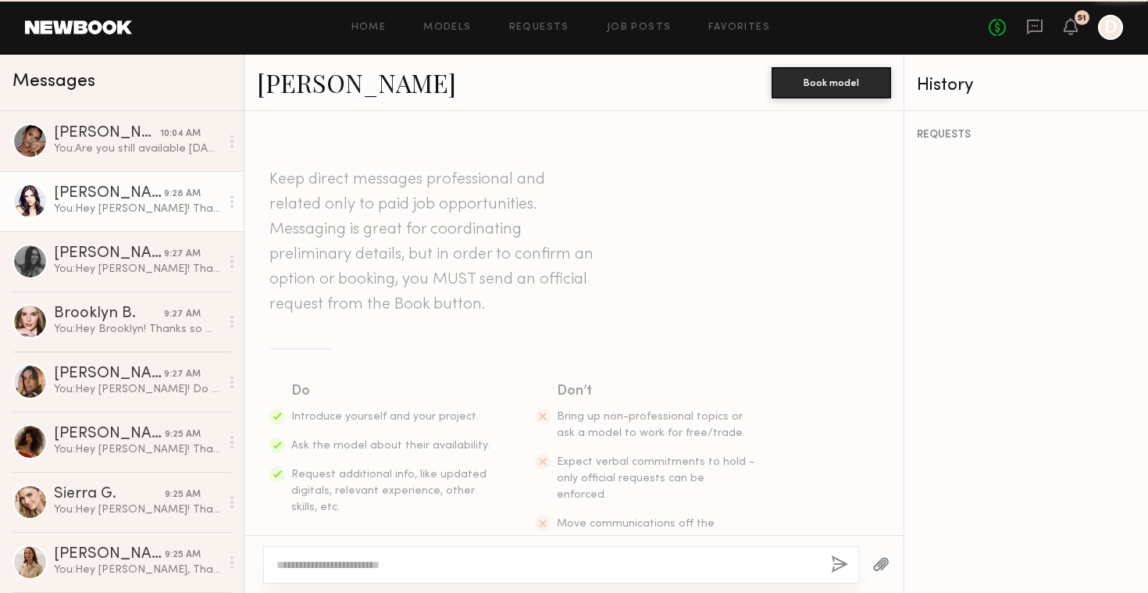
scroll to position [367, 0]
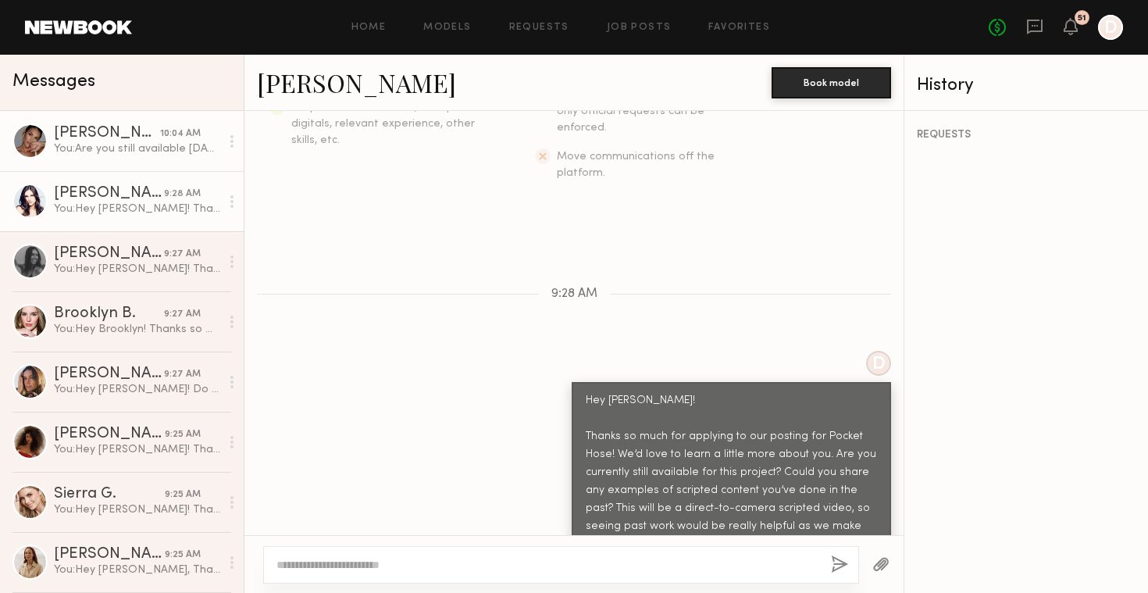
click at [173, 155] on div "You: Are you still available on Wednesday?" at bounding box center [137, 148] width 166 height 15
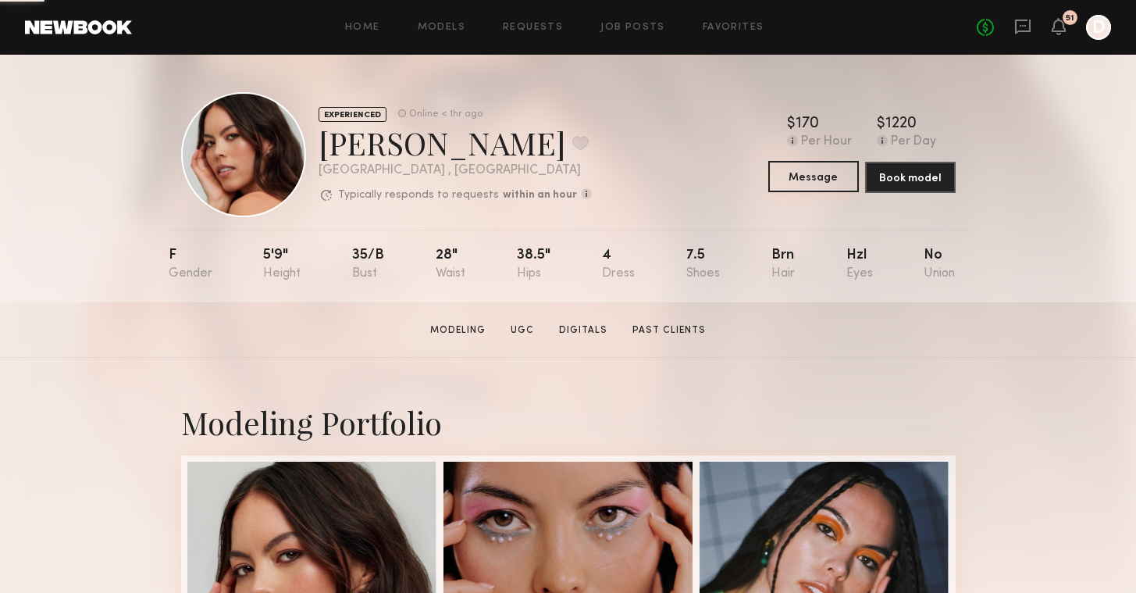
click at [833, 183] on button "Message" at bounding box center [813, 176] width 91 height 31
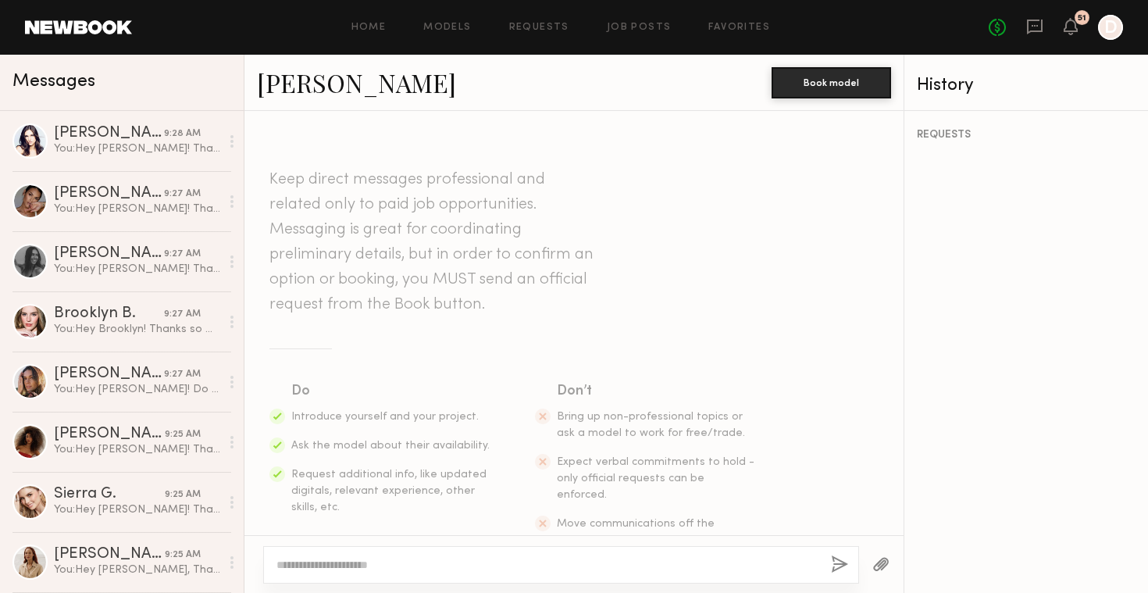
click at [426, 562] on textarea at bounding box center [547, 565] width 542 height 16
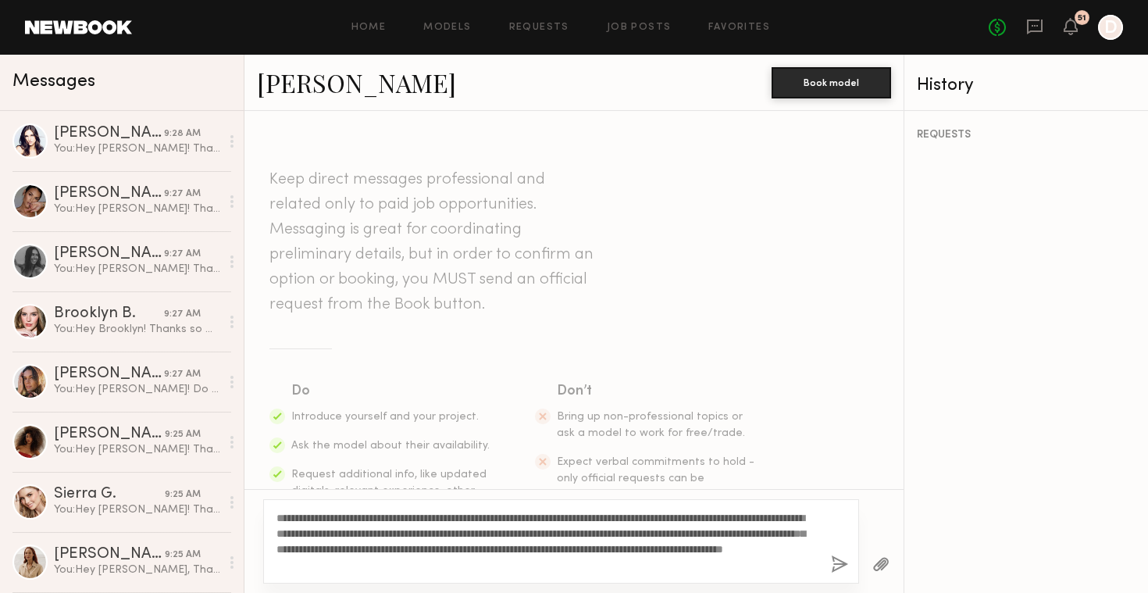
click at [279, 518] on textarea "**********" at bounding box center [547, 541] width 542 height 62
type textarea "**********"
click at [834, 568] on button "button" at bounding box center [839, 565] width 17 height 20
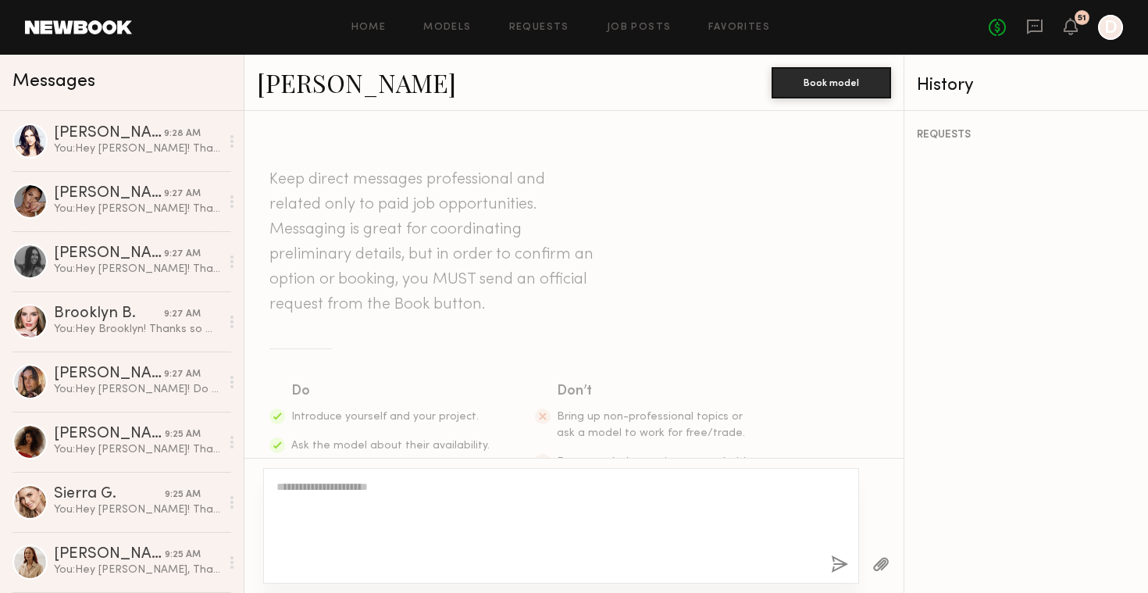
scroll to position [367, 0]
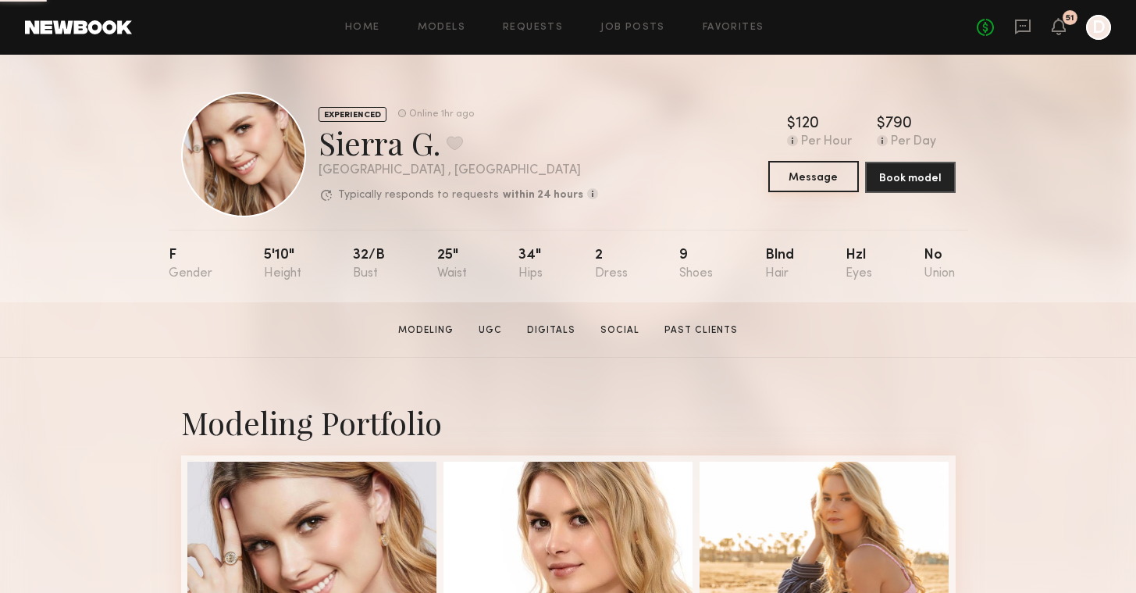
click at [820, 182] on button "Message" at bounding box center [813, 176] width 91 height 31
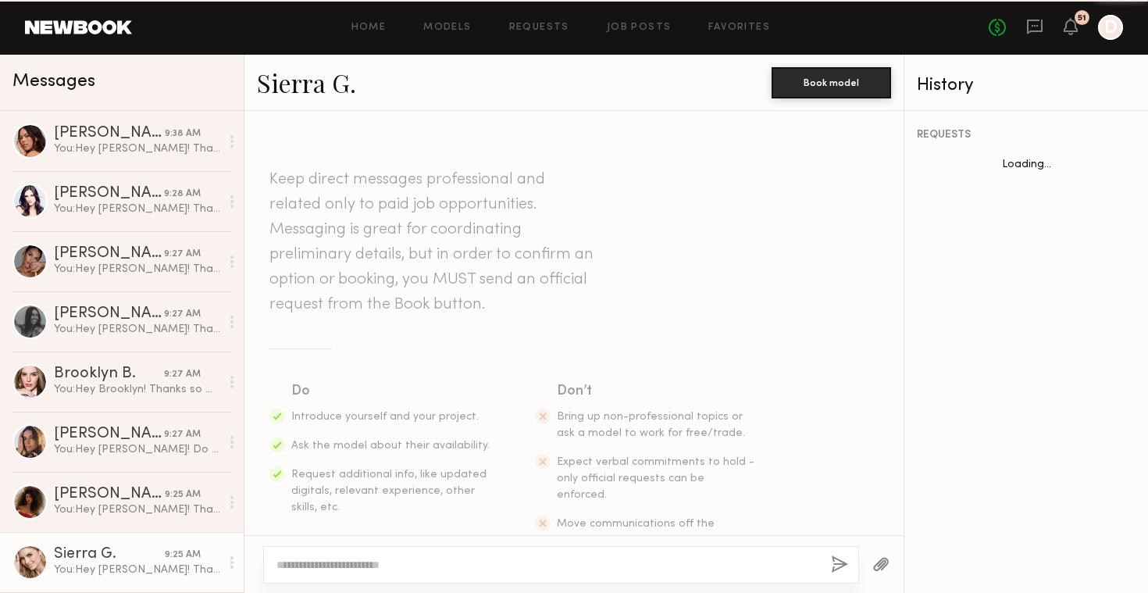
scroll to position [367, 0]
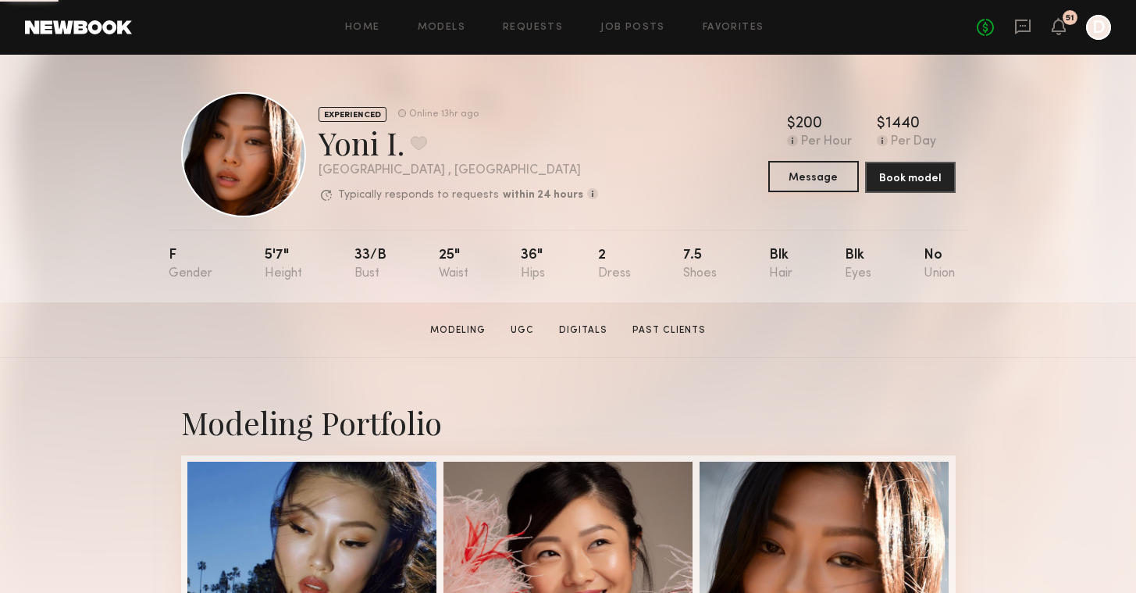
click at [842, 179] on button "Message" at bounding box center [813, 176] width 91 height 31
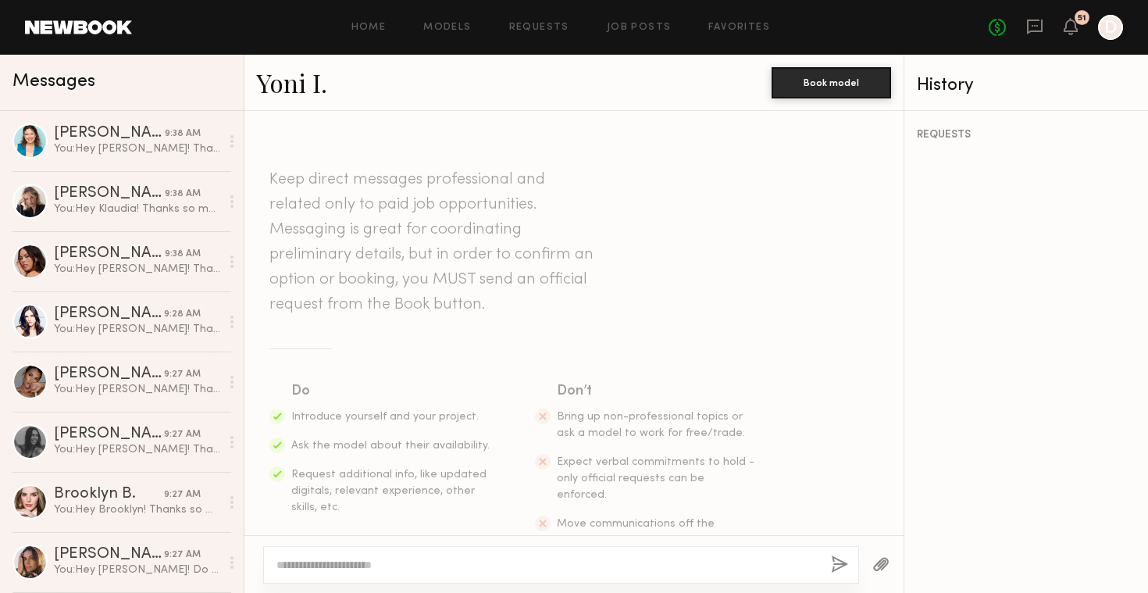
click at [622, 557] on textarea at bounding box center [547, 565] width 542 height 16
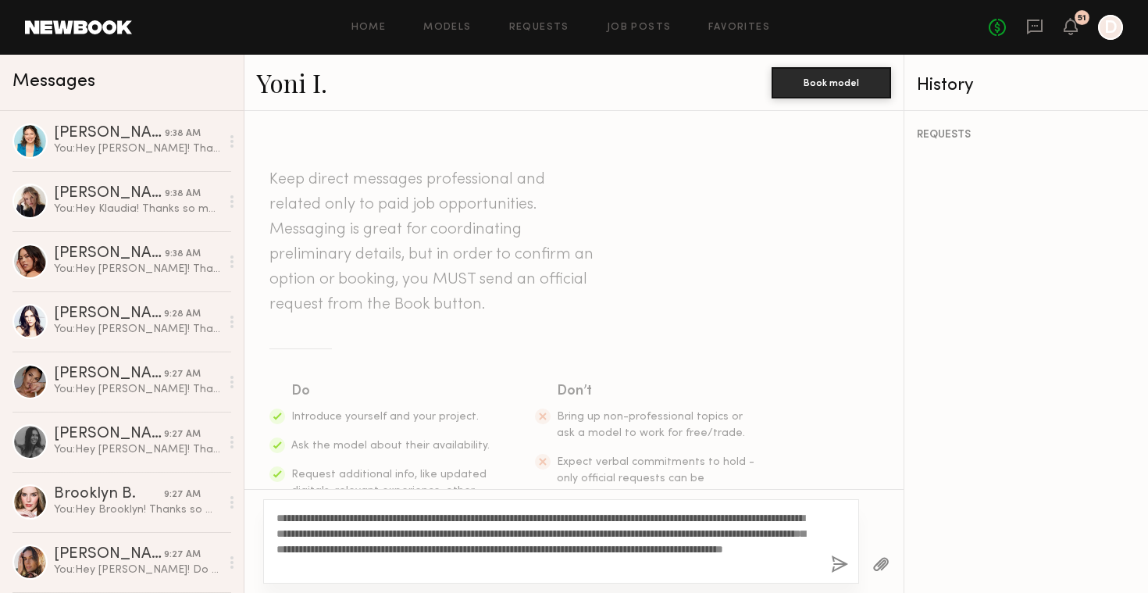
click at [278, 516] on textarea "**********" at bounding box center [547, 541] width 542 height 62
click at [591, 567] on textarea "**********" at bounding box center [547, 526] width 542 height 94
type textarea "**********"
click at [835, 561] on button "button" at bounding box center [839, 565] width 17 height 20
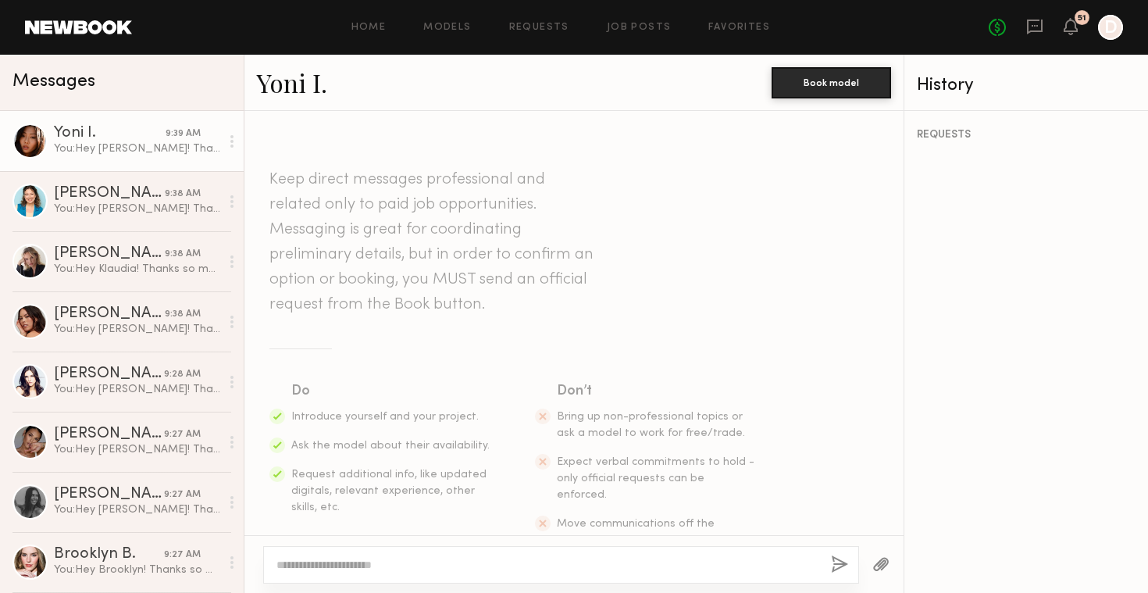
scroll to position [367, 0]
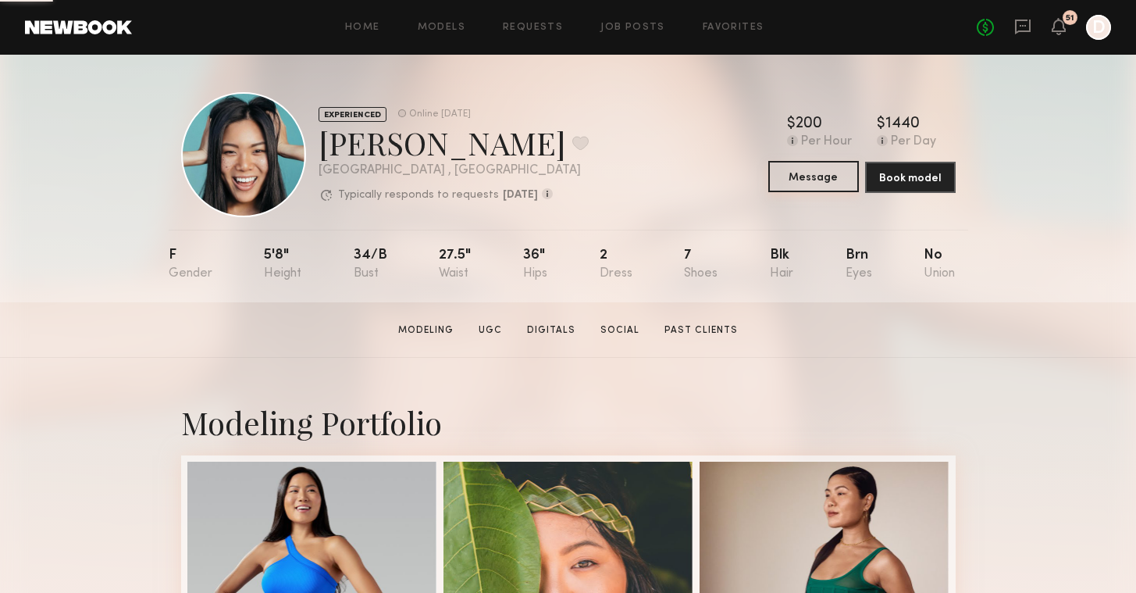
click at [835, 176] on button "Message" at bounding box center [813, 176] width 91 height 31
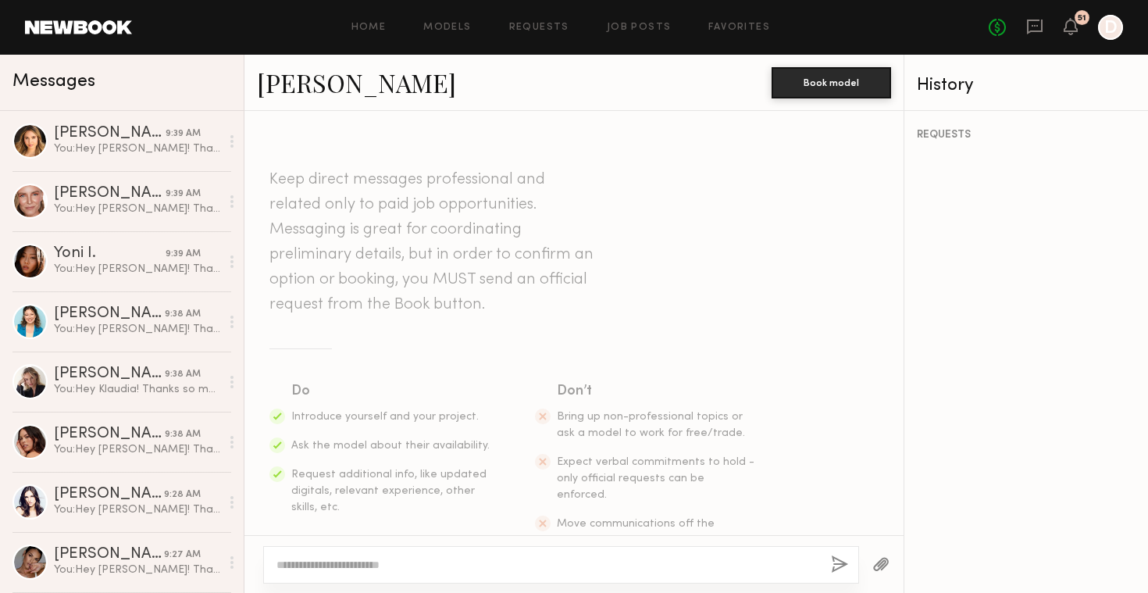
click at [462, 565] on textarea at bounding box center [547, 565] width 542 height 16
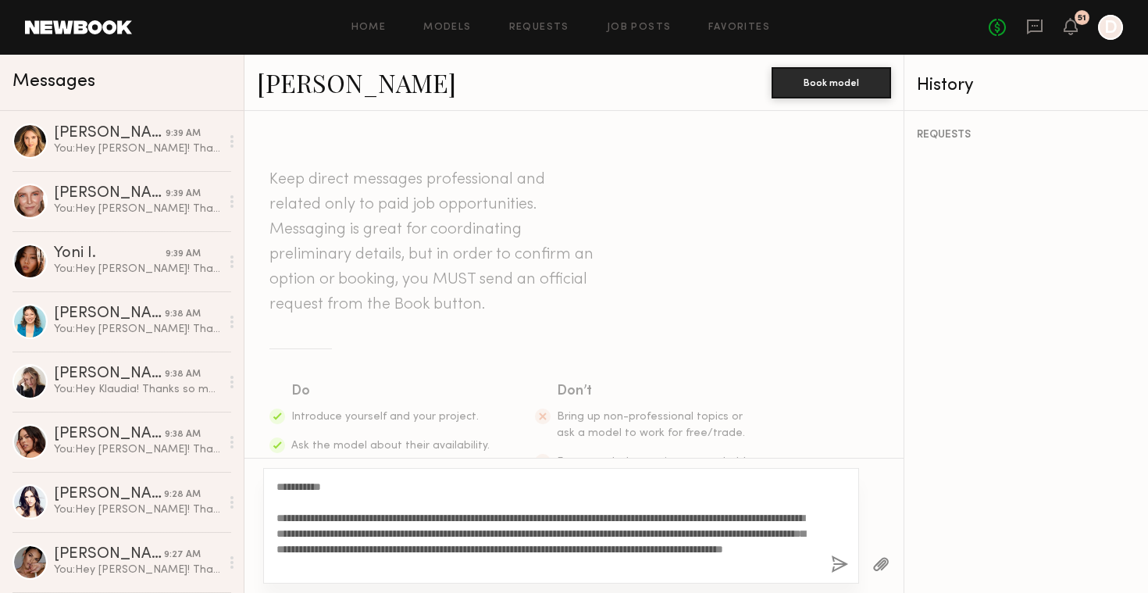
type textarea "**********"
click at [841, 570] on button "button" at bounding box center [839, 565] width 17 height 20
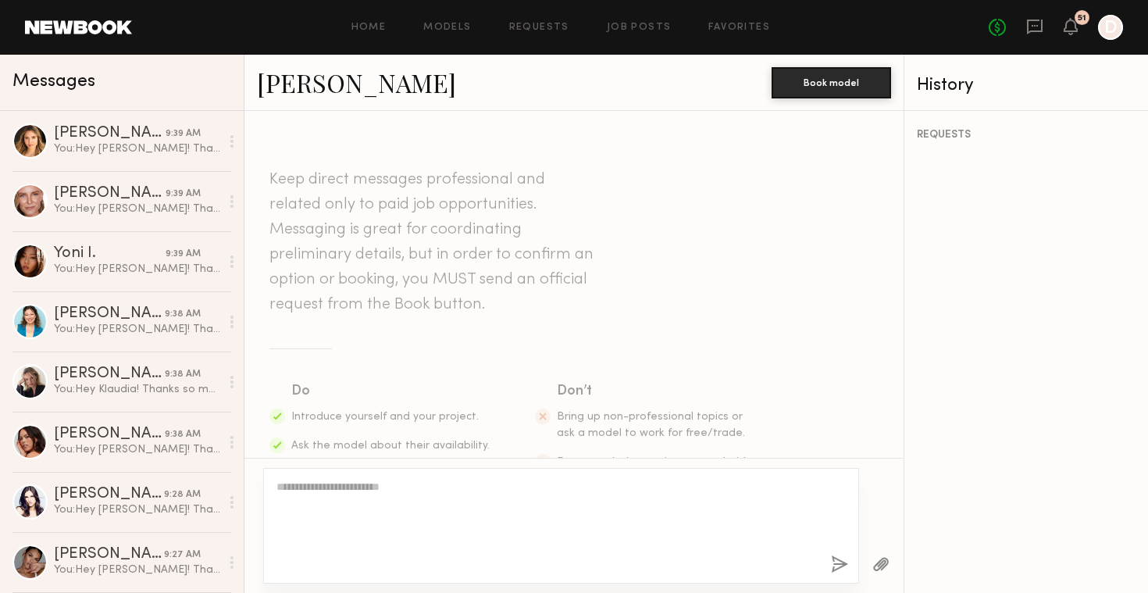
scroll to position [367, 0]
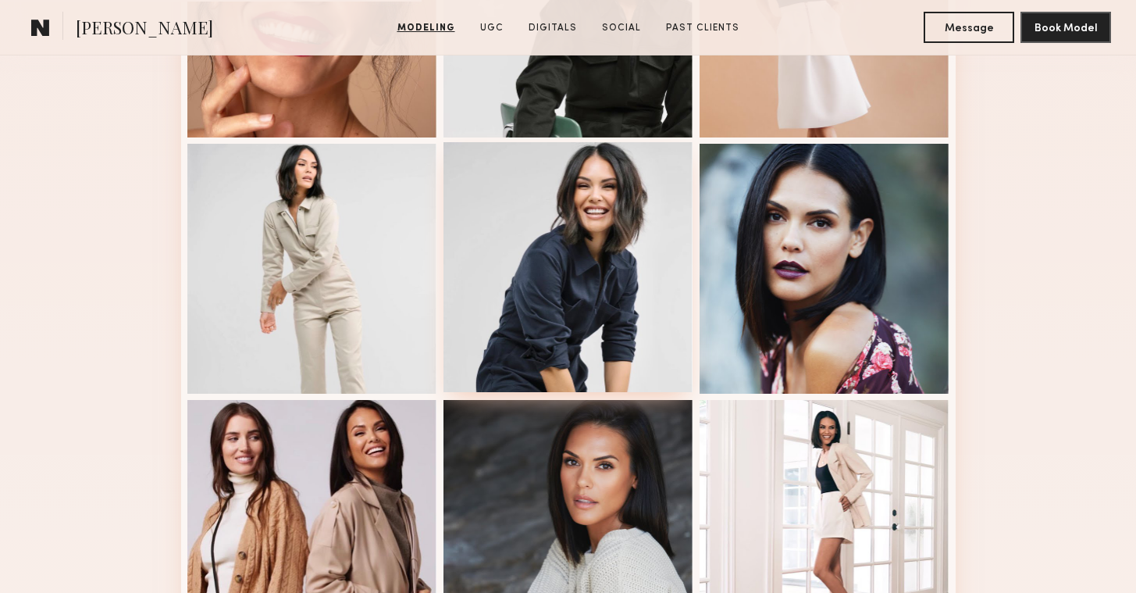
scroll to position [1090, 0]
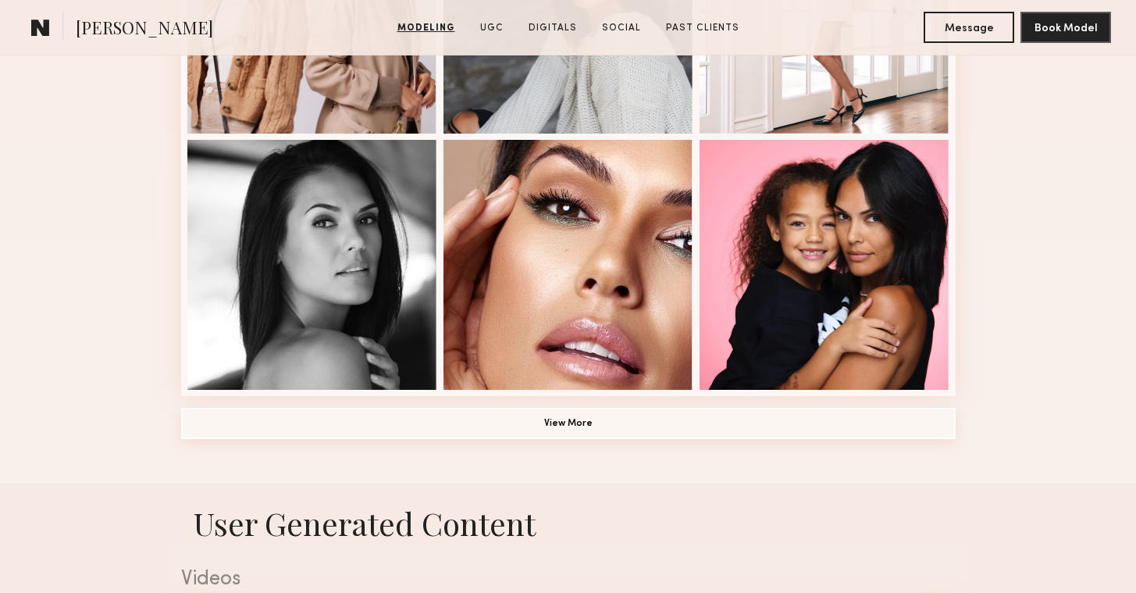
click at [527, 425] on button "View More" at bounding box center [568, 423] width 775 height 31
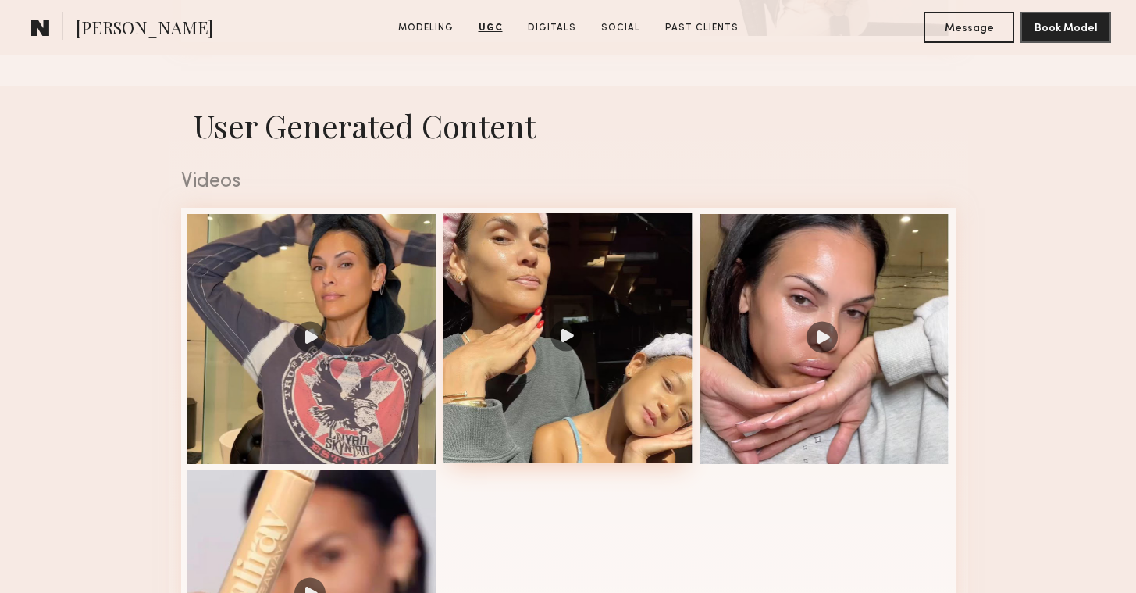
scroll to position [2504, 0]
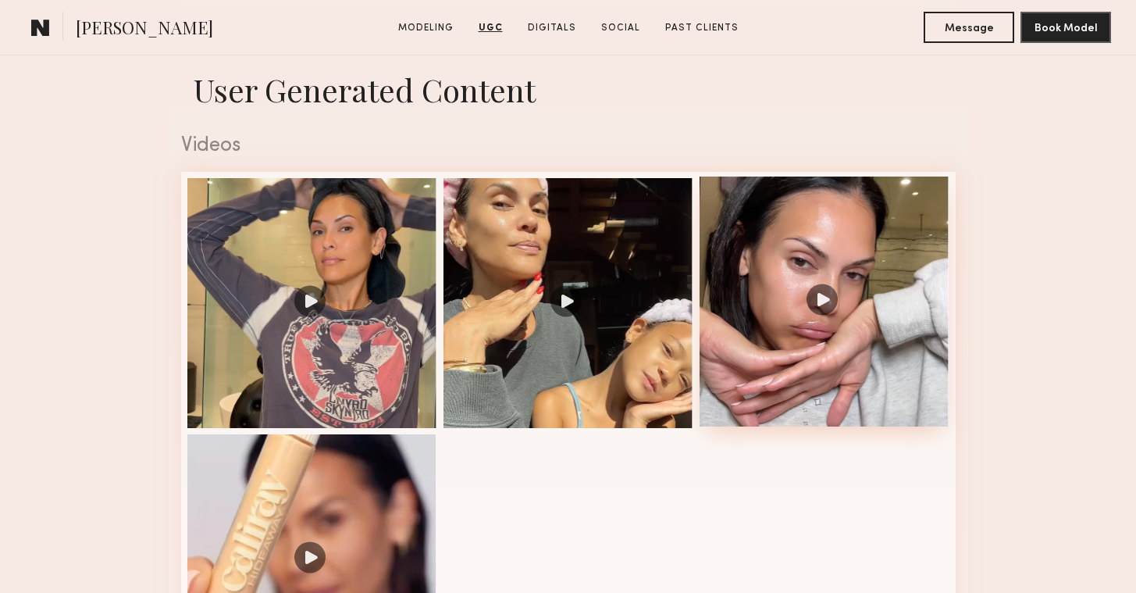
click at [822, 297] on div at bounding box center [825, 301] width 250 height 250
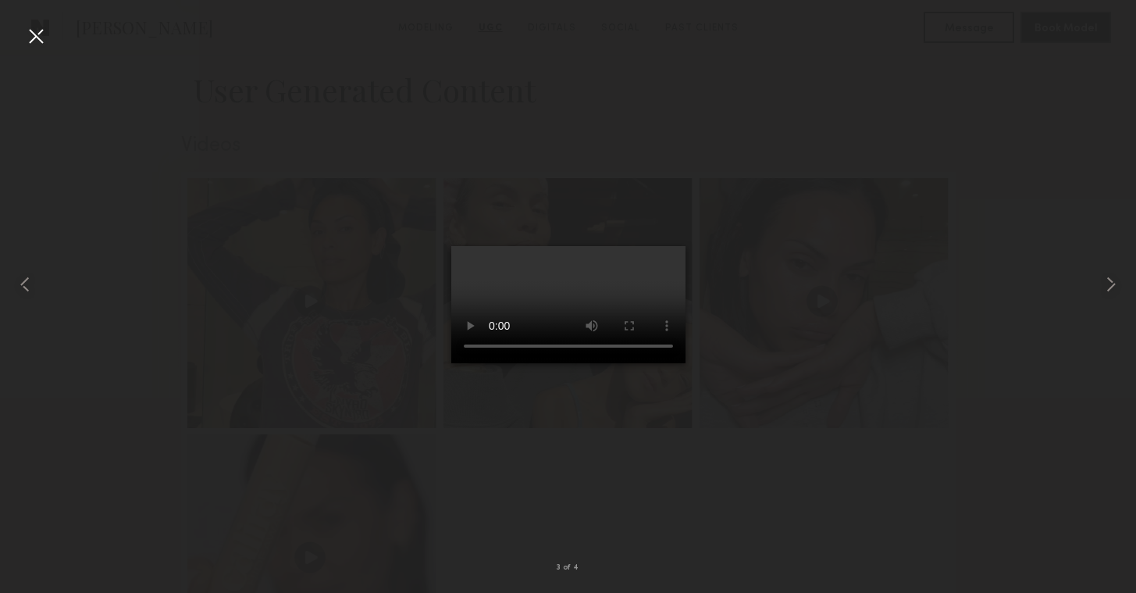
click at [23, 36] on div at bounding box center [35, 35] width 25 height 25
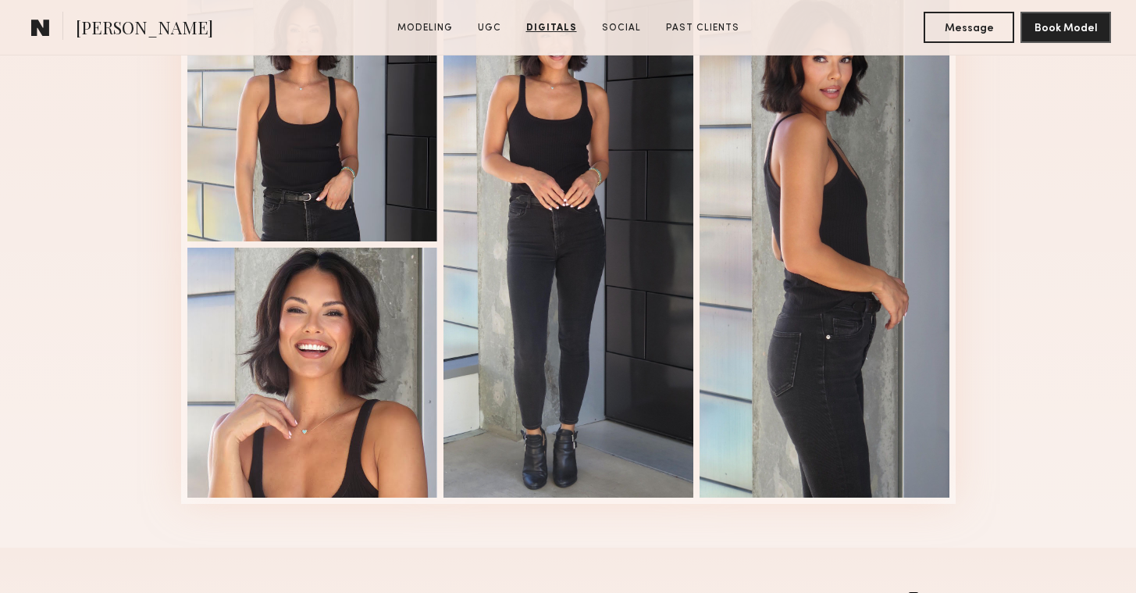
scroll to position [3248, 0]
